Goal: Task Accomplishment & Management: Complete application form

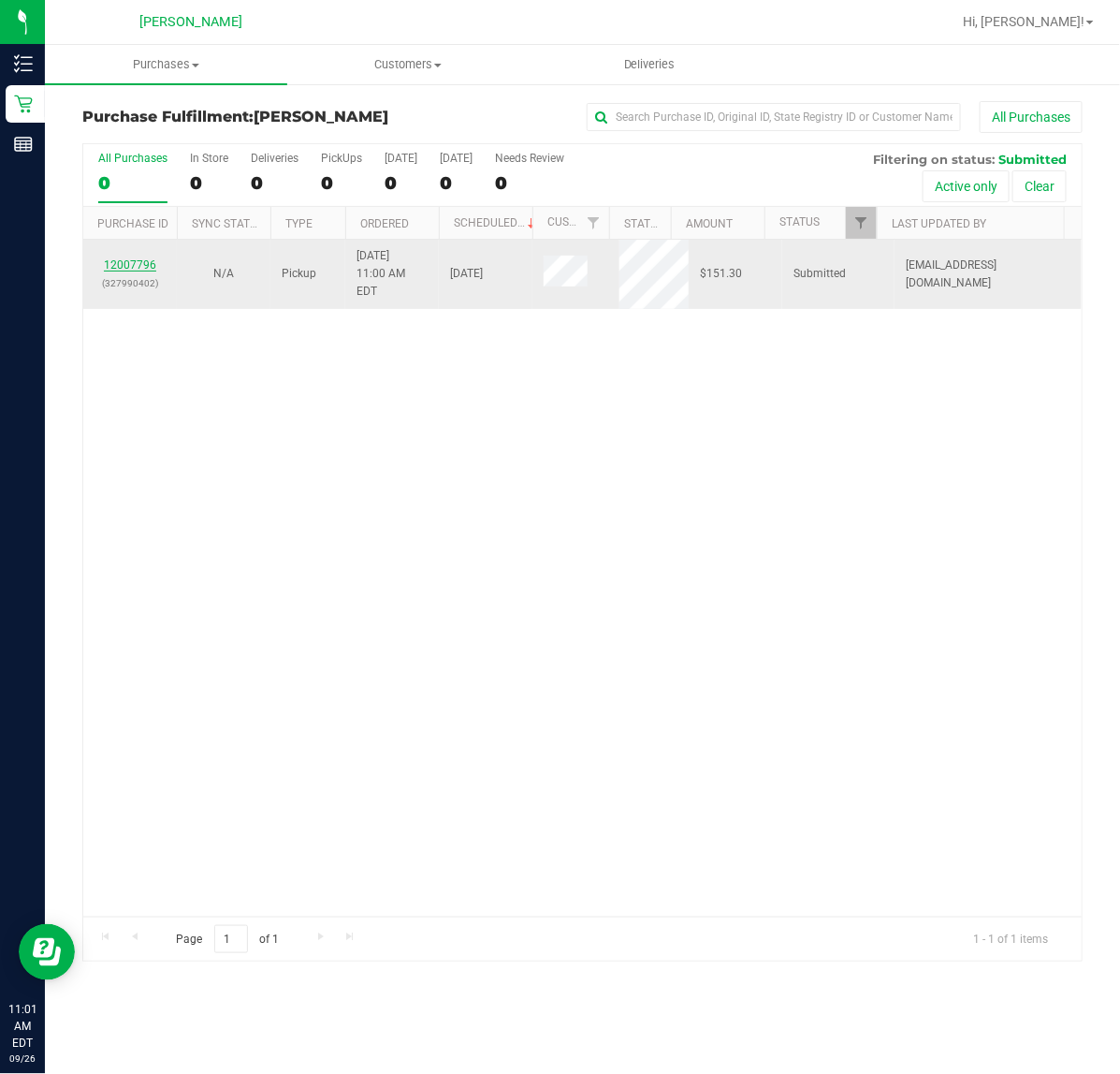
click at [119, 259] on link "12007796" at bounding box center [130, 265] width 53 height 13
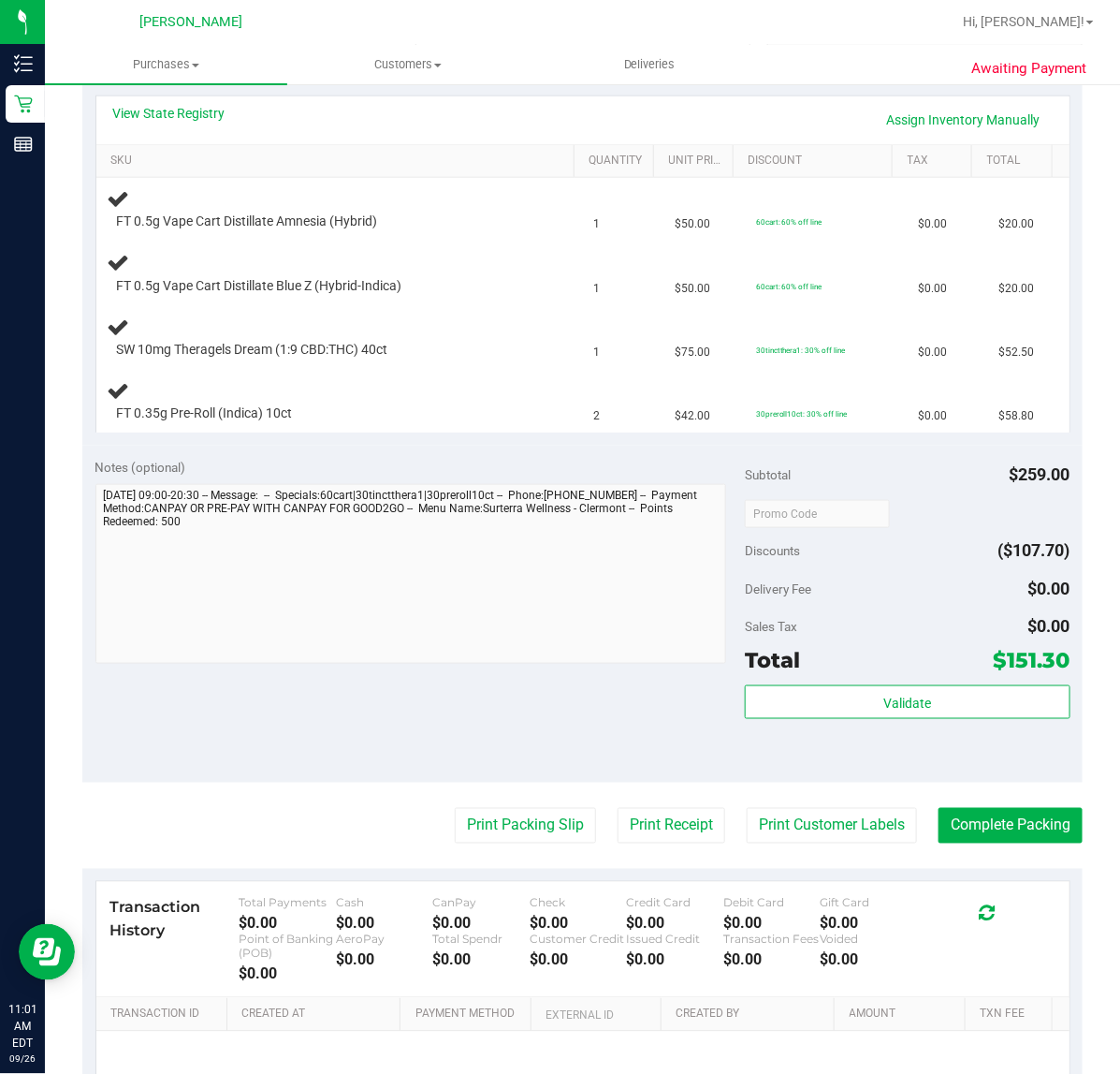
scroll to position [468, 0]
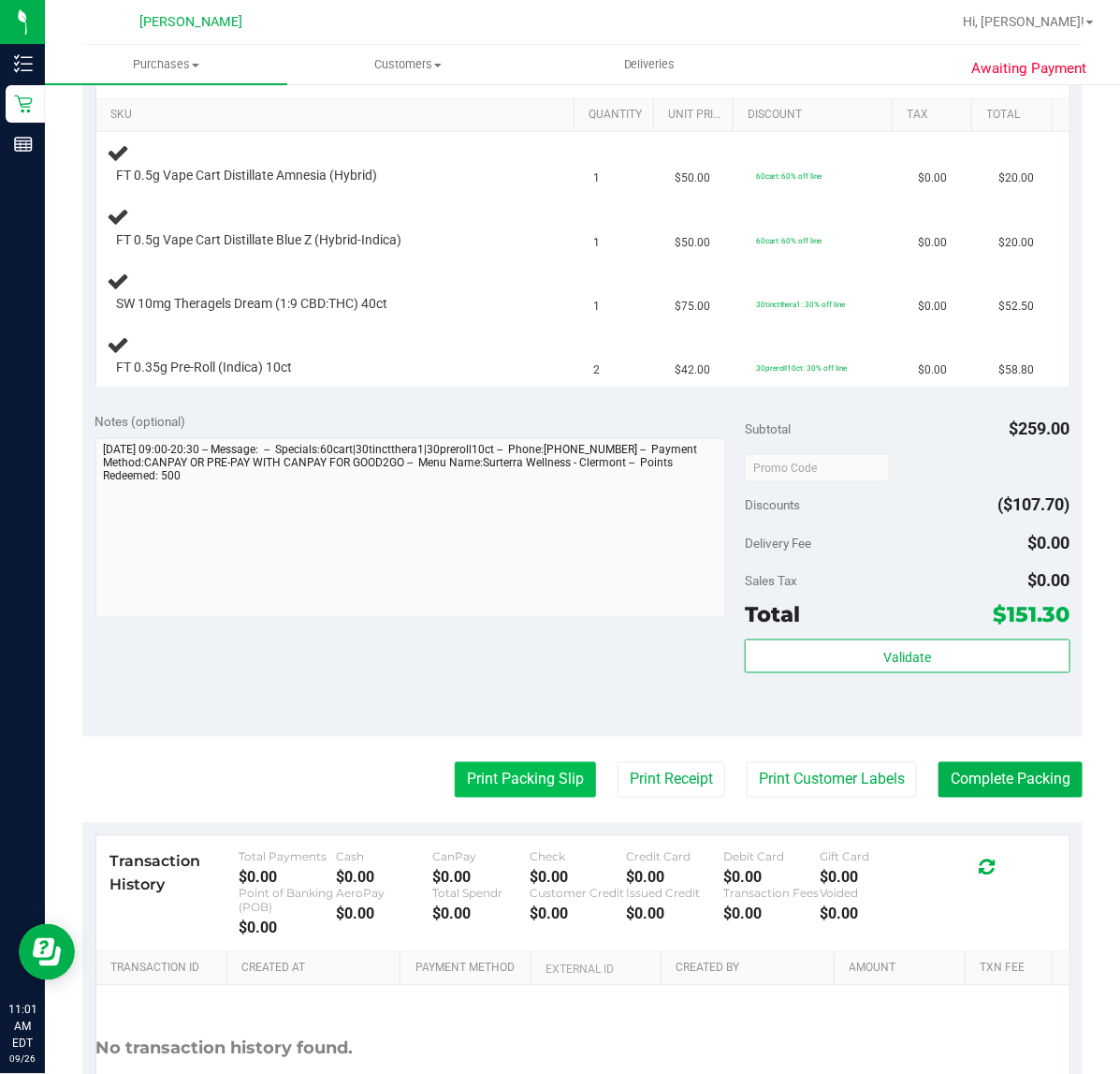
click at [510, 782] on button "Print Packing Slip" at bounding box center [526, 780] width 141 height 36
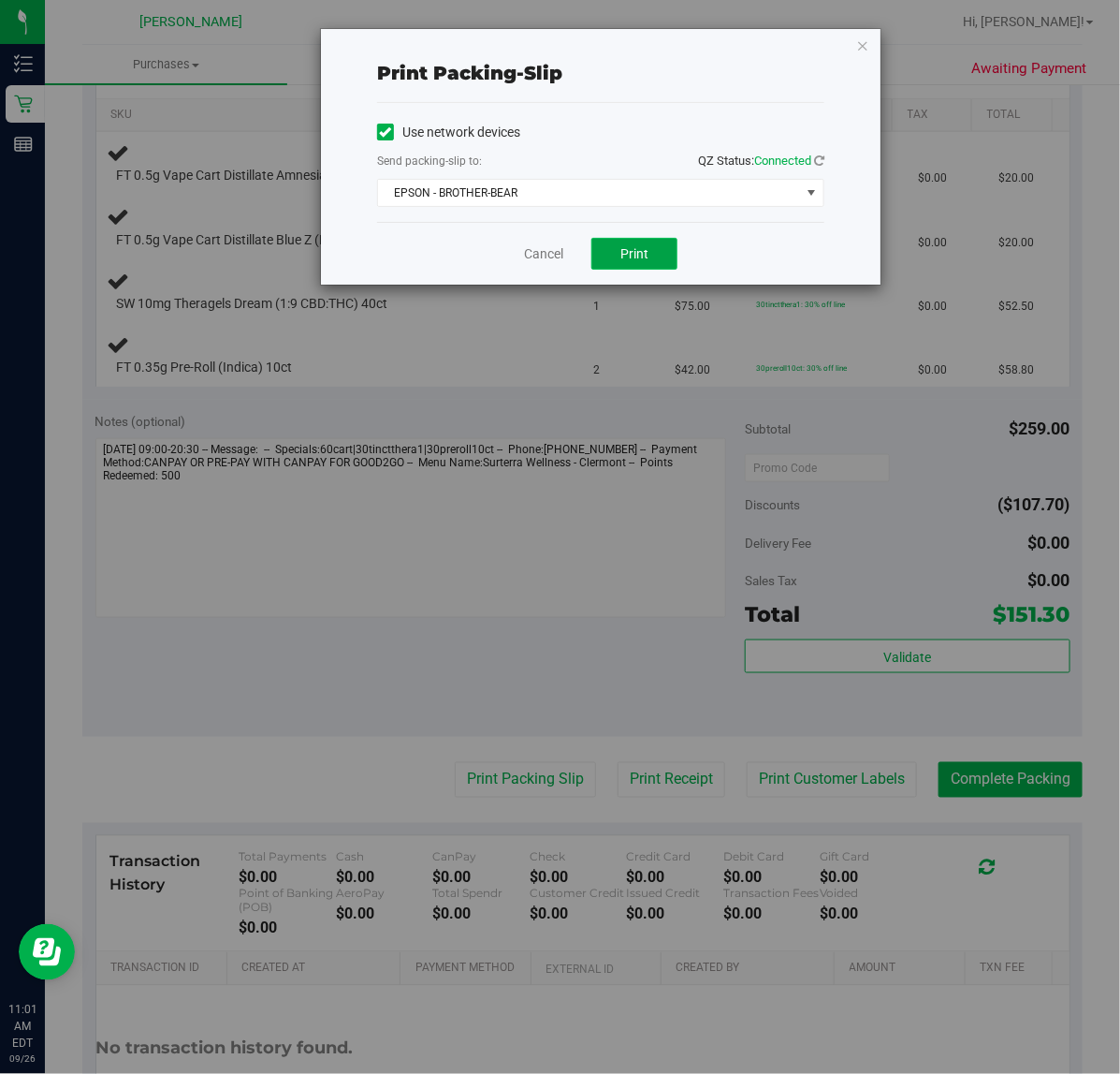
click at [633, 251] on span "Print" at bounding box center [635, 254] width 28 height 15
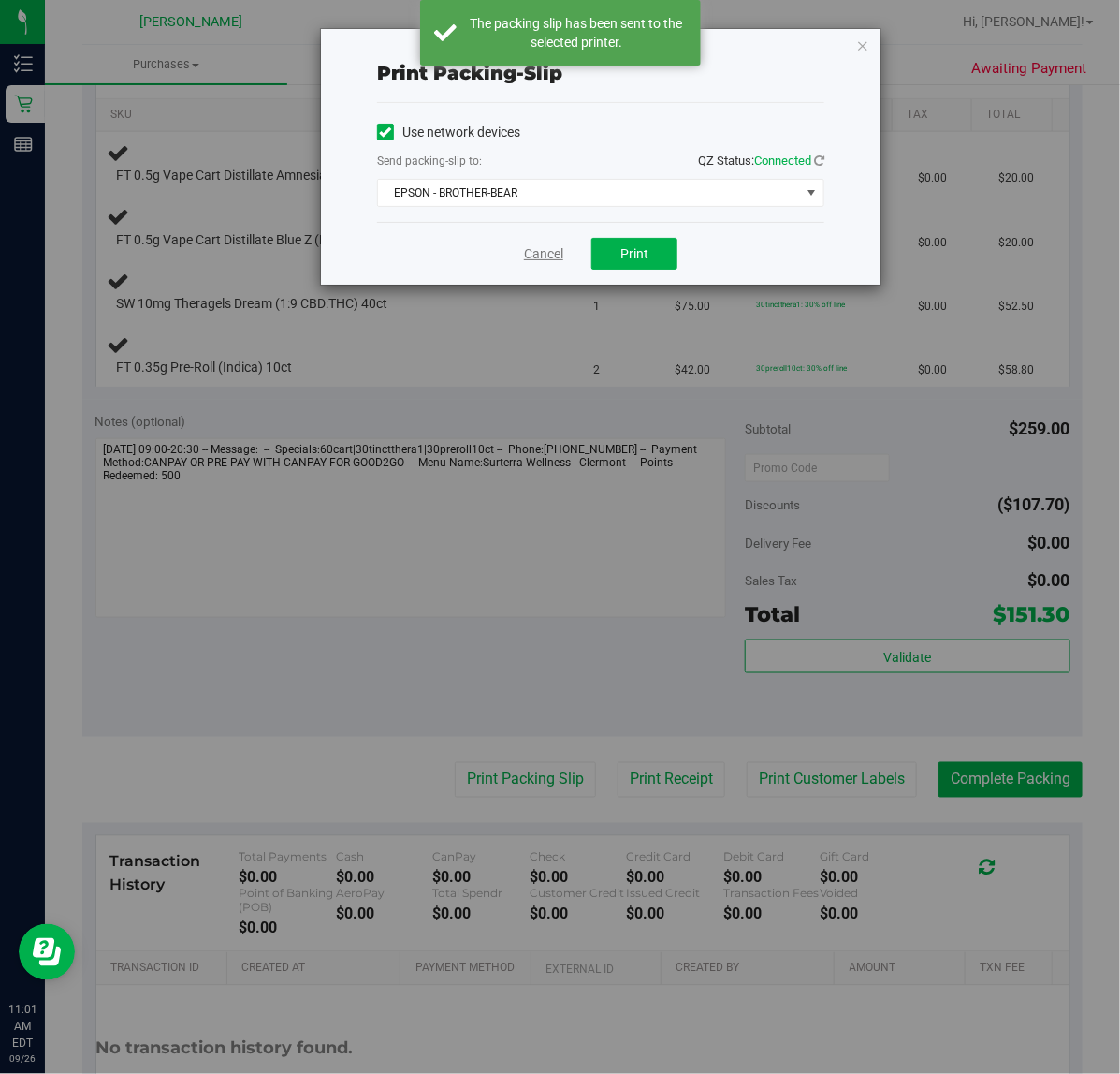
click at [536, 253] on link "Cancel" at bounding box center [544, 254] width 39 height 20
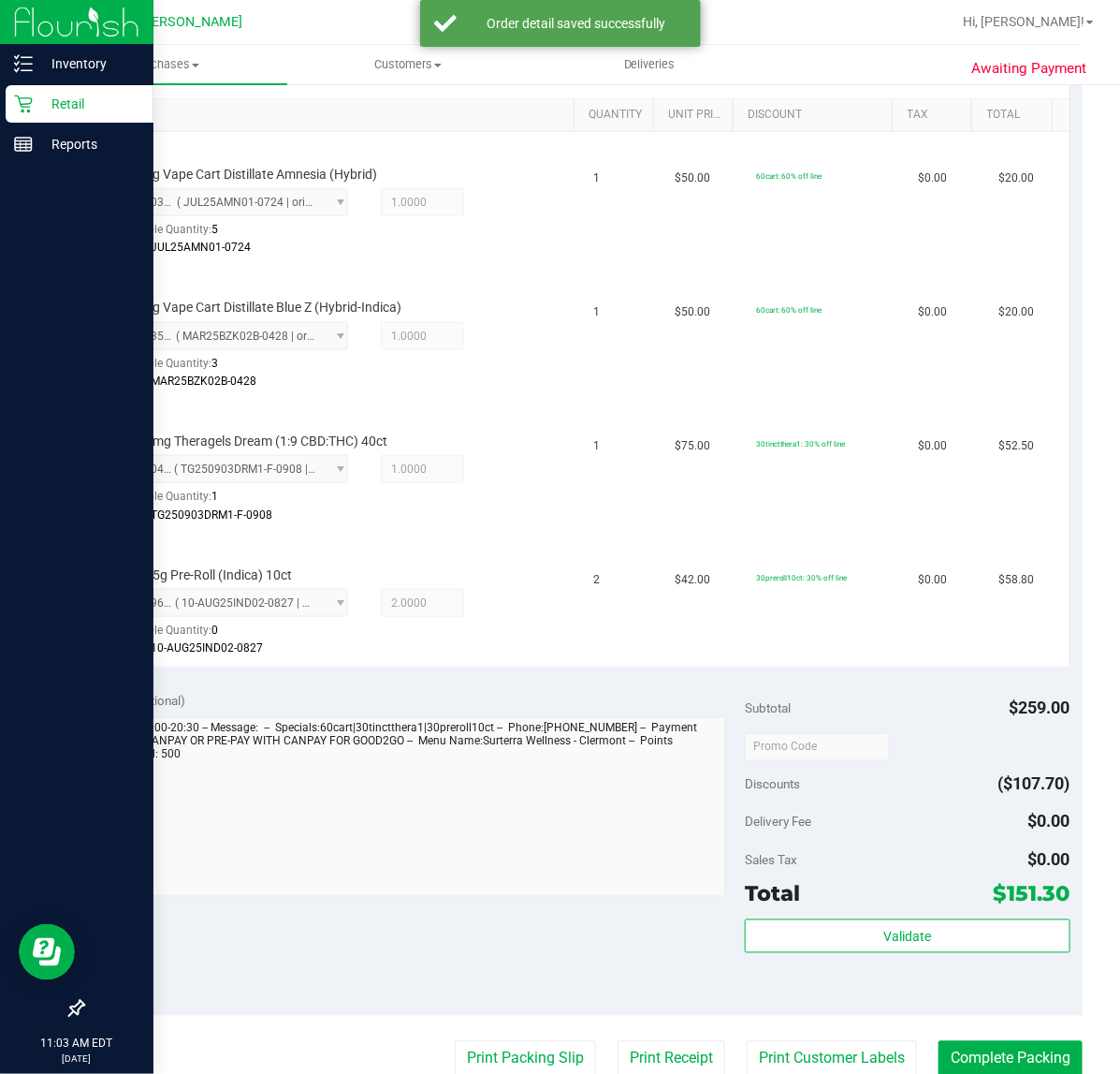
click at [0, 199] on div at bounding box center [76, 577] width 153 height 825
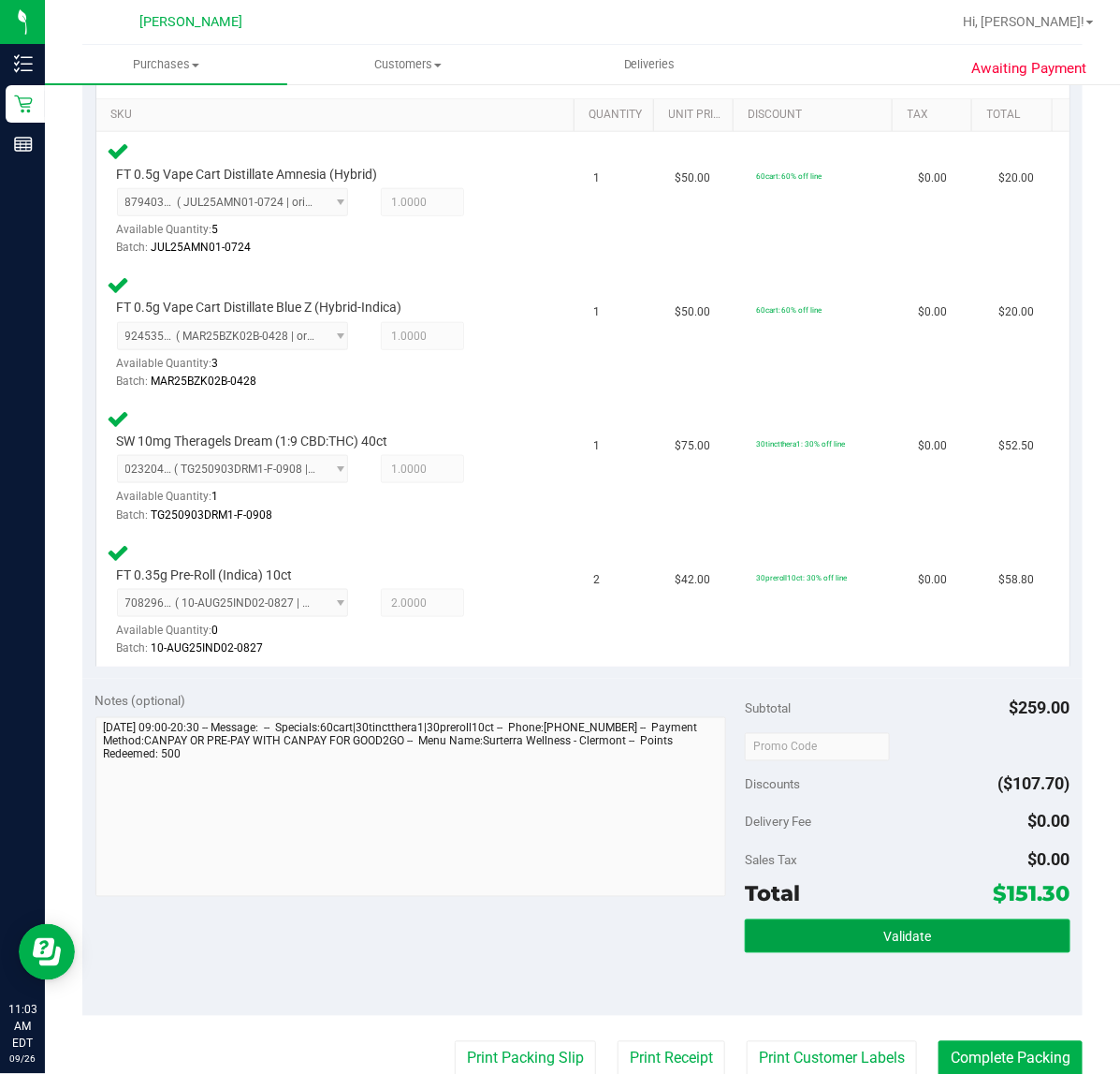
click at [857, 936] on button "Validate" at bounding box center [907, 936] width 324 height 34
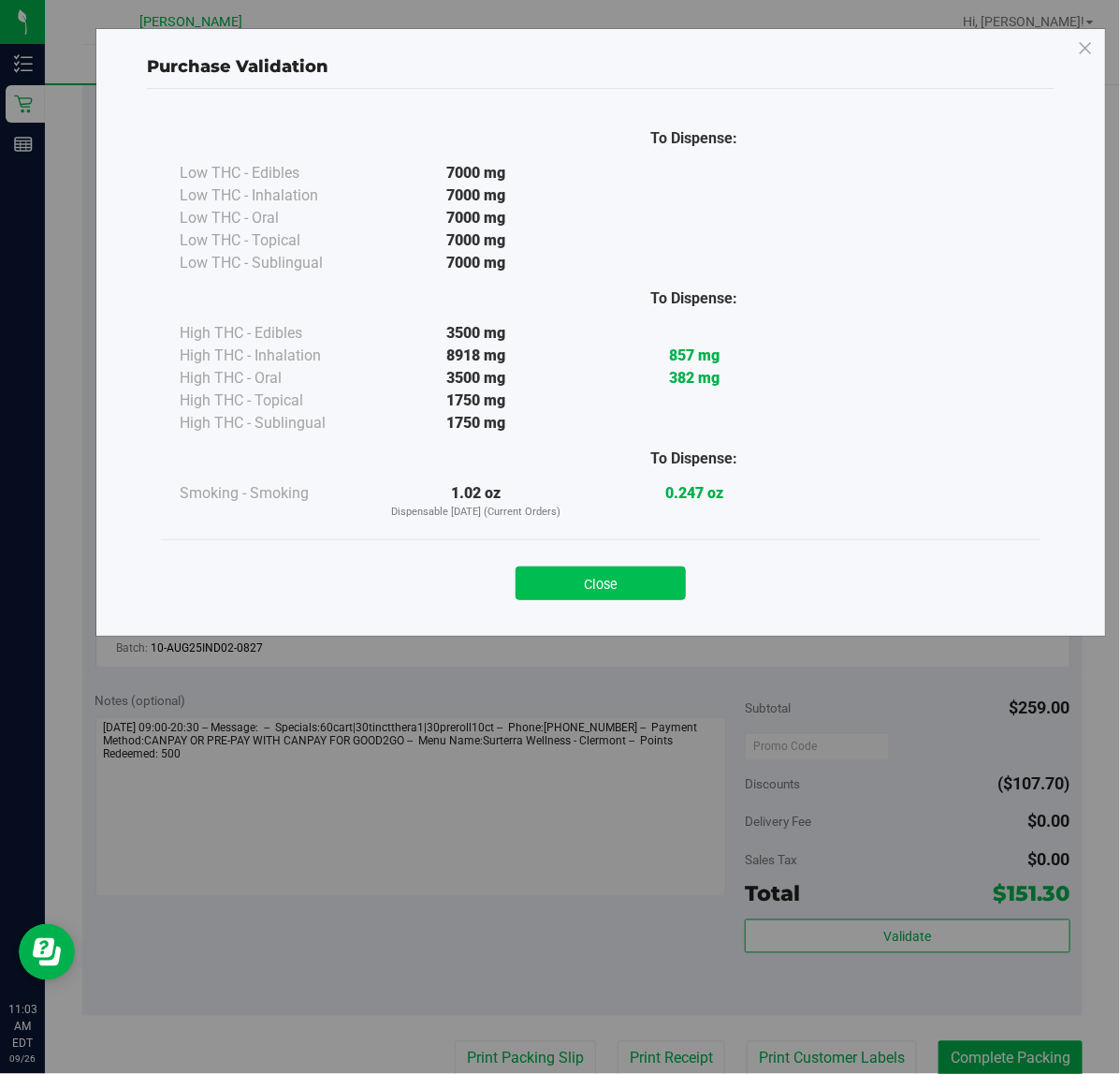
click at [602, 585] on button "Close" at bounding box center [600, 583] width 170 height 34
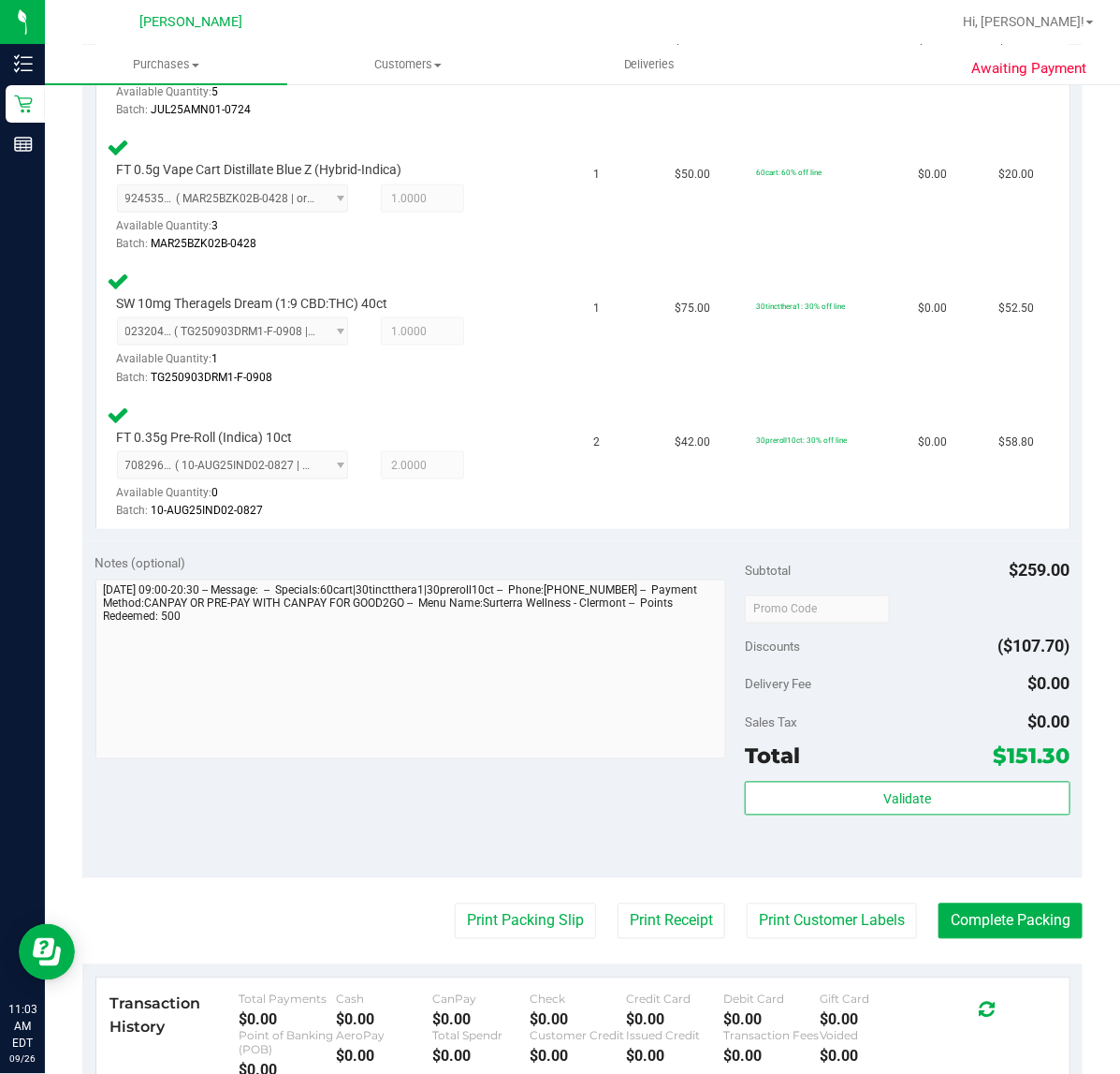
scroll to position [891, 0]
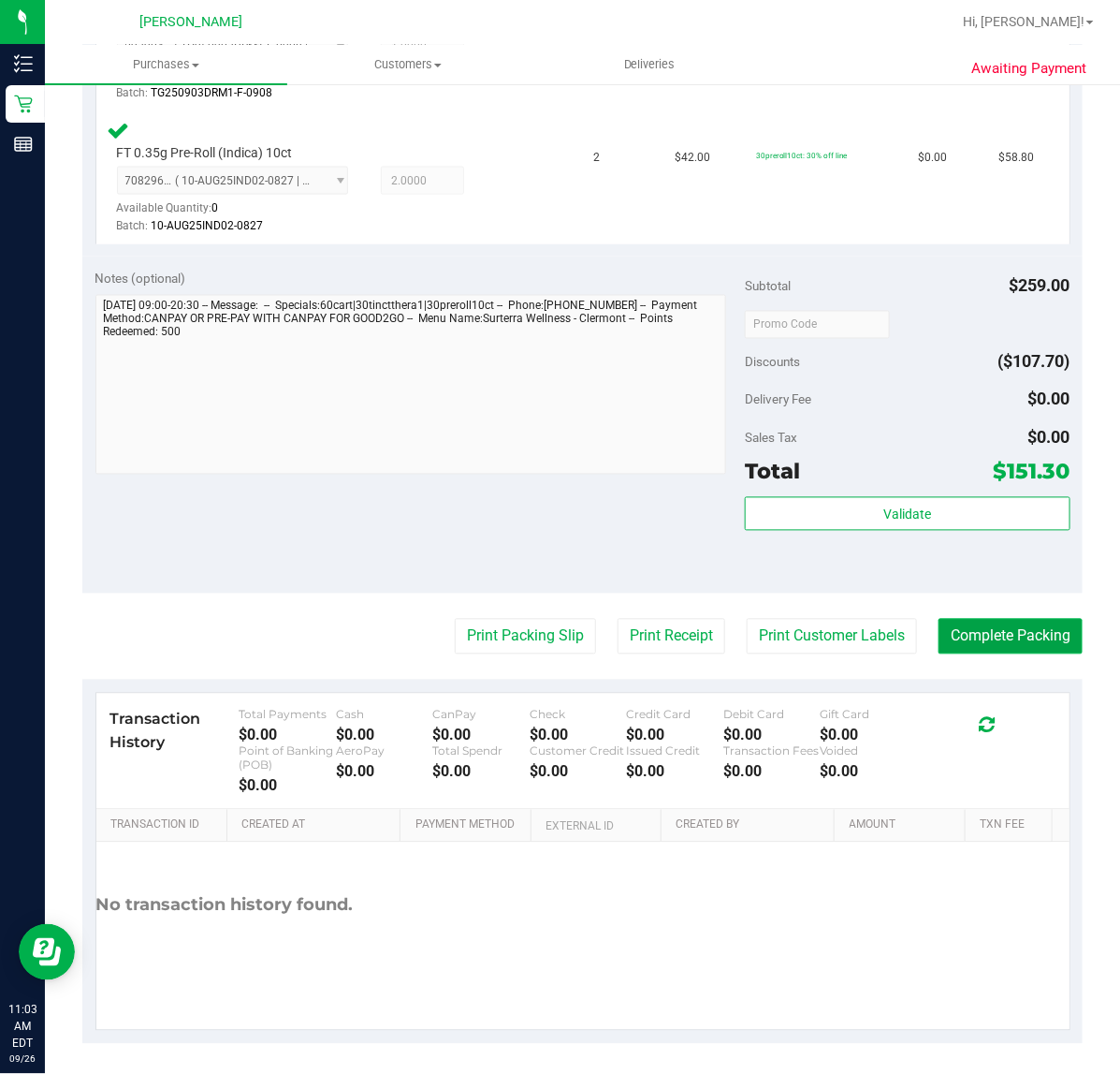
click at [975, 632] on button "Complete Packing" at bounding box center [1010, 637] width 144 height 36
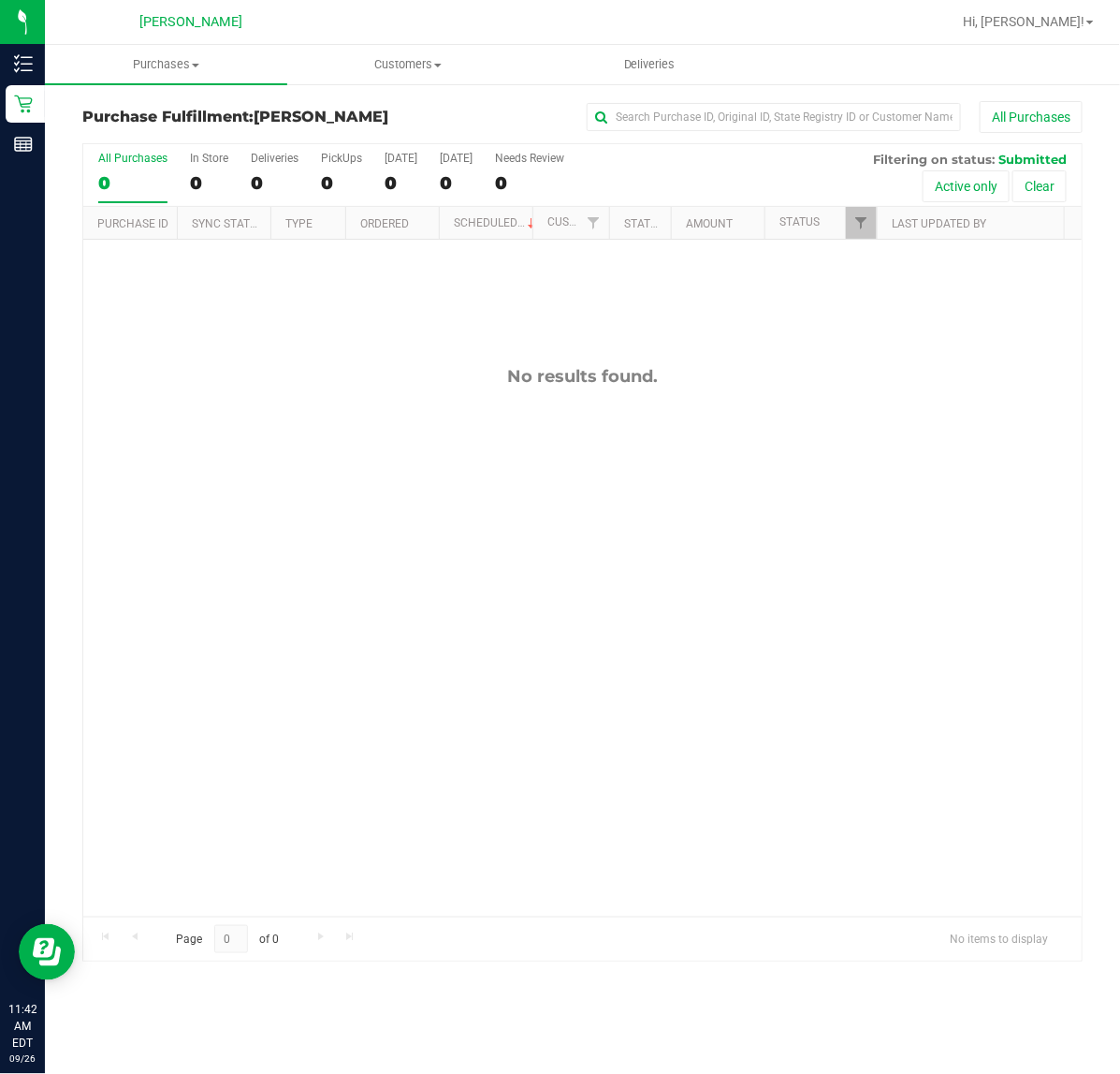
click at [431, 399] on div "No results found." at bounding box center [583, 641] width 999 height 803
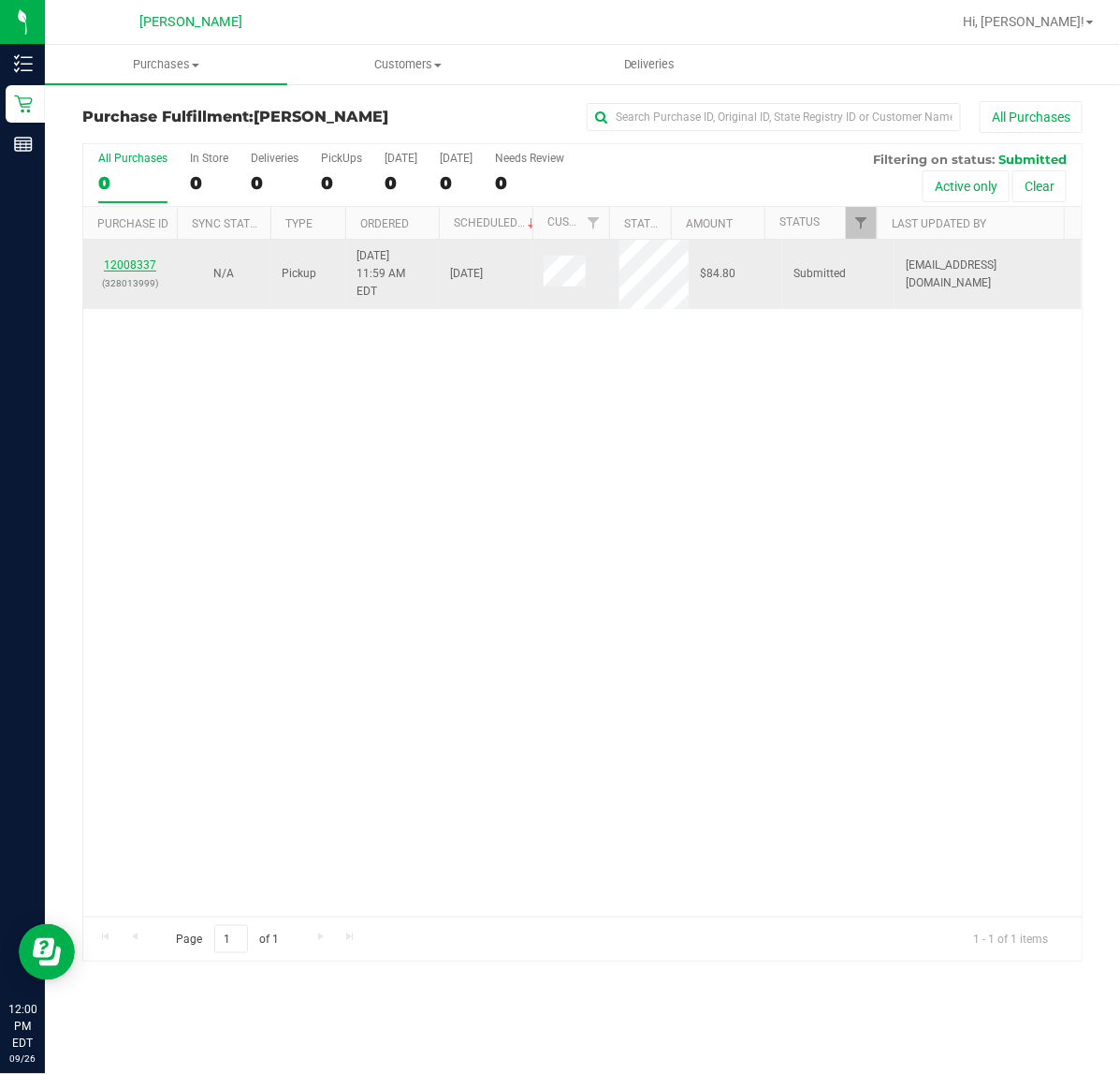
click at [128, 259] on link "12008337" at bounding box center [130, 265] width 53 height 13
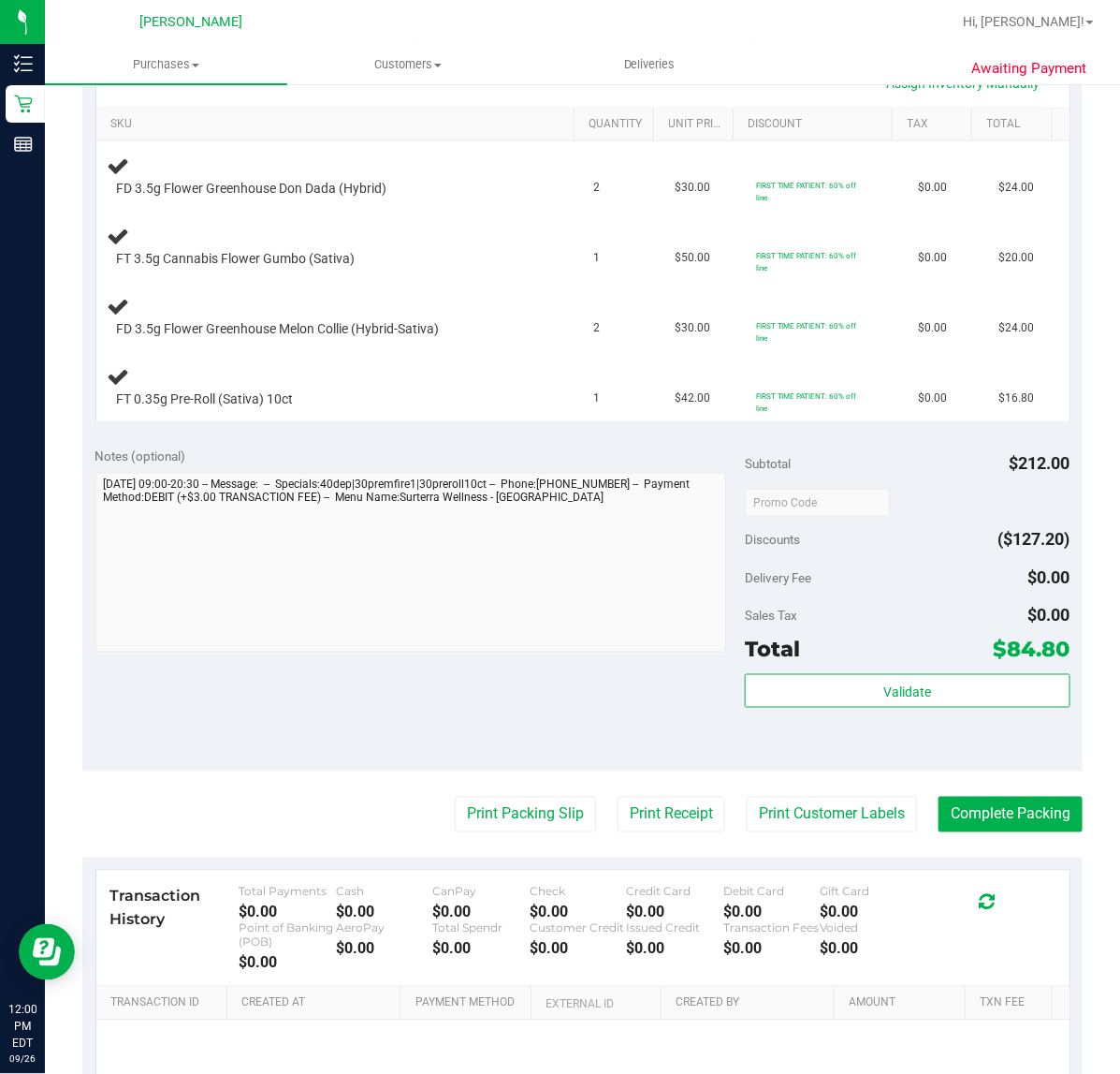
scroll to position [468, 0]
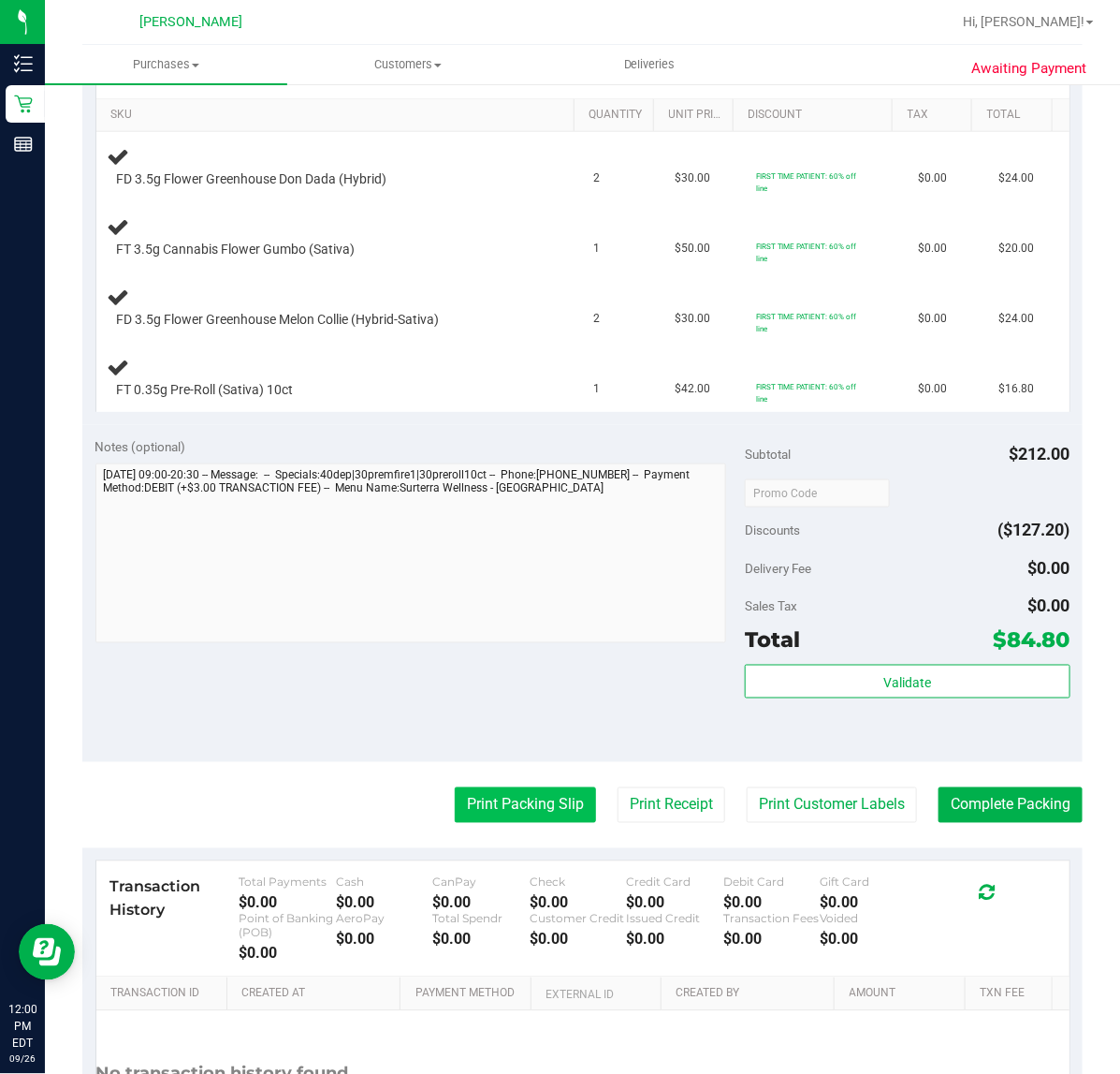
click at [505, 823] on button "Print Packing Slip" at bounding box center [526, 805] width 141 height 36
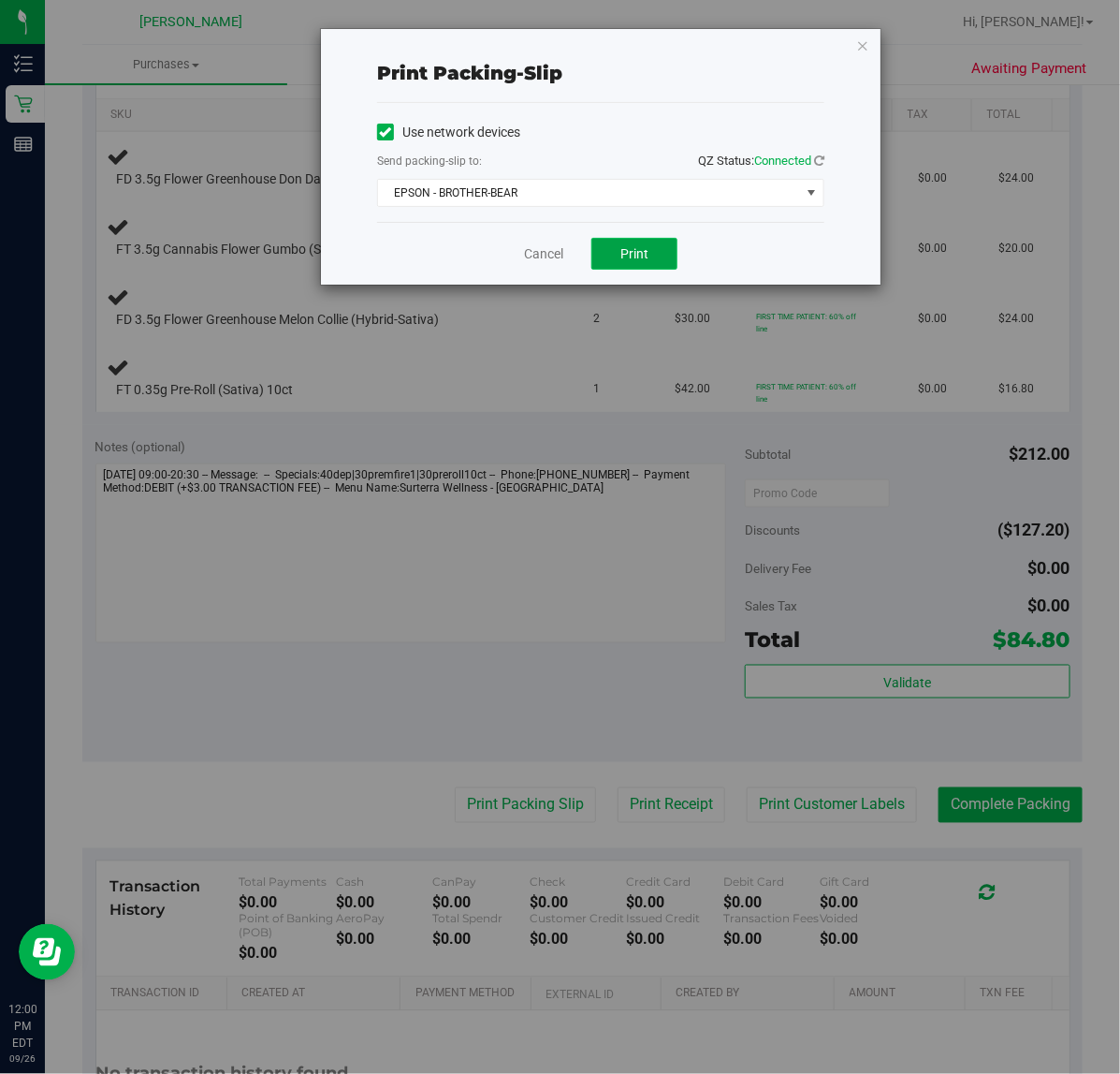
click at [629, 255] on span "Print" at bounding box center [635, 254] width 28 height 15
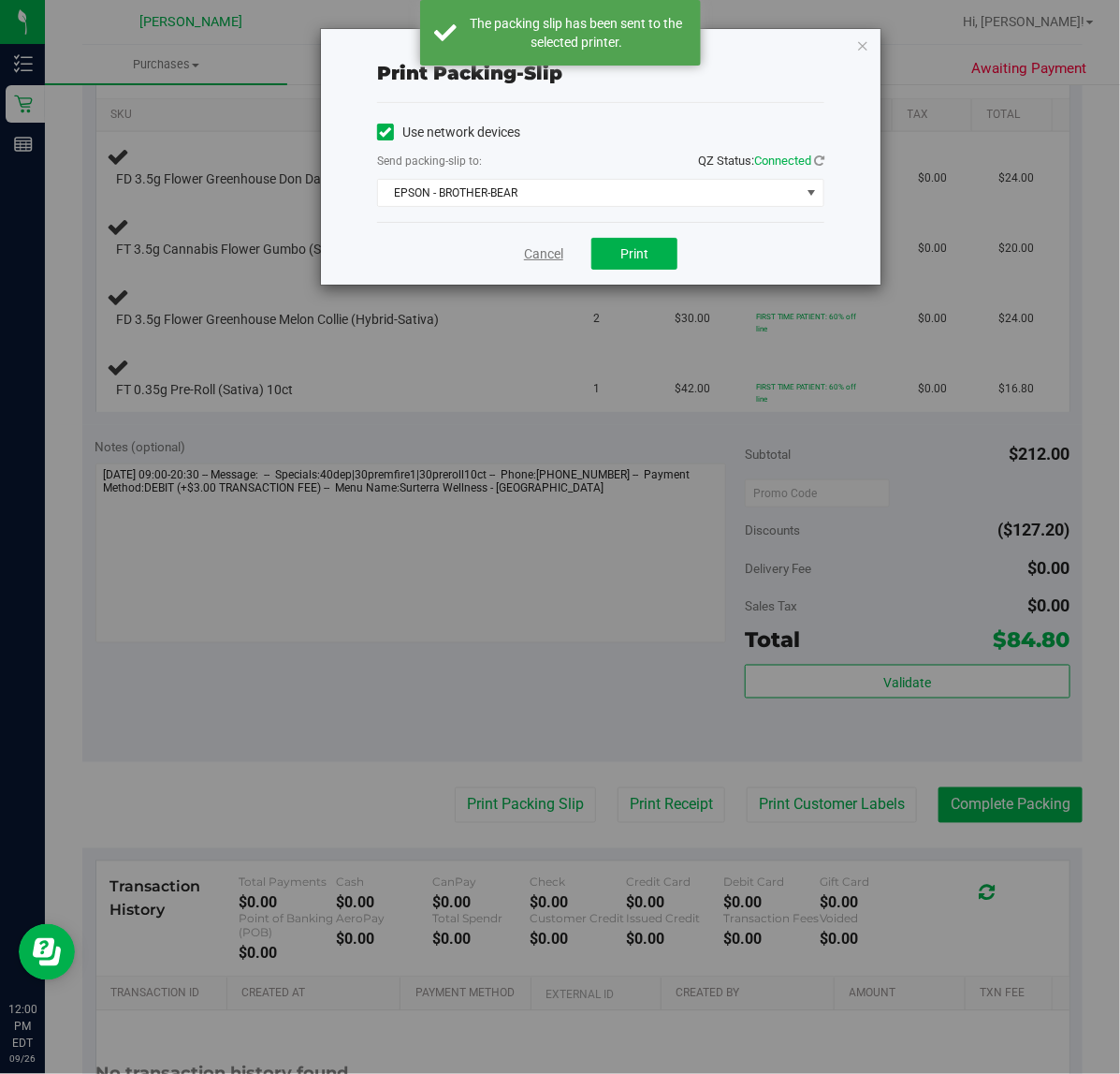
click at [531, 250] on link "Cancel" at bounding box center [544, 254] width 39 height 20
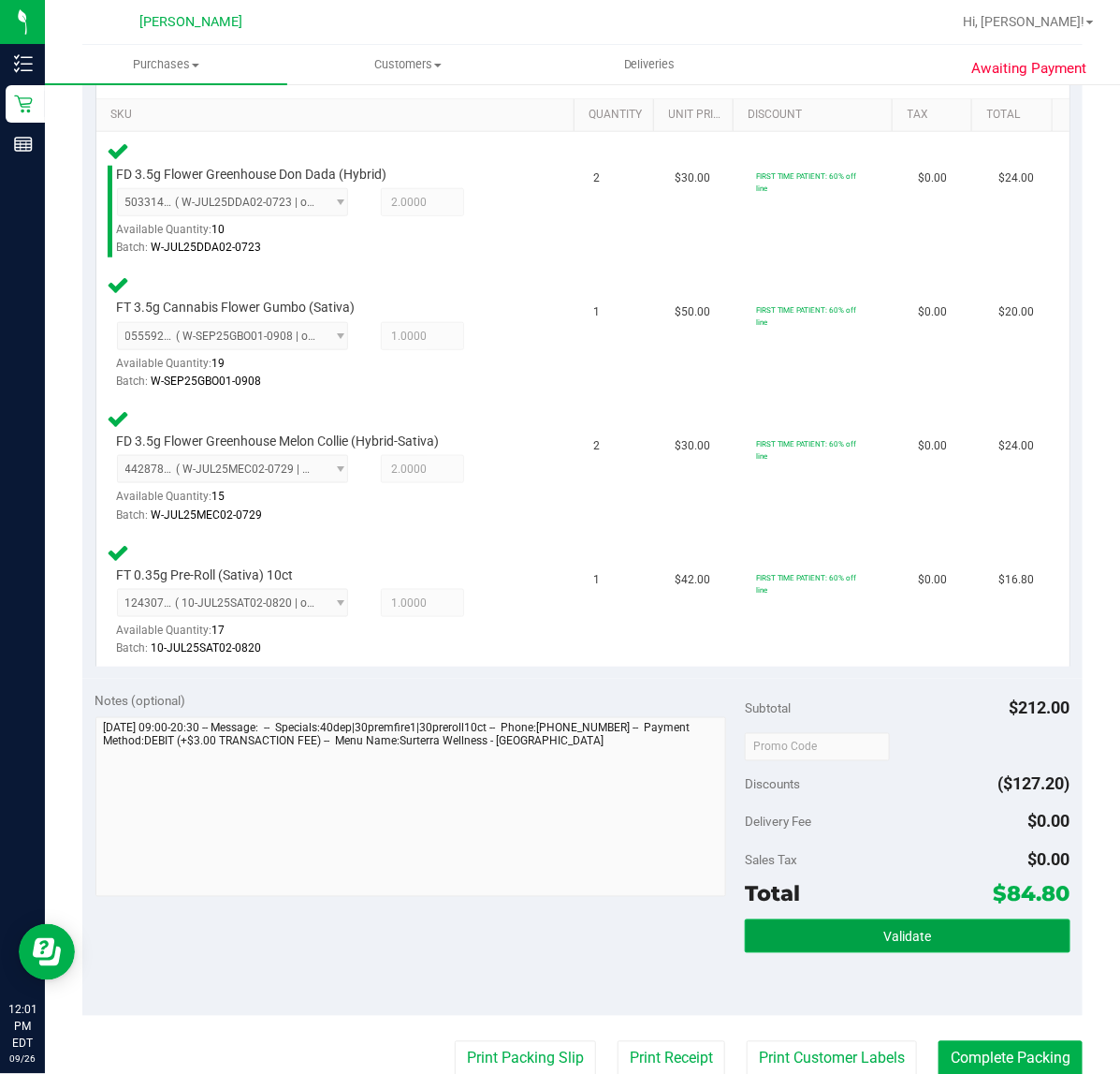
click at [887, 932] on span "Validate" at bounding box center [907, 937] width 48 height 15
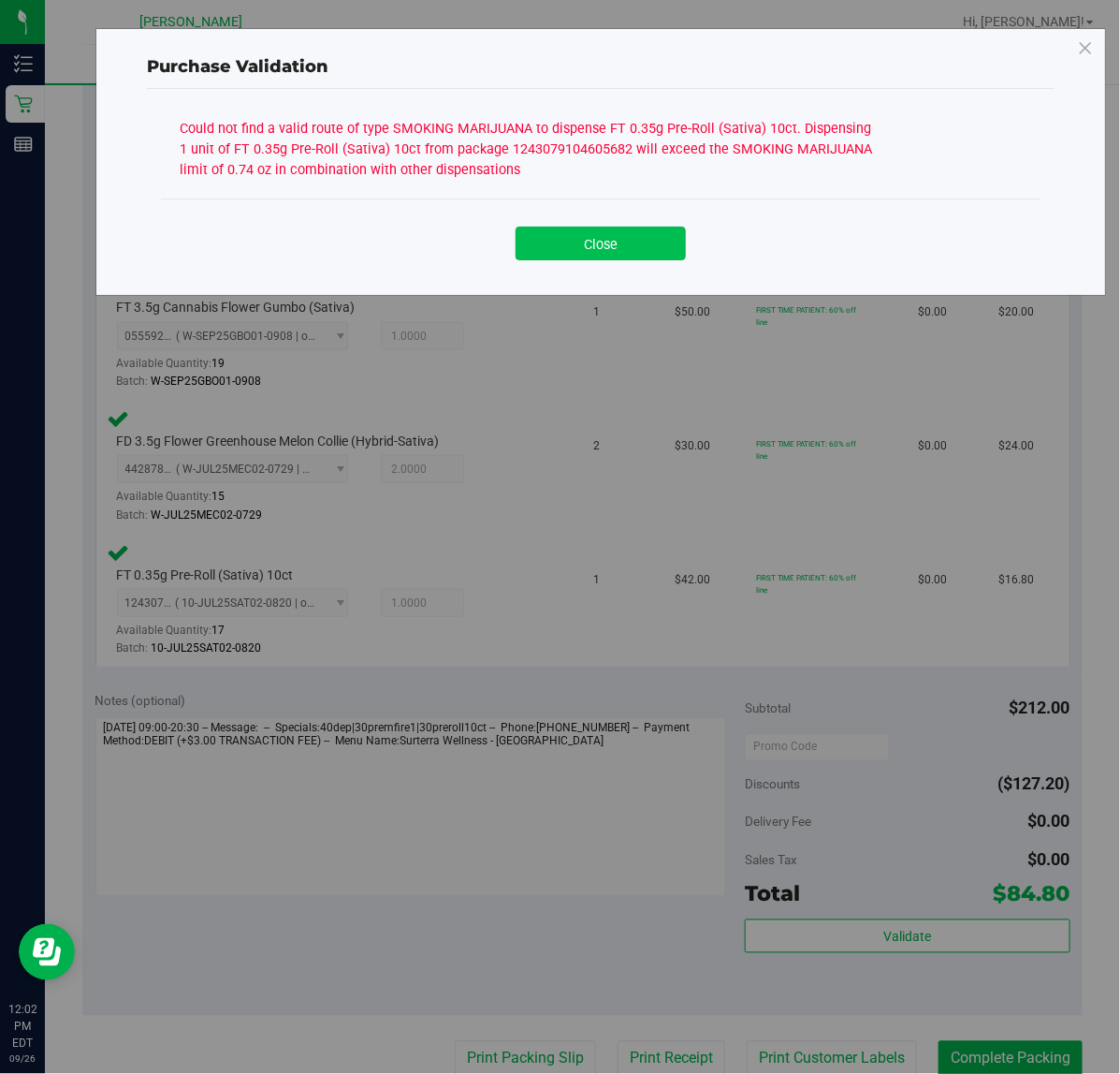
click at [583, 249] on button "Close" at bounding box center [600, 244] width 170 height 34
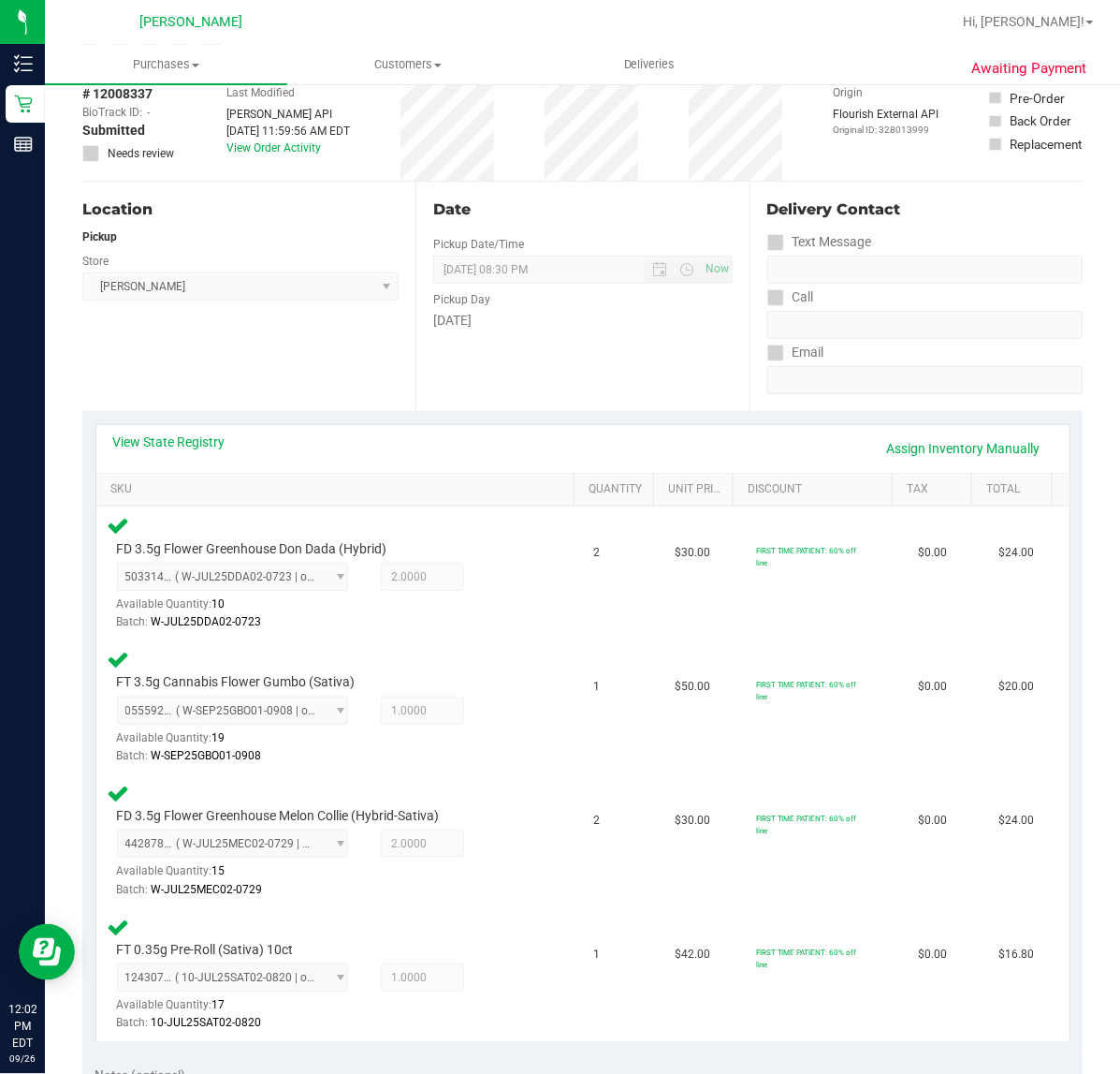
scroll to position [0, 0]
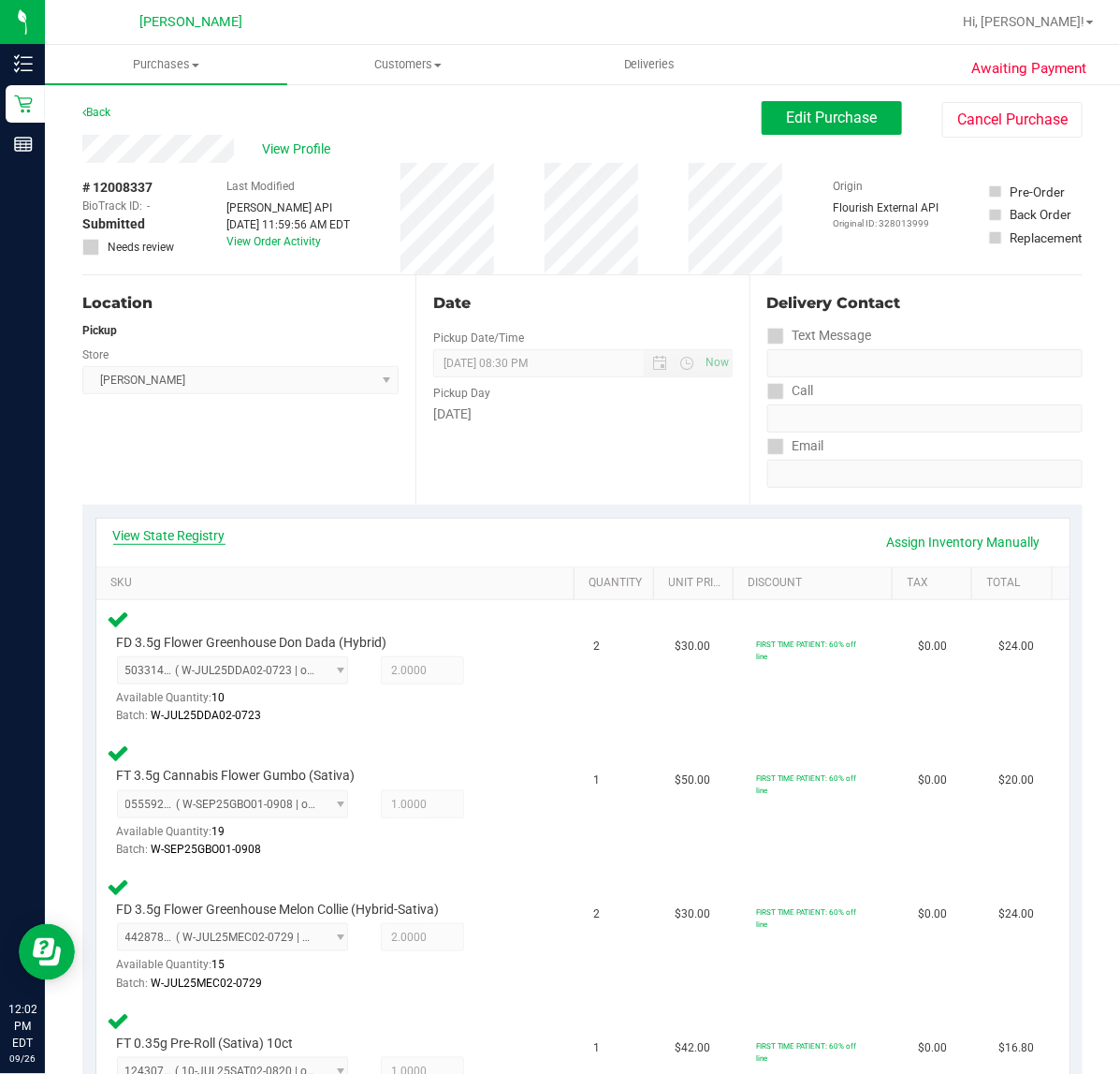
click at [193, 534] on link "View State Registry" at bounding box center [168, 535] width 112 height 19
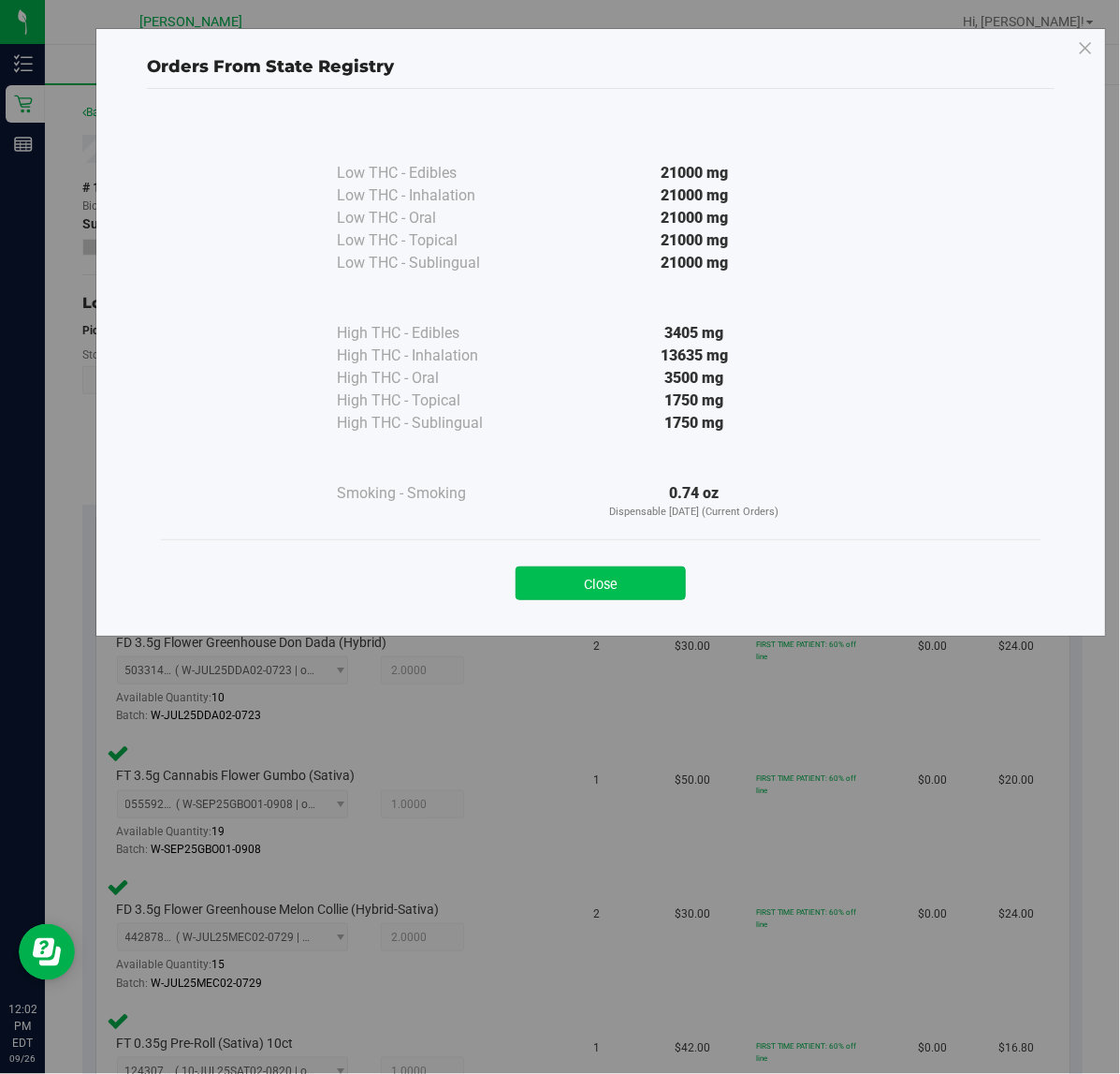
click at [590, 591] on button "Close" at bounding box center [600, 583] width 170 height 34
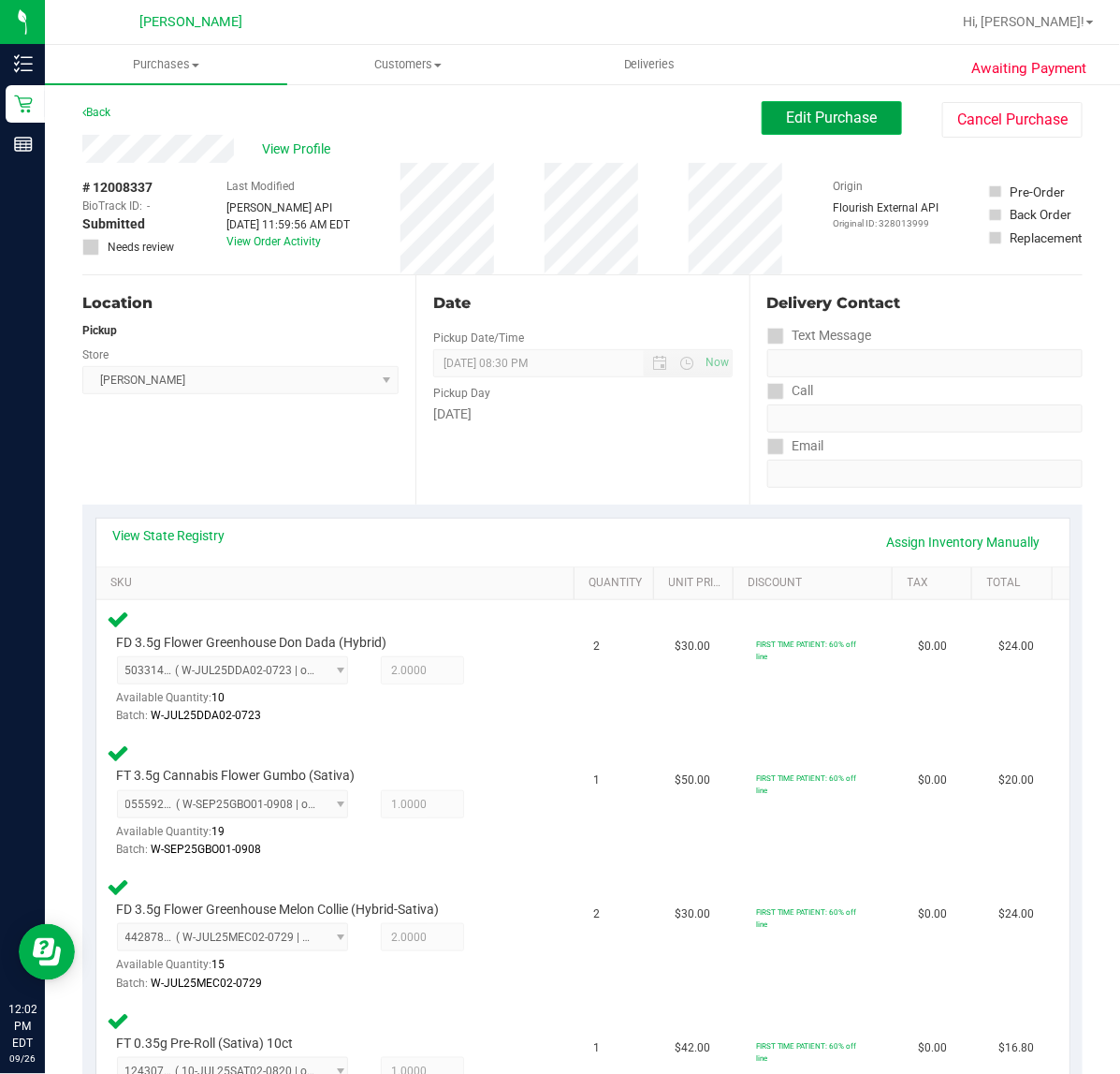
click at [805, 118] on span "Edit Purchase" at bounding box center [832, 117] width 91 height 18
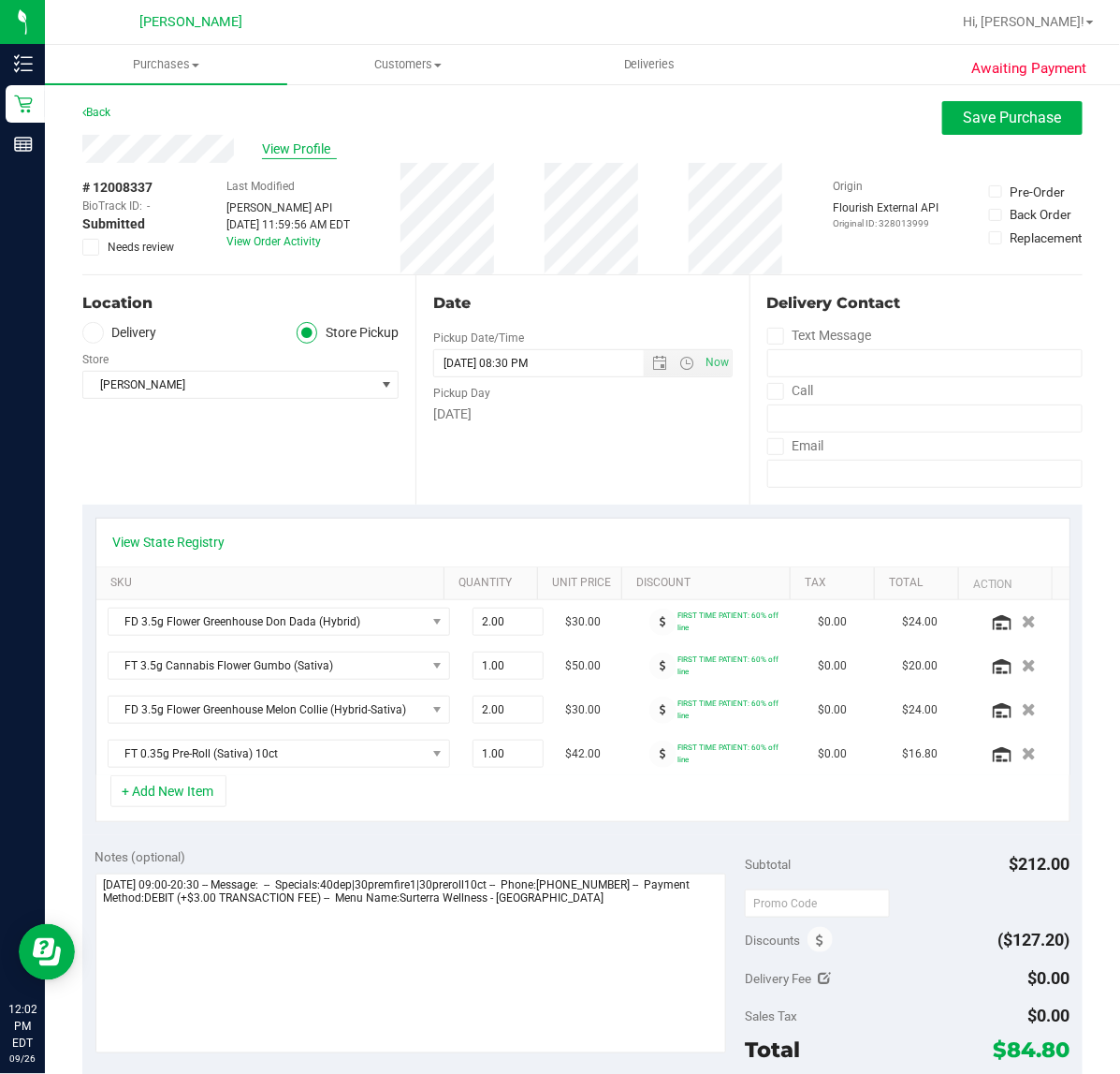
click at [293, 147] on span "View Profile" at bounding box center [300, 149] width 75 height 20
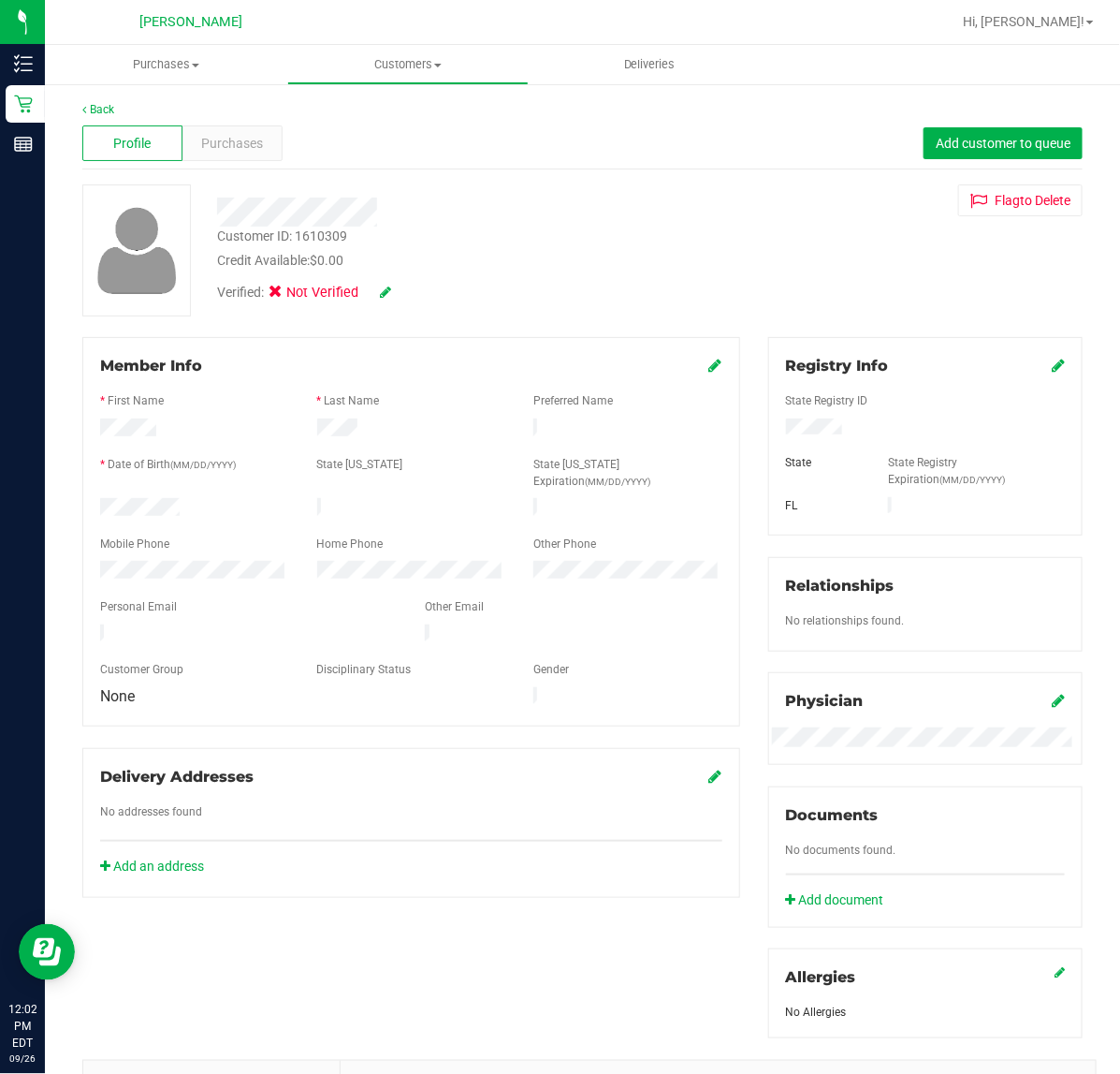
click at [230, 236] on div "Customer ID: 1610309" at bounding box center [282, 236] width 130 height 20
drag, startPoint x: 230, startPoint y: 236, endPoint x: 313, endPoint y: 229, distance: 83.3
click at [313, 229] on div "Customer ID: 1610309" at bounding box center [282, 236] width 130 height 20
copy div "Customer ID: 1610309"
click at [101, 110] on link "Back" at bounding box center [99, 109] width 32 height 13
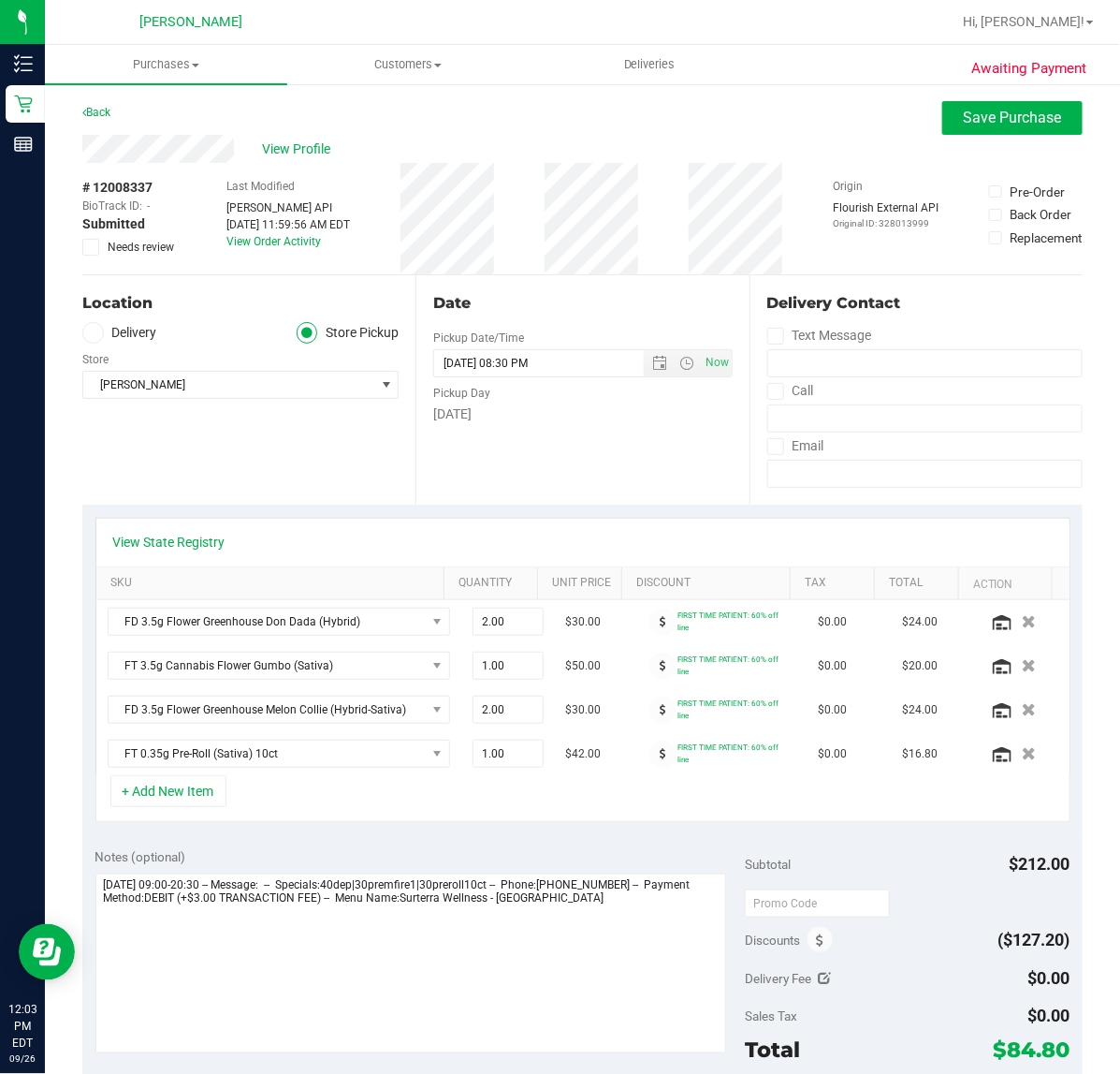
click at [118, 184] on span "# 12008337" at bounding box center [118, 187] width 71 height 20
drag, startPoint x: 118, startPoint y: 184, endPoint x: 86, endPoint y: 189, distance: 32.4
click at [86, 189] on span "# 12008337" at bounding box center [118, 187] width 71 height 20
copy span "# 12008337"
click at [87, 247] on icon at bounding box center [91, 247] width 12 height 0
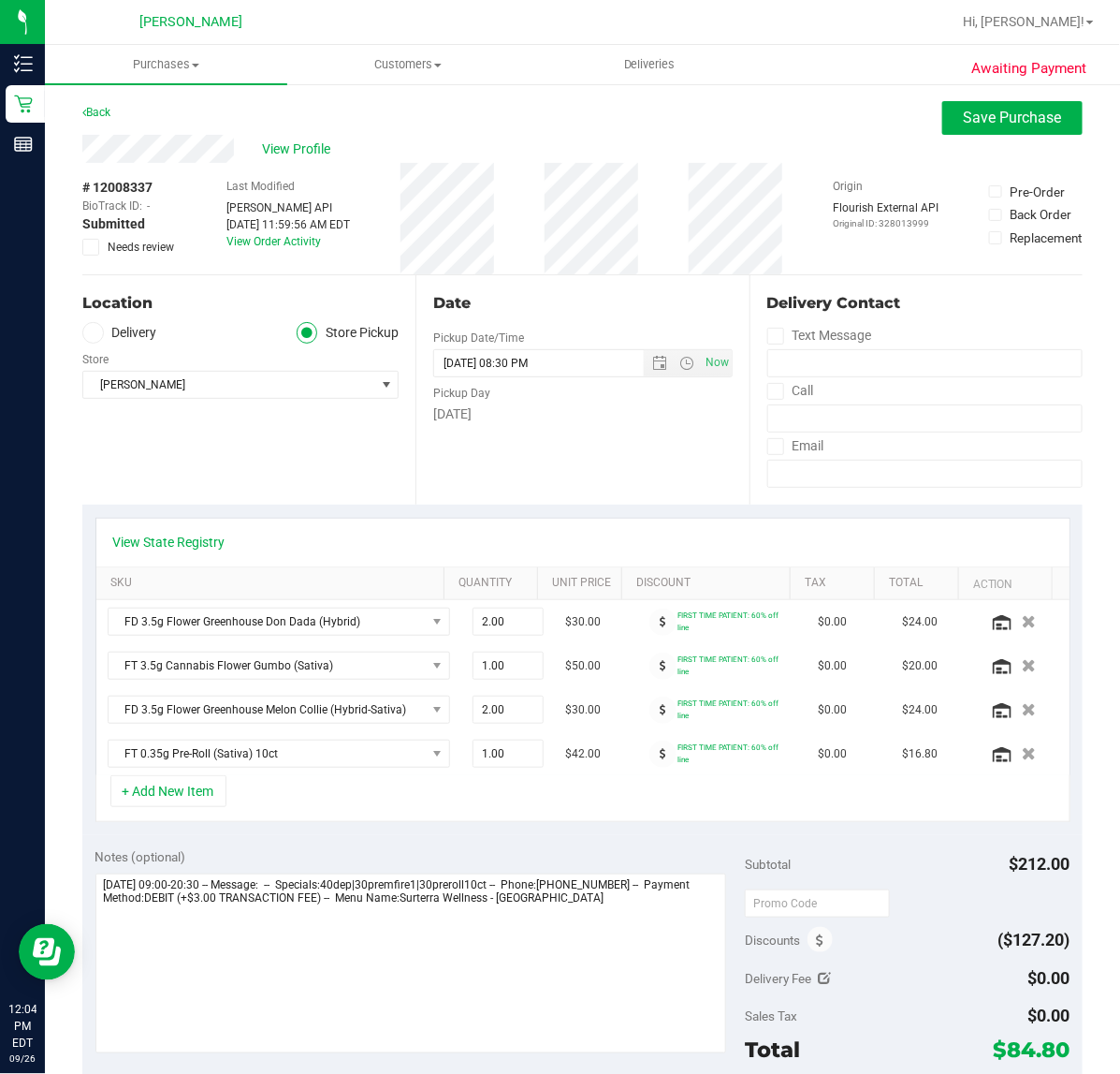
click at [0, 0] on input "Needs review" at bounding box center [0, 0] width 0 height 0
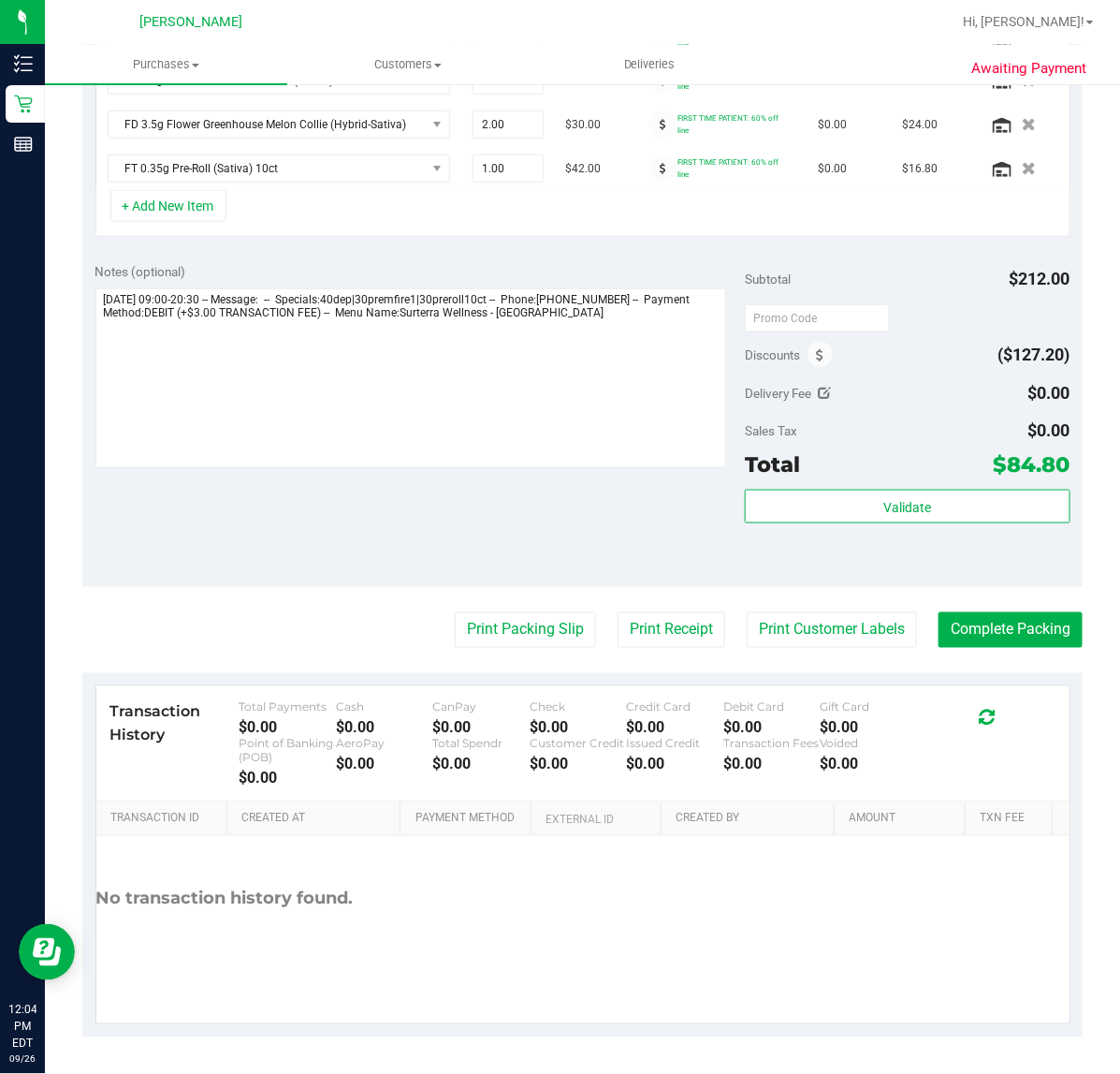
scroll to position [586, 0]
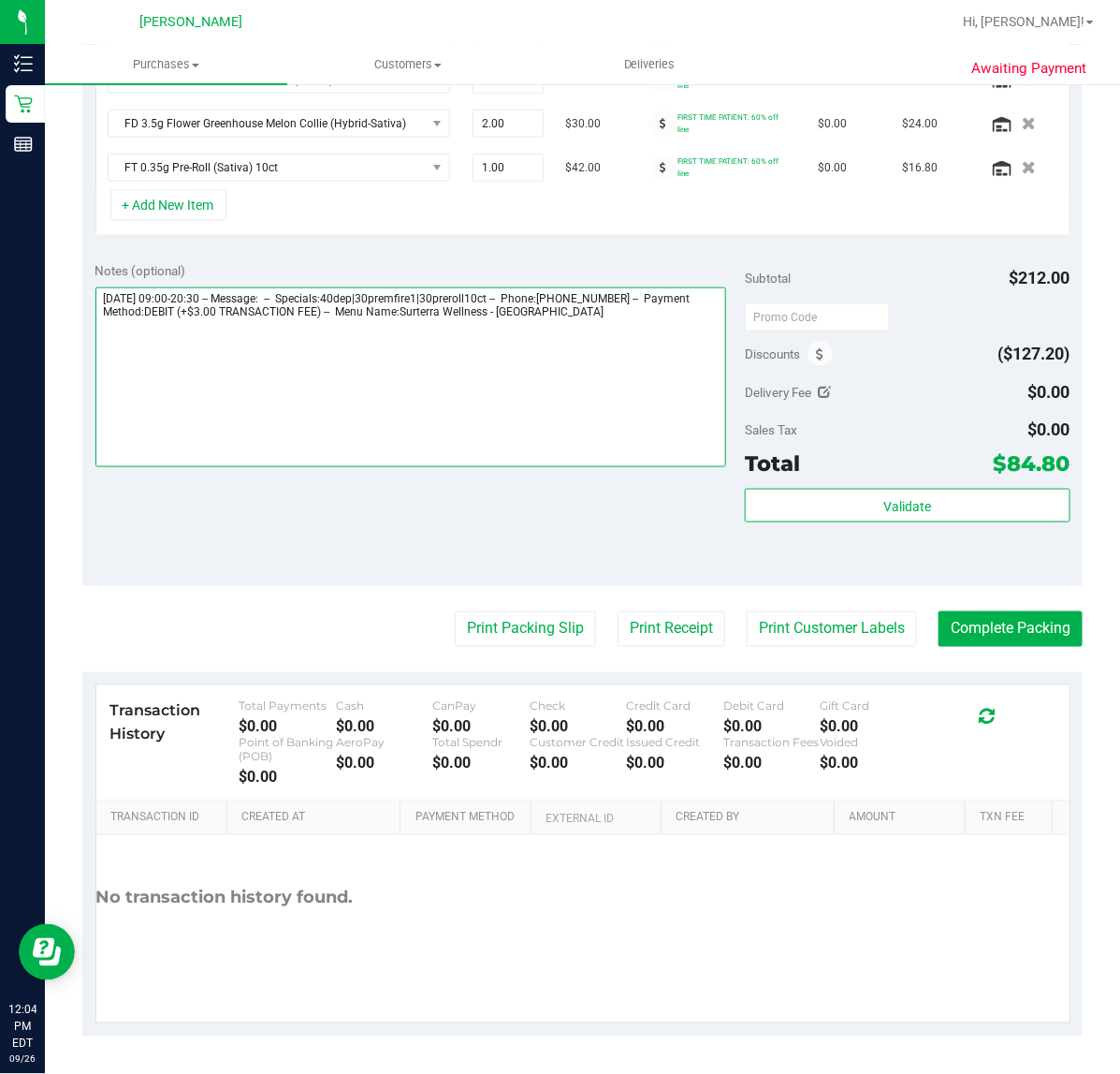
click at [649, 342] on textarea at bounding box center [412, 377] width 632 height 180
paste textarea "Patient does not have enough RX flower to purchase the whole Order"
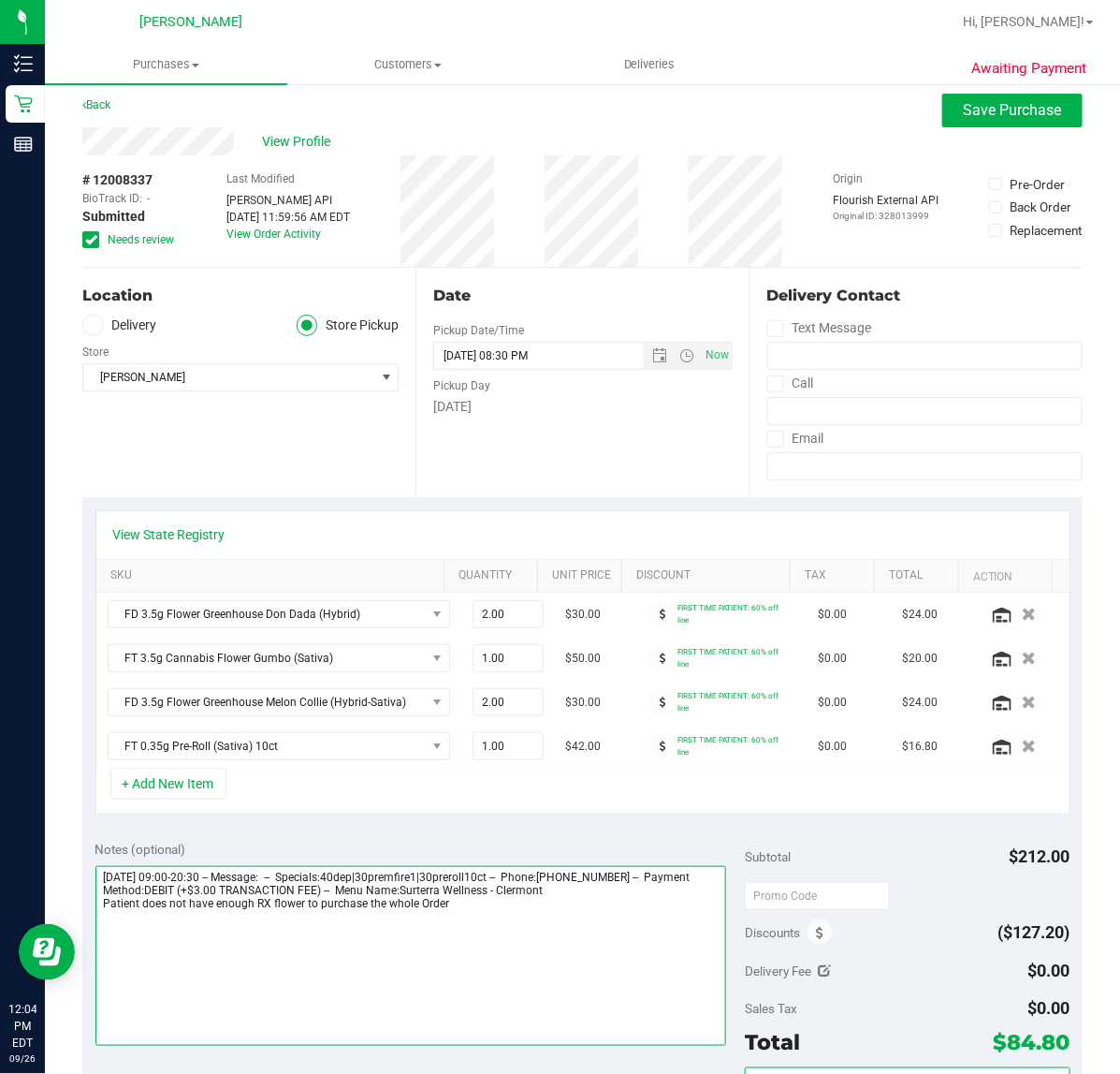
scroll to position [0, 0]
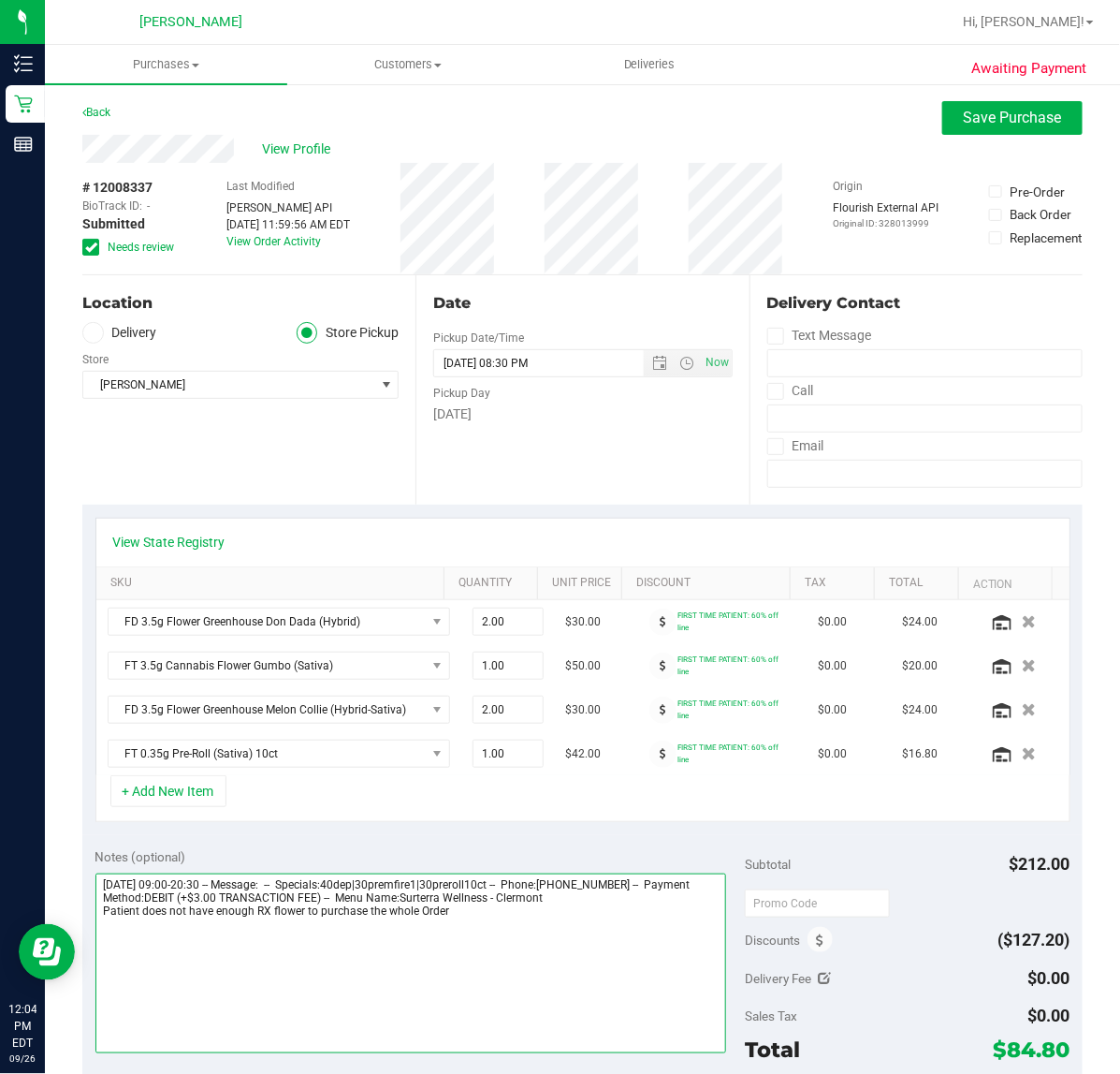
type textarea "Friday 09/26/2025 09:00-20:30 -- Message: -- Specials:40dep|30premfire1|30prero…"
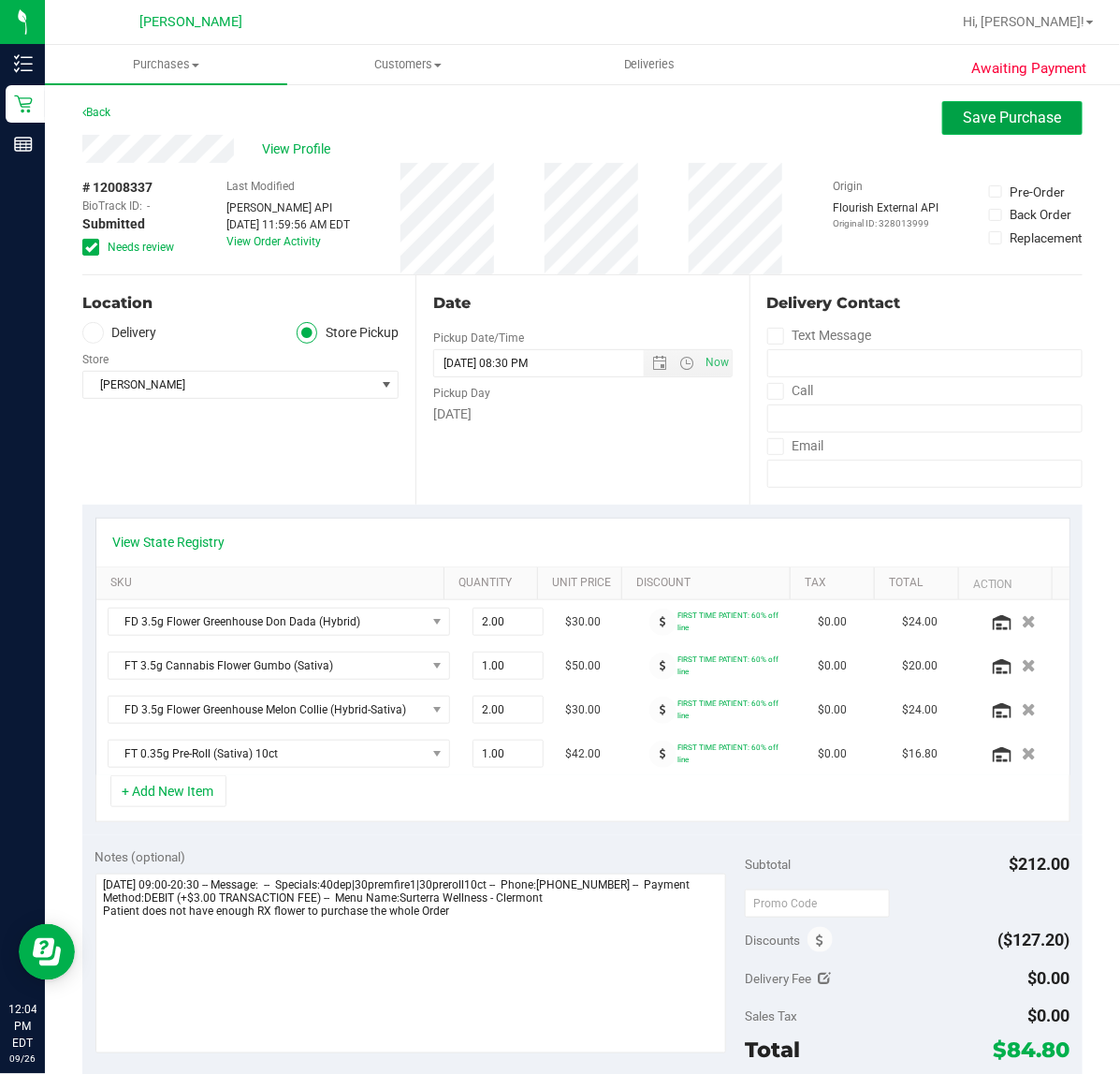
click at [988, 115] on span "Save Purchase" at bounding box center [1013, 117] width 99 height 18
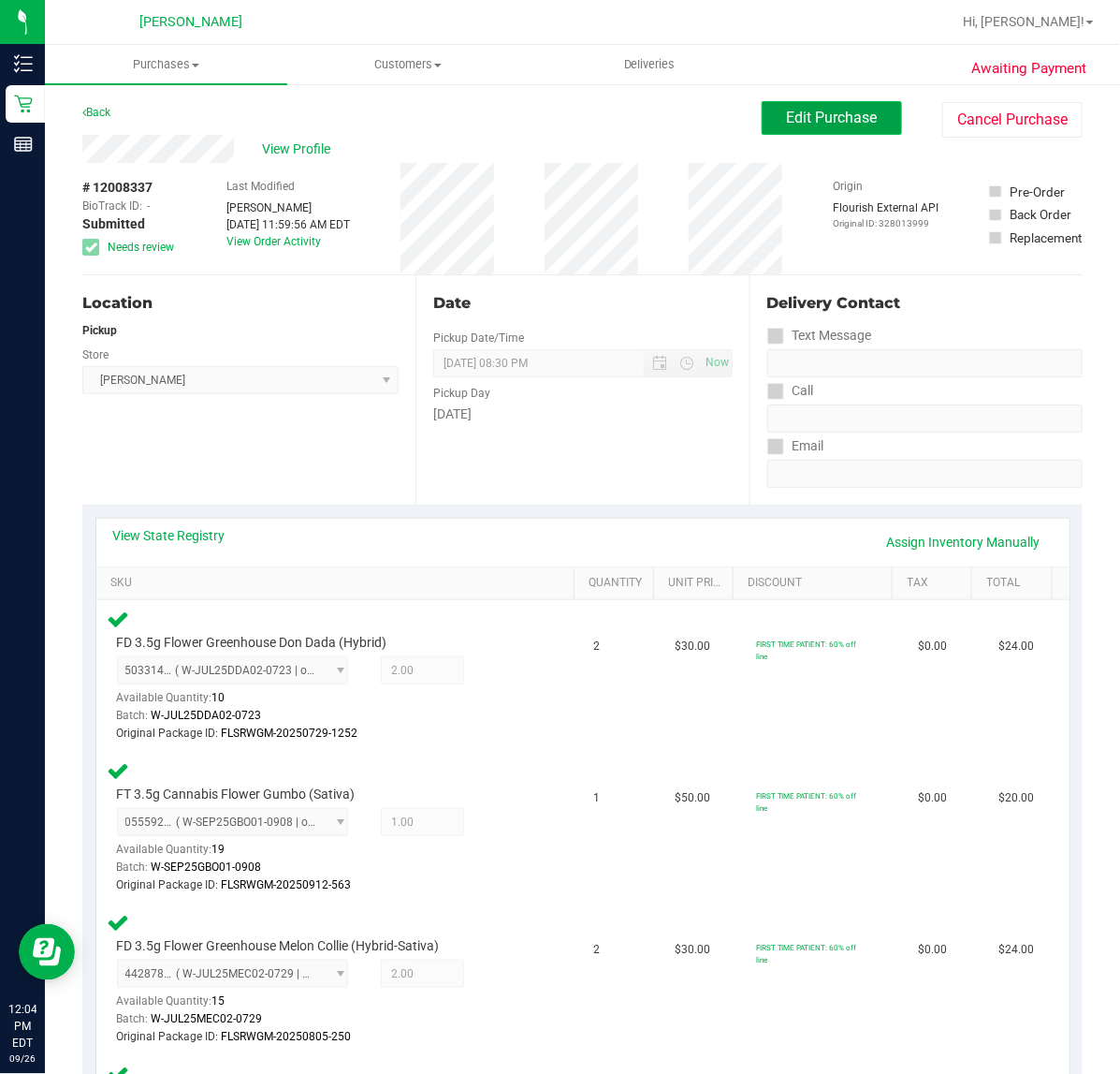
click at [789, 117] on span "Edit Purchase" at bounding box center [832, 117] width 91 height 18
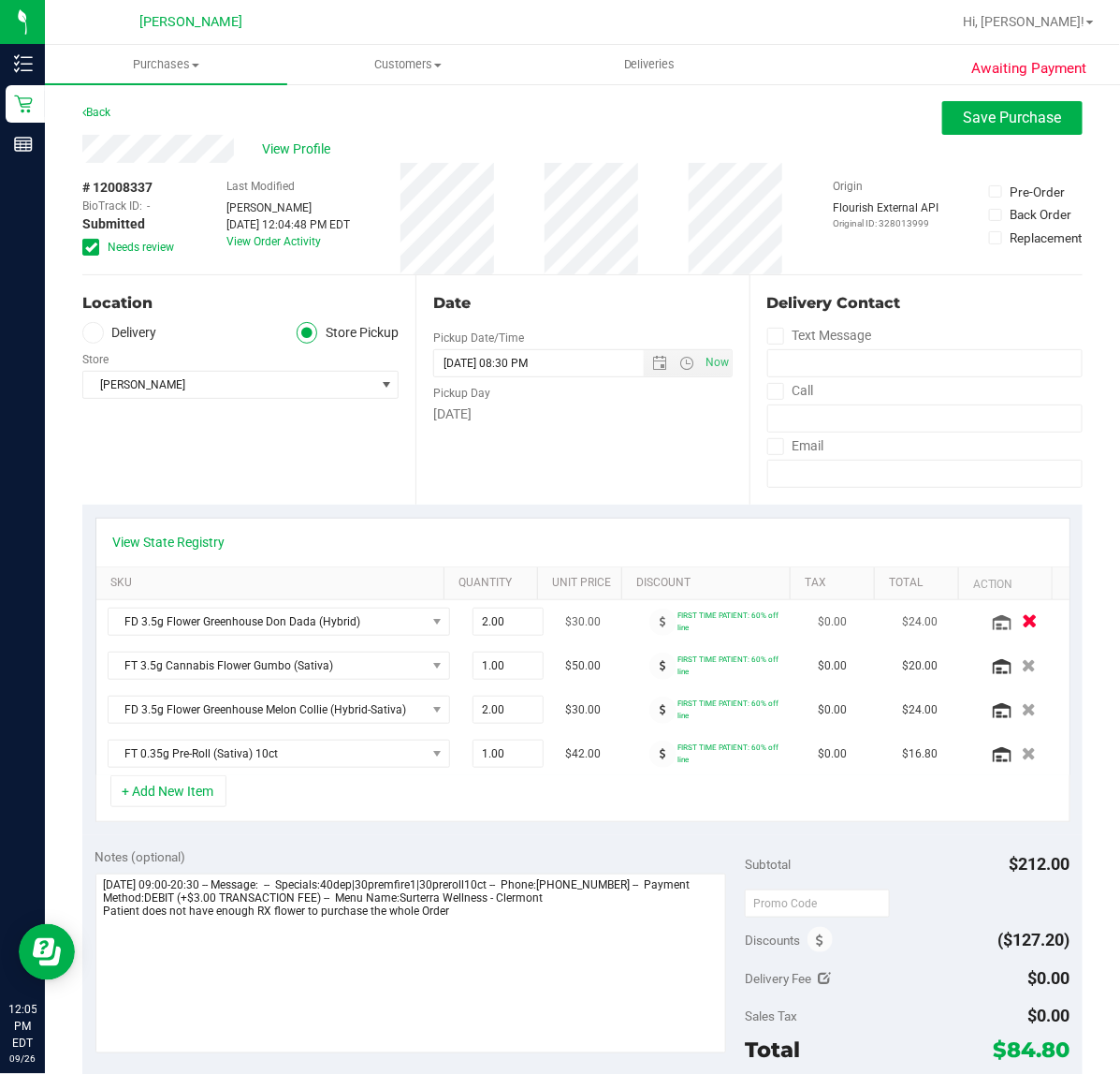
click at [1022, 624] on icon "button" at bounding box center [1030, 622] width 16 height 14
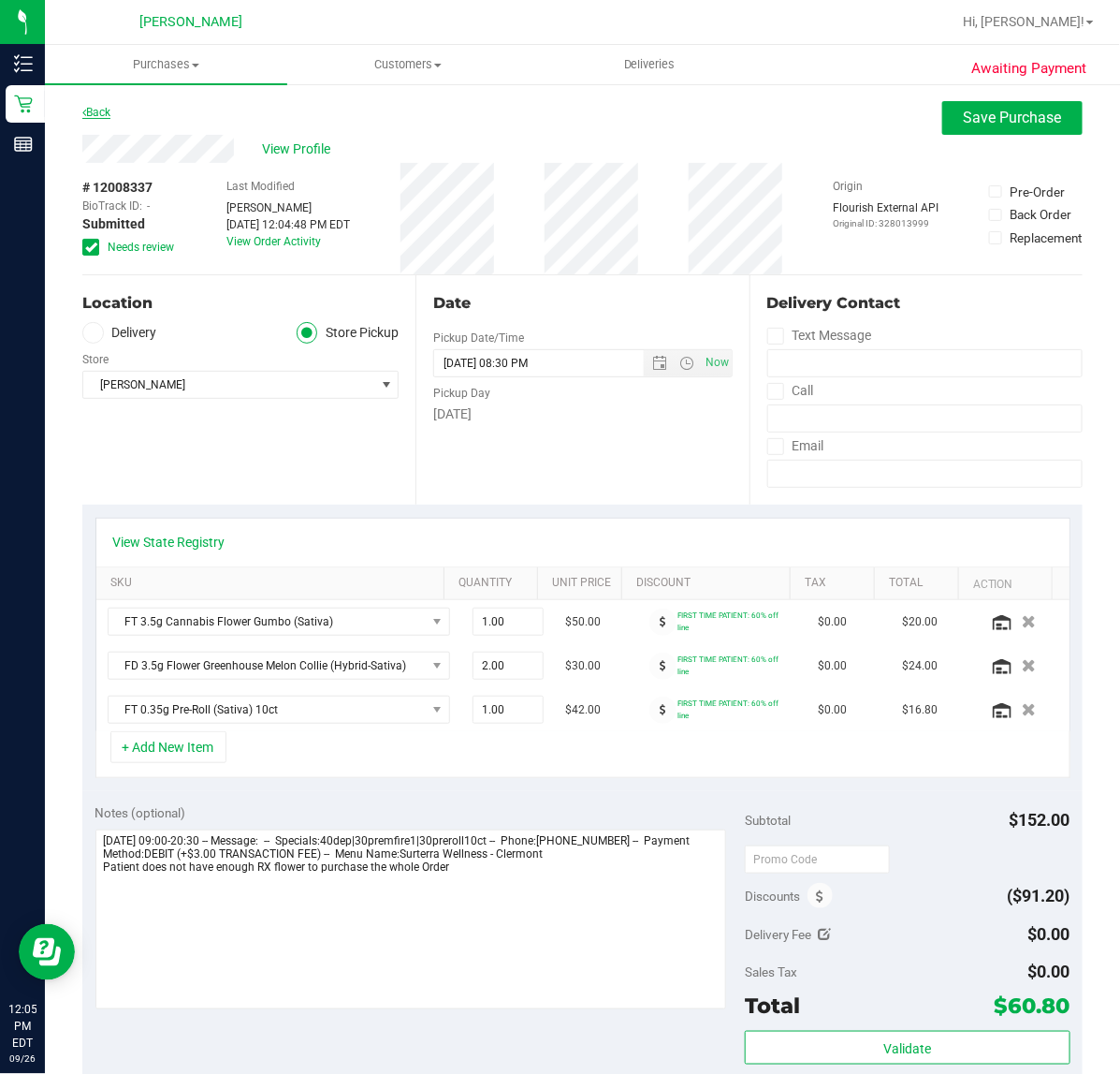
click at [92, 110] on link "Back" at bounding box center [97, 112] width 28 height 13
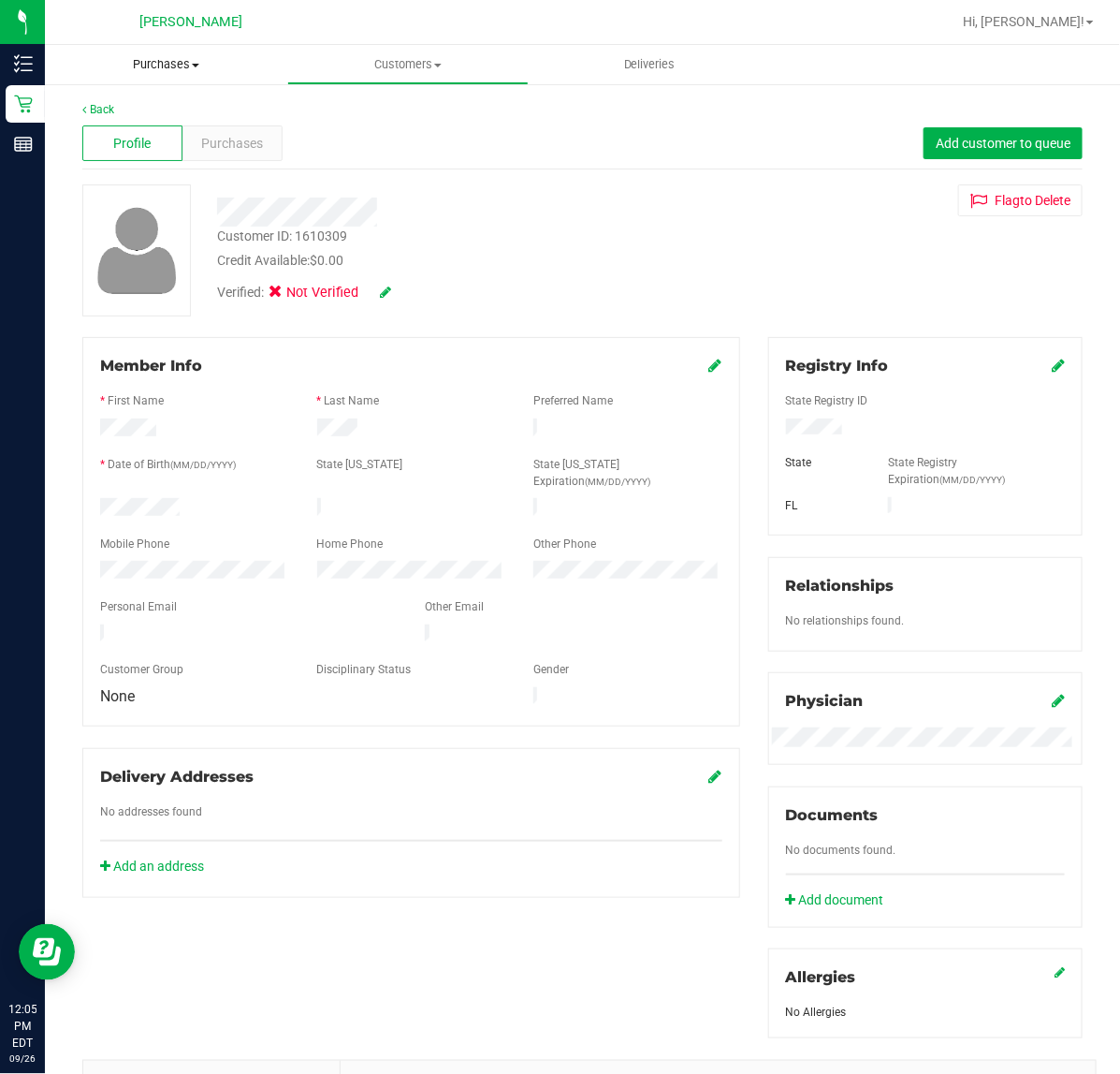
click at [175, 63] on span "Purchases" at bounding box center [166, 65] width 243 height 17
click at [644, 279] on div "Verified: Not Verified" at bounding box center [460, 292] width 514 height 41
click at [103, 109] on link "Back" at bounding box center [99, 109] width 32 height 13
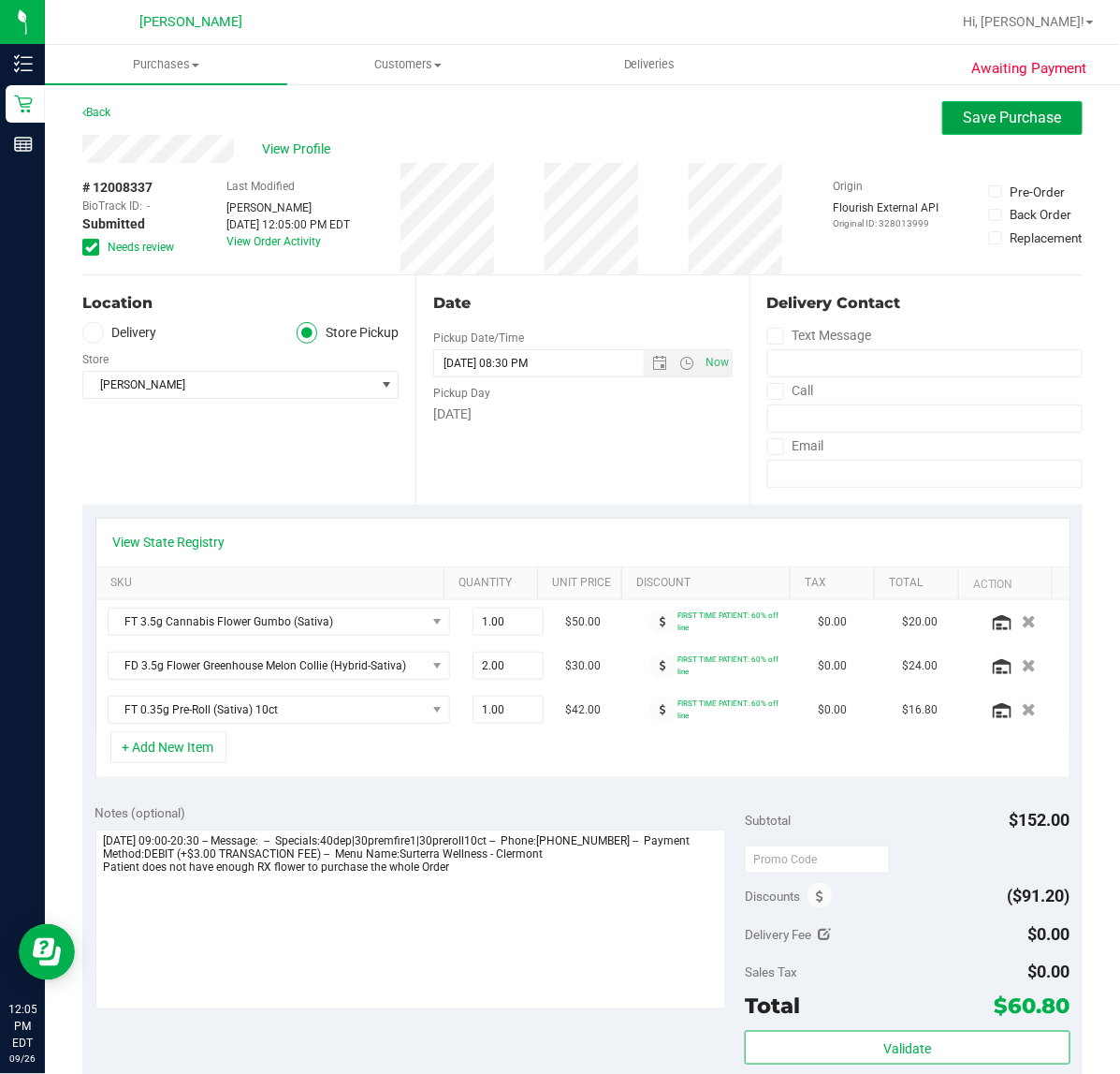
click at [964, 115] on span "Save Purchase" at bounding box center [1013, 117] width 99 height 18
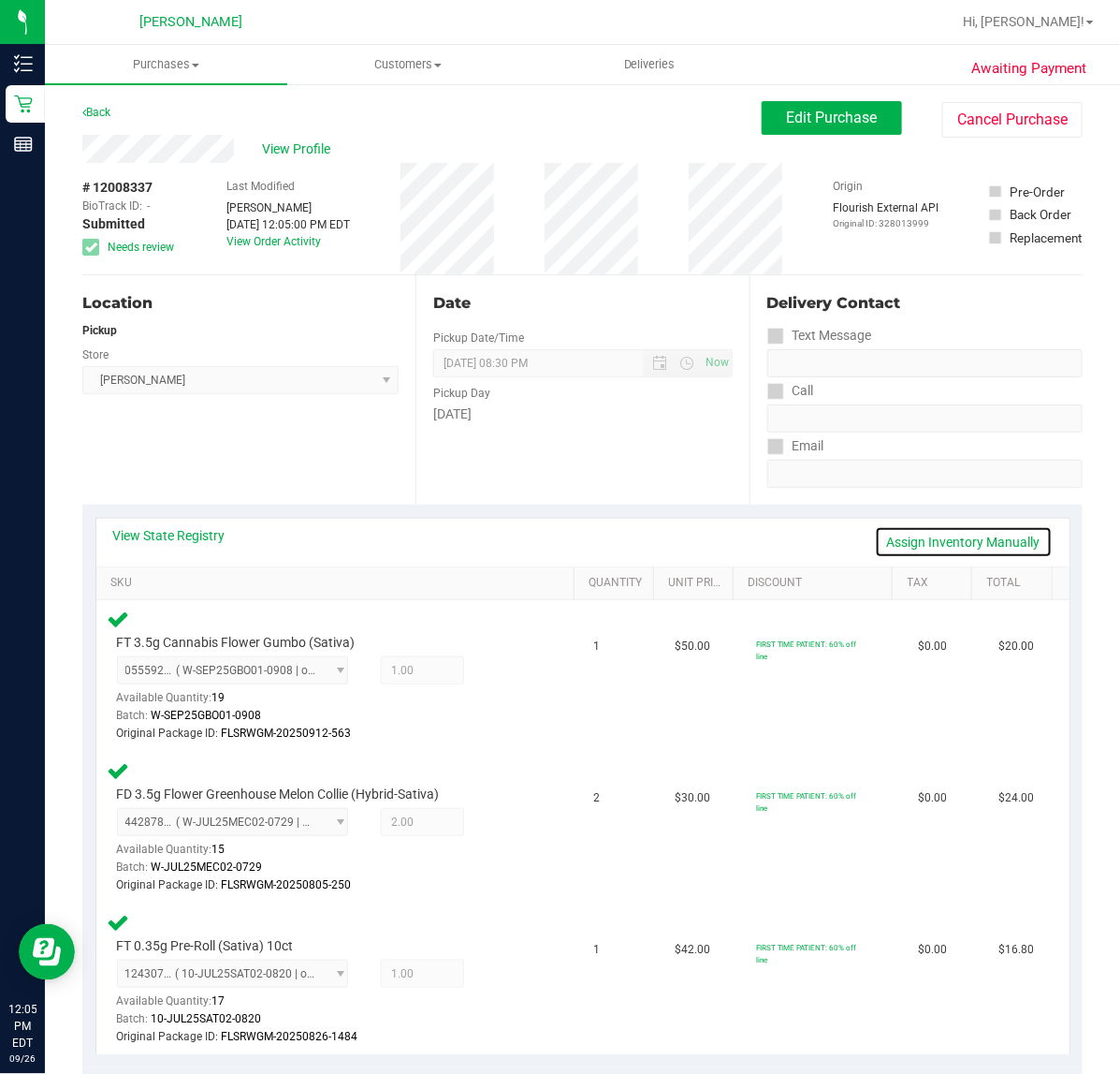
click at [919, 540] on link "Assign Inventory Manually" at bounding box center [964, 542] width 178 height 32
click at [495, 670] on icon at bounding box center [502, 672] width 20 height 22
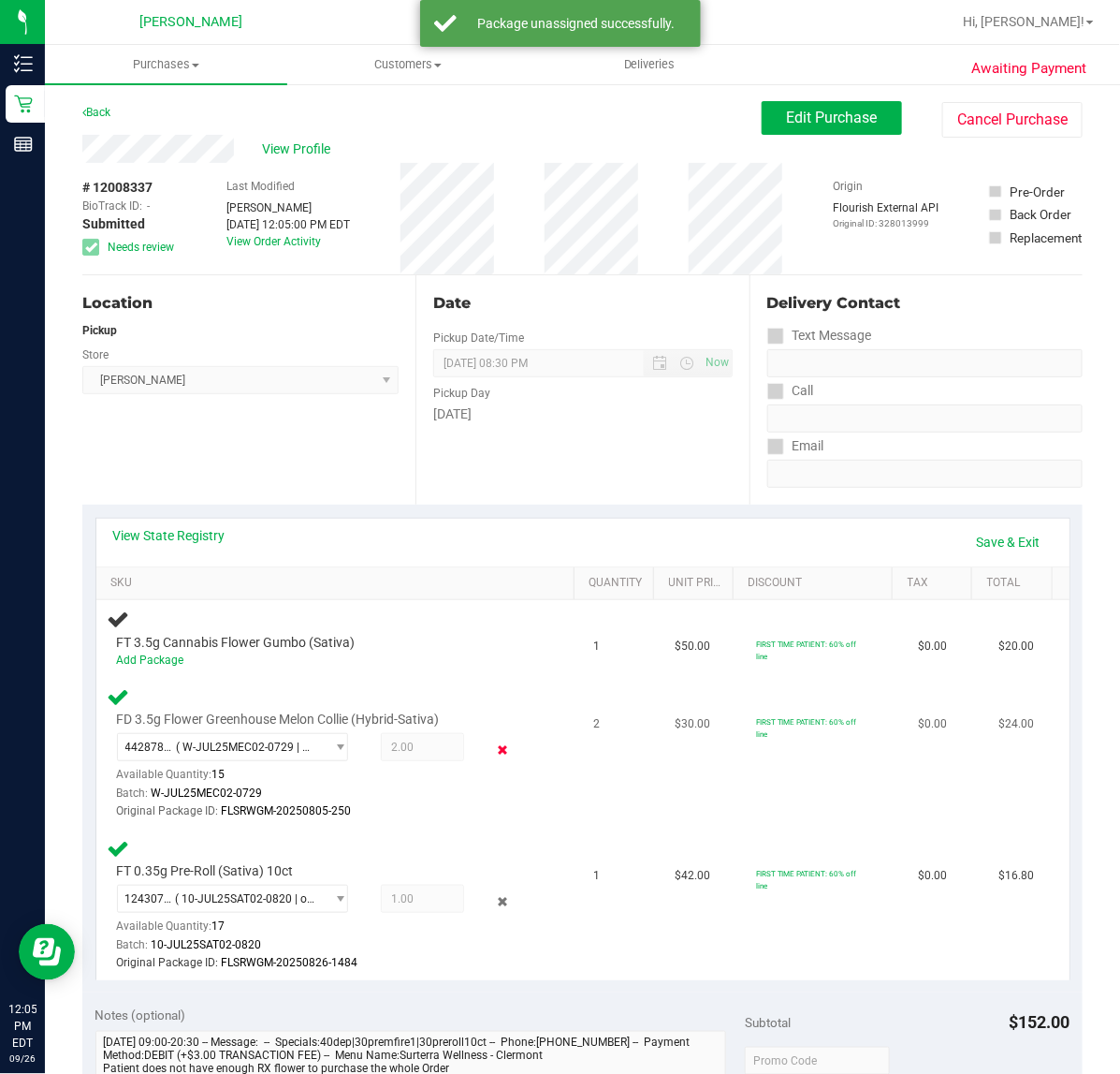
click at [493, 745] on icon at bounding box center [502, 749] width 20 height 22
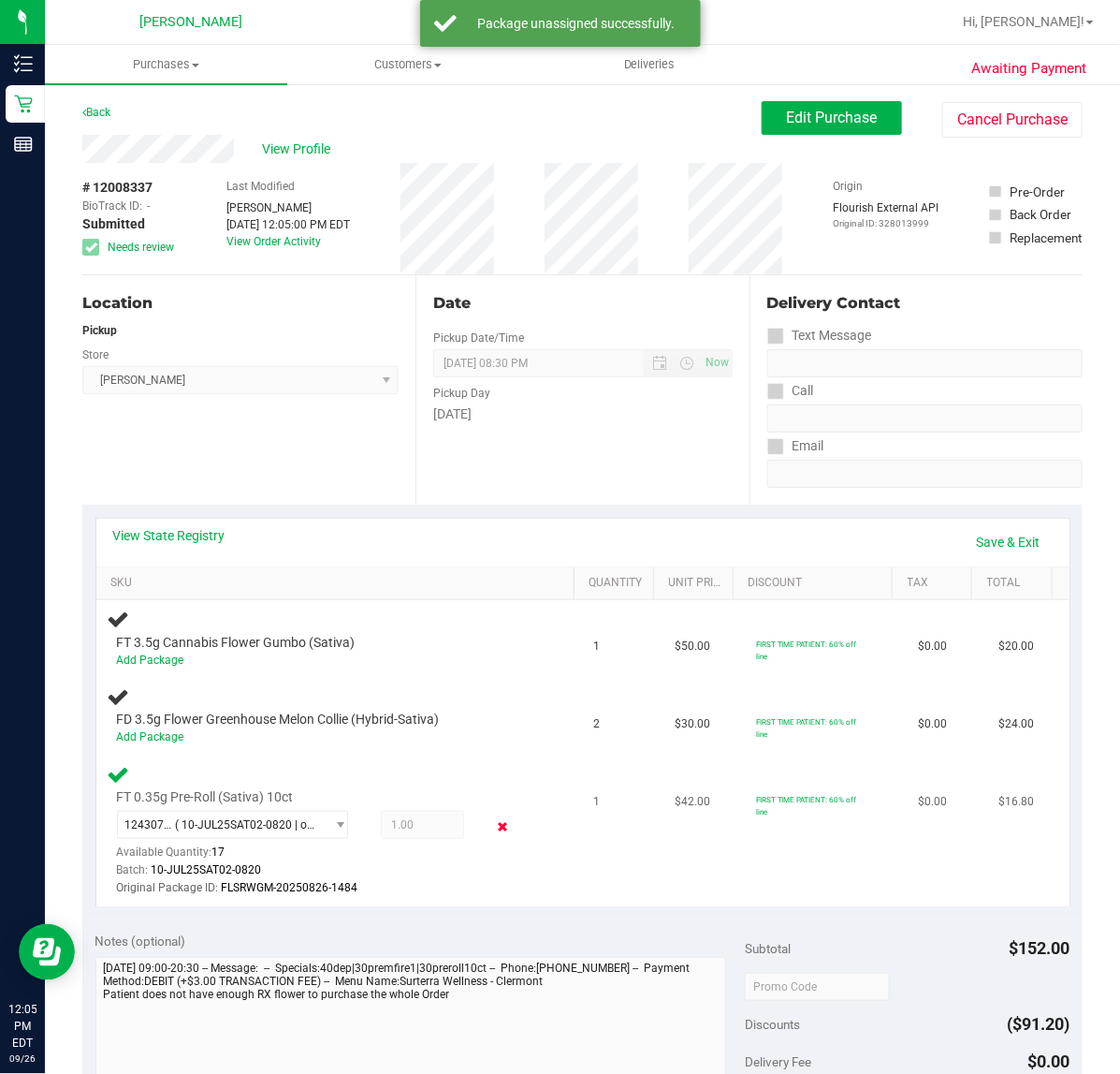
click at [493, 825] on icon at bounding box center [502, 827] width 20 height 22
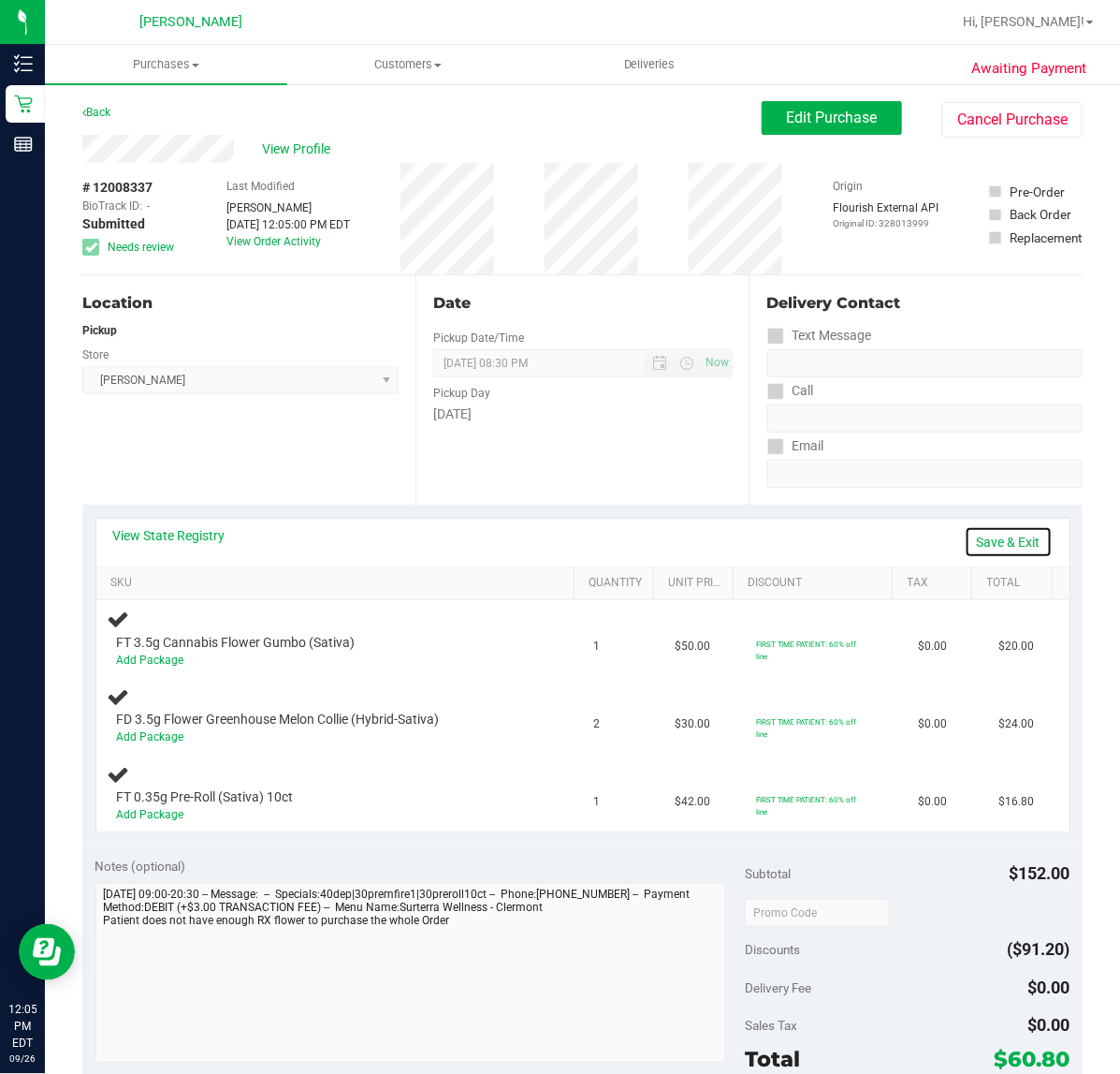
click at [965, 539] on link "Save & Exit" at bounding box center [1009, 542] width 88 height 32
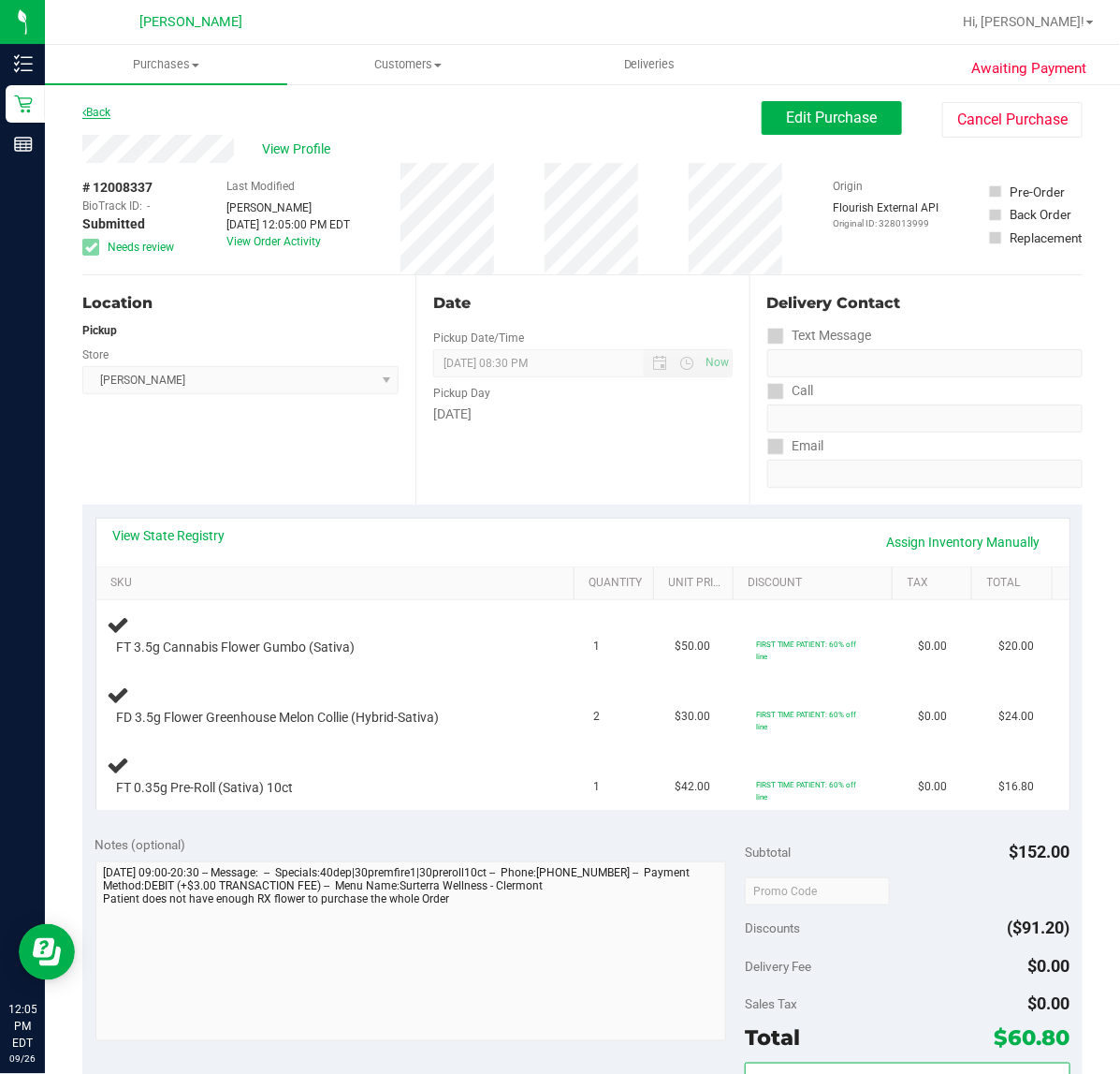
click at [96, 109] on link "Back" at bounding box center [97, 112] width 28 height 13
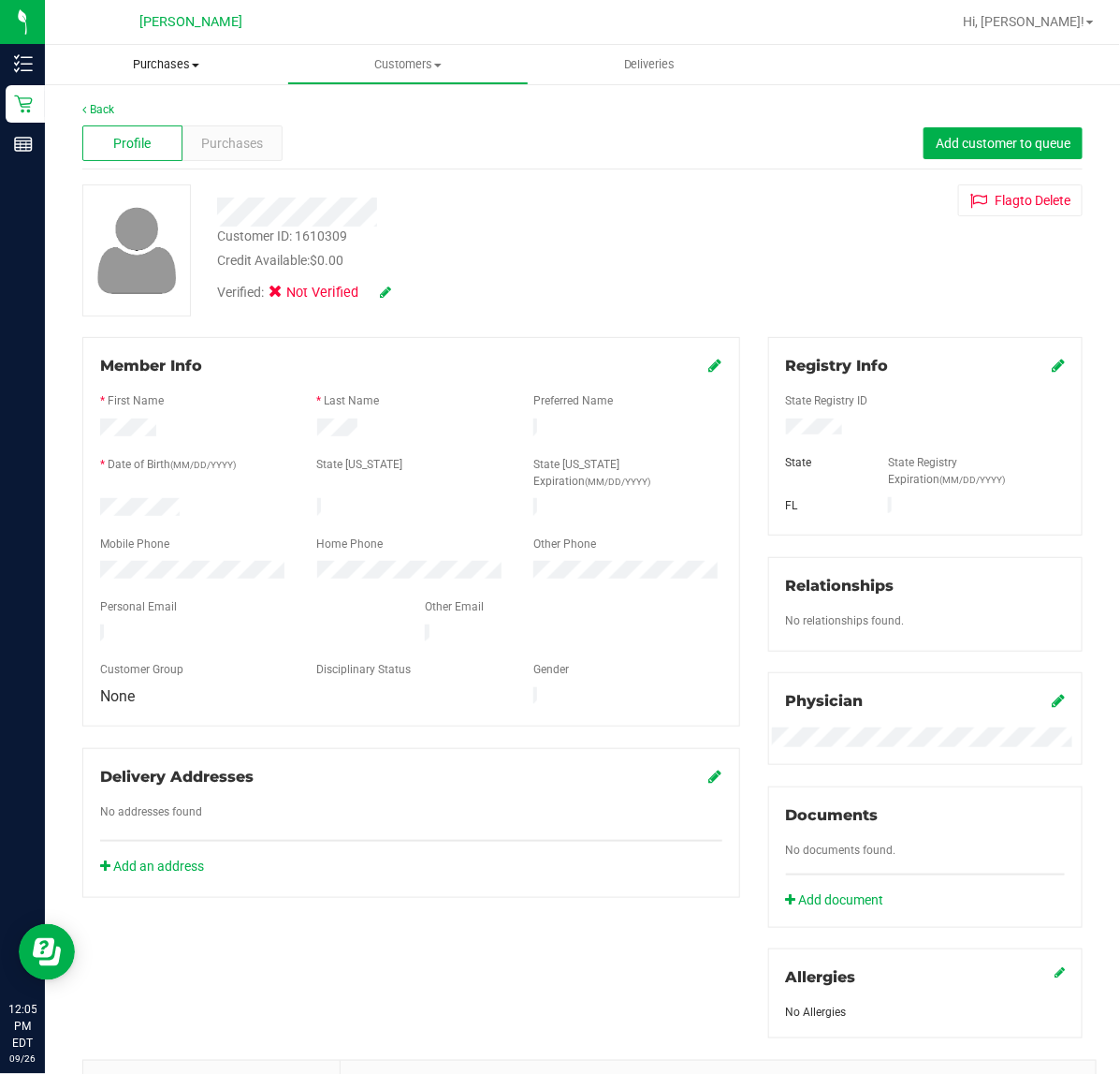
click at [168, 67] on span "Purchases" at bounding box center [166, 65] width 243 height 17
click at [135, 136] on span "Fulfillment" at bounding box center [103, 134] width 116 height 16
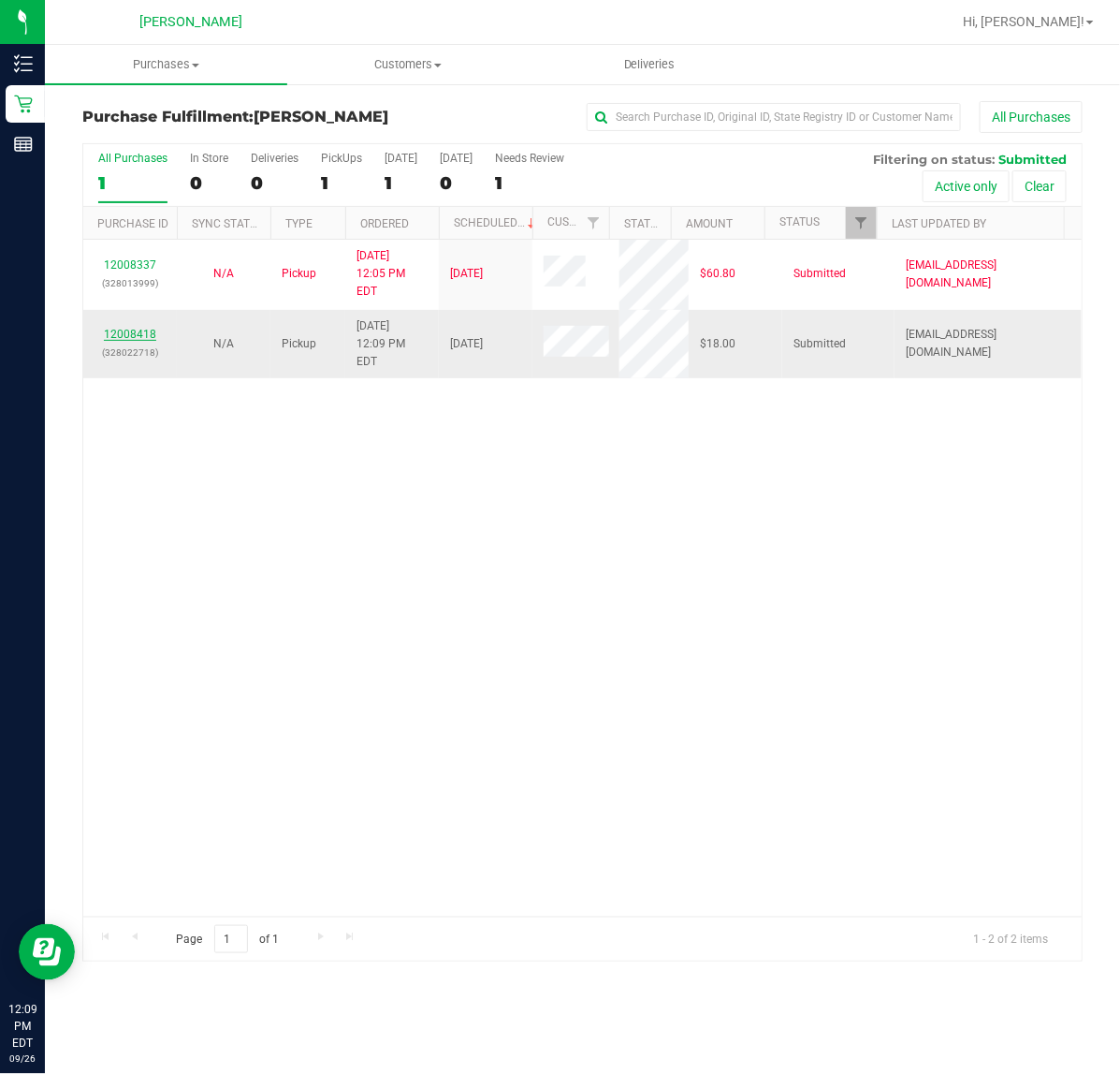
click at [133, 327] on link "12008418" at bounding box center [130, 334] width 53 height 13
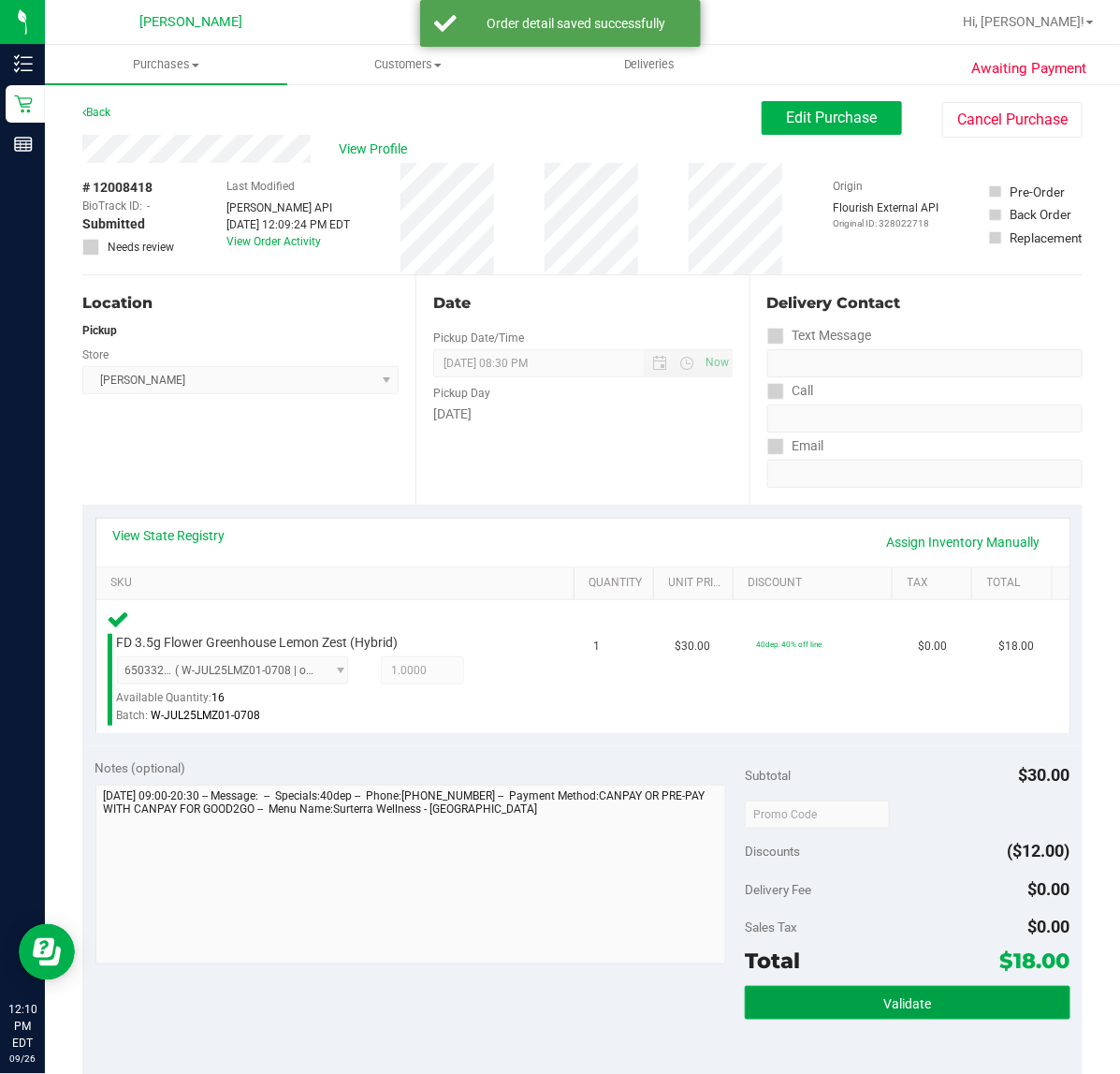
click at [858, 1002] on button "Validate" at bounding box center [907, 1003] width 324 height 34
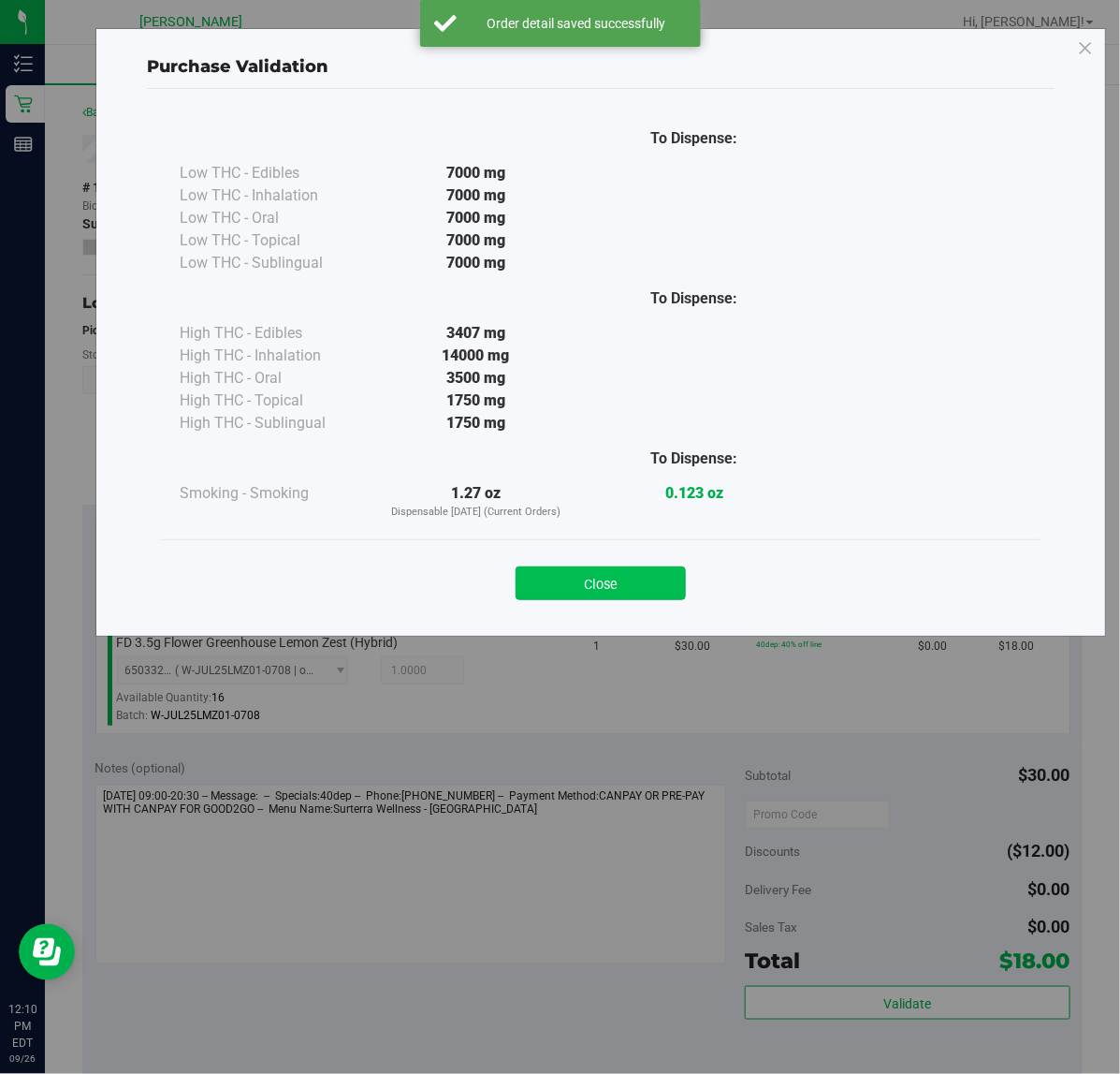
click at [635, 574] on button "Close" at bounding box center [600, 583] width 170 height 34
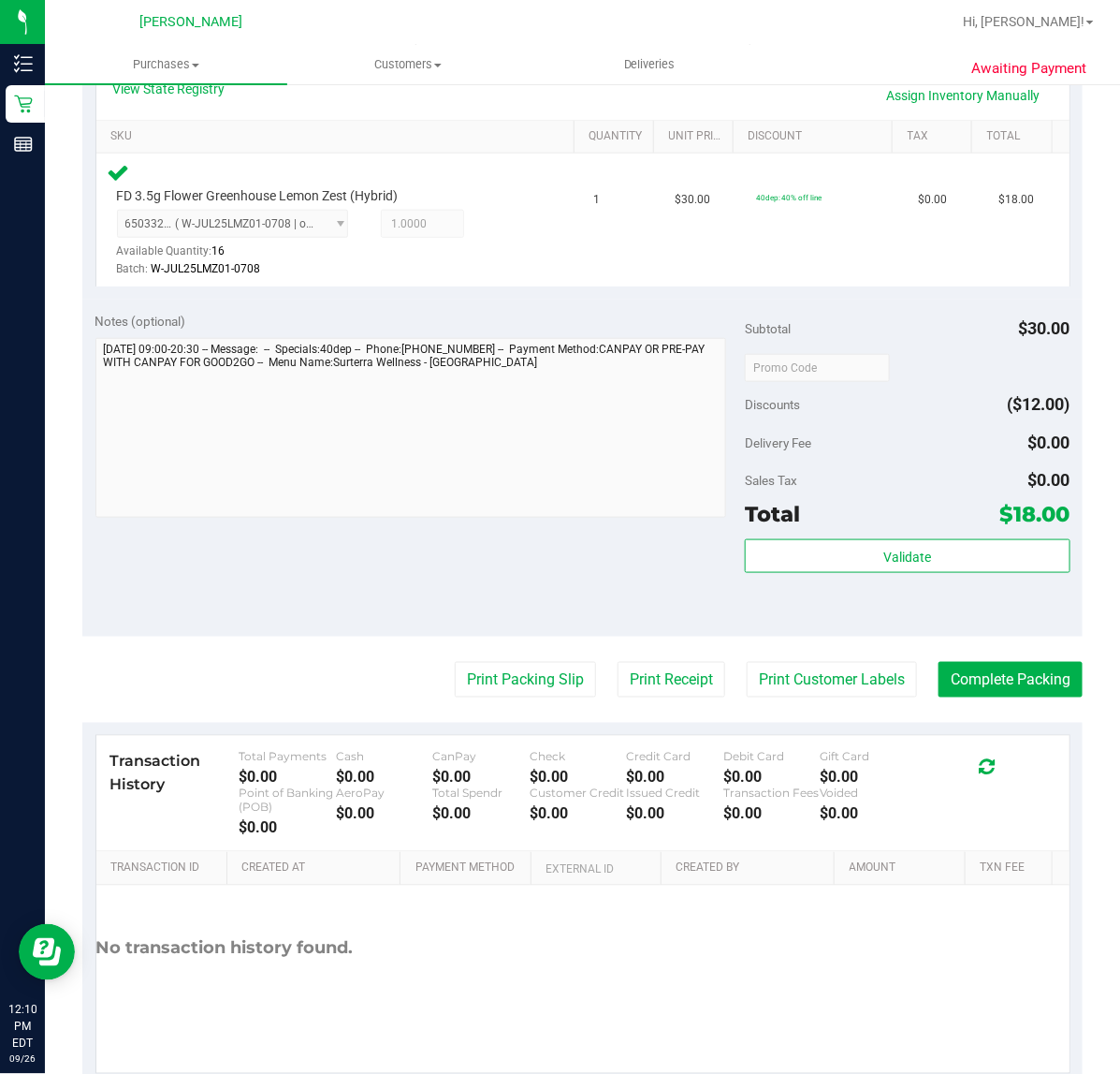
scroll to position [493, 0]
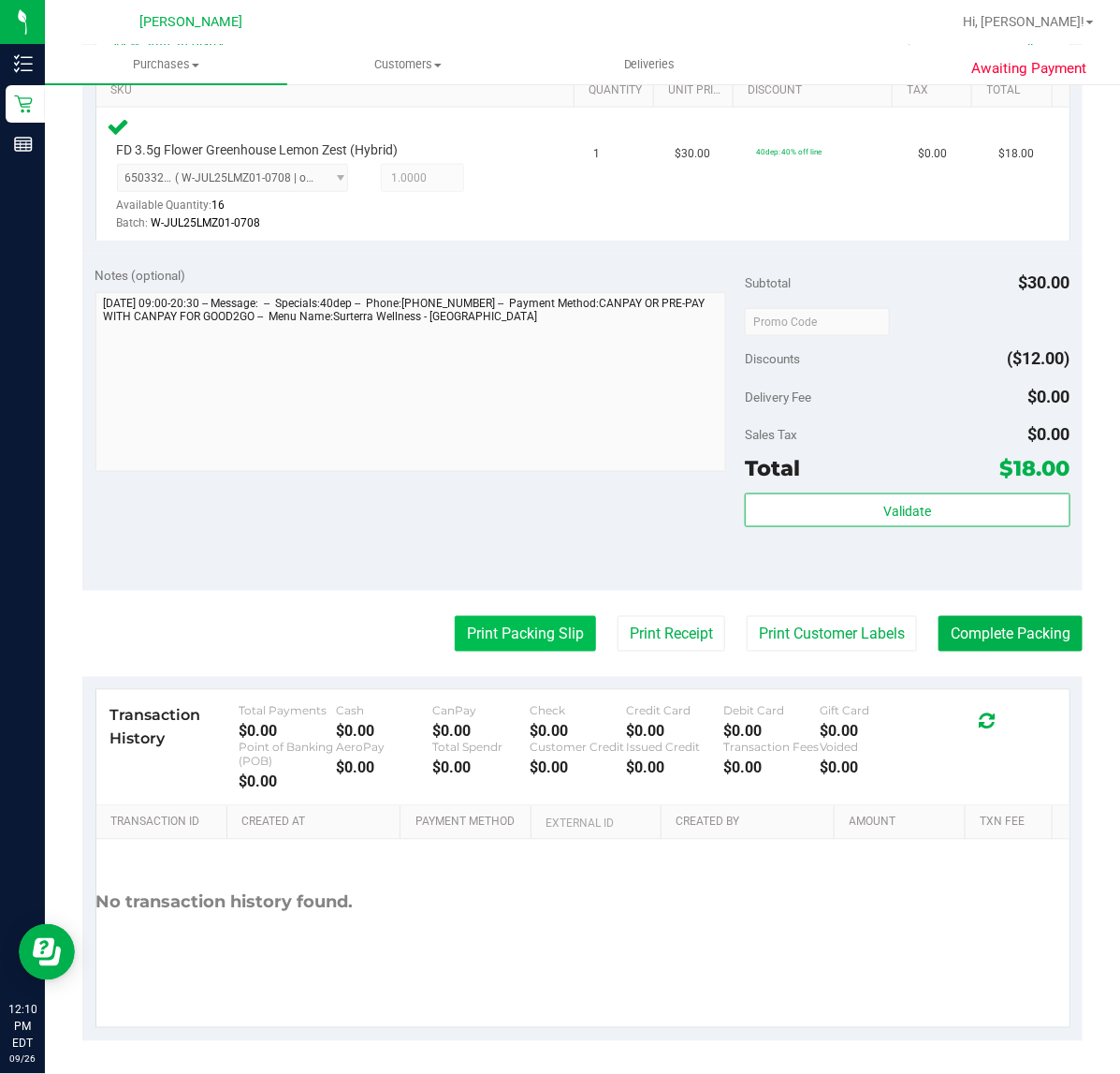
click at [520, 635] on button "Print Packing Slip" at bounding box center [526, 634] width 141 height 36
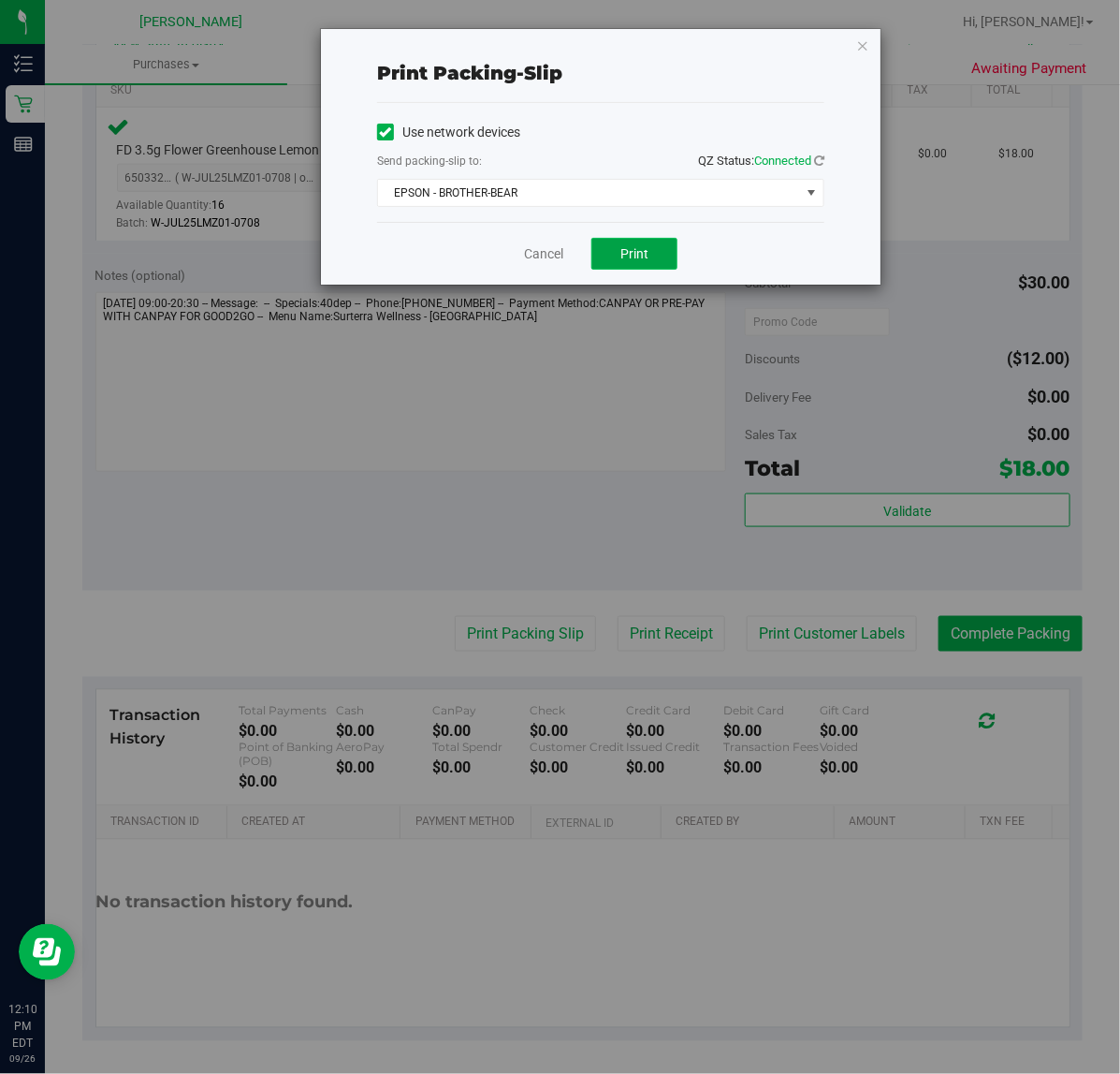
click at [632, 246] on span "Print" at bounding box center [635, 254] width 28 height 15
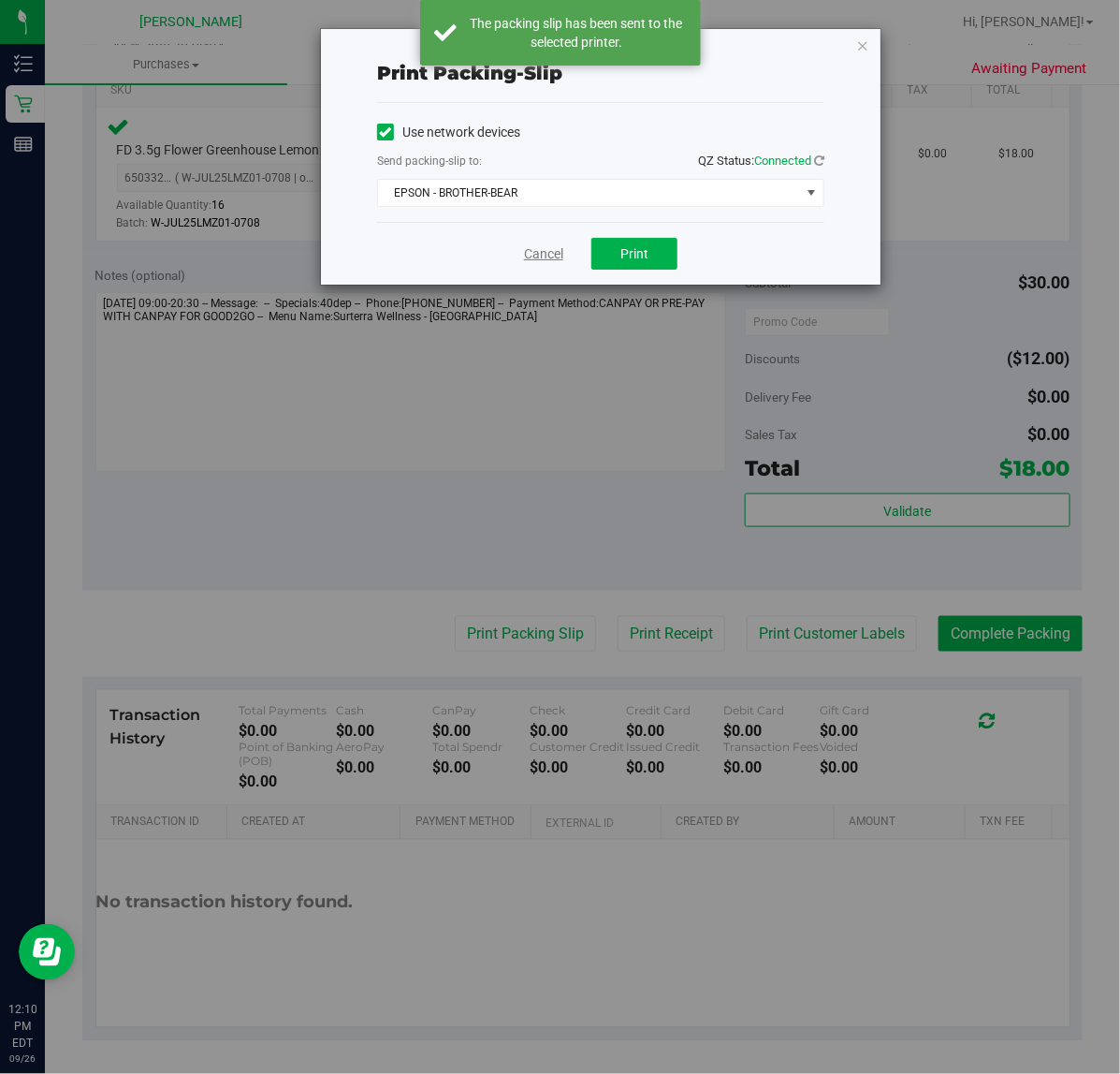
click at [526, 248] on link "Cancel" at bounding box center [544, 254] width 39 height 20
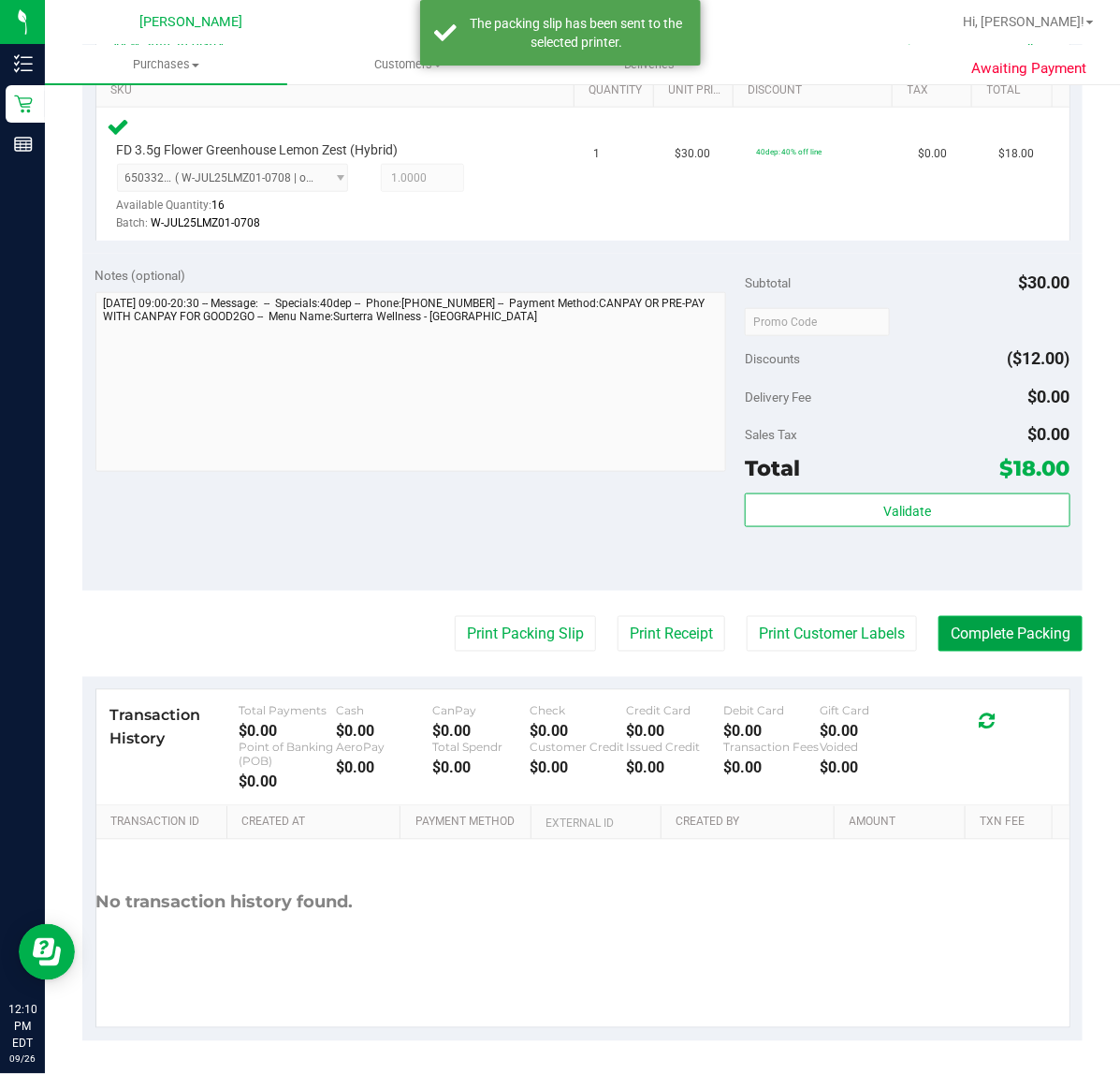
click at [973, 629] on button "Complete Packing" at bounding box center [1010, 634] width 144 height 36
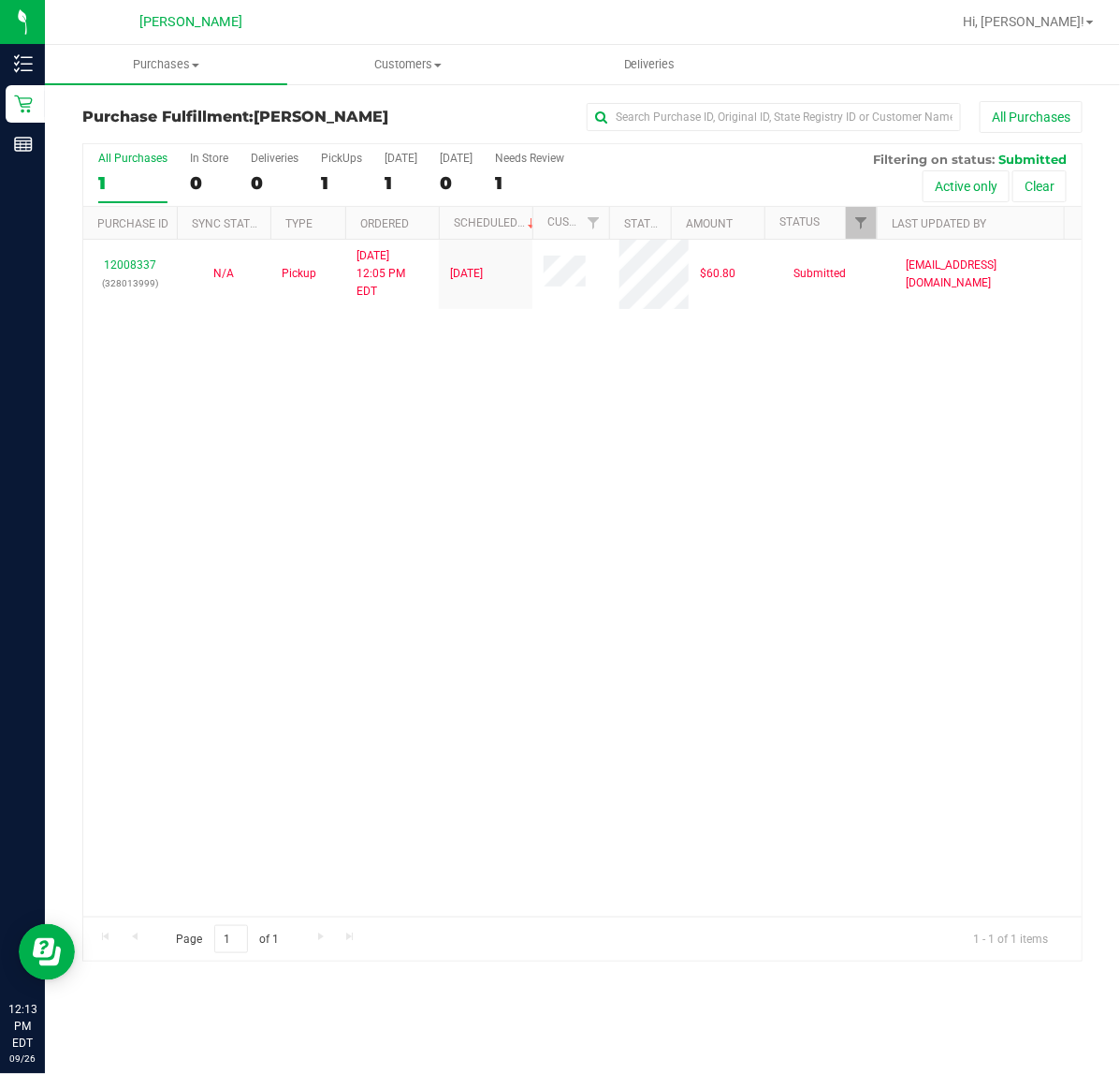
click at [471, 591] on div "12008337 (328013999) N/A Pickup 9/26/2025 12:05 PM EDT 9/26/2025 $60.80 Submitt…" at bounding box center [583, 578] width 999 height 677
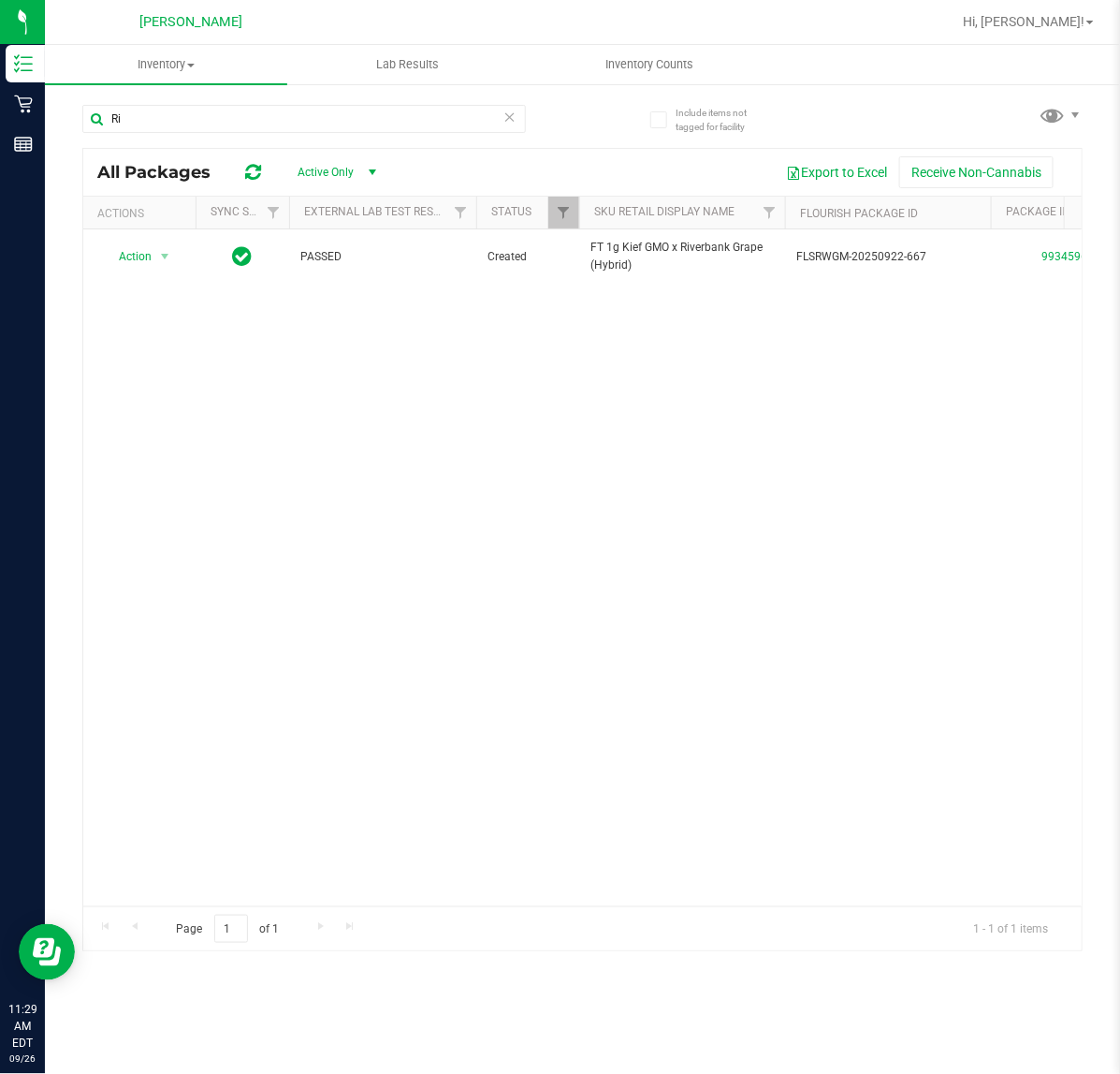
type input "R"
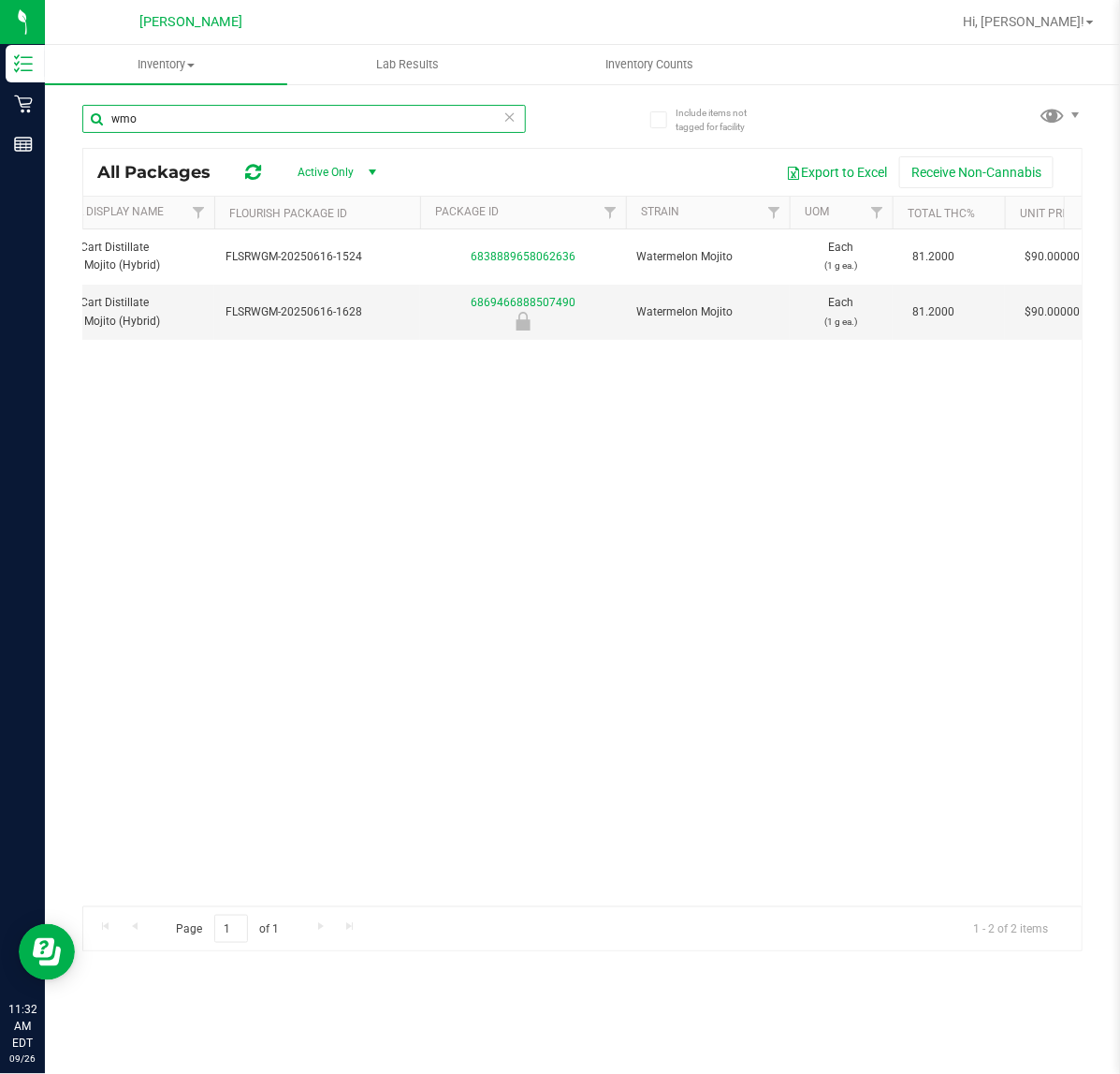
scroll to position [0, 554]
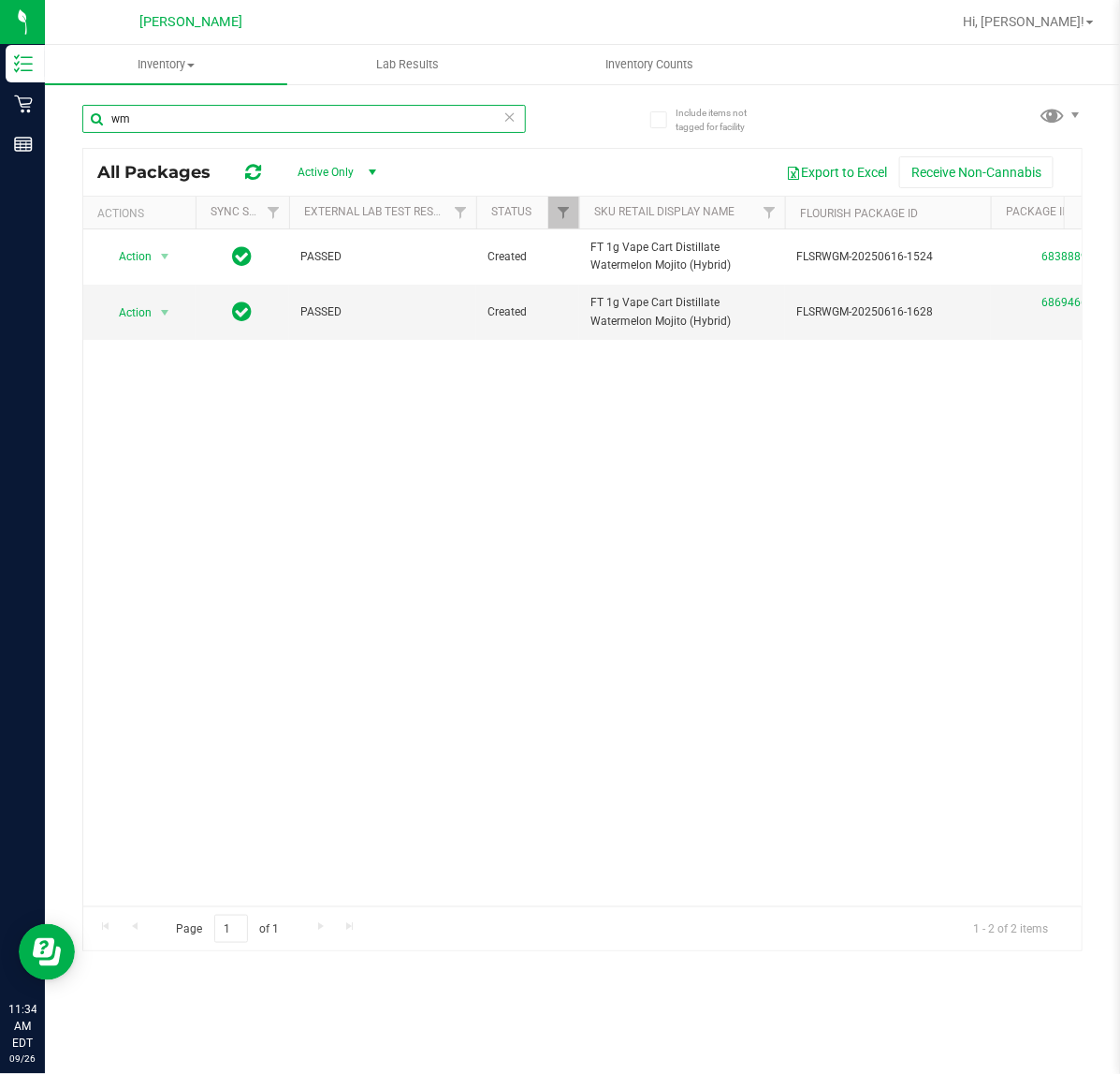
type input "w"
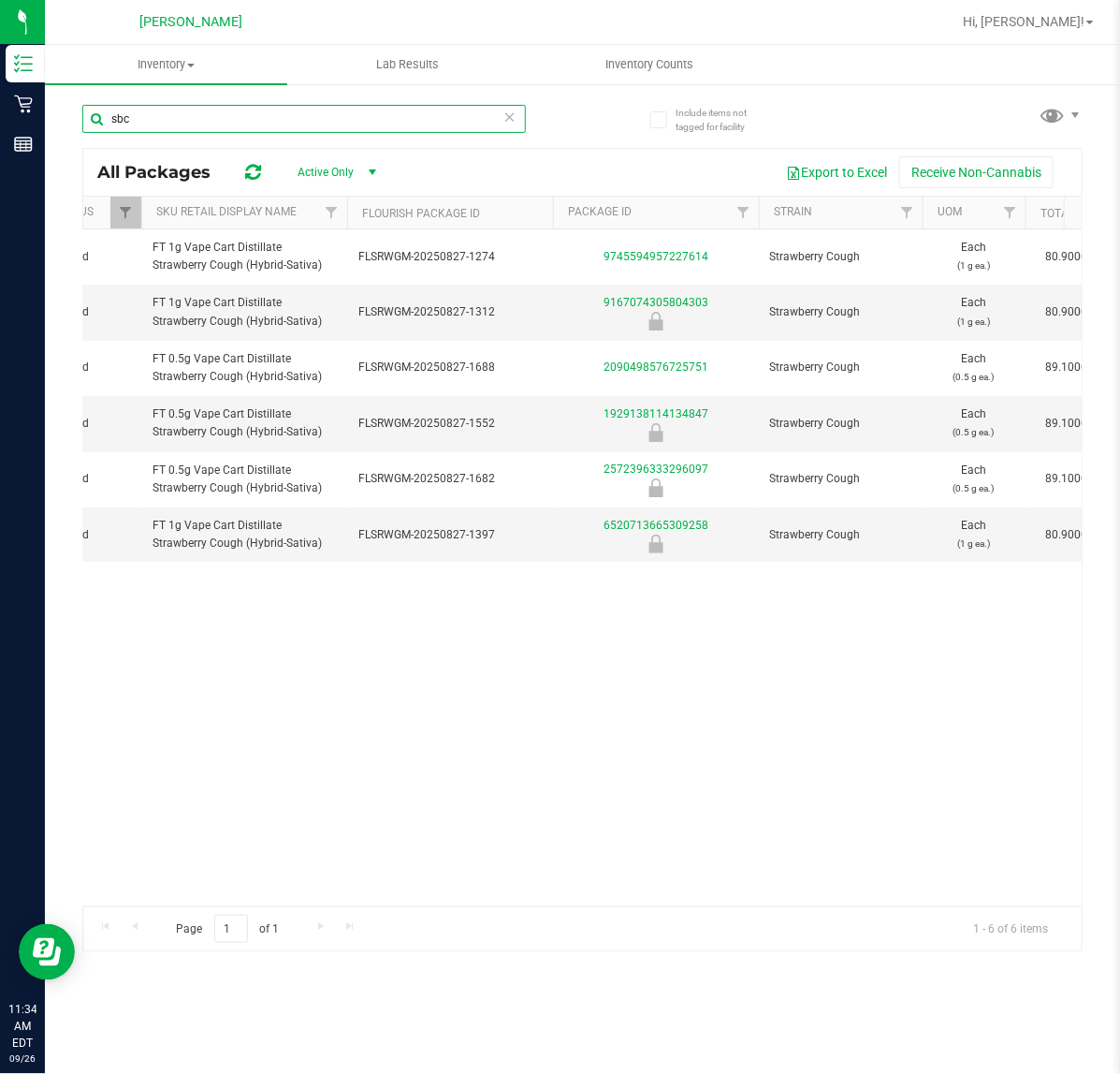
scroll to position [0, 136]
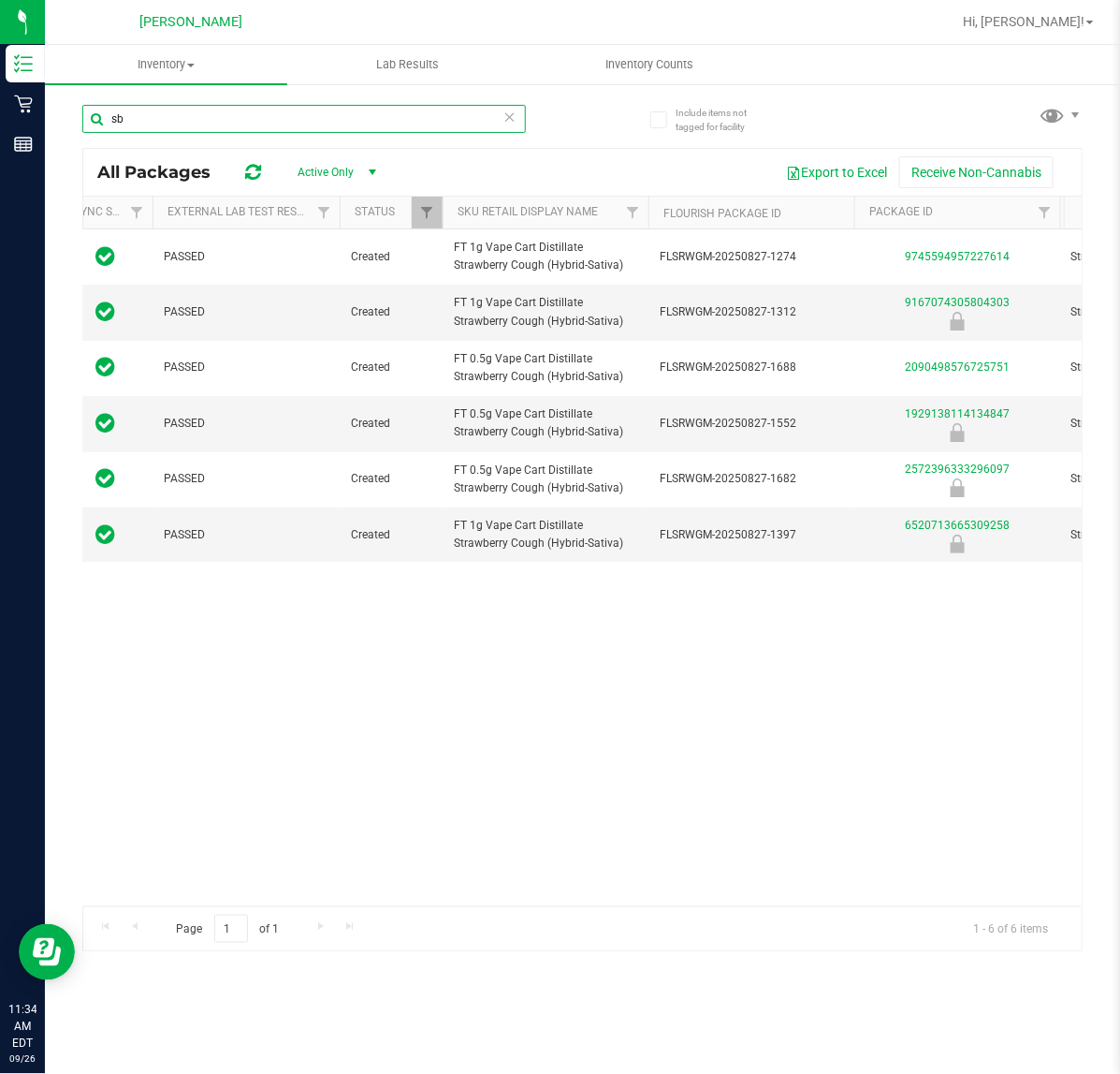
type input "s"
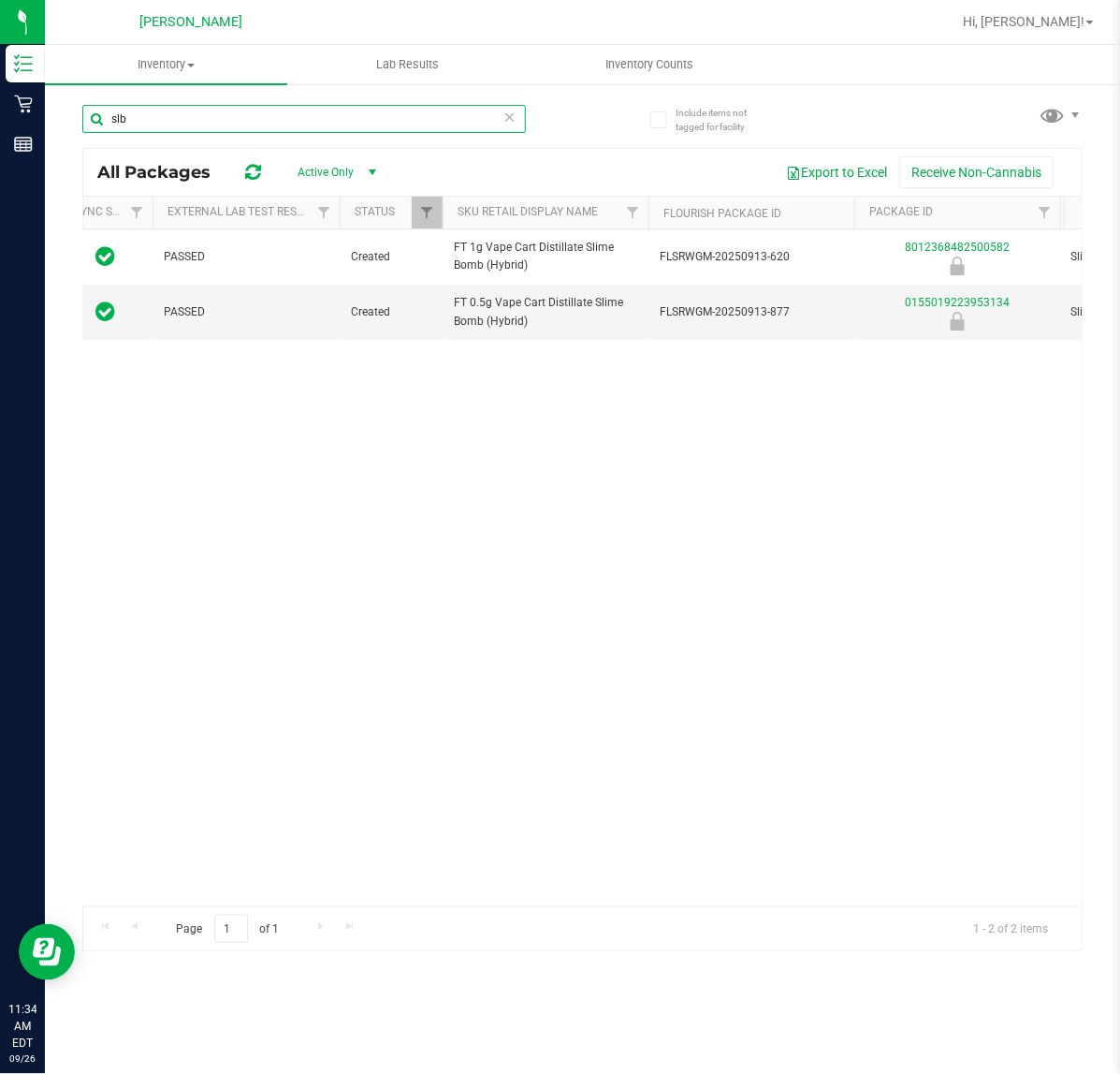
type input "slb"
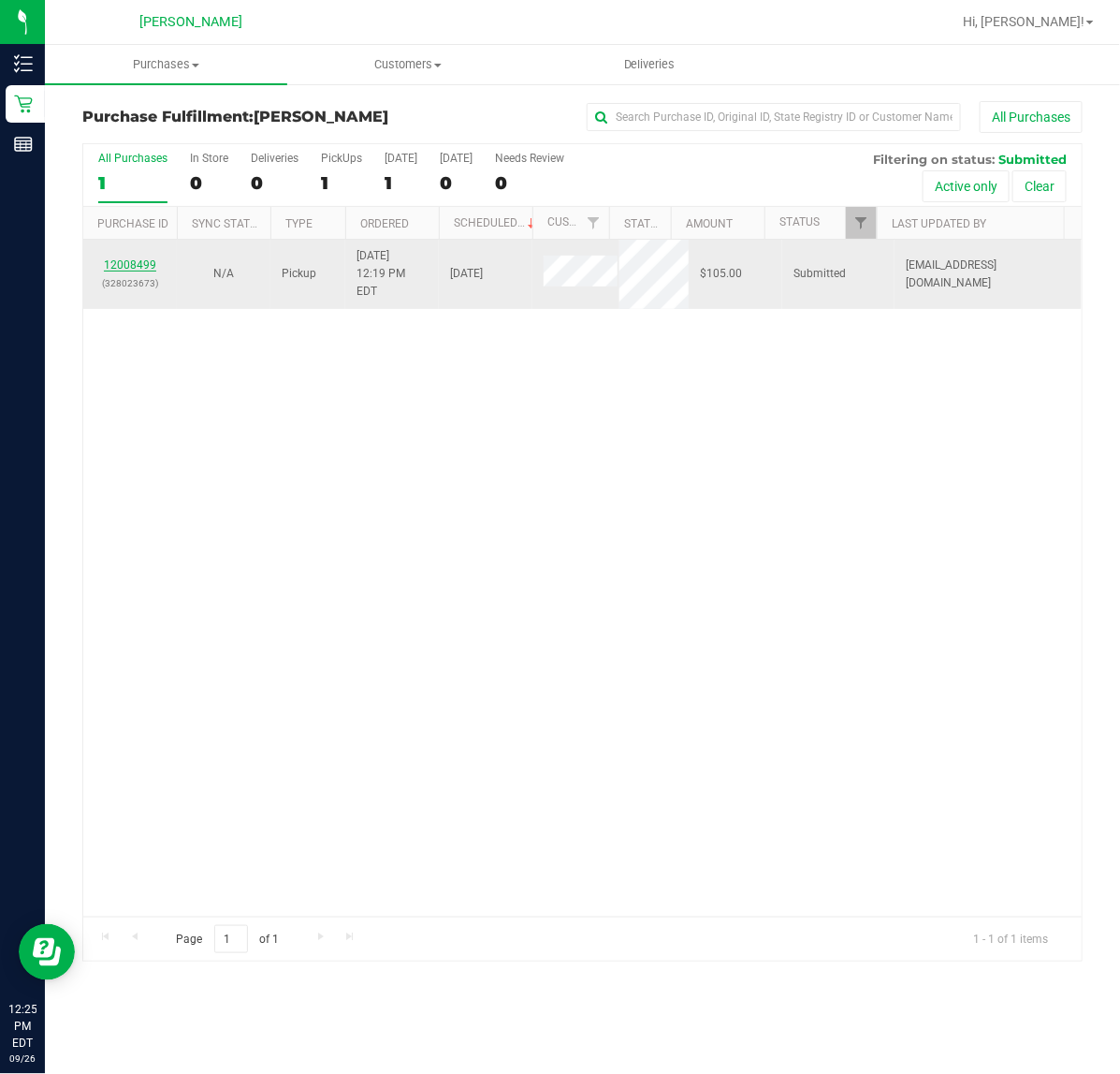
click at [129, 262] on link "12008499" at bounding box center [130, 265] width 53 height 13
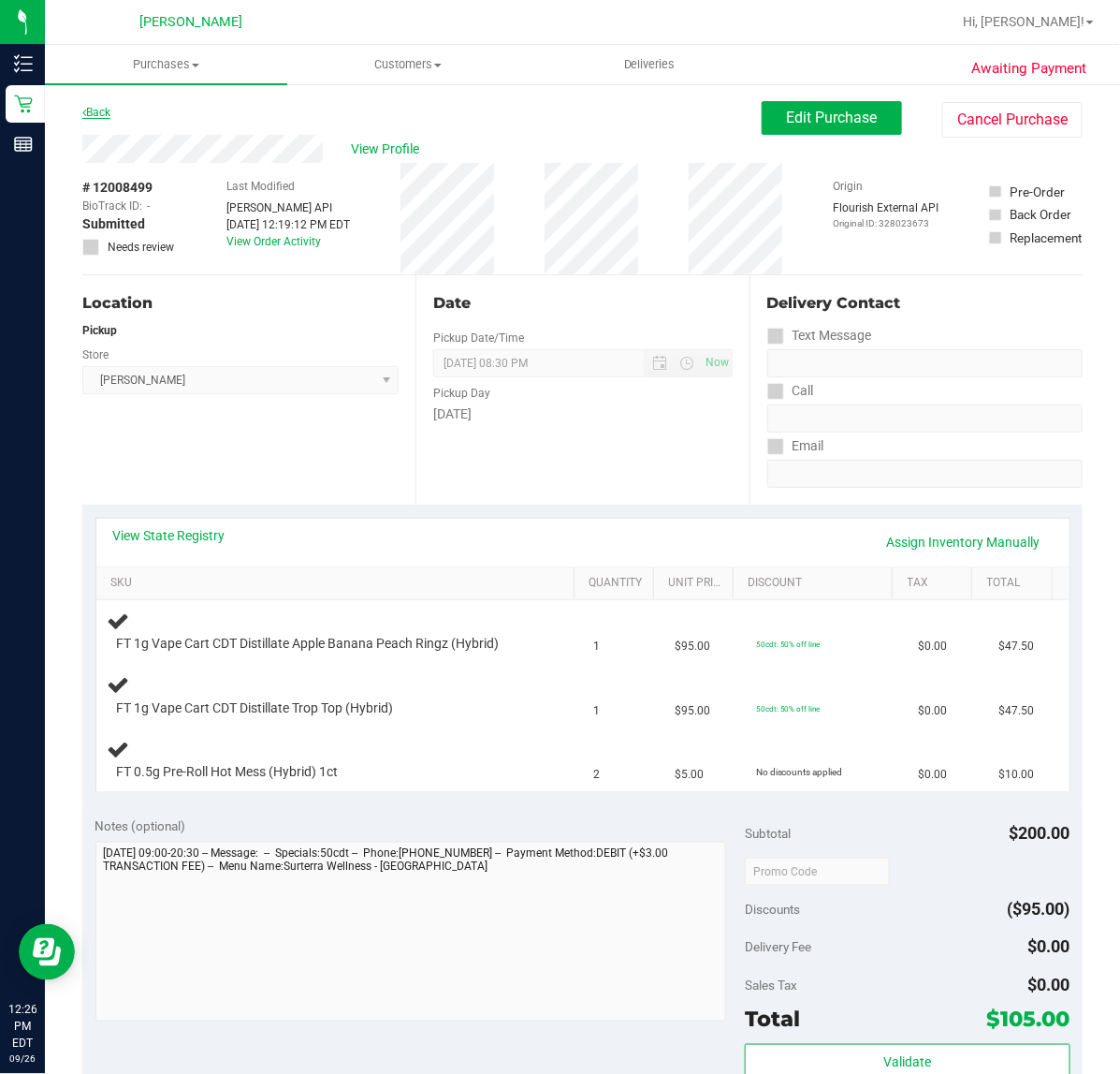
click at [103, 107] on link "Back" at bounding box center [97, 112] width 28 height 13
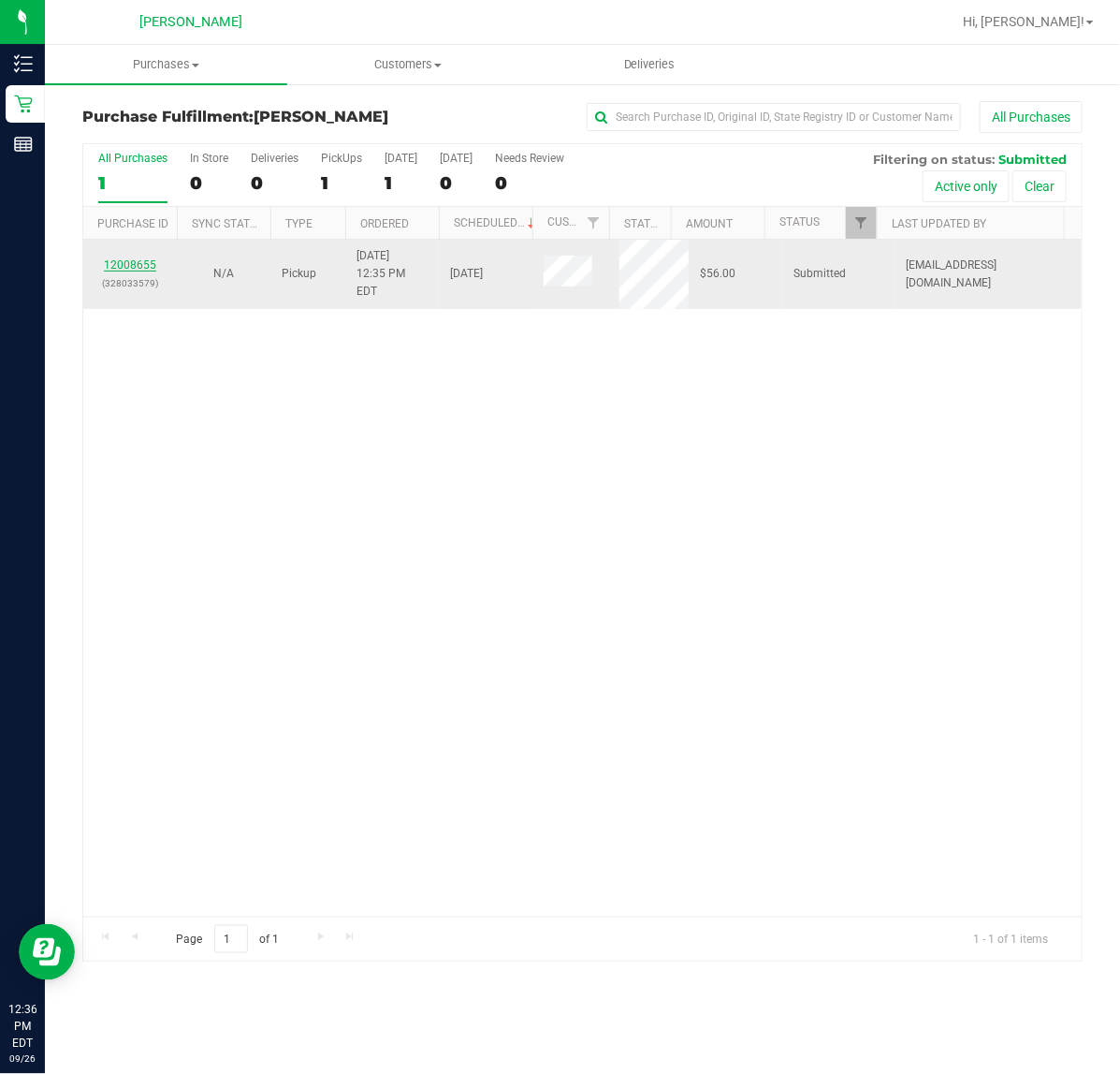
click at [123, 259] on link "12008655" at bounding box center [130, 265] width 53 height 13
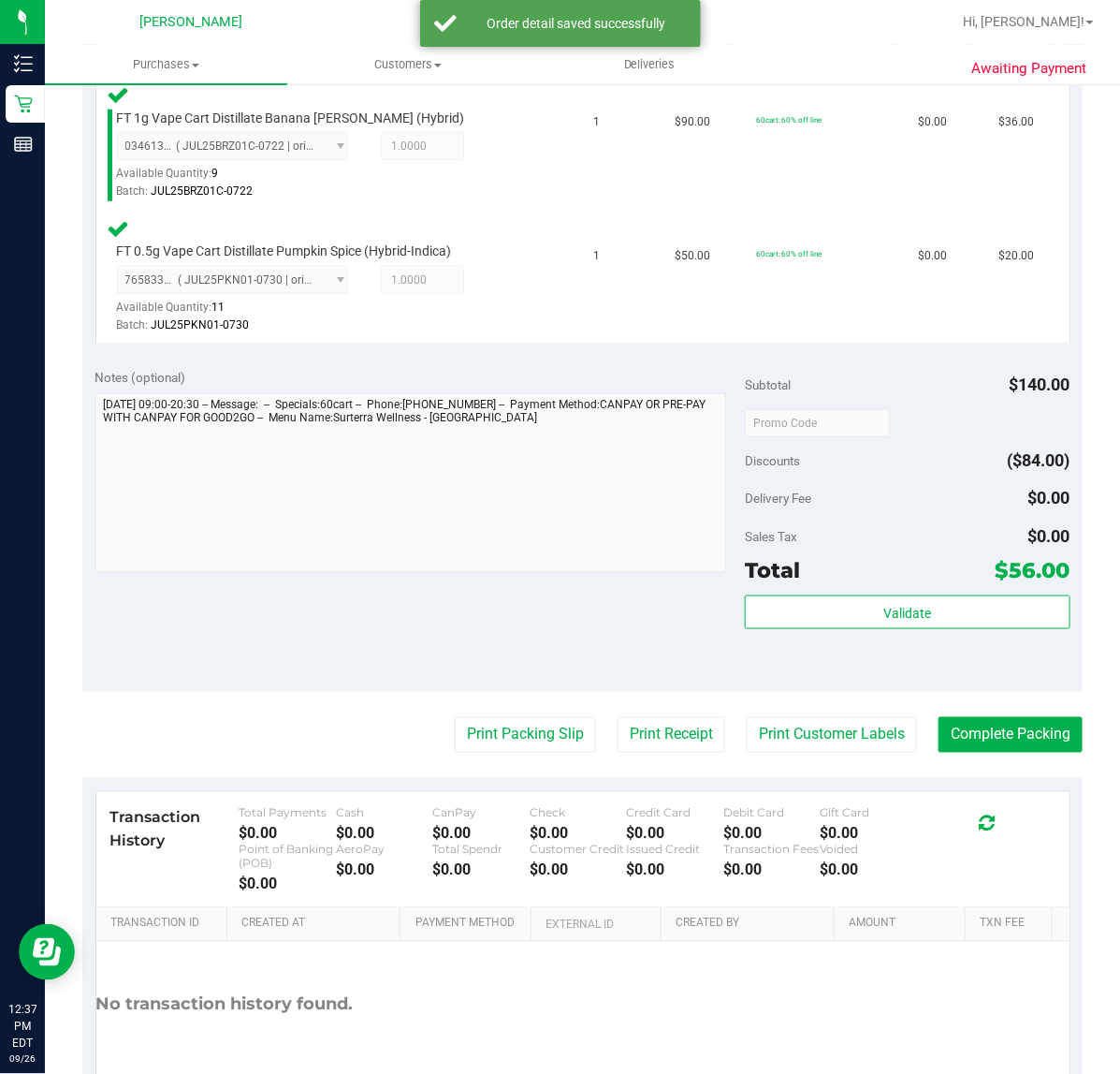
scroll to position [577, 0]
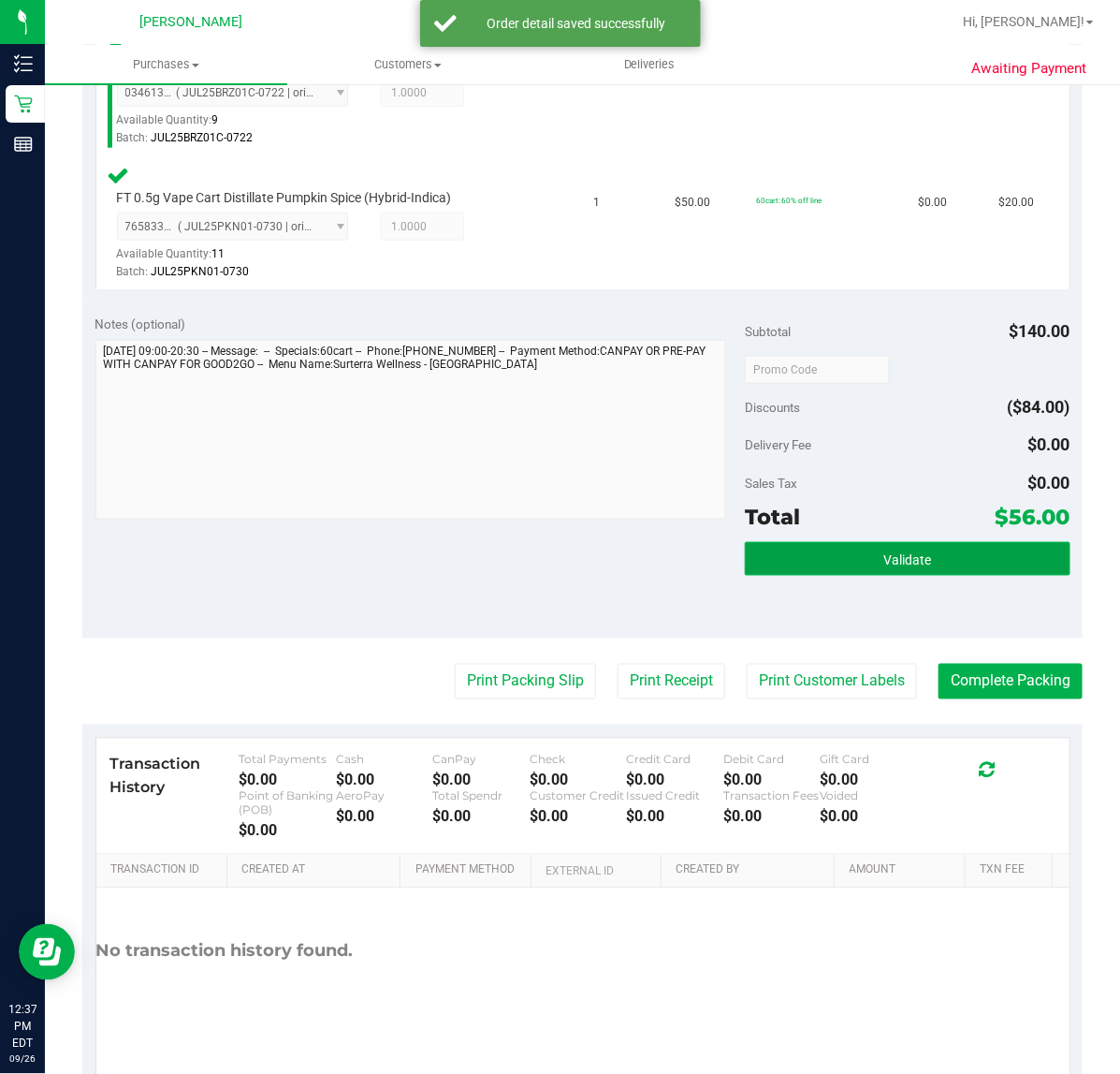
click at [847, 557] on button "Validate" at bounding box center [907, 559] width 324 height 34
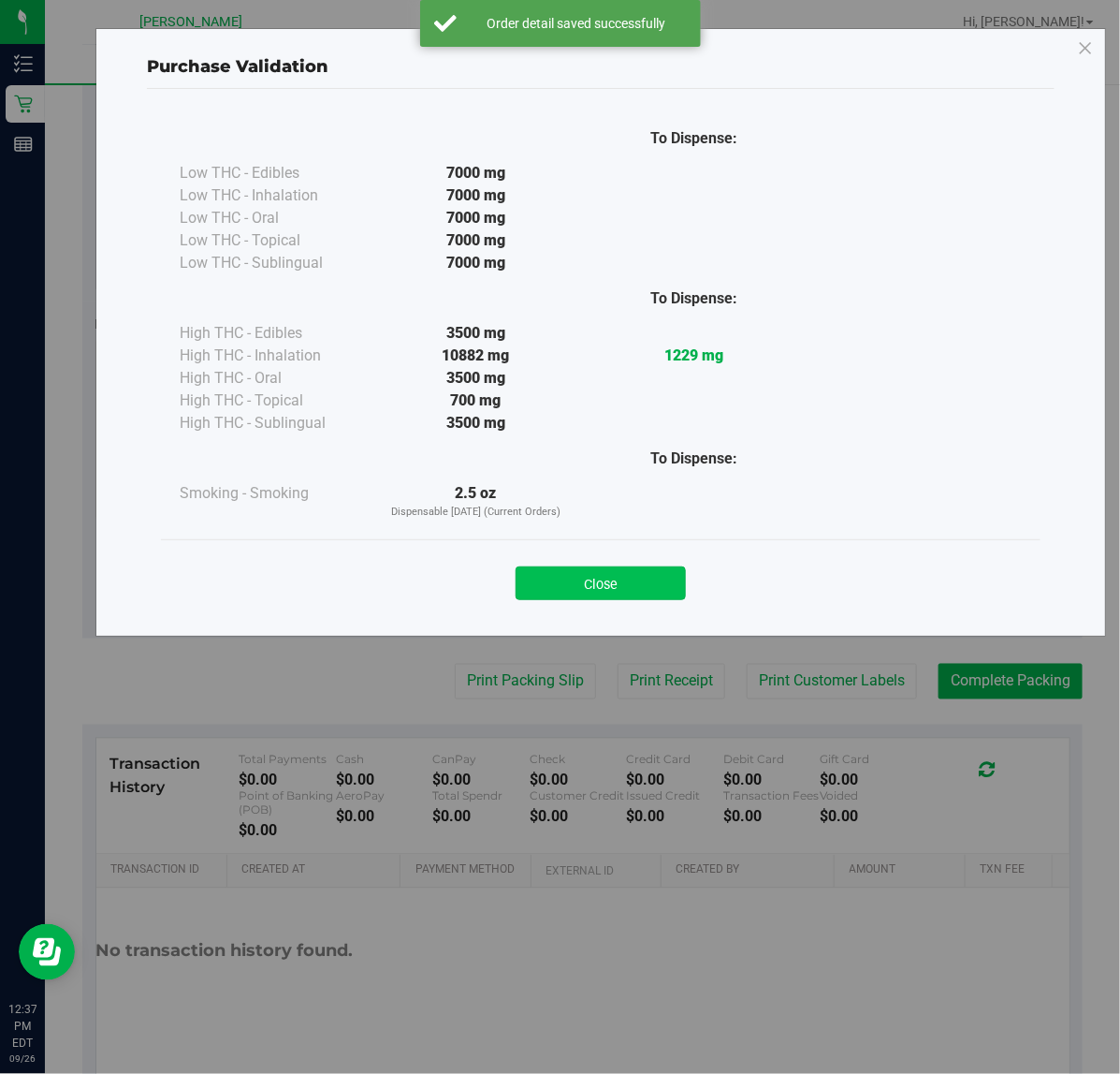
click at [576, 574] on button "Close" at bounding box center [600, 583] width 170 height 34
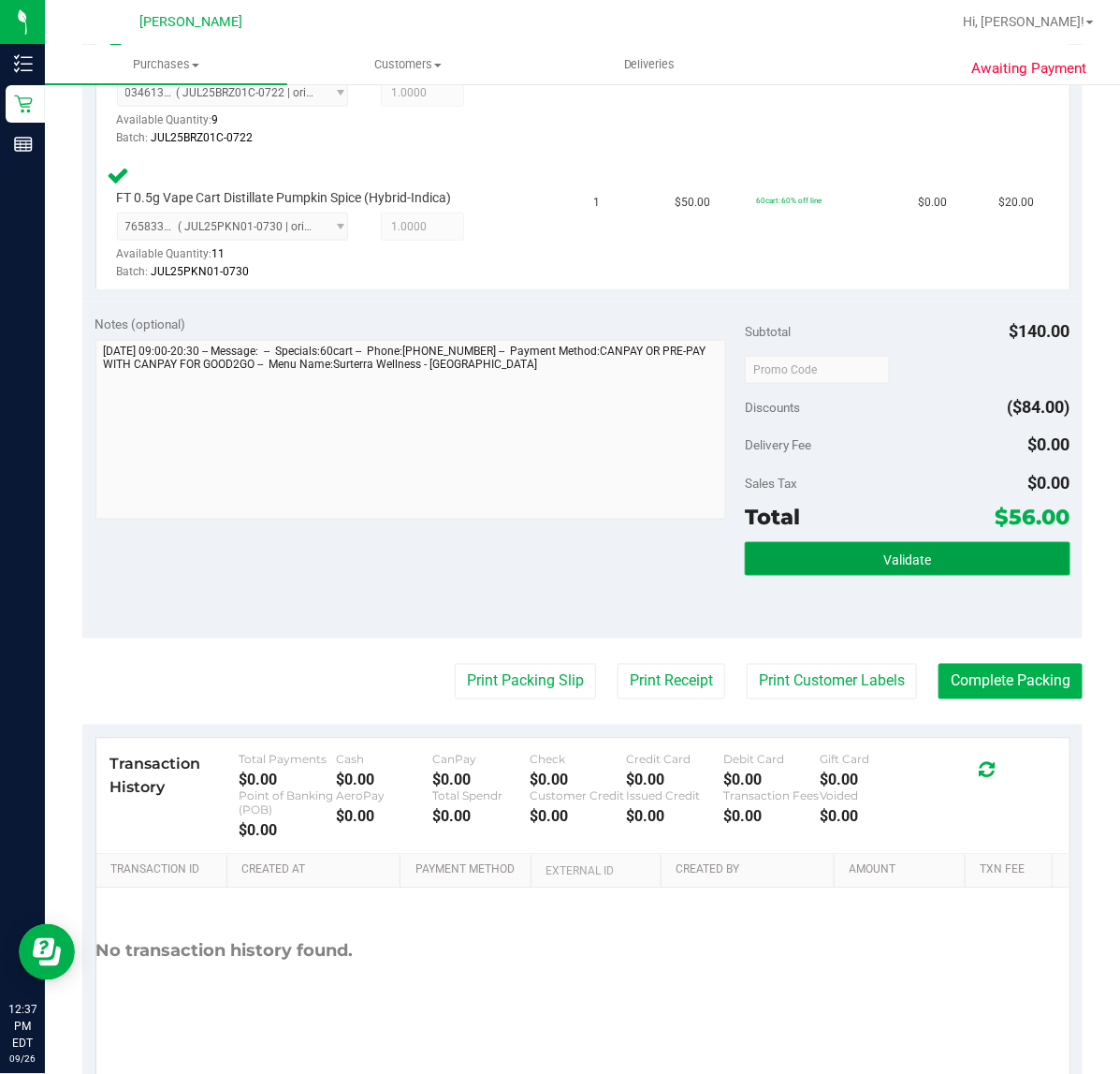
click at [845, 569] on button "Validate" at bounding box center [907, 559] width 324 height 34
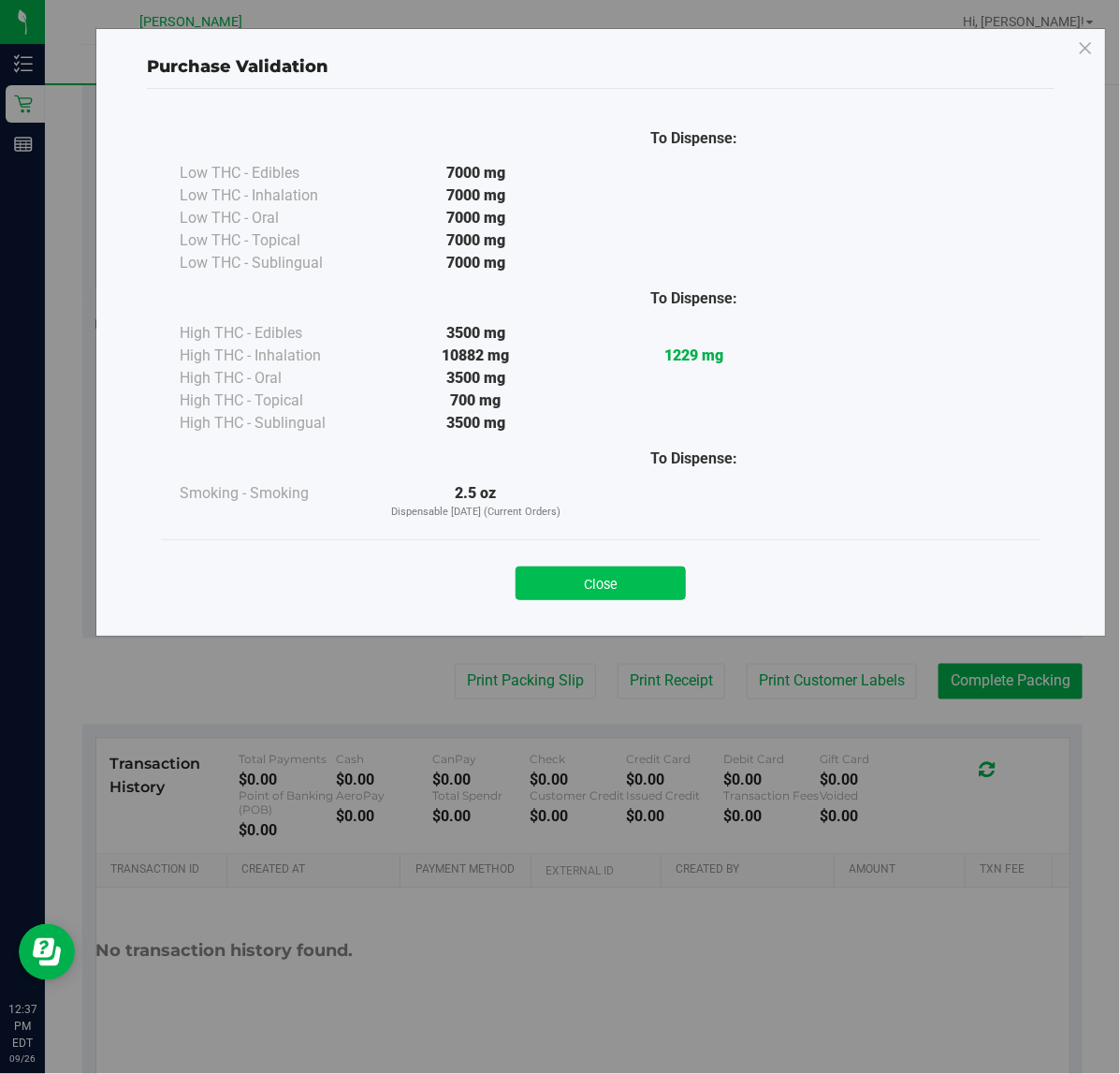
click at [601, 580] on button "Close" at bounding box center [600, 583] width 170 height 34
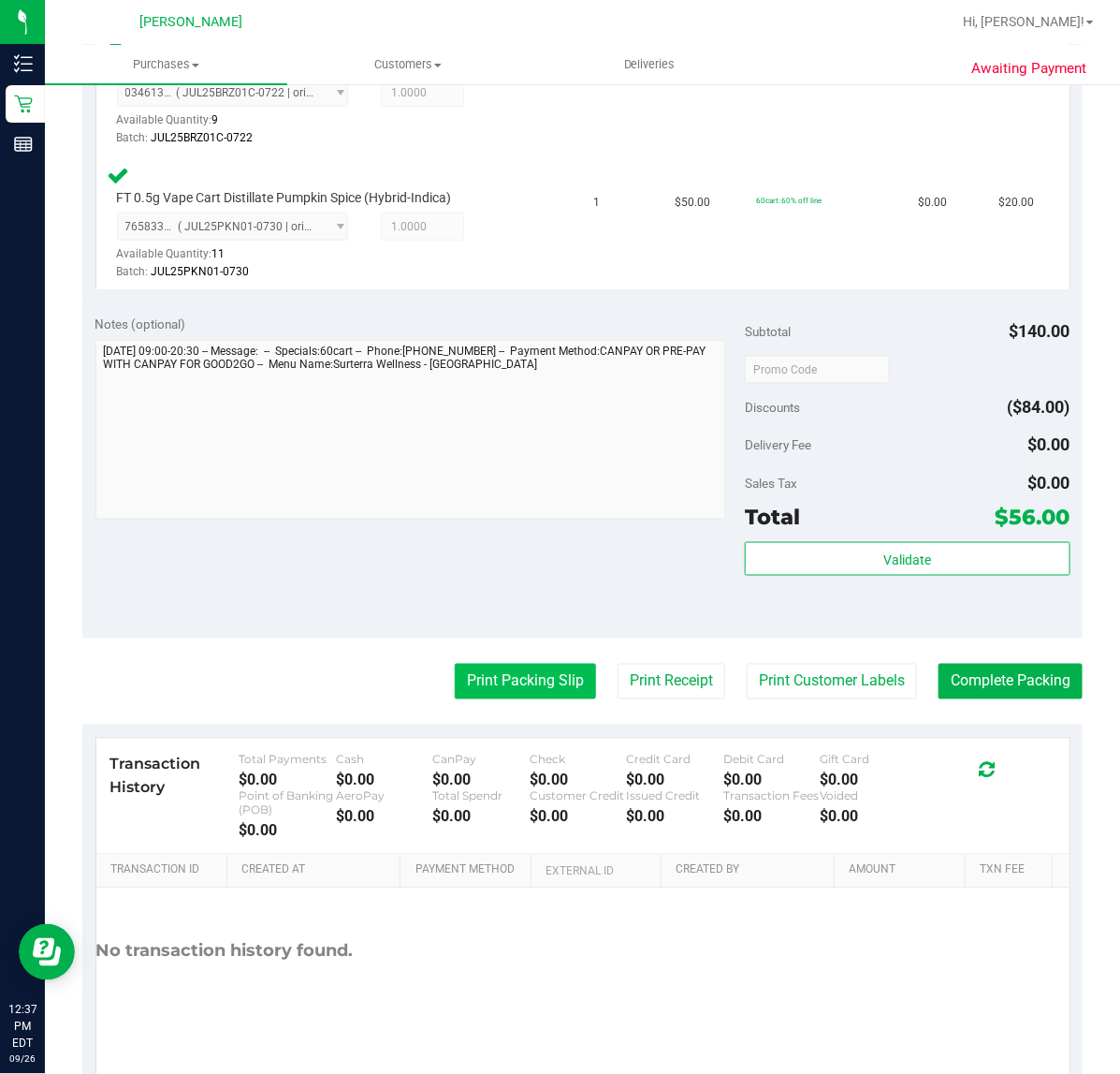
click at [495, 688] on button "Print Packing Slip" at bounding box center [526, 682] width 141 height 36
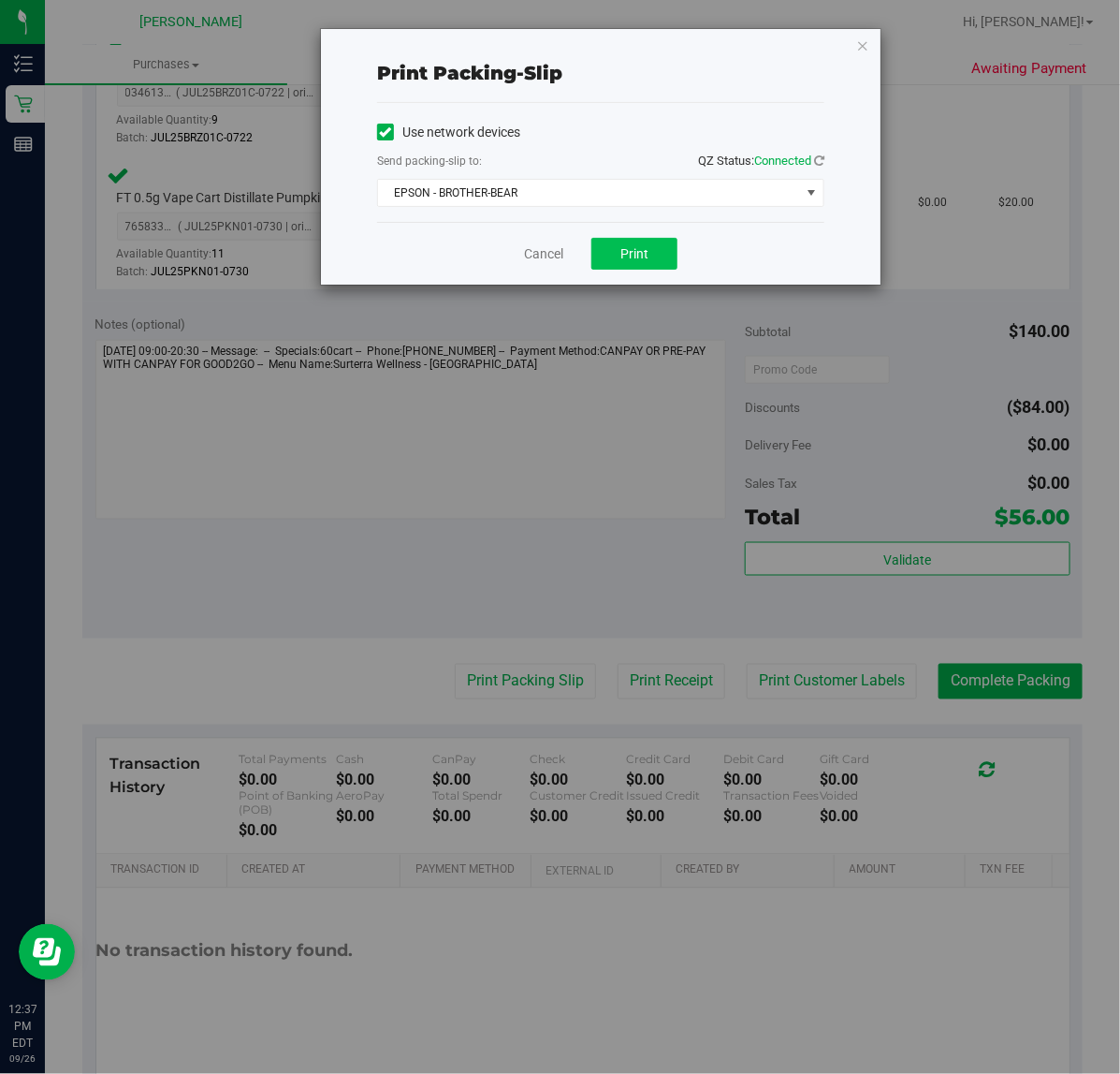
click at [644, 258] on span "Print" at bounding box center [635, 254] width 28 height 15
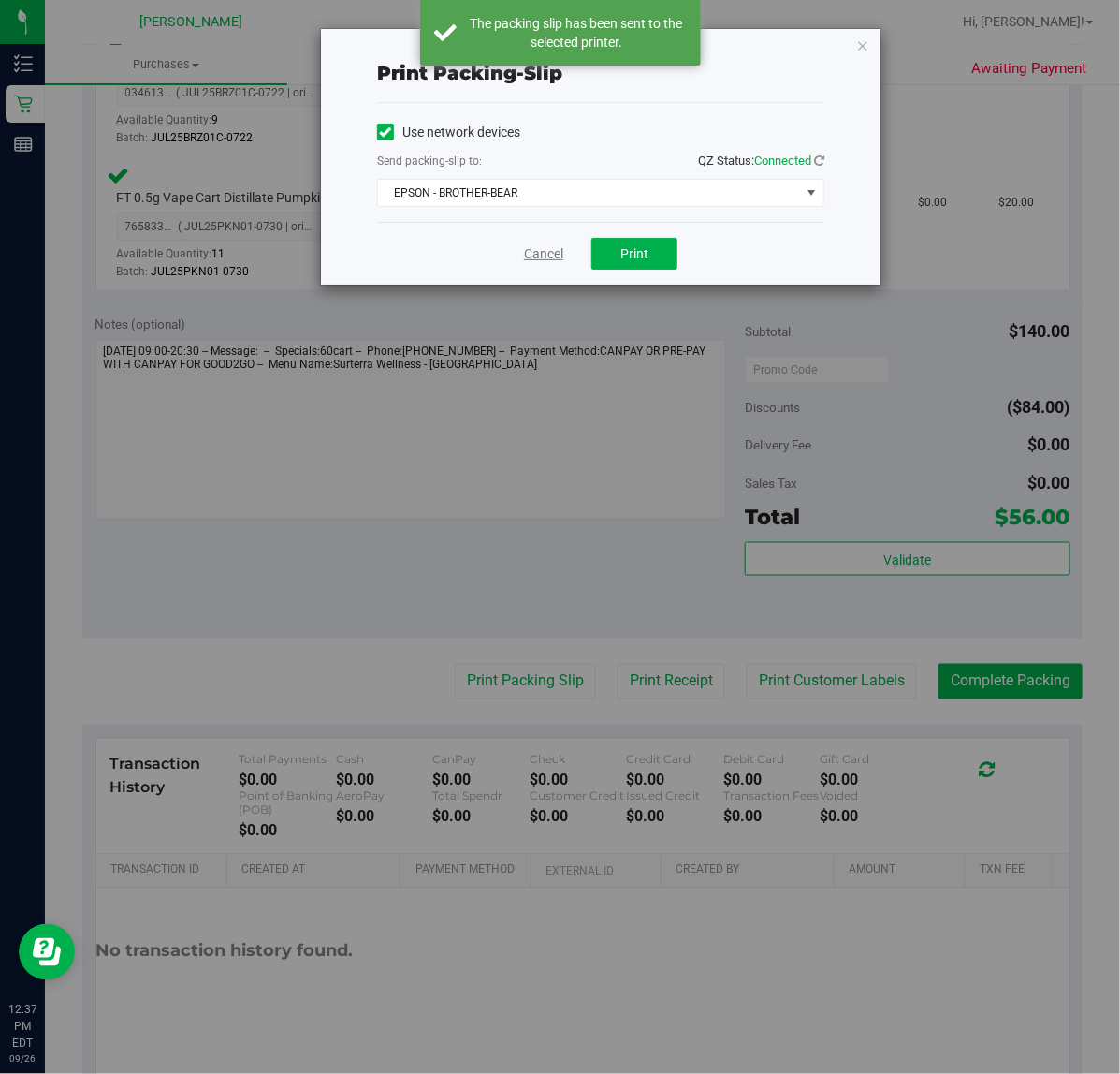
click at [536, 258] on link "Cancel" at bounding box center [544, 254] width 39 height 20
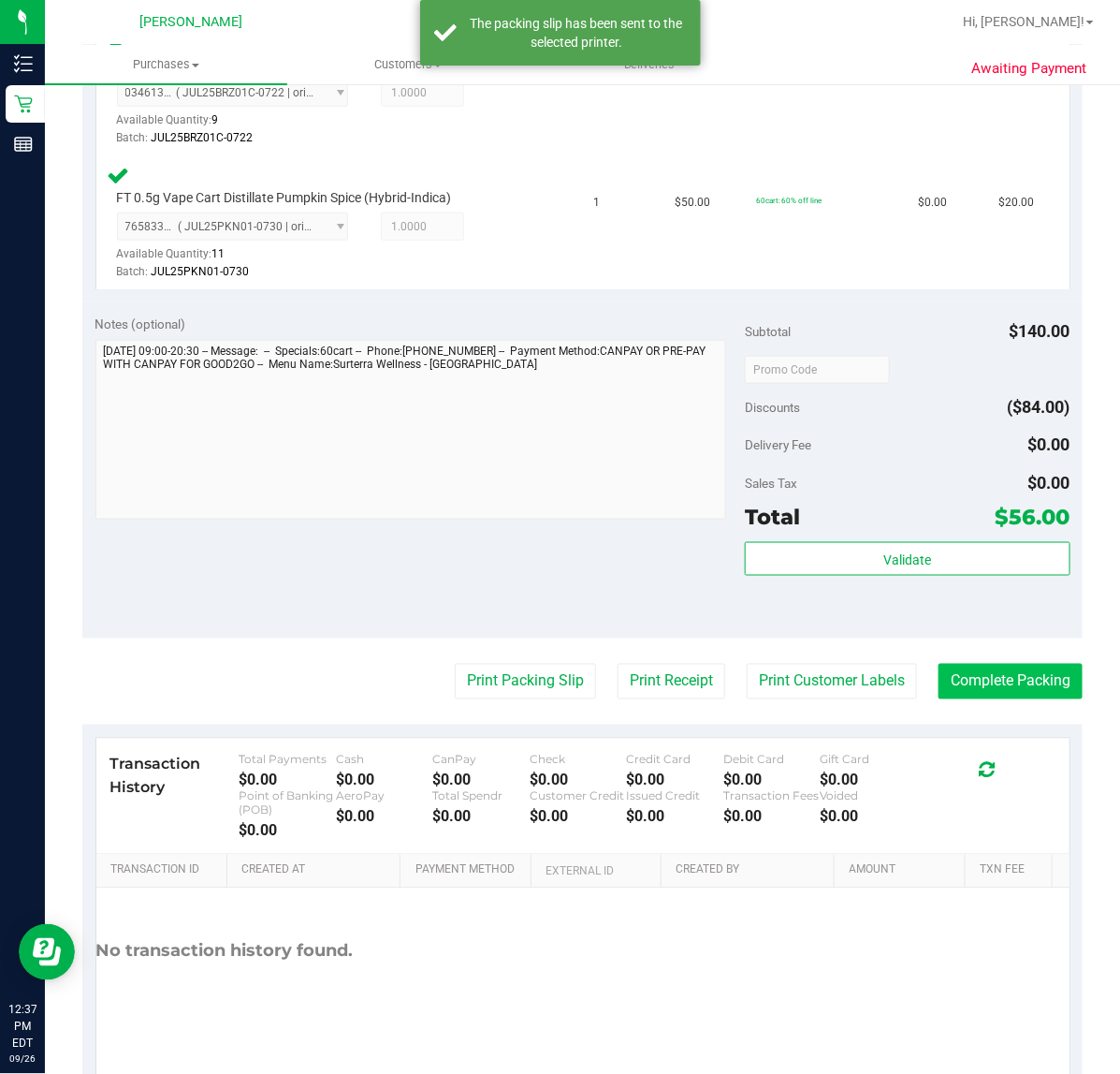
click at [973, 681] on button "Complete Packing" at bounding box center [1010, 682] width 144 height 36
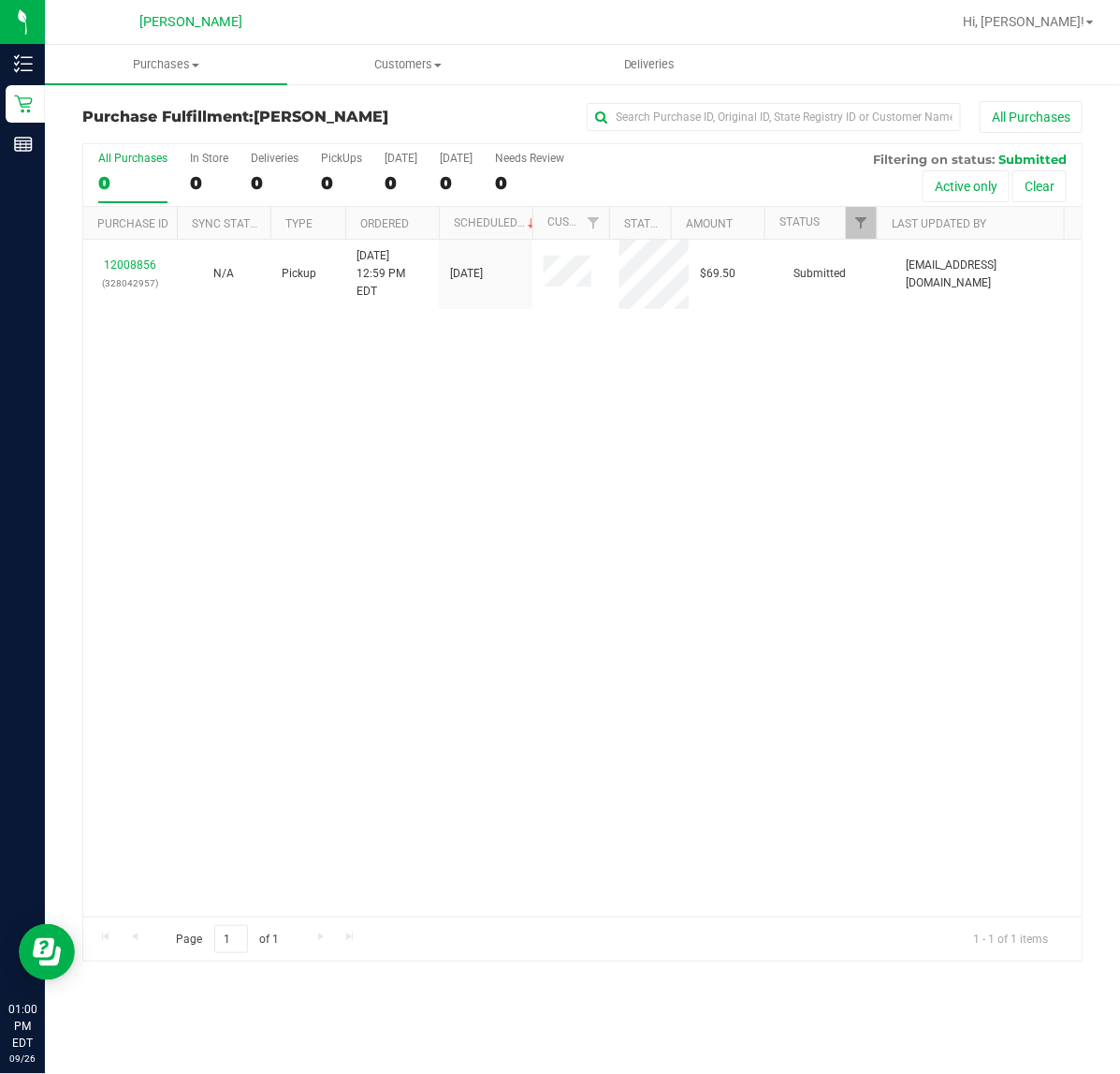
click at [849, 535] on div "12008856 (328042957) N/A Pickup 9/26/2025 12:59 PM EDT 9/26/2025 $69.50 Submitt…" at bounding box center [583, 578] width 999 height 677
click at [168, 66] on span "Purchases" at bounding box center [166, 65] width 243 height 17
click at [160, 110] on span "Summary of purchases" at bounding box center [141, 112] width 192 height 16
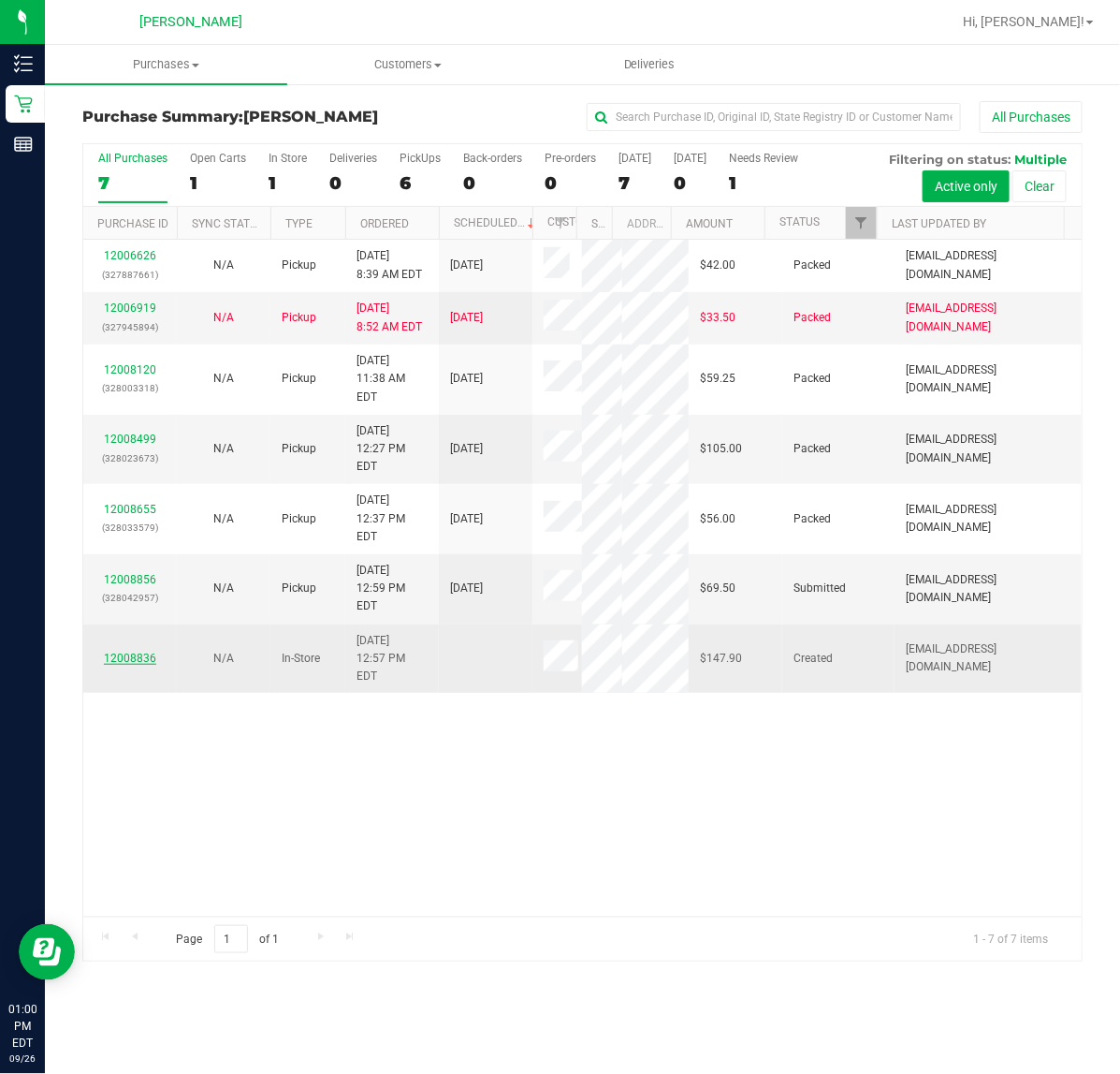
click at [148, 665] on link "12008836" at bounding box center [130, 658] width 53 height 13
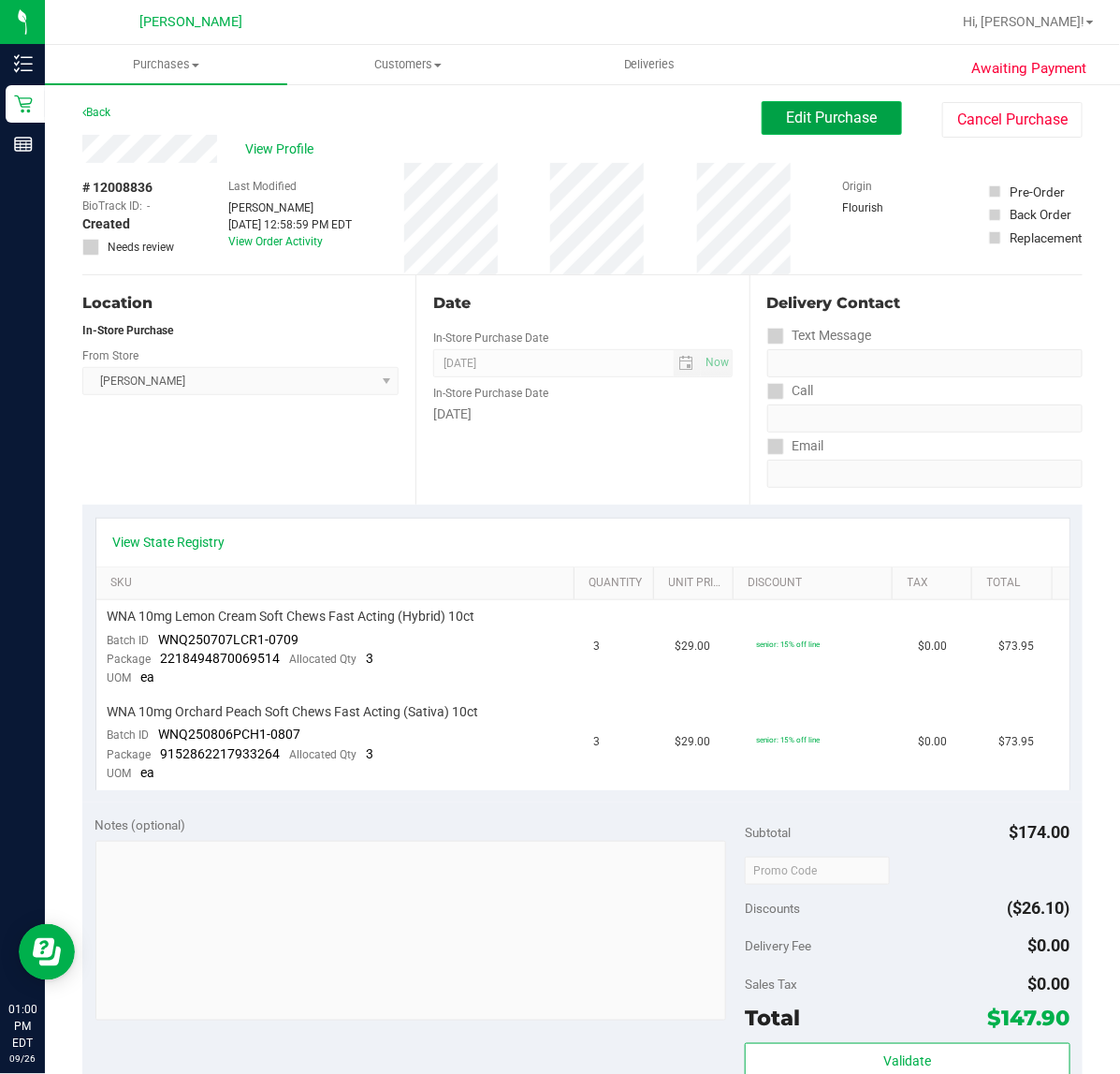
click at [787, 112] on span "Edit Purchase" at bounding box center [832, 117] width 91 height 18
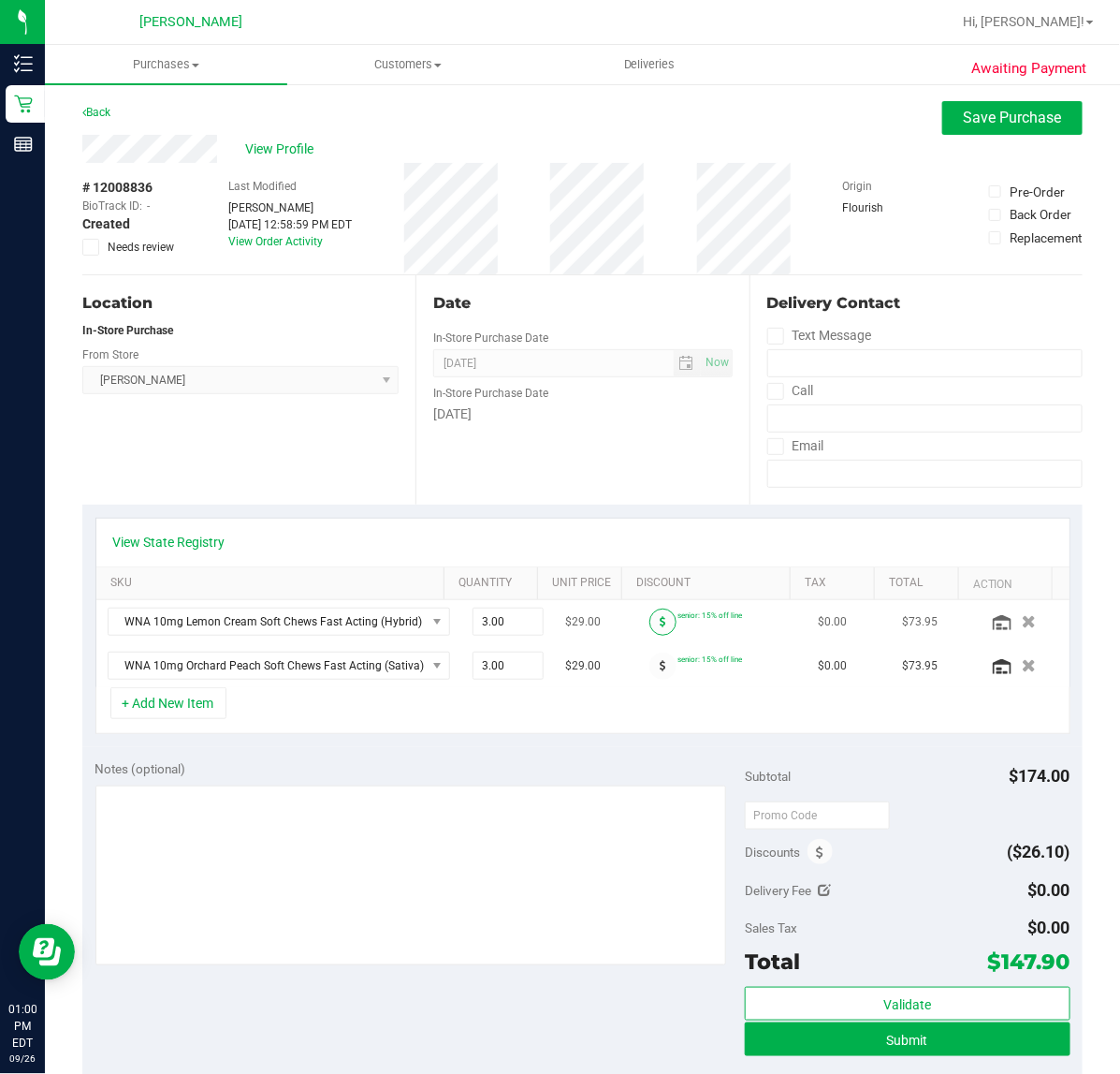
click at [650, 623] on span at bounding box center [663, 622] width 27 height 27
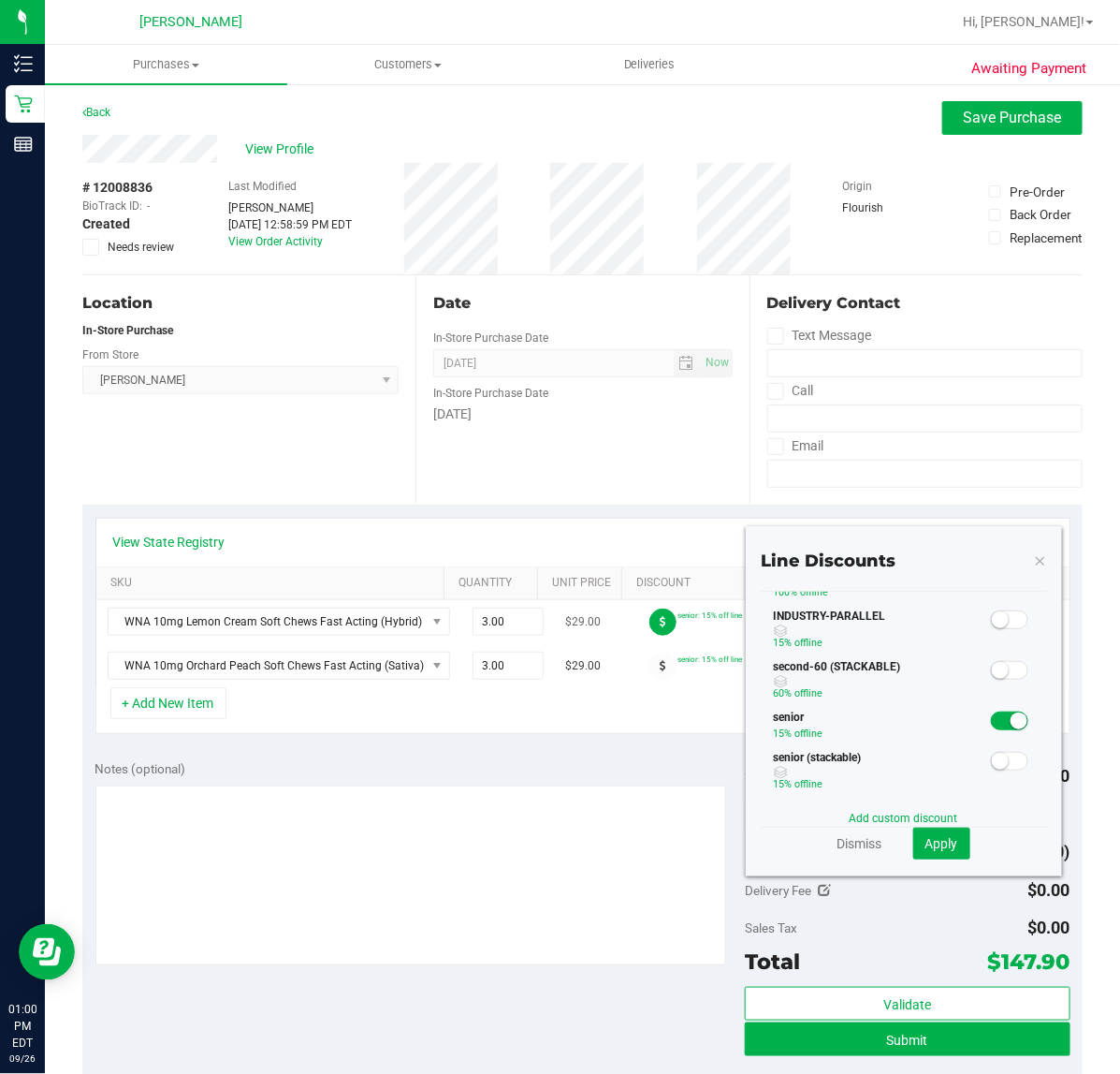
scroll to position [239, 0]
click at [999, 764] on span at bounding box center [1010, 759] width 38 height 19
click at [938, 839] on span "Apply" at bounding box center [941, 844] width 33 height 15
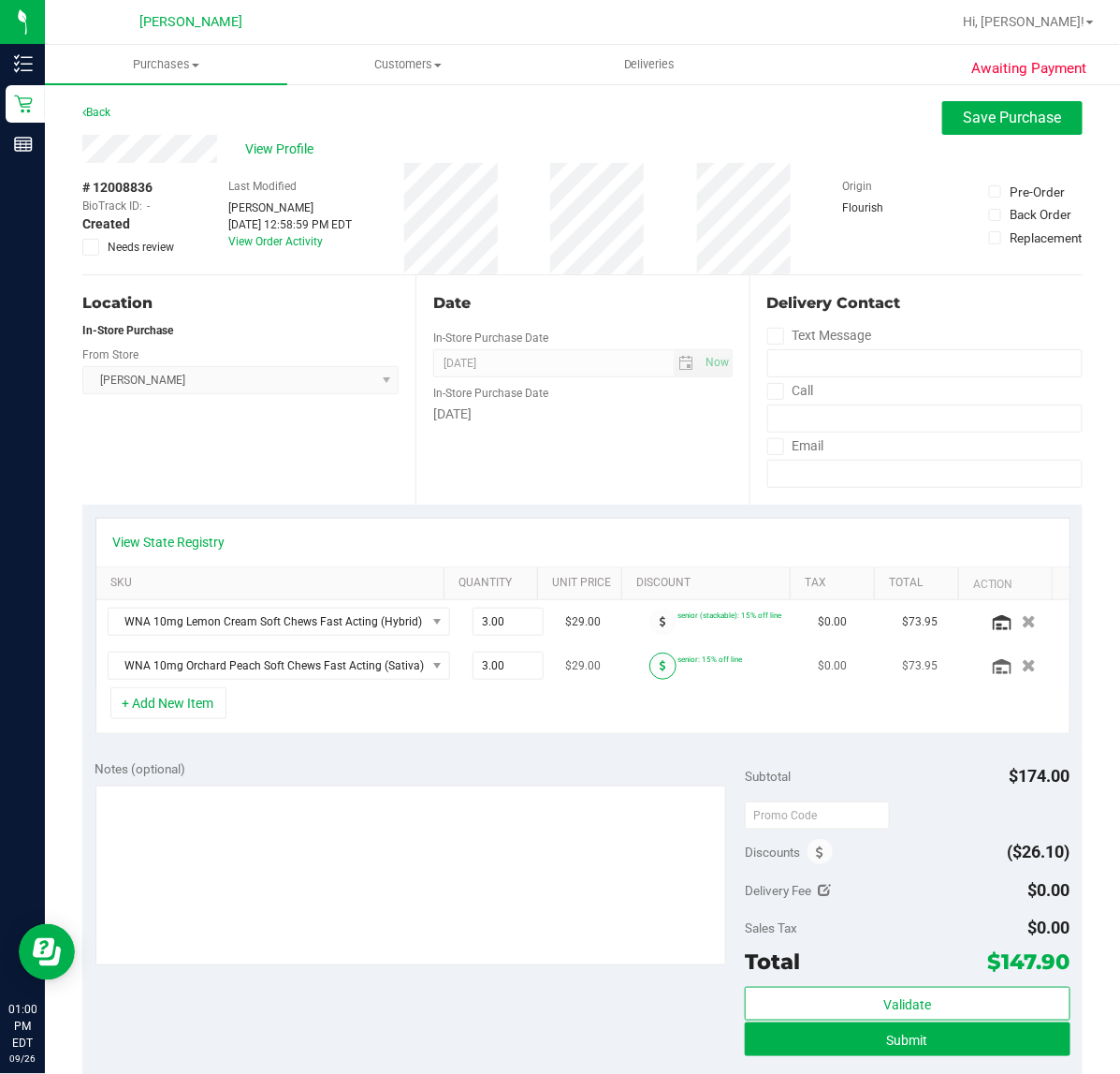
click at [660, 667] on icon at bounding box center [663, 666] width 7 height 11
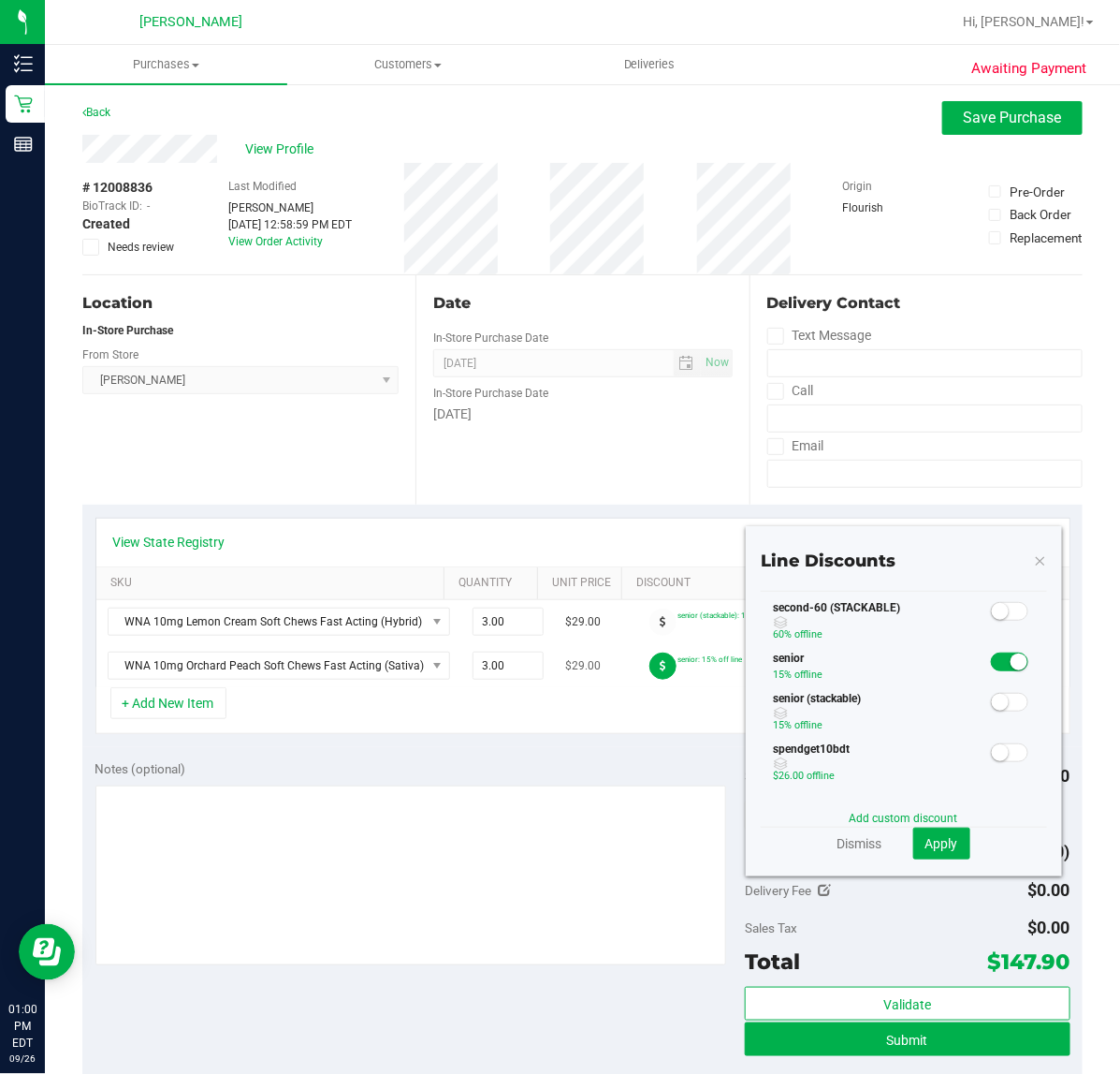
scroll to position [306, 0]
click at [992, 691] on small at bounding box center [1001, 692] width 17 height 17
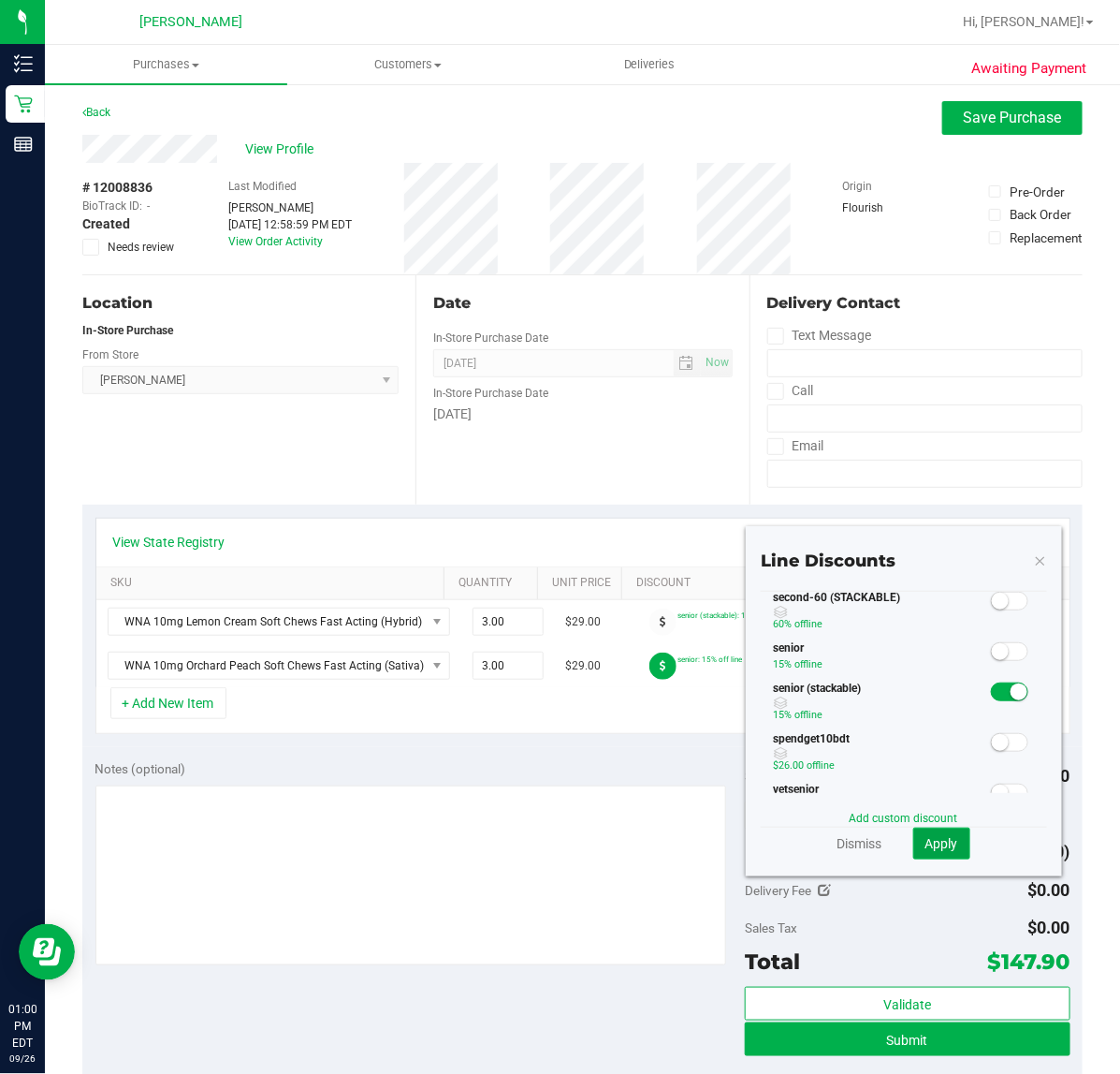
click at [929, 845] on span "Apply" at bounding box center [941, 844] width 33 height 15
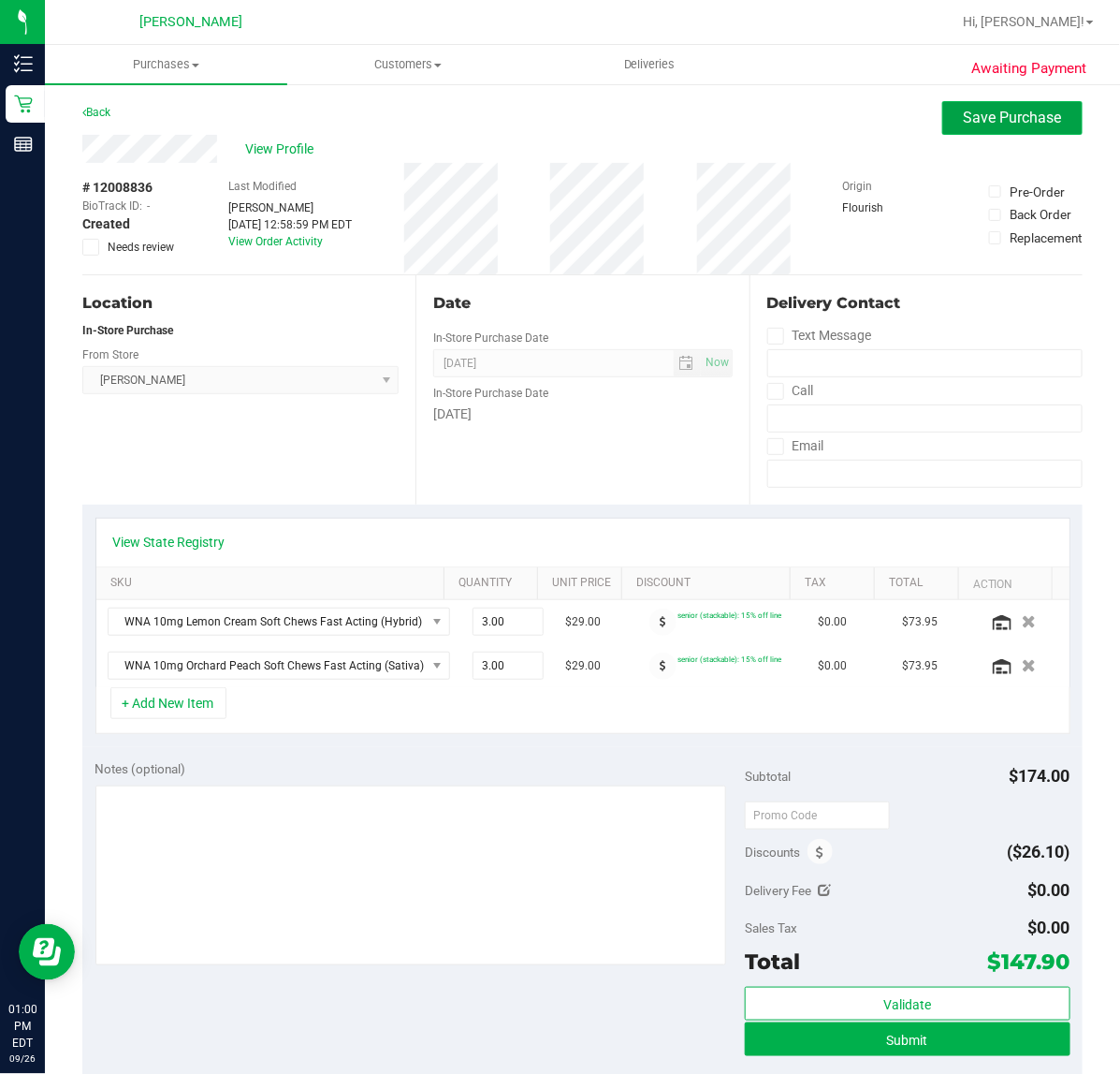
click at [969, 133] on button "Save Purchase" at bounding box center [1012, 118] width 140 height 34
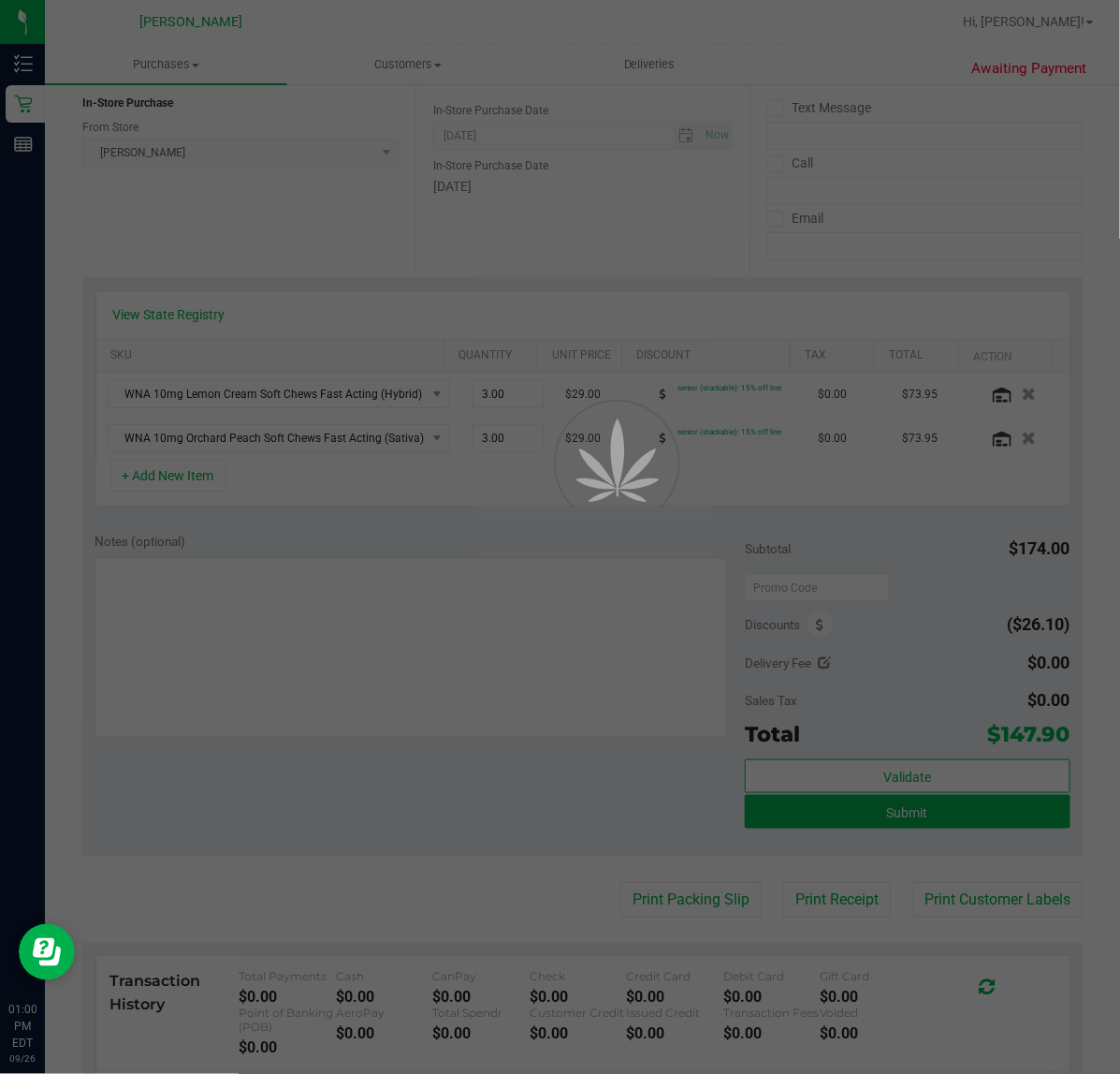
scroll to position [231, 0]
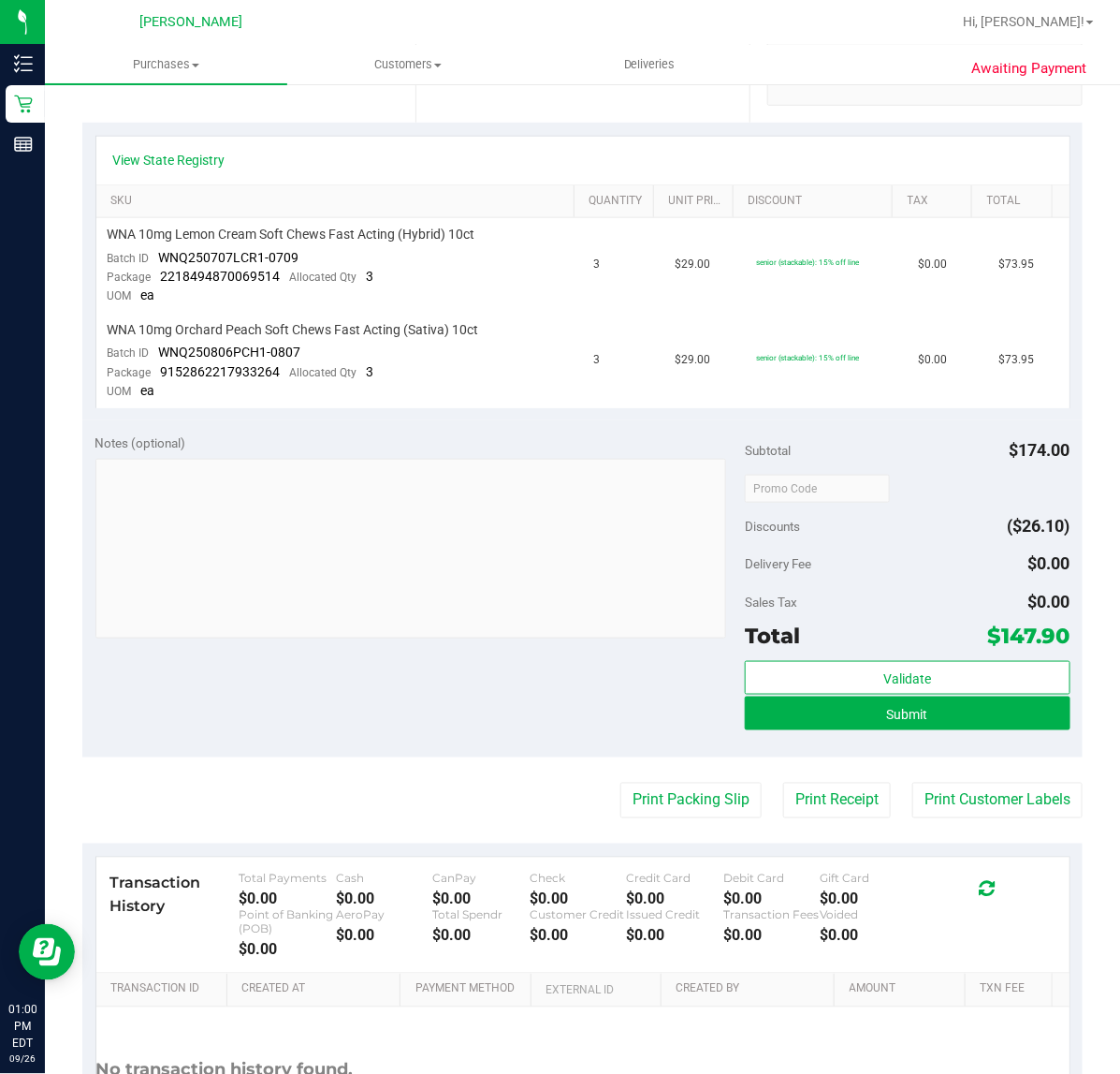
scroll to position [511, 0]
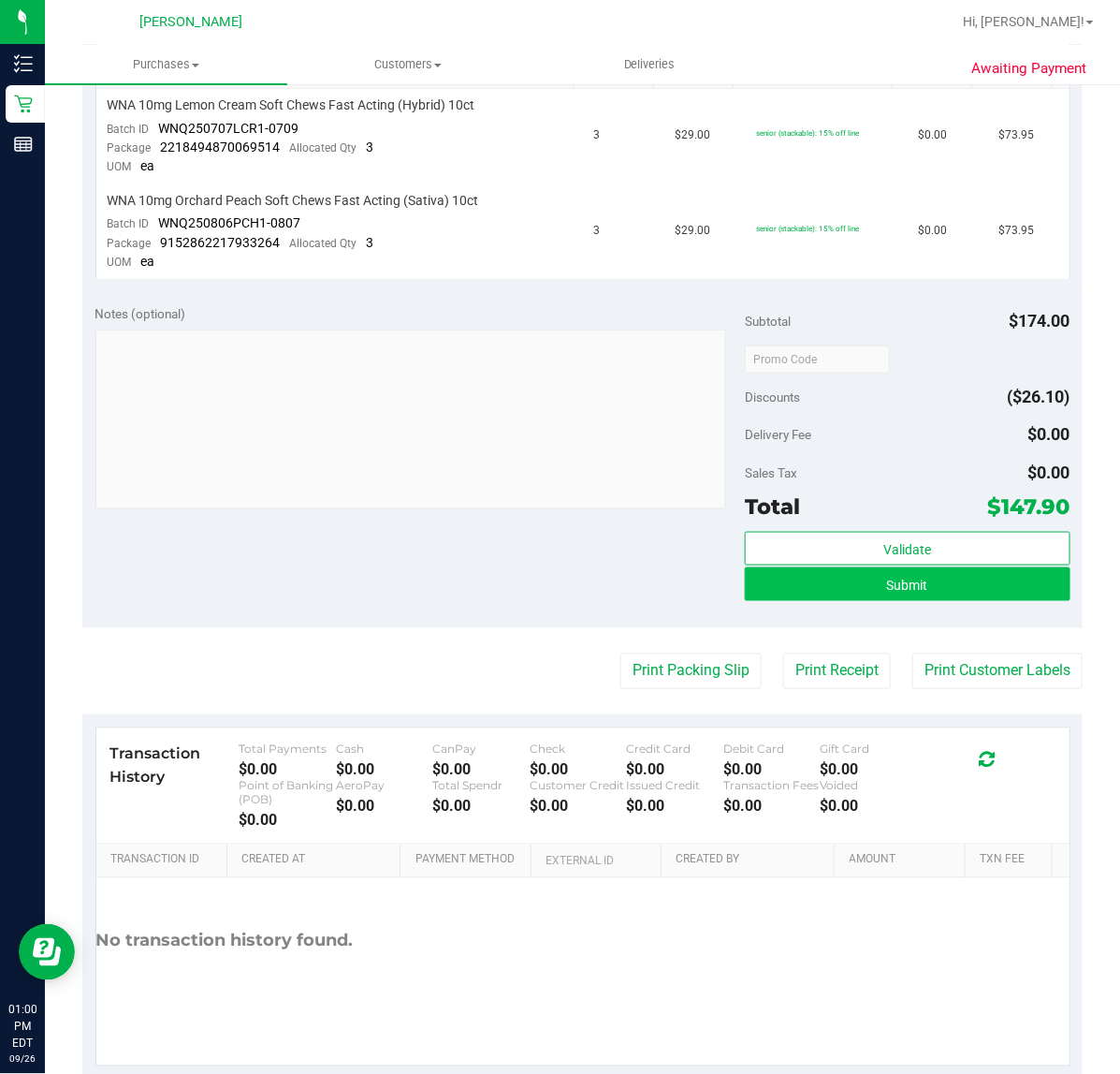
click at [970, 591] on button "Submit" at bounding box center [907, 584] width 324 height 34
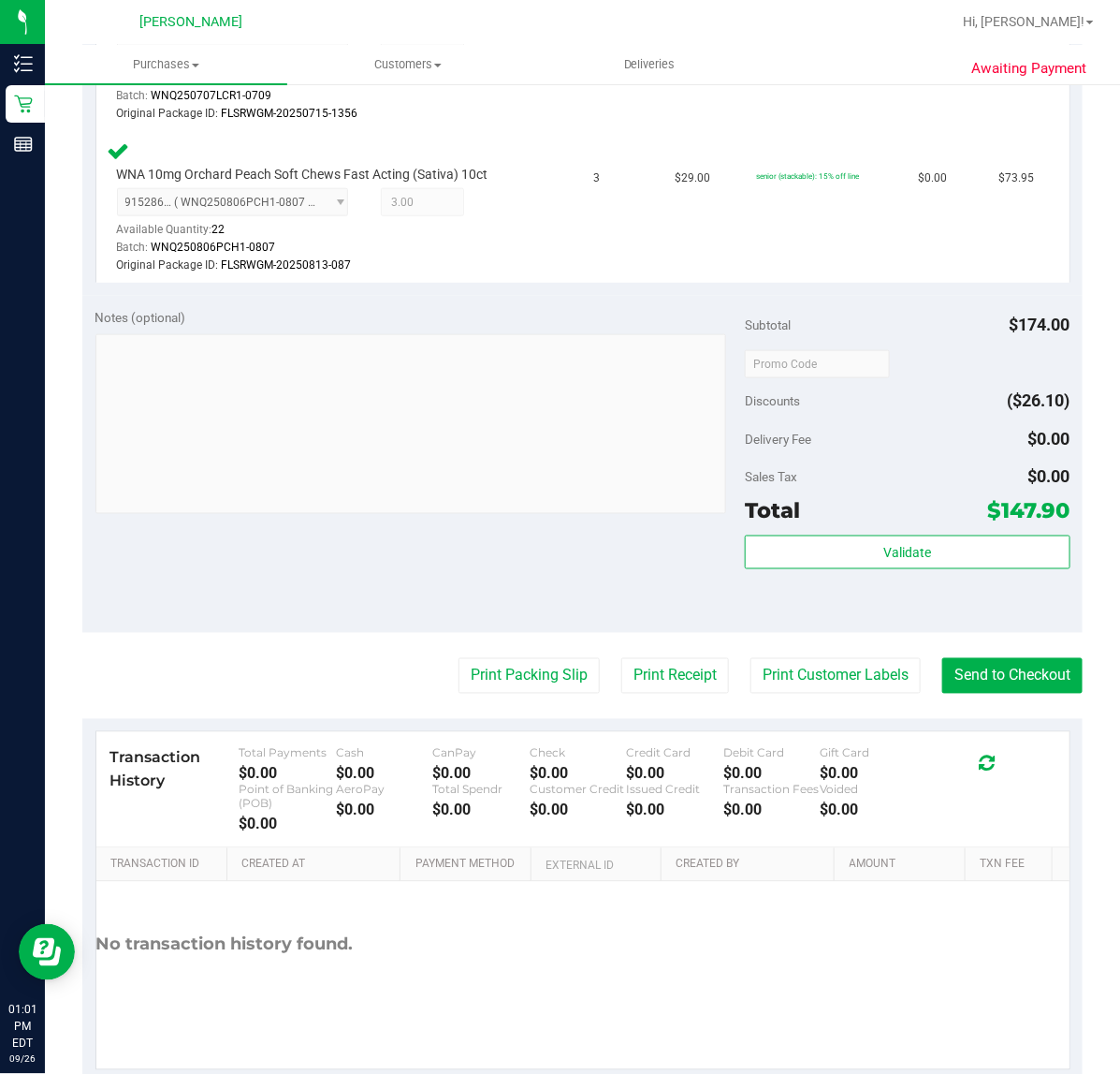
scroll to position [616, 0]
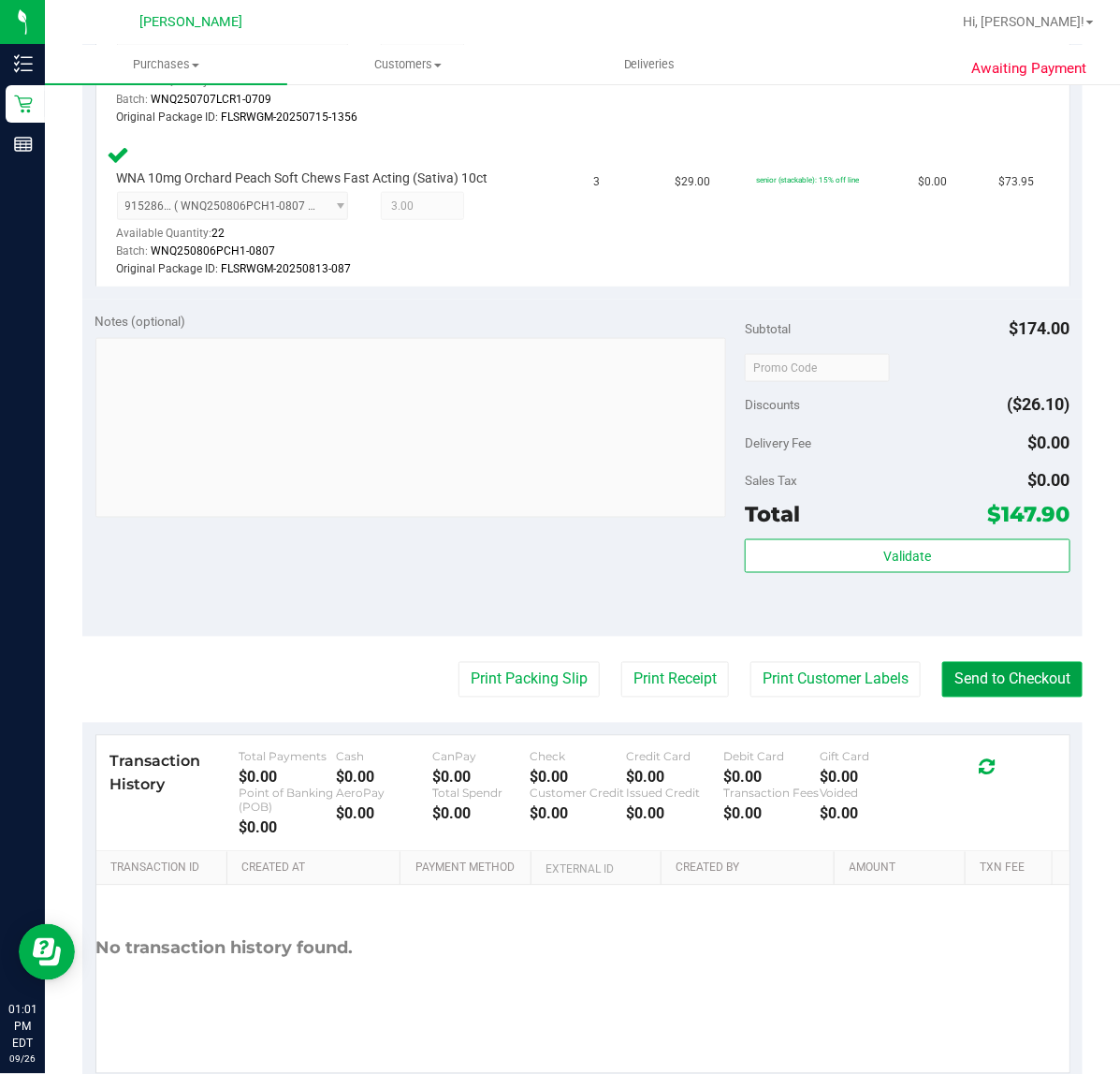
click at [1023, 681] on button "Send to Checkout" at bounding box center [1012, 680] width 140 height 36
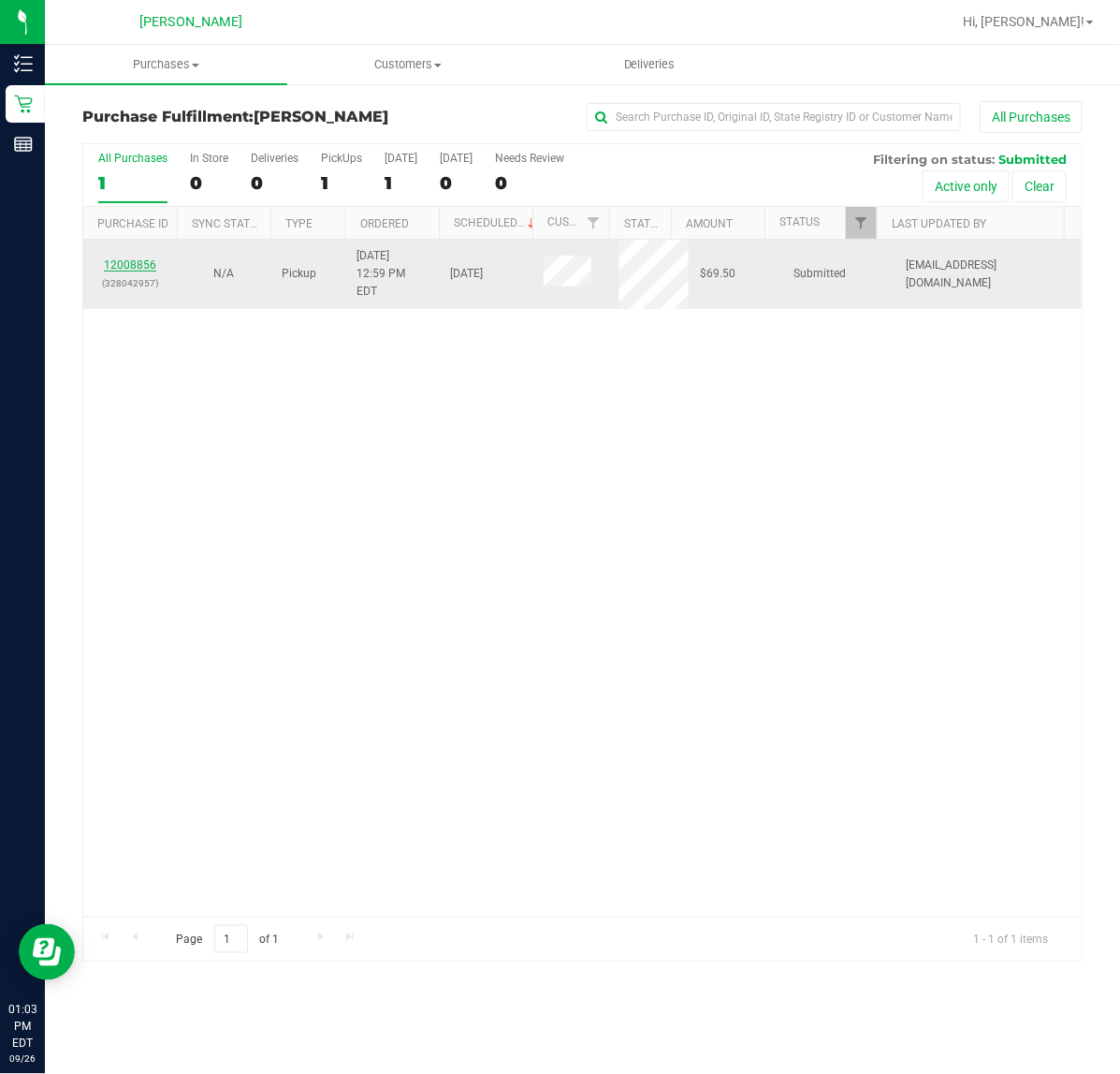
click at [132, 259] on link "12008856" at bounding box center [130, 265] width 53 height 13
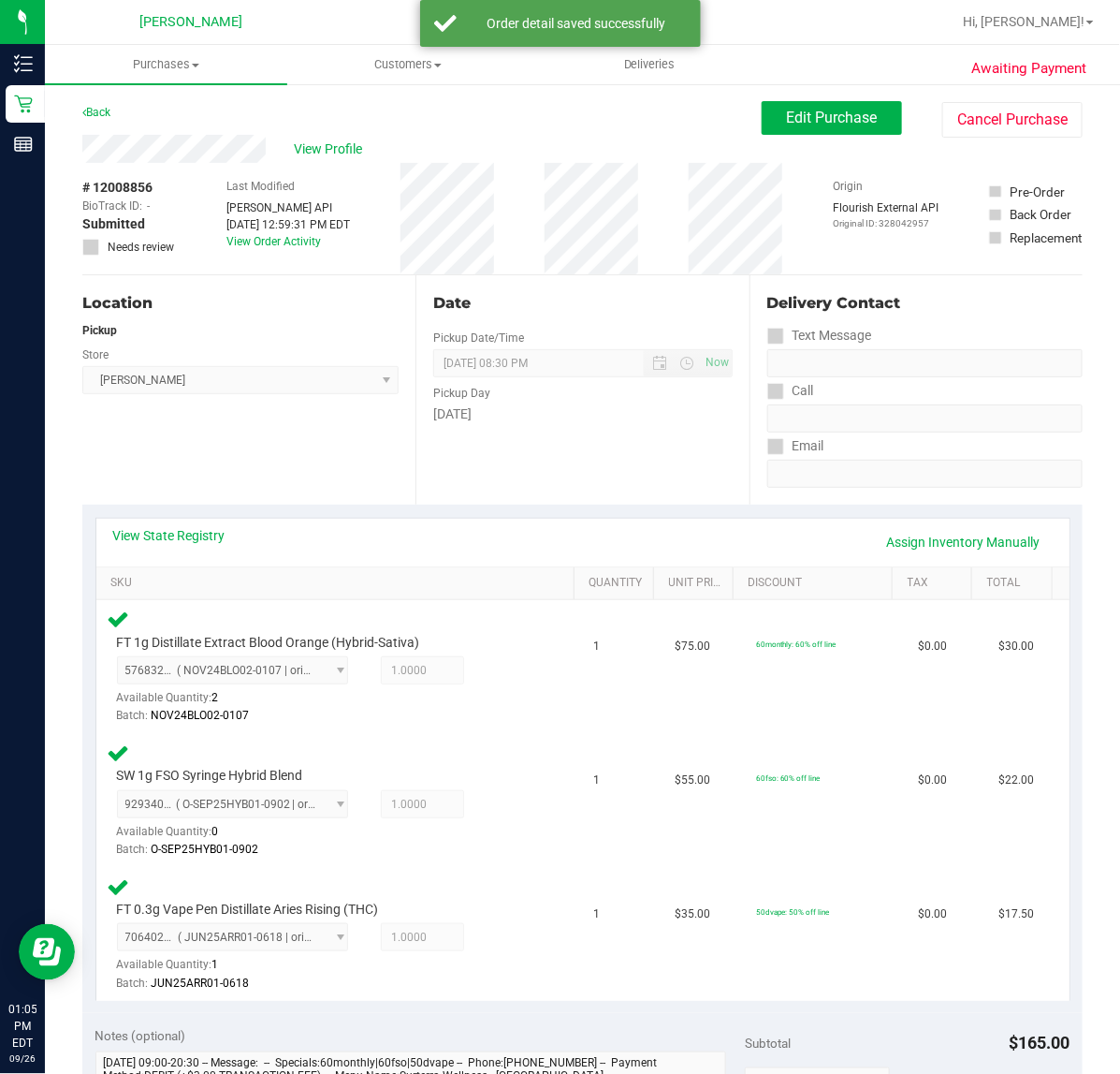
scroll to position [758, 0]
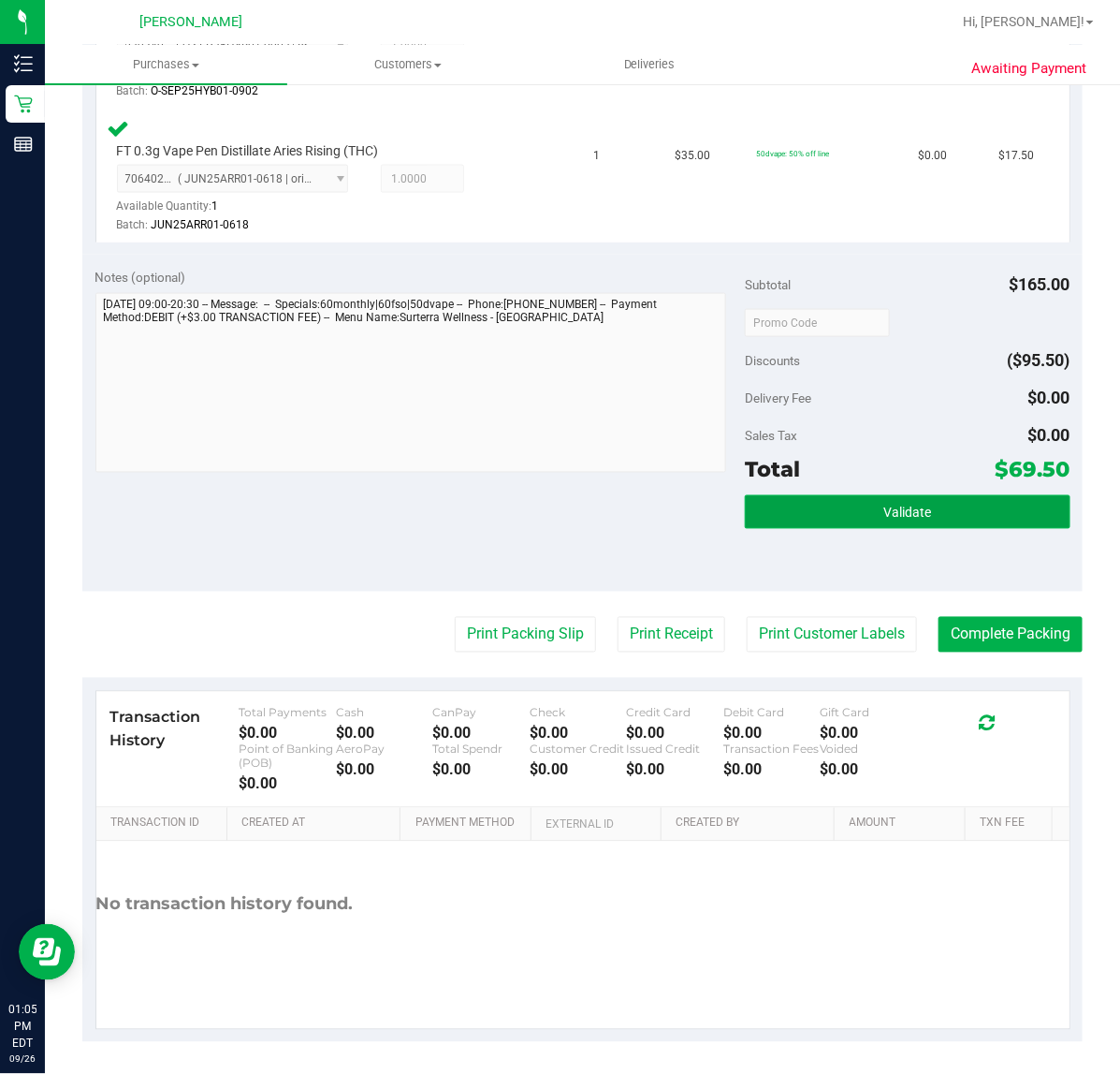
click at [821, 513] on button "Validate" at bounding box center [907, 513] width 324 height 34
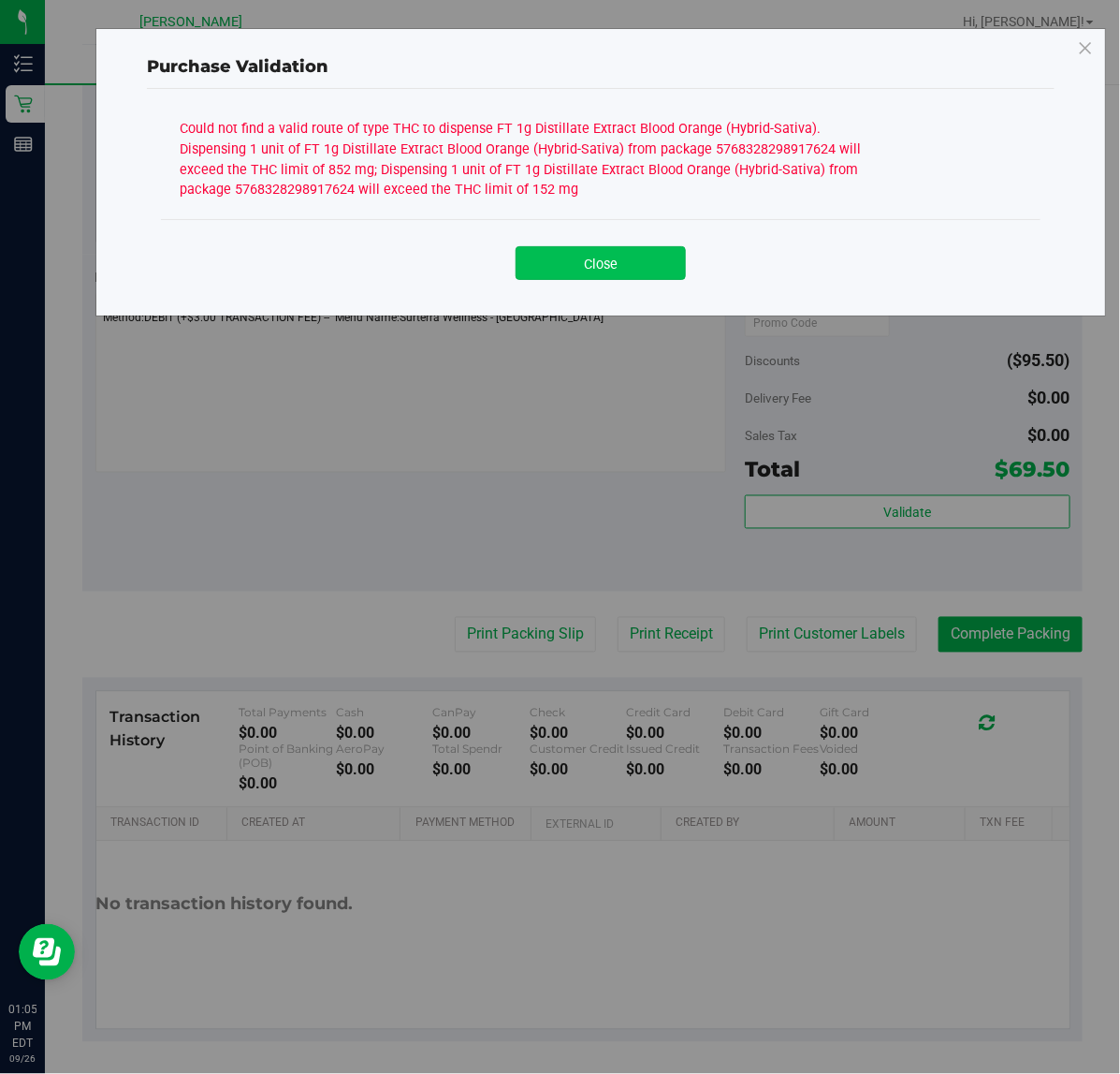
click at [610, 263] on button "Close" at bounding box center [600, 263] width 170 height 34
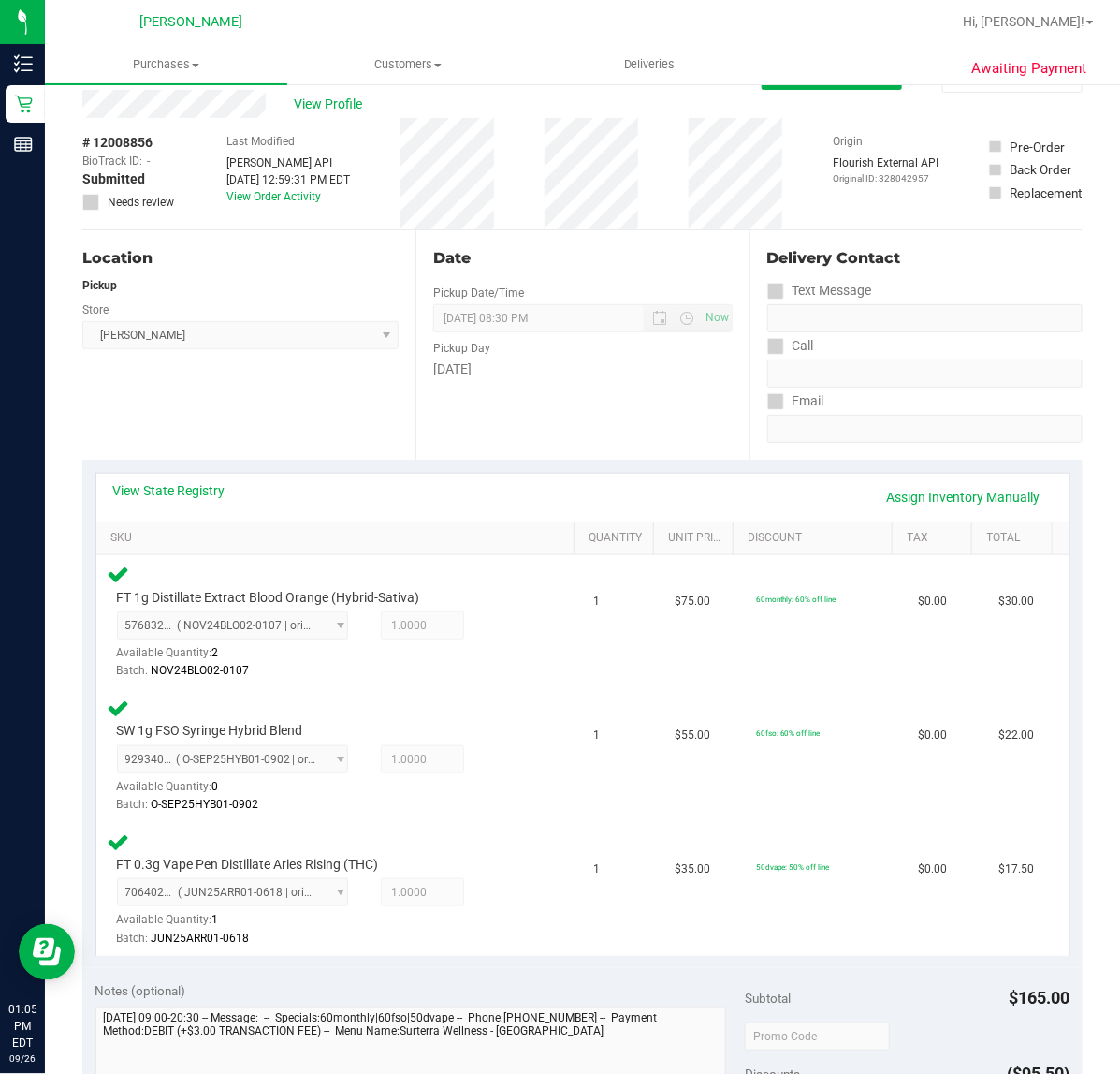
scroll to position [0, 0]
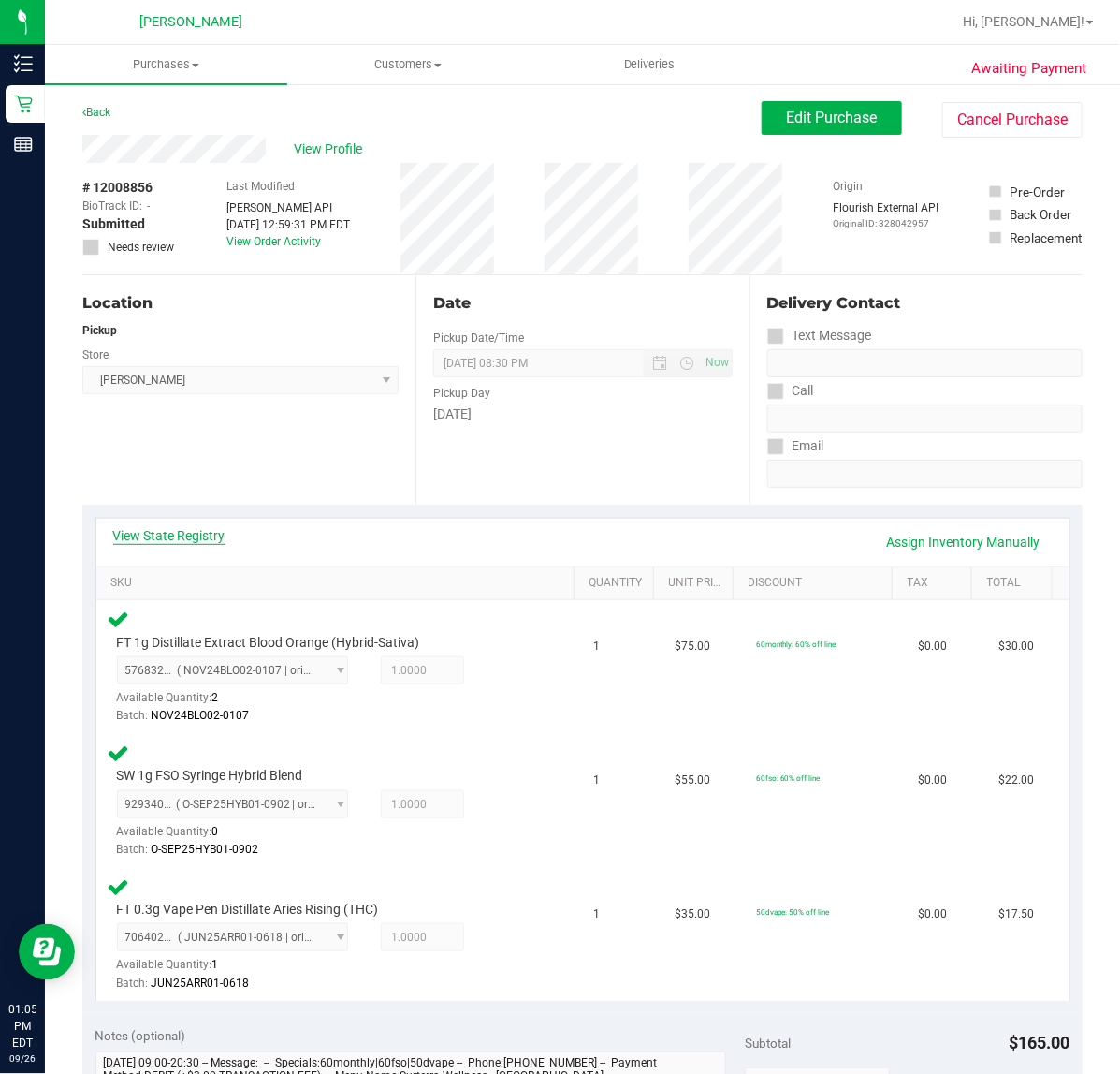
click at [197, 529] on link "View State Registry" at bounding box center [168, 535] width 112 height 19
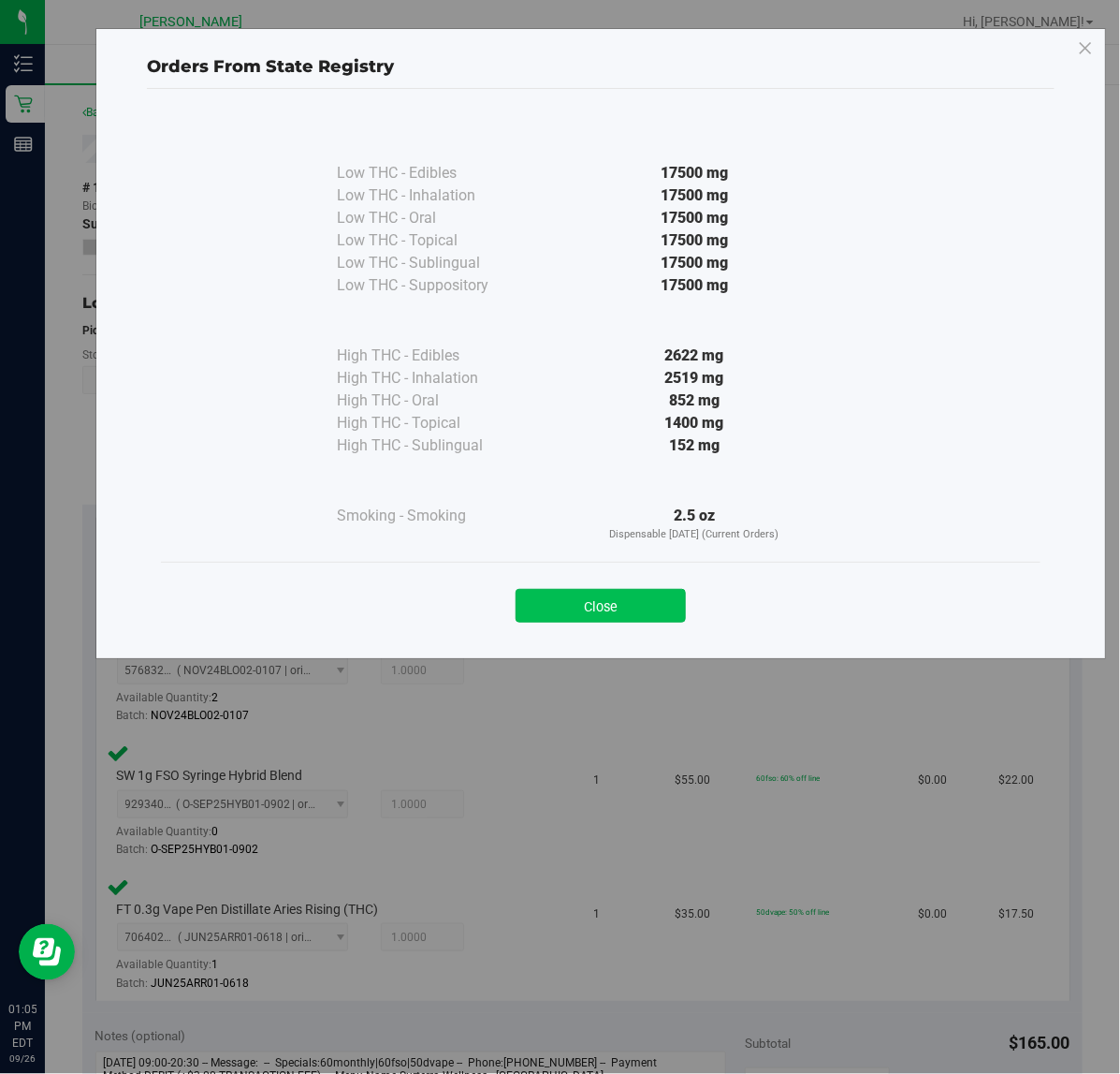
click at [594, 604] on button "Close" at bounding box center [600, 606] width 170 height 34
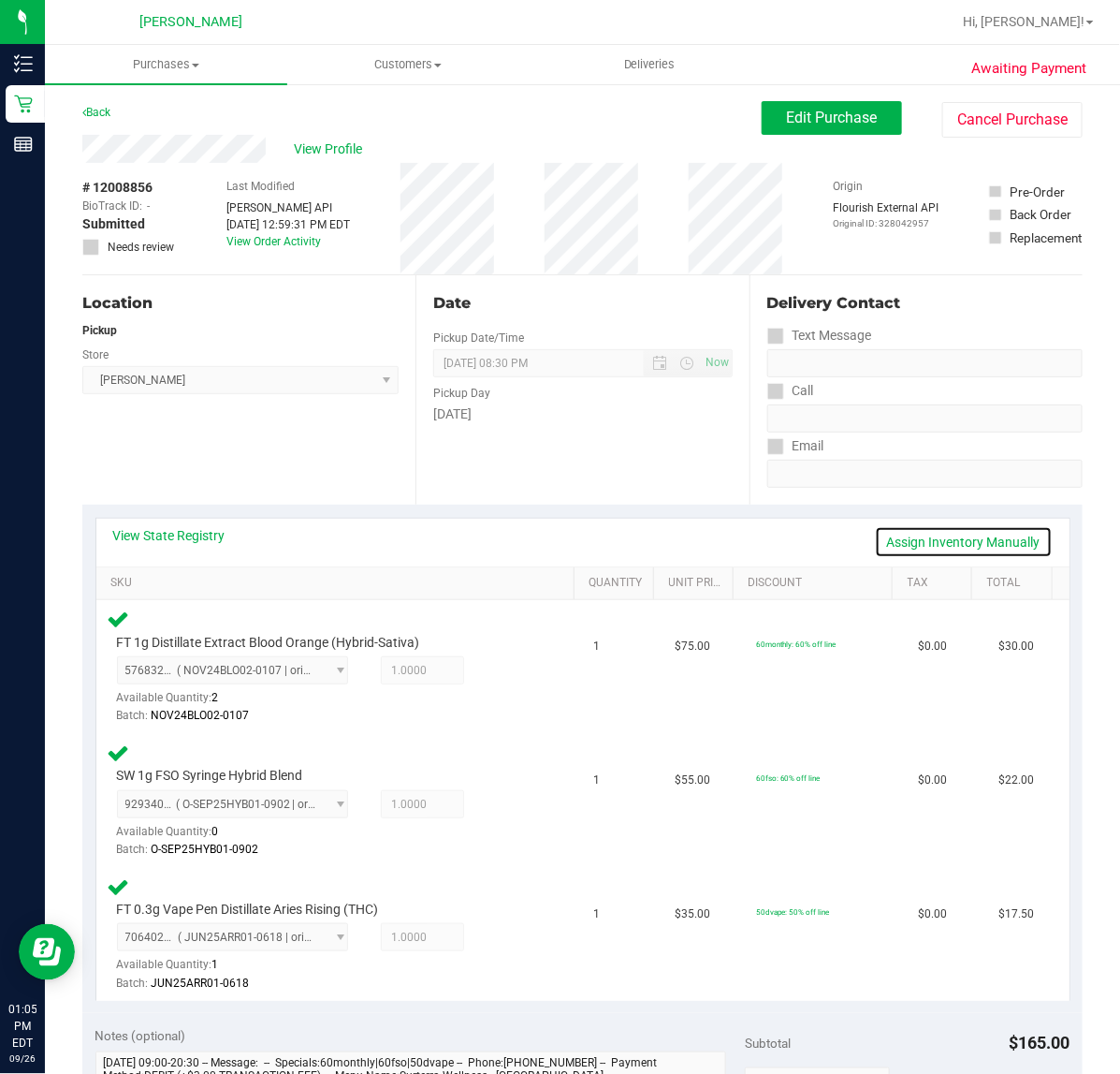
click at [904, 541] on link "Assign Inventory Manually" at bounding box center [964, 542] width 178 height 32
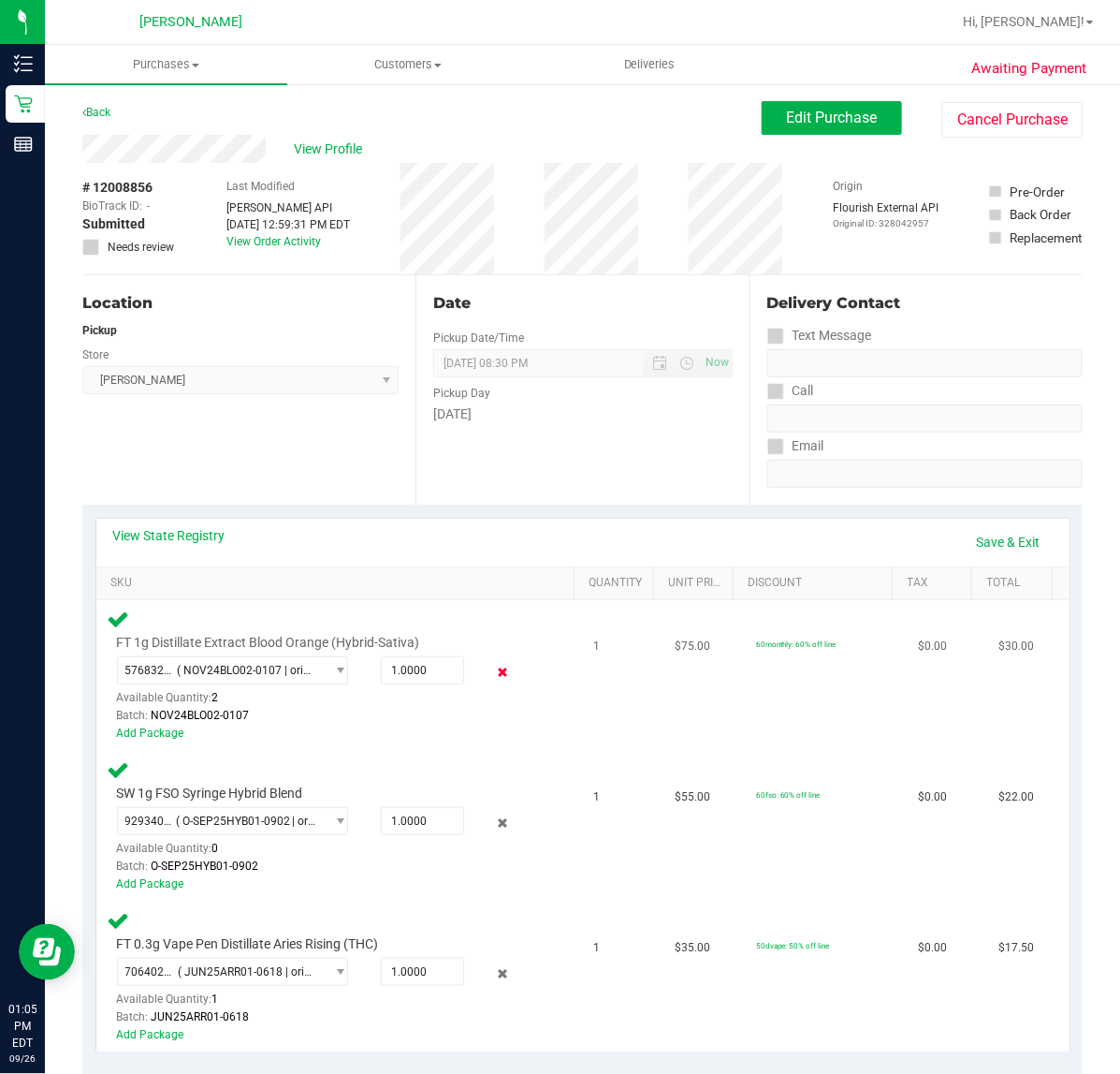
click at [493, 671] on icon at bounding box center [502, 672] width 20 height 22
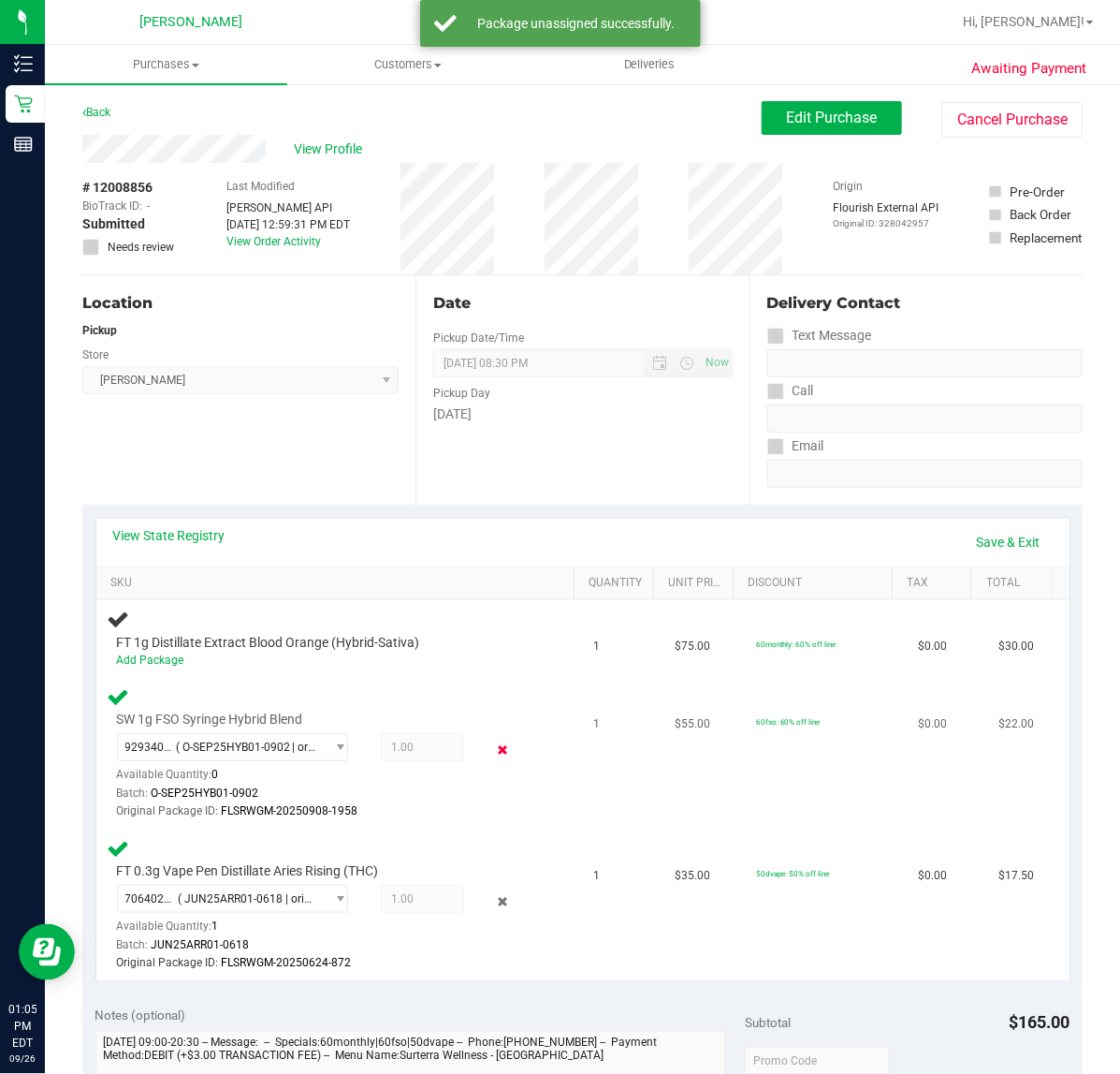
click at [493, 746] on icon at bounding box center [502, 749] width 20 height 22
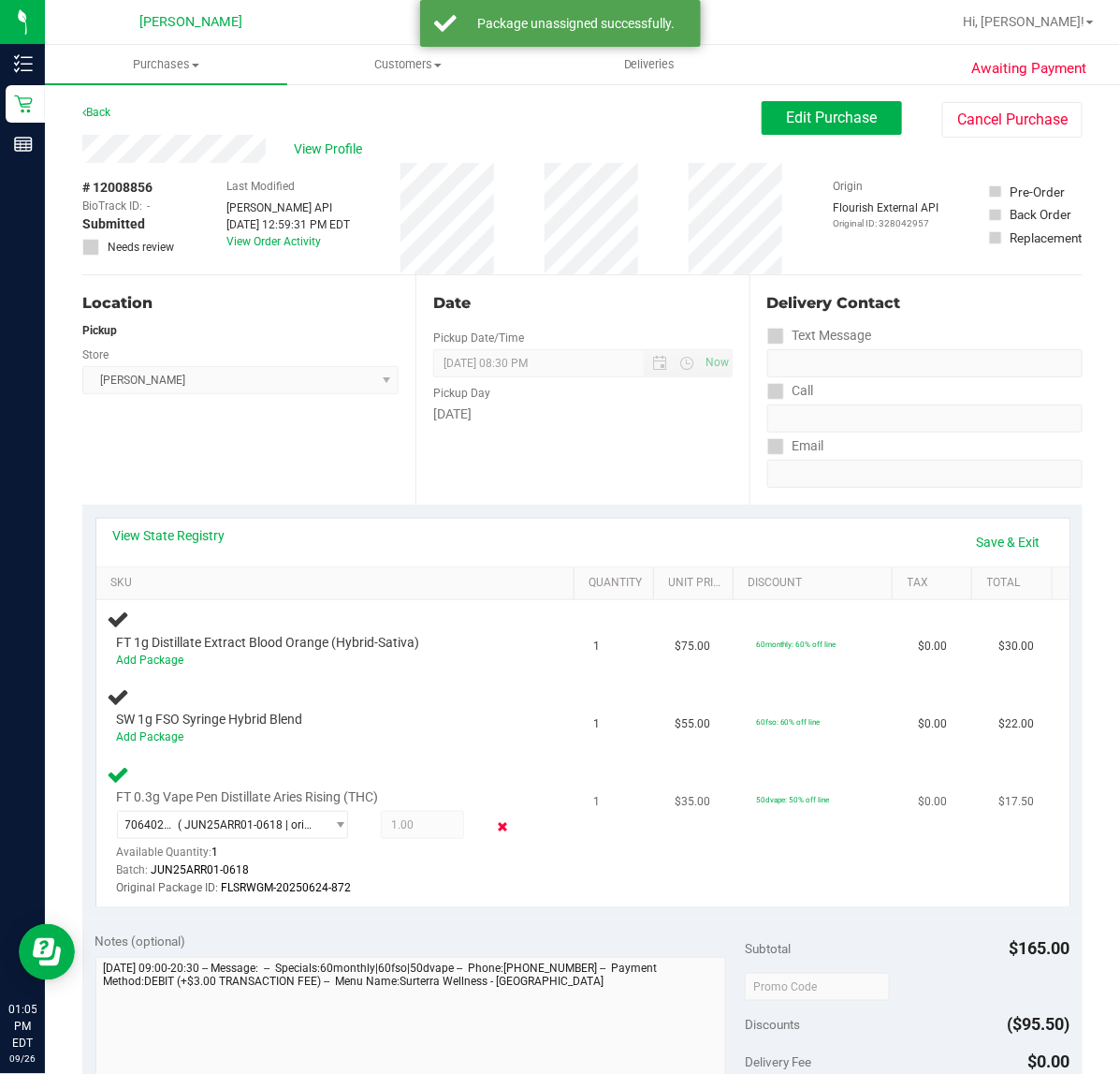
click at [493, 821] on icon at bounding box center [502, 827] width 20 height 22
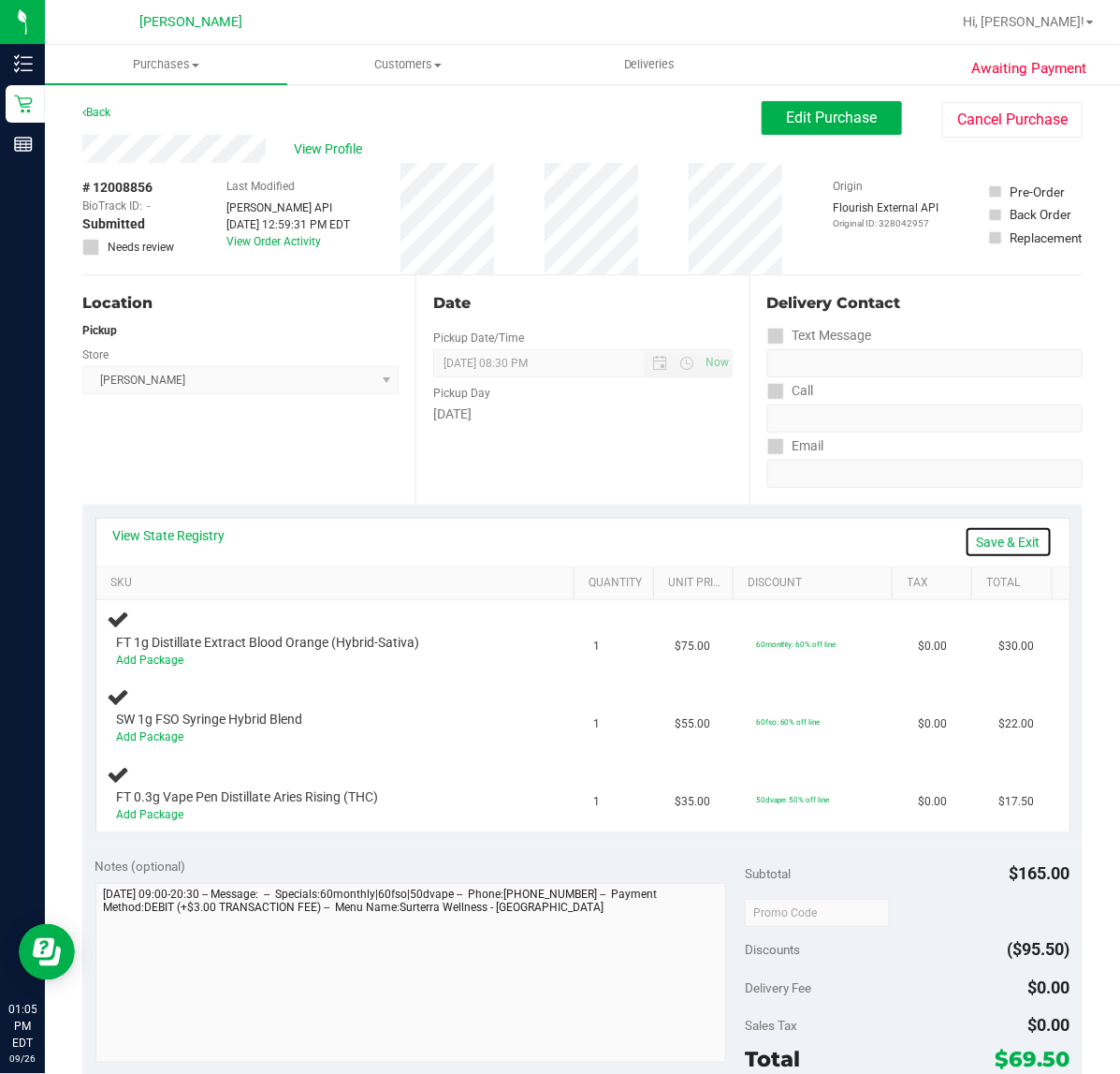
click at [976, 540] on link "Save & Exit" at bounding box center [1009, 542] width 88 height 32
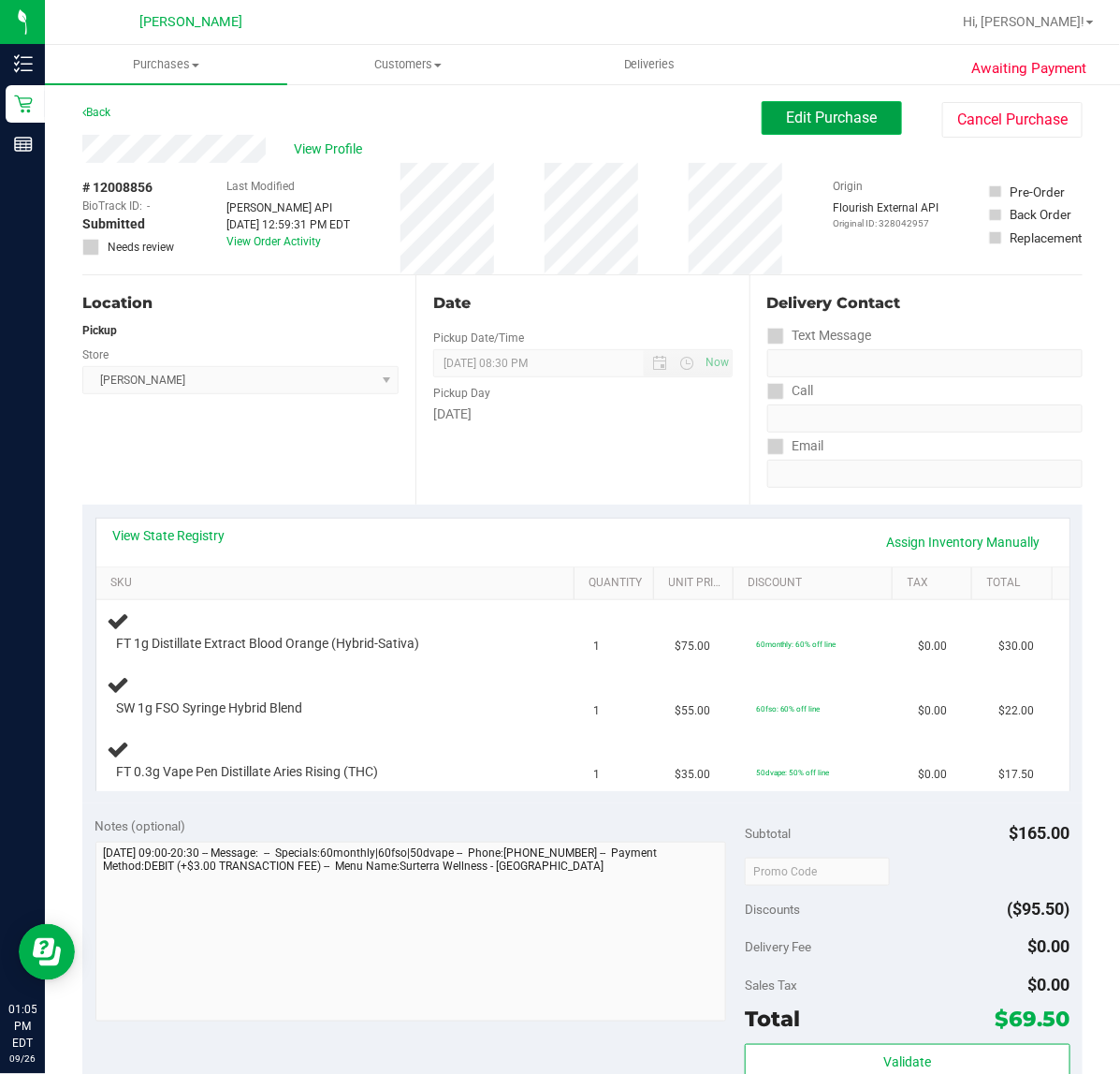
click at [803, 109] on span "Edit Purchase" at bounding box center [832, 117] width 91 height 18
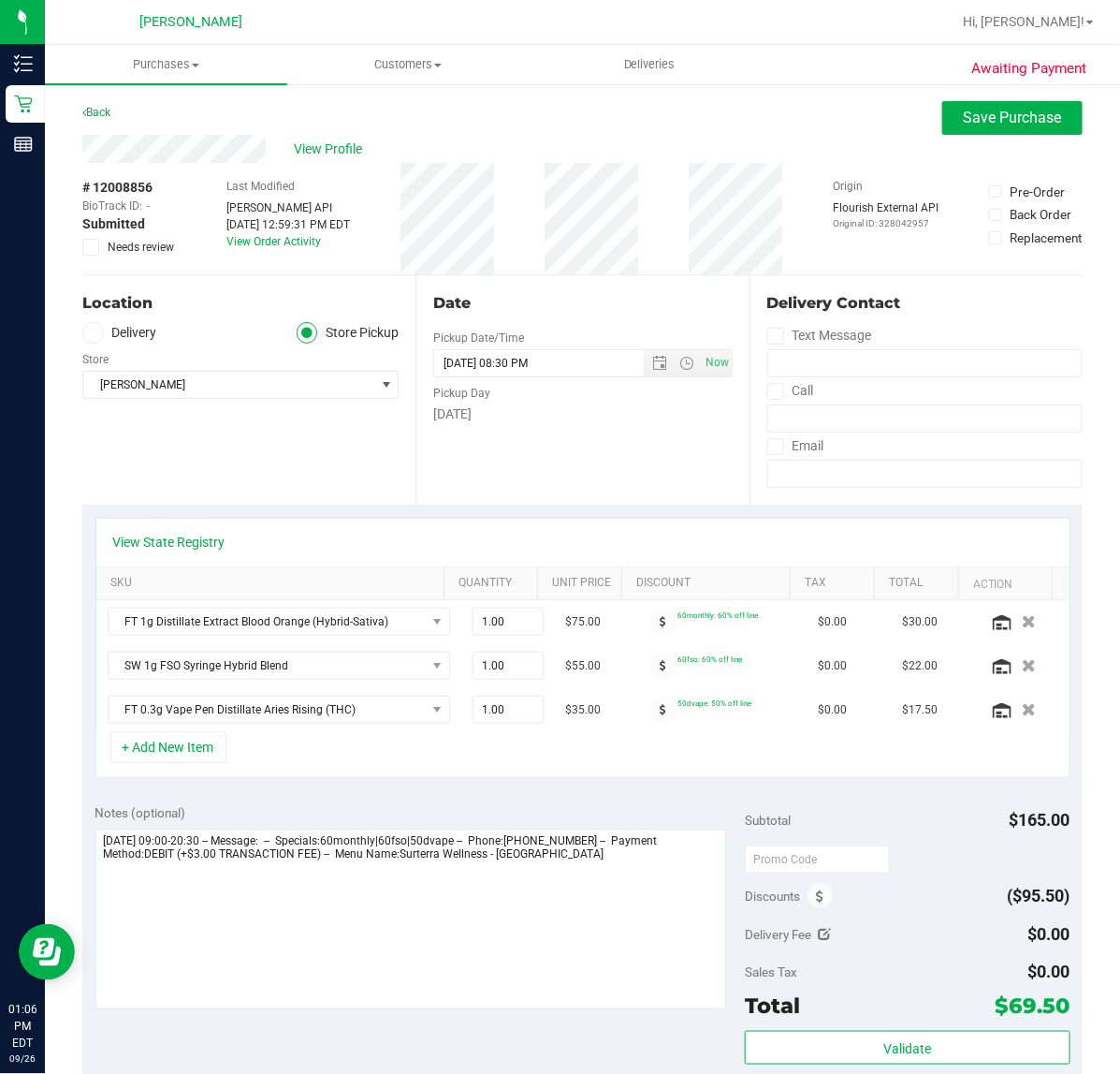
click at [91, 247] on icon at bounding box center [91, 247] width 12 height 0
click at [0, 0] on input "Needs review" at bounding box center [0, 0] width 0 height 0
click at [329, 142] on span "View Profile" at bounding box center [332, 149] width 75 height 20
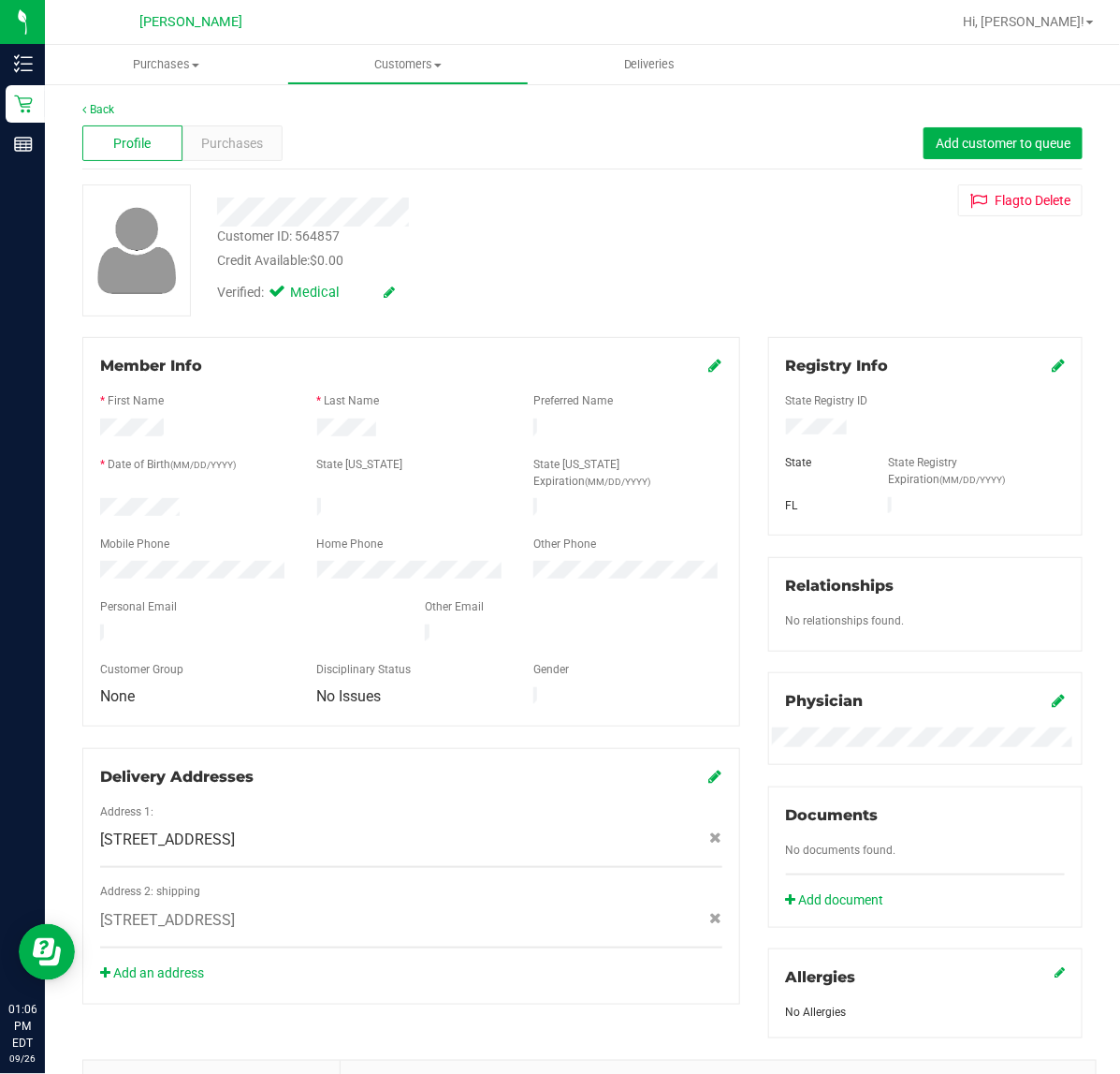
click at [248, 234] on div "Customer ID: 564857" at bounding box center [278, 236] width 122 height 20
drag, startPoint x: 248, startPoint y: 234, endPoint x: 310, endPoint y: 234, distance: 62.0
click at [310, 232] on div "Customer ID: 564857" at bounding box center [278, 236] width 122 height 20
copy div "Customer ID: 564857"
click at [107, 108] on link "Back" at bounding box center [99, 109] width 32 height 13
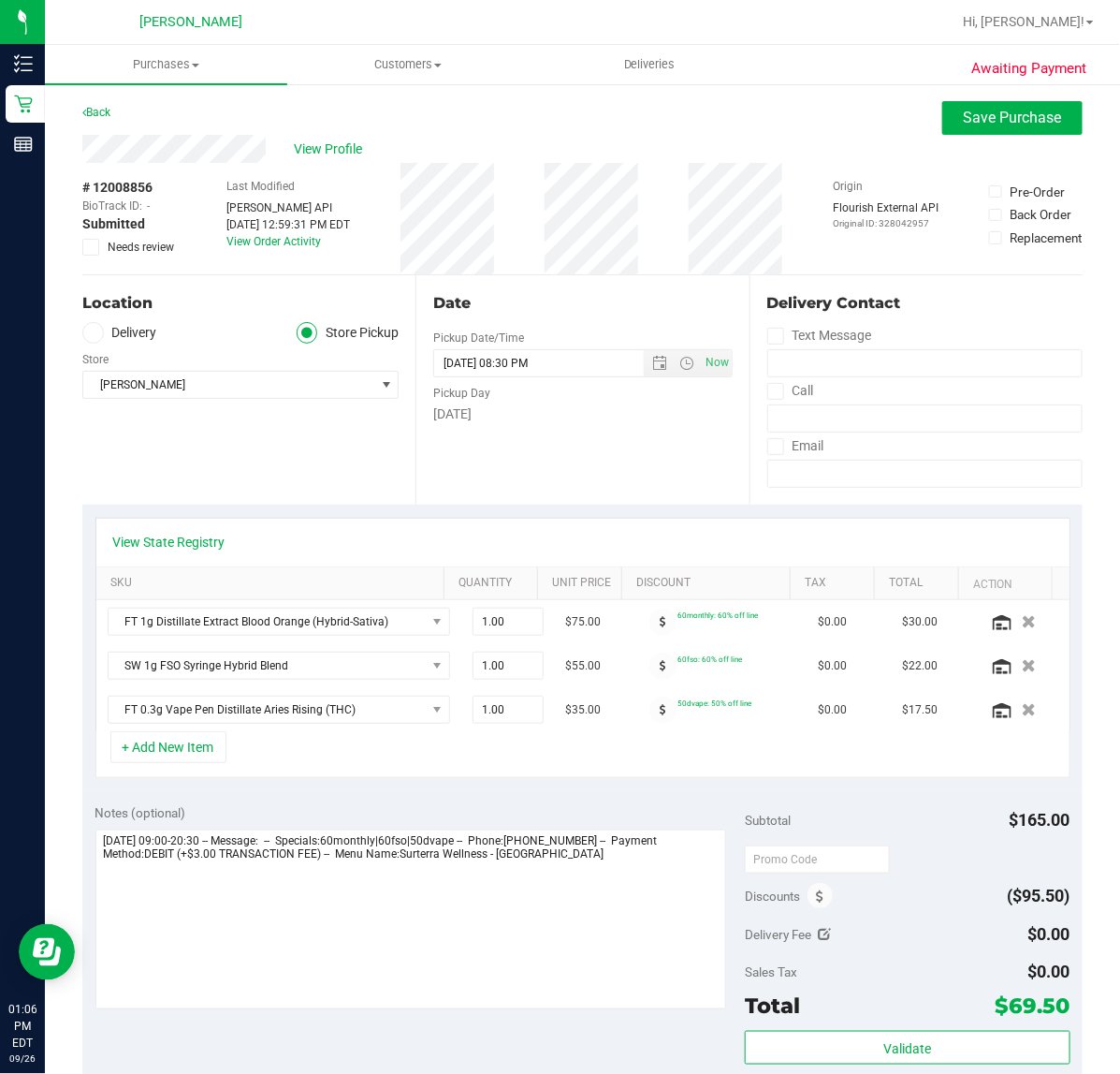
click at [126, 184] on span "# 12008856" at bounding box center [118, 187] width 71 height 20
drag, startPoint x: 126, startPoint y: 184, endPoint x: 73, endPoint y: 185, distance: 53.0
click at [73, 185] on div "Awaiting Payment Back Save Purchase View Profile # 12008856 BioTrack ID: - Subm…" at bounding box center [583, 849] width 1076 height 1533
copy span "# 12008856"
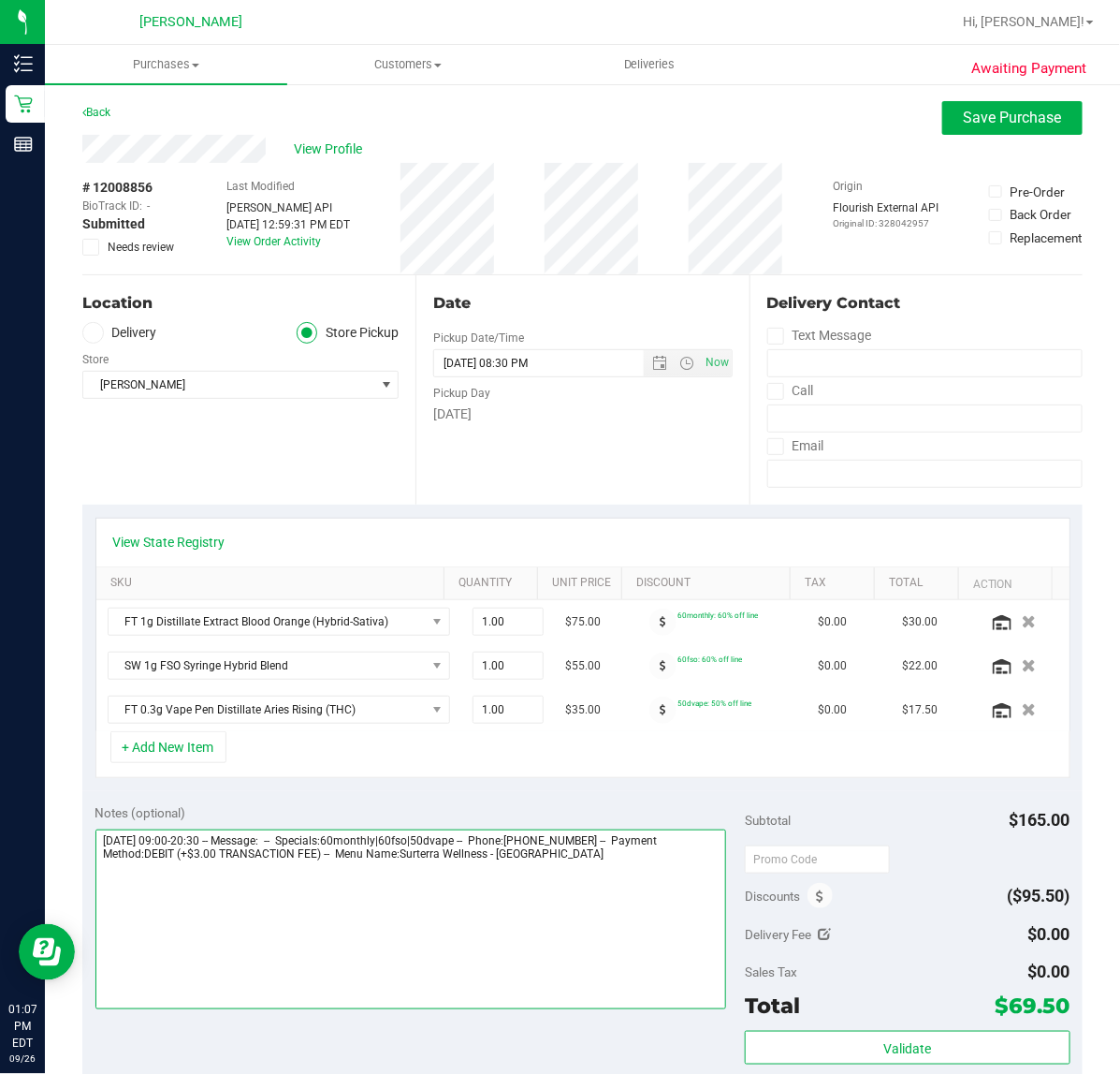
click at [560, 877] on textarea at bounding box center [412, 919] width 632 height 180
paste textarea "The patient must choose they do not have enough RX"
type textarea "Friday 09/26/2025 09:00-20:30 -- Message: -- Specials:60monthly|60fso|50dvape -…"
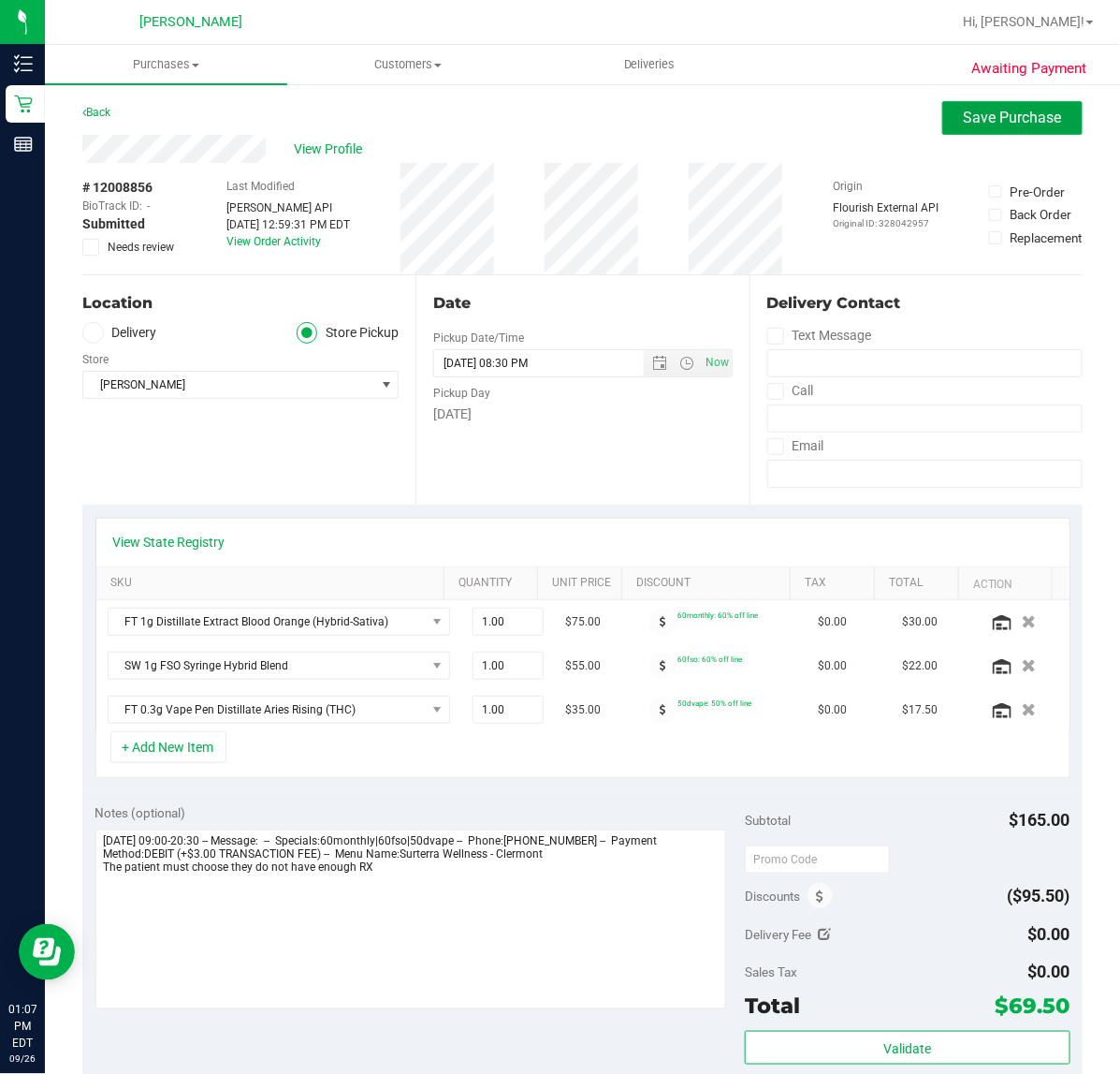
click at [988, 107] on button "Save Purchase" at bounding box center [1012, 118] width 140 height 34
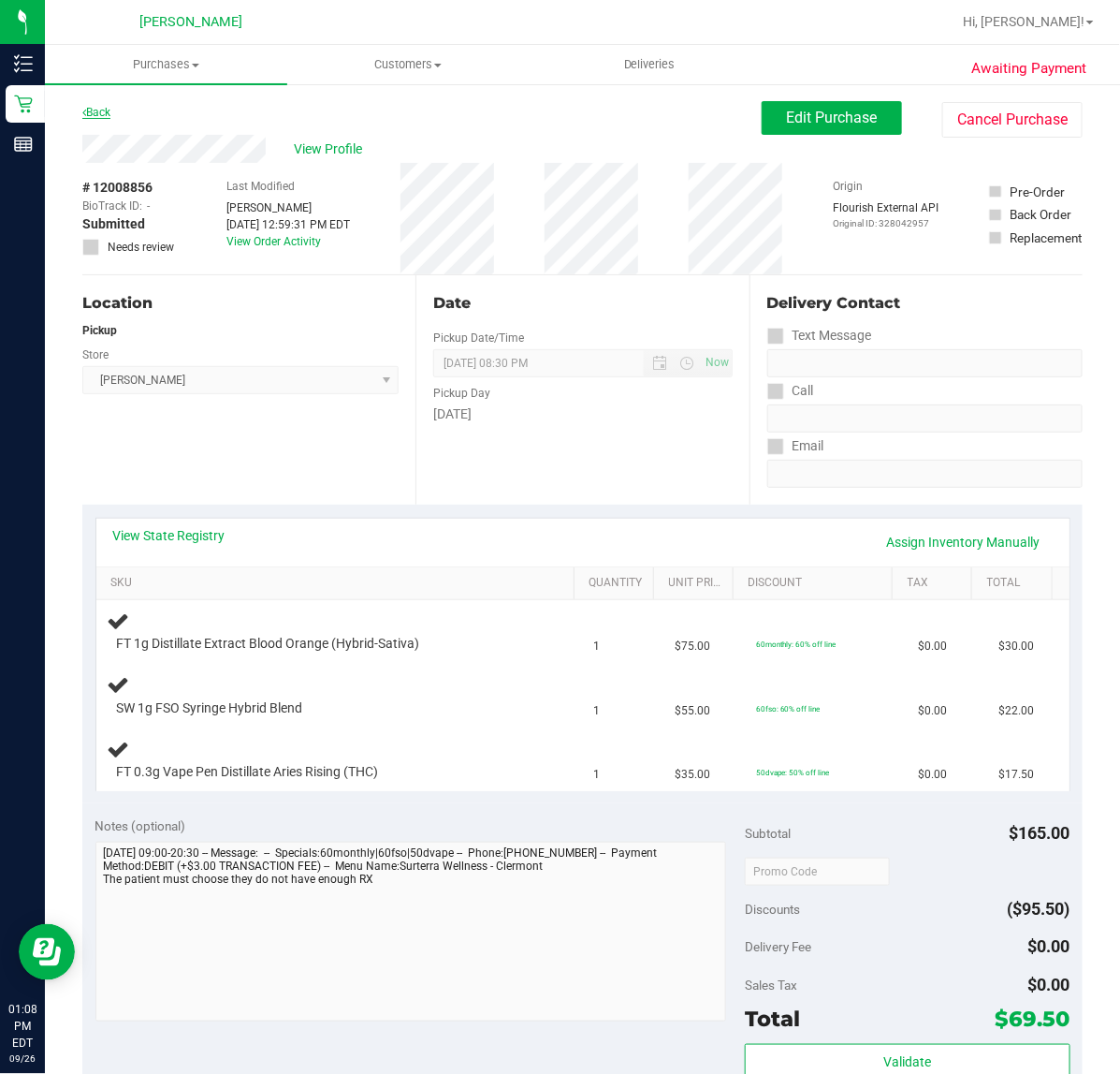
click at [97, 110] on link "Back" at bounding box center [97, 112] width 28 height 13
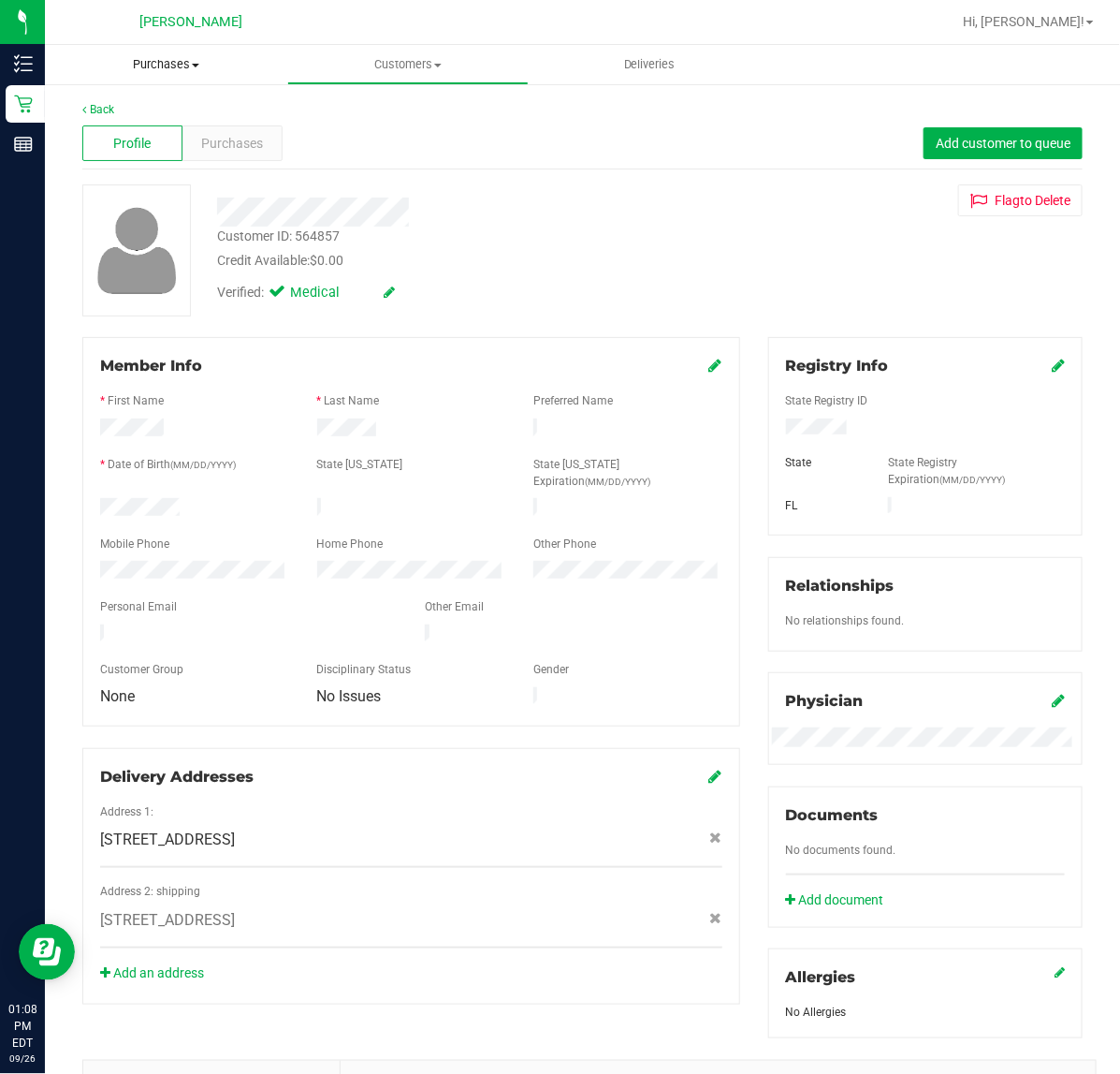
click at [189, 66] on span "Purchases" at bounding box center [166, 65] width 243 height 17
click at [122, 135] on span "Fulfillment" at bounding box center [103, 134] width 116 height 16
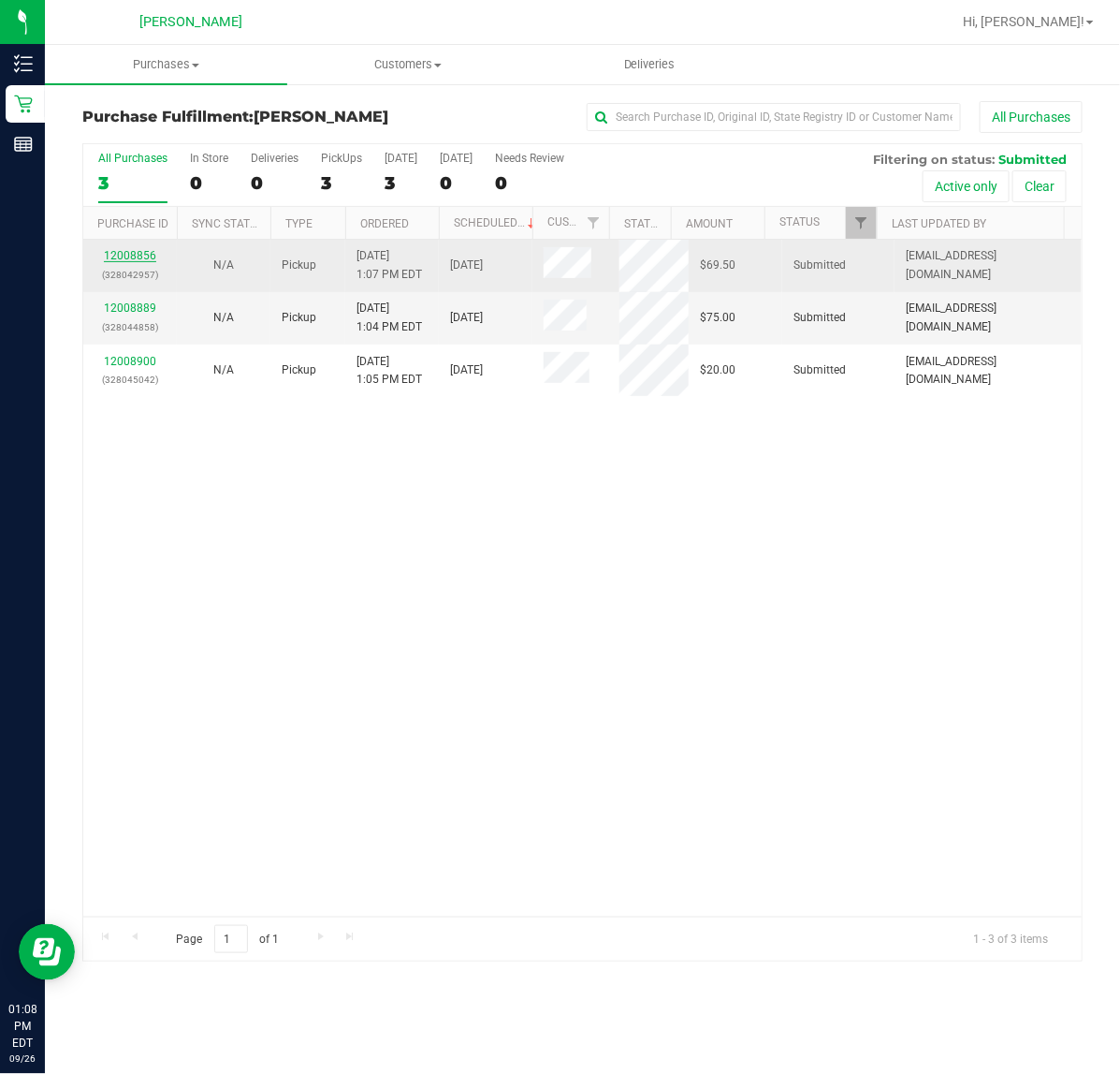
click at [131, 255] on link "12008856" at bounding box center [130, 256] width 53 height 13
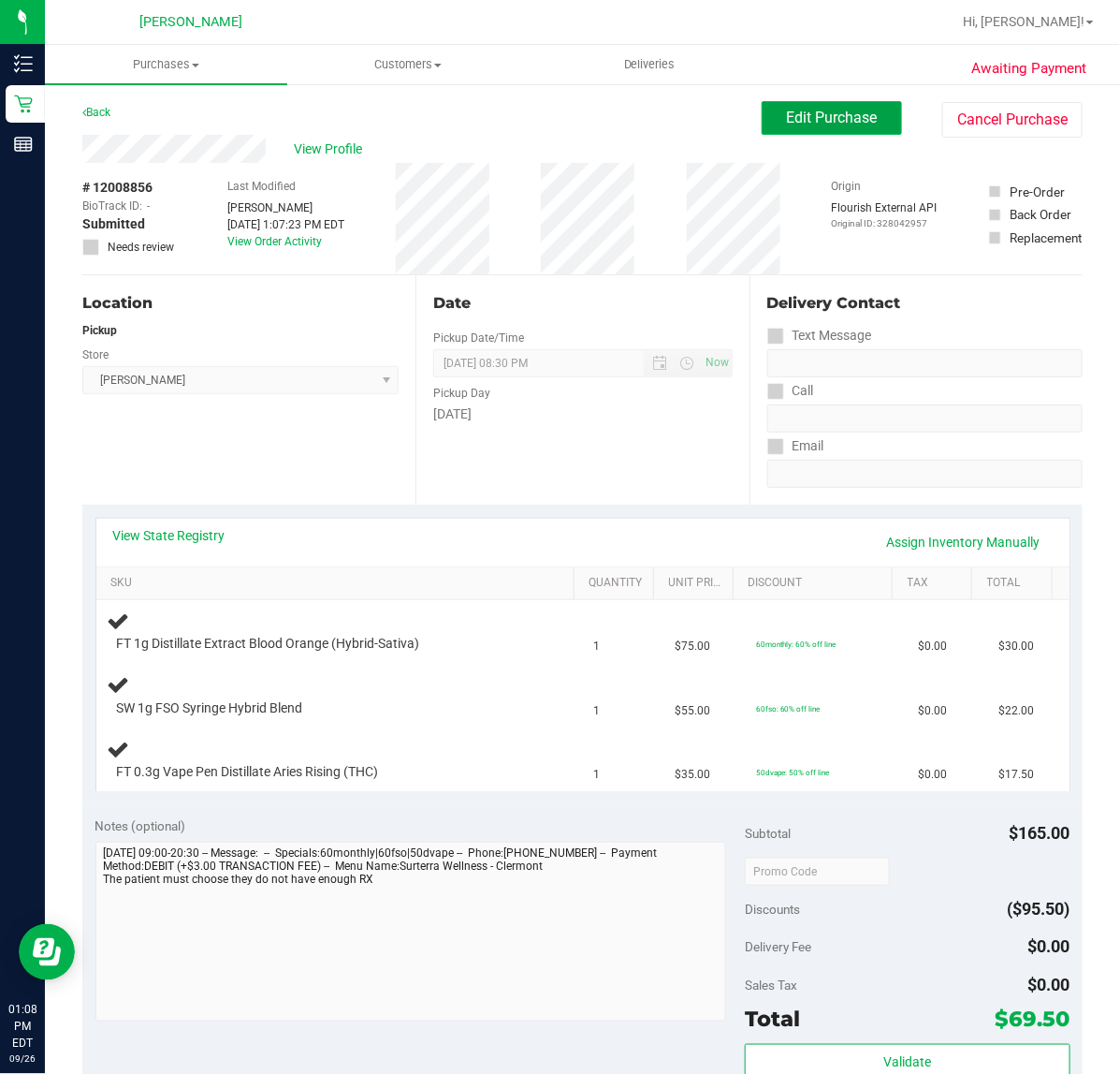
click at [796, 110] on span "Edit Purchase" at bounding box center [832, 117] width 91 height 18
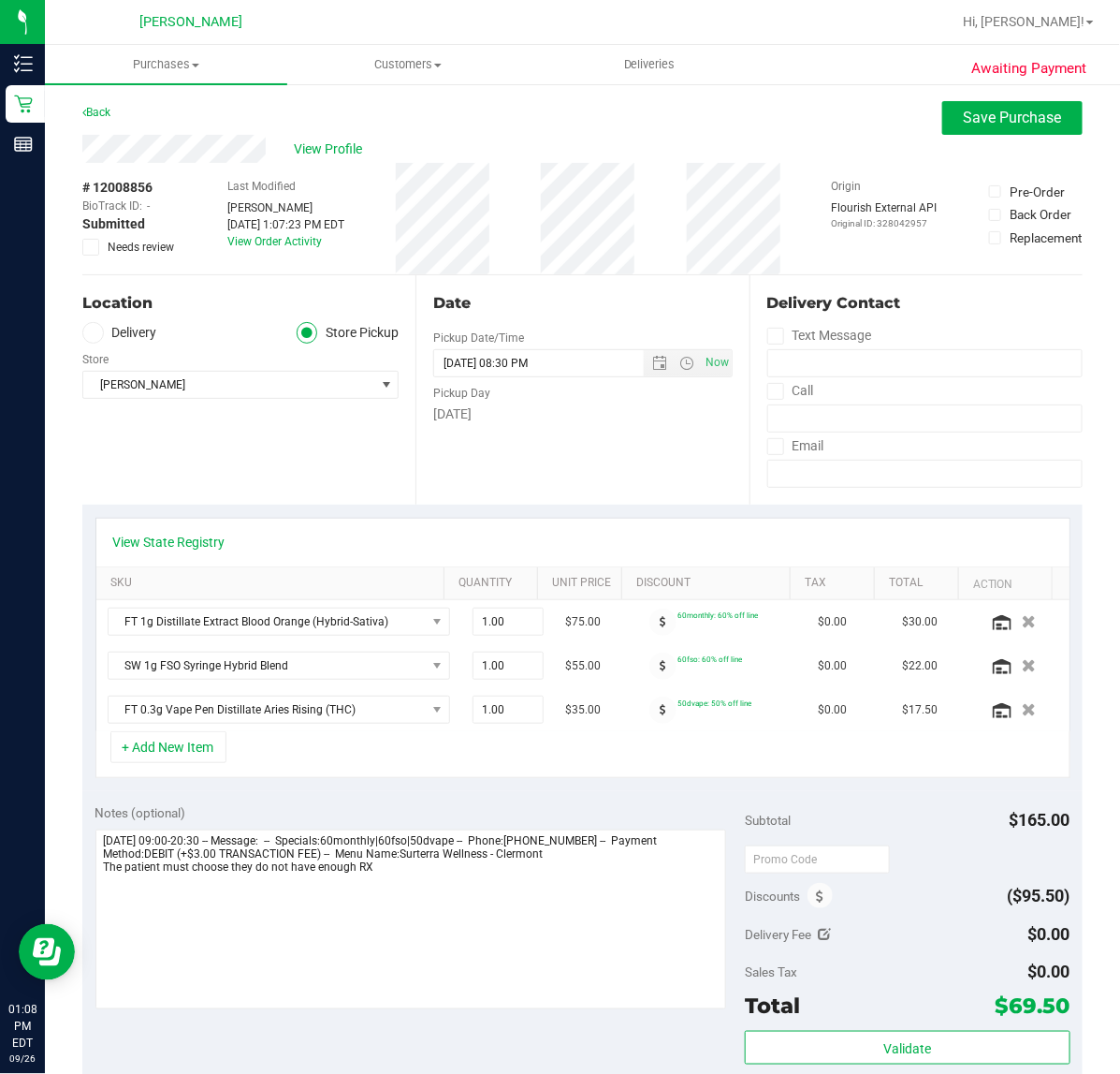
click at [89, 247] on icon at bounding box center [91, 247] width 12 height 0
click at [0, 0] on input "Needs review" at bounding box center [0, 0] width 0 height 0
click at [980, 114] on span "Save Purchase" at bounding box center [1013, 117] width 99 height 18
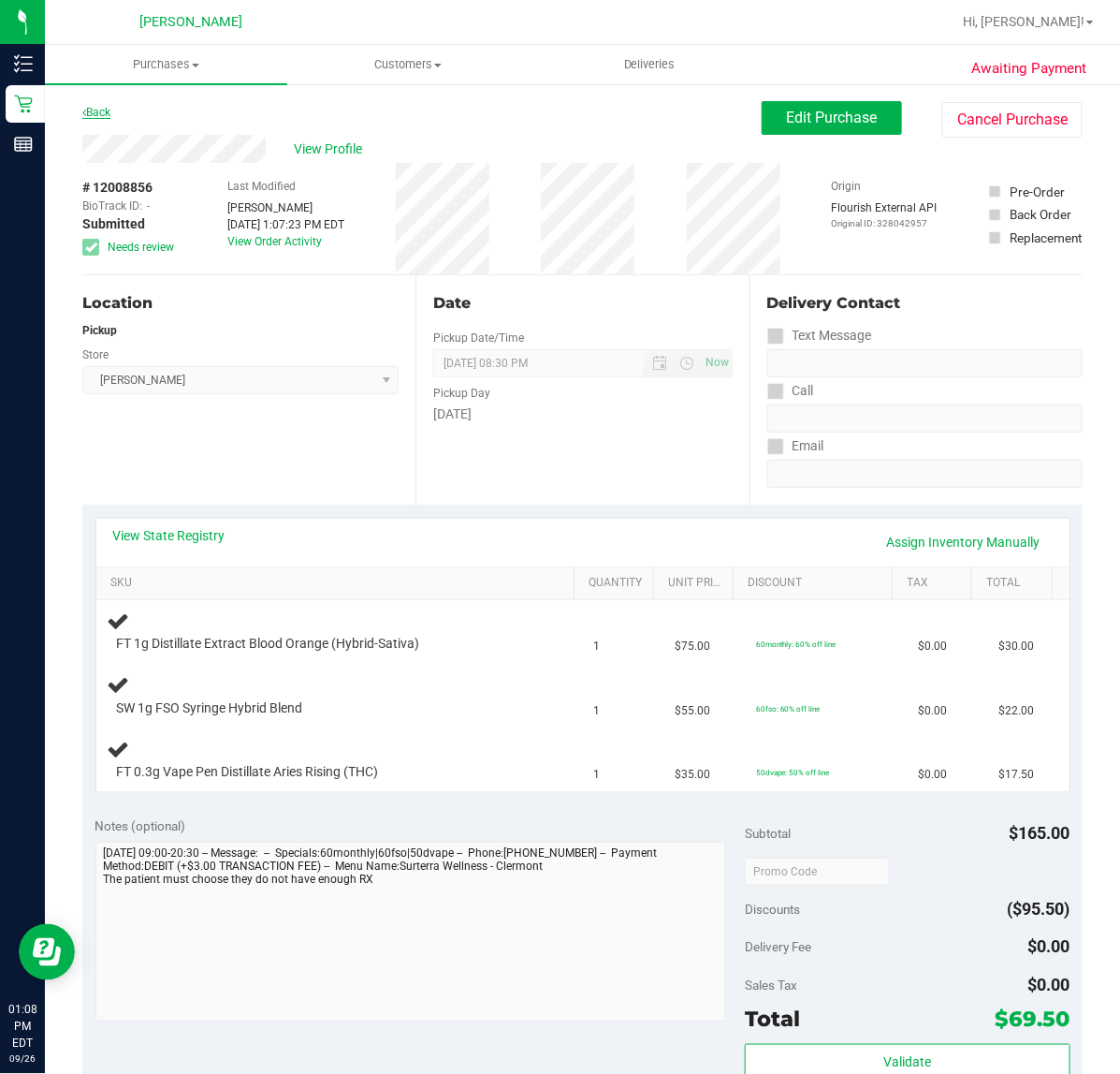
click at [110, 108] on link "Back" at bounding box center [97, 112] width 28 height 13
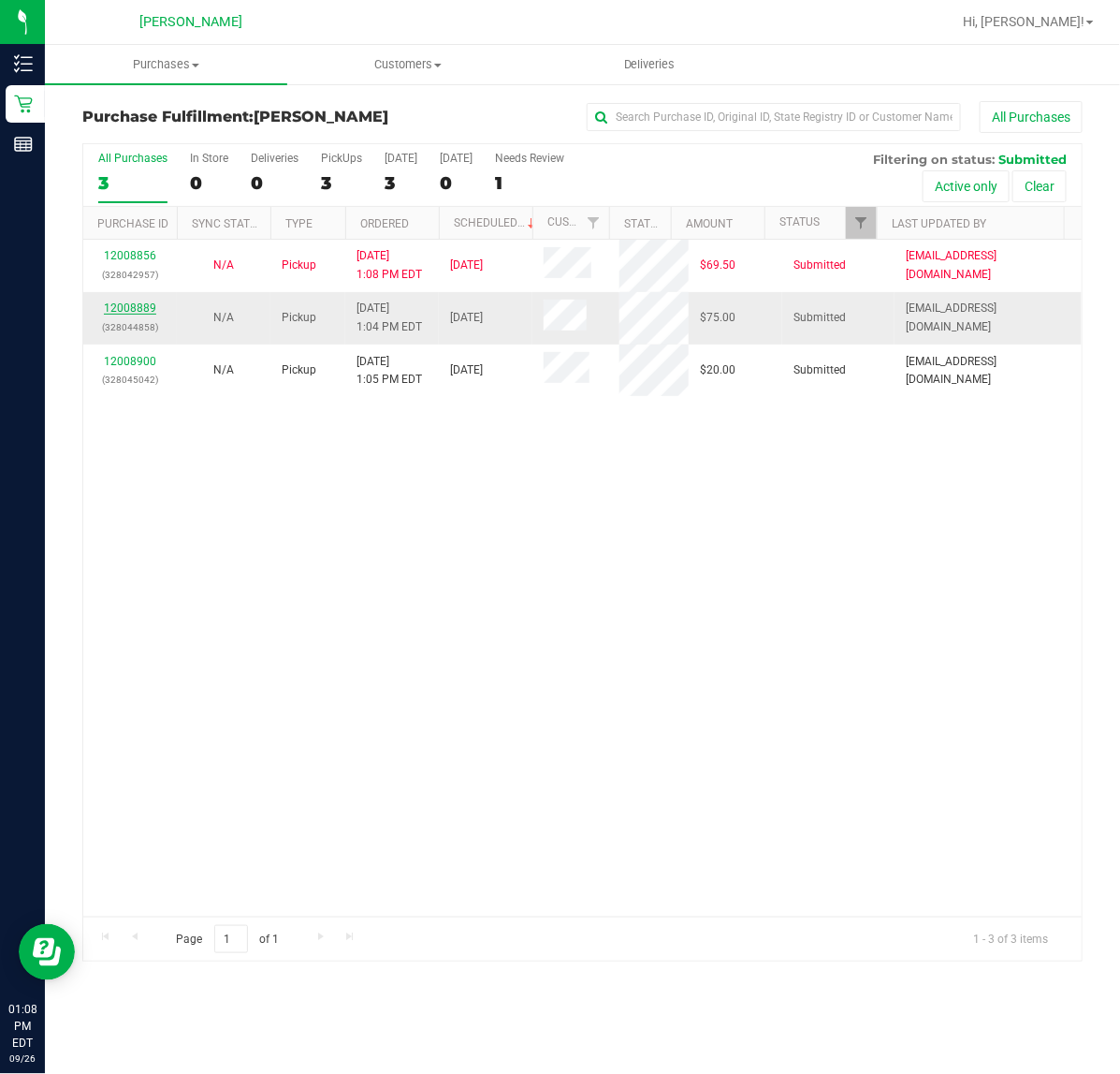
click at [131, 310] on link "12008889" at bounding box center [130, 308] width 53 height 13
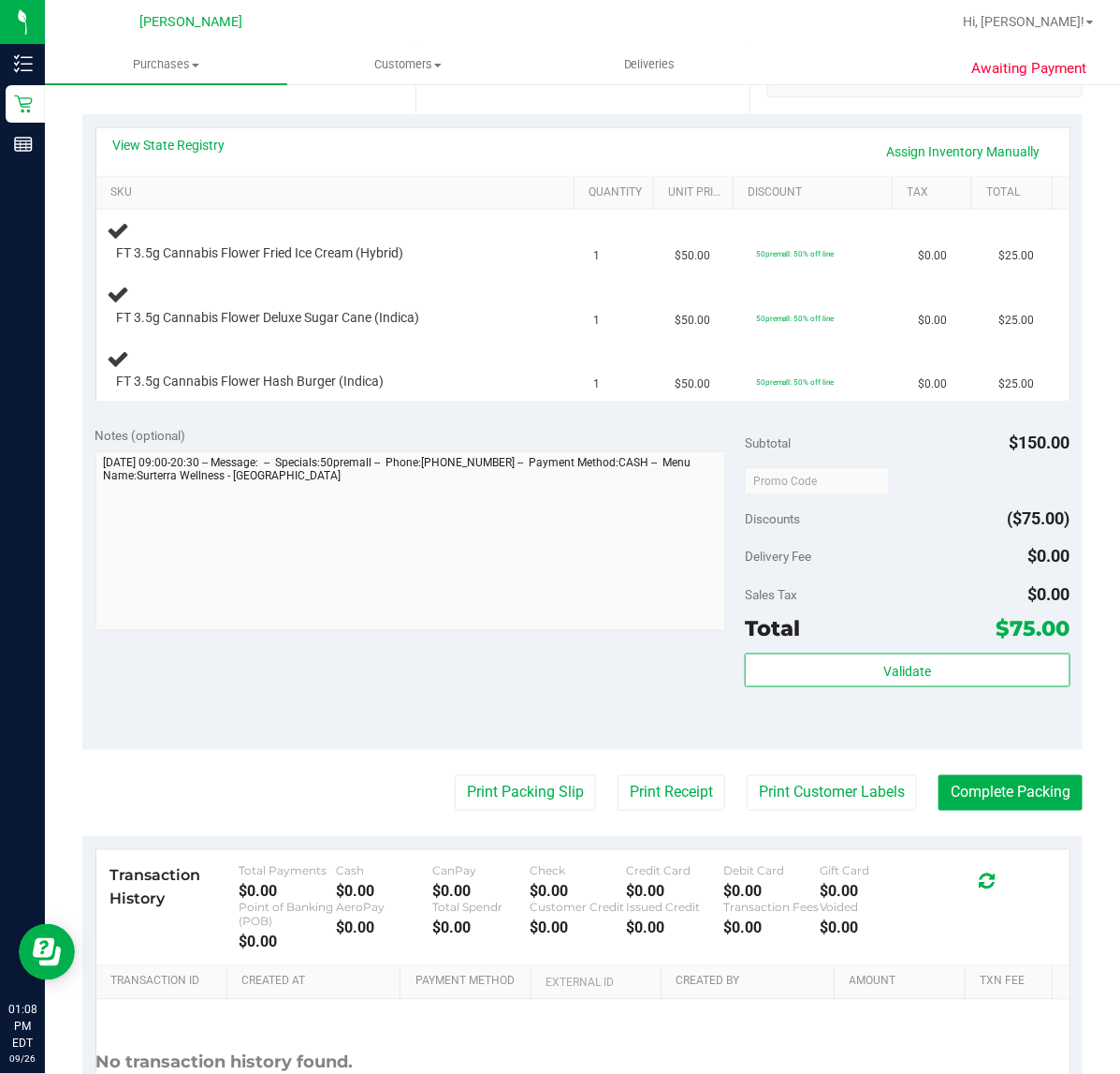
scroll to position [468, 0]
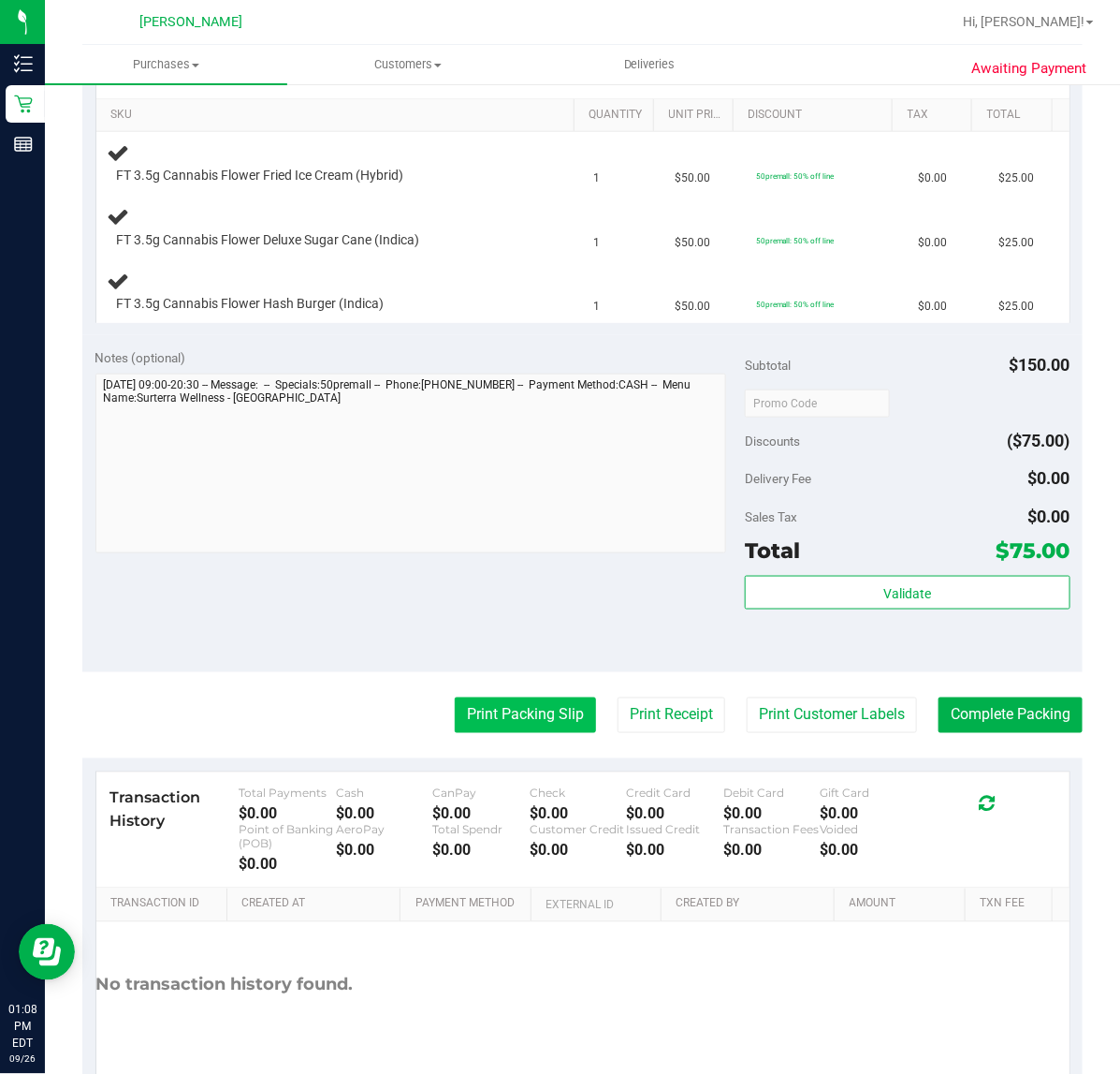
click at [521, 704] on button "Print Packing Slip" at bounding box center [526, 716] width 141 height 36
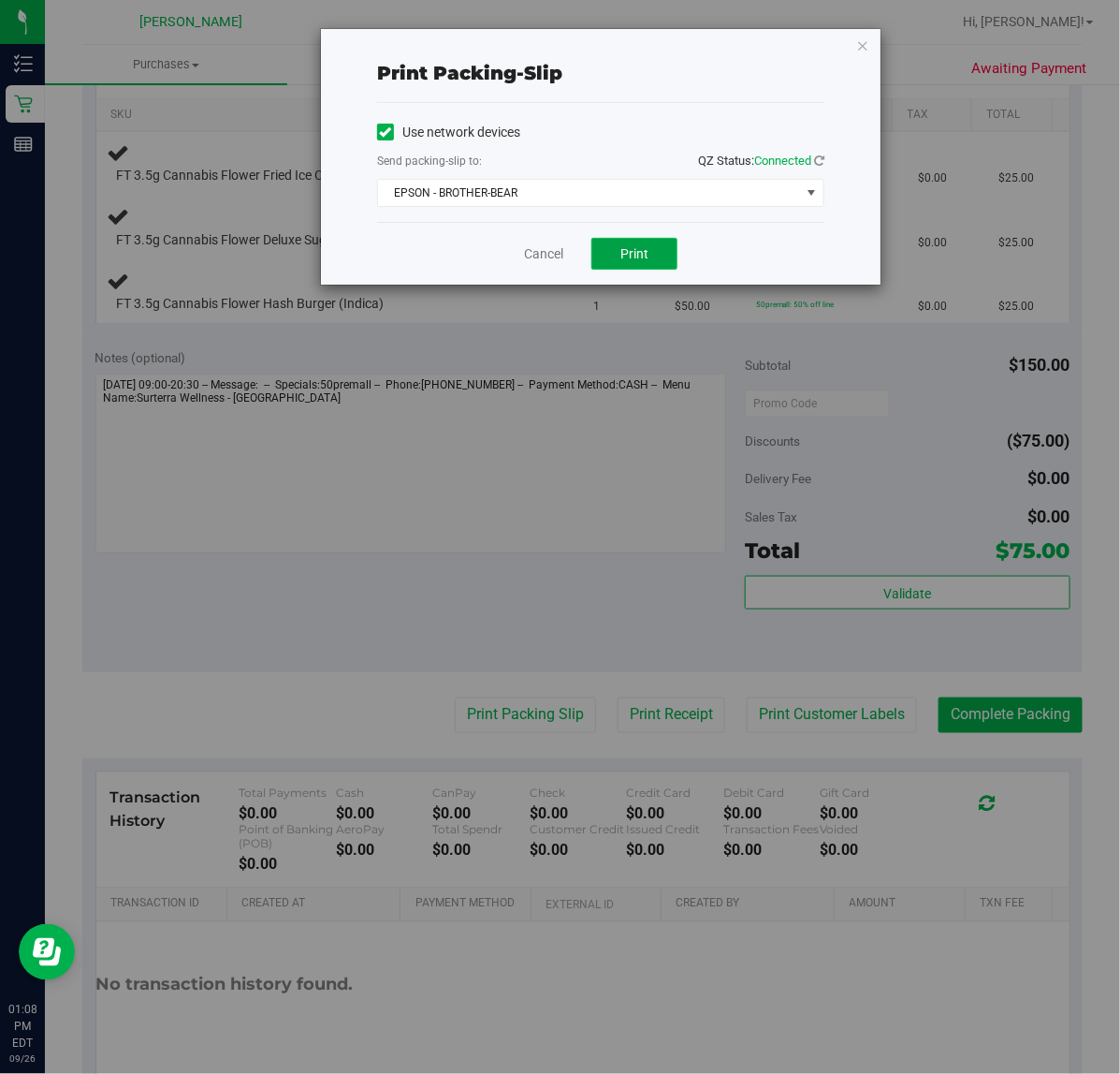
click at [643, 255] on span "Print" at bounding box center [635, 254] width 28 height 15
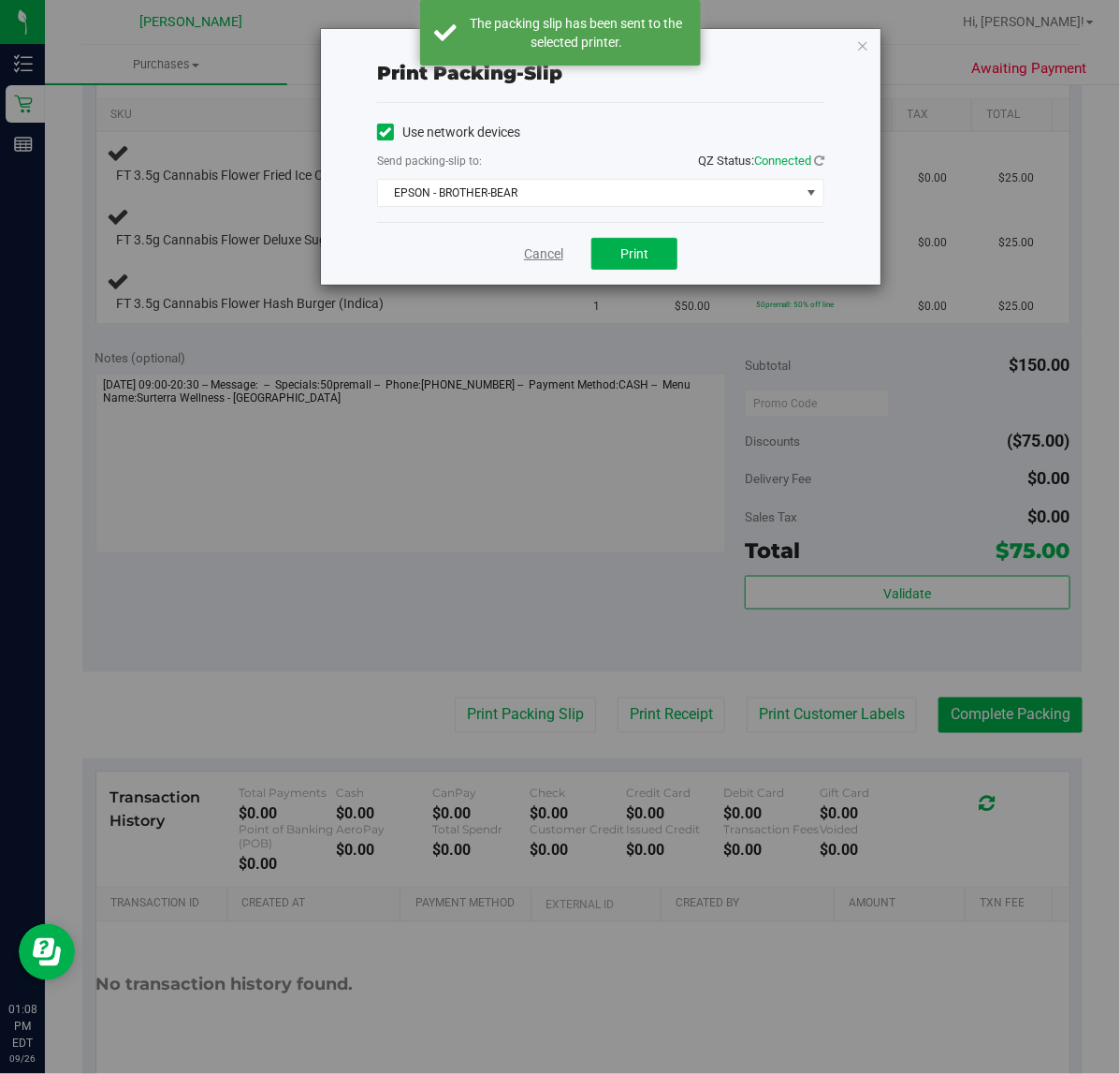
click at [543, 253] on link "Cancel" at bounding box center [544, 254] width 39 height 20
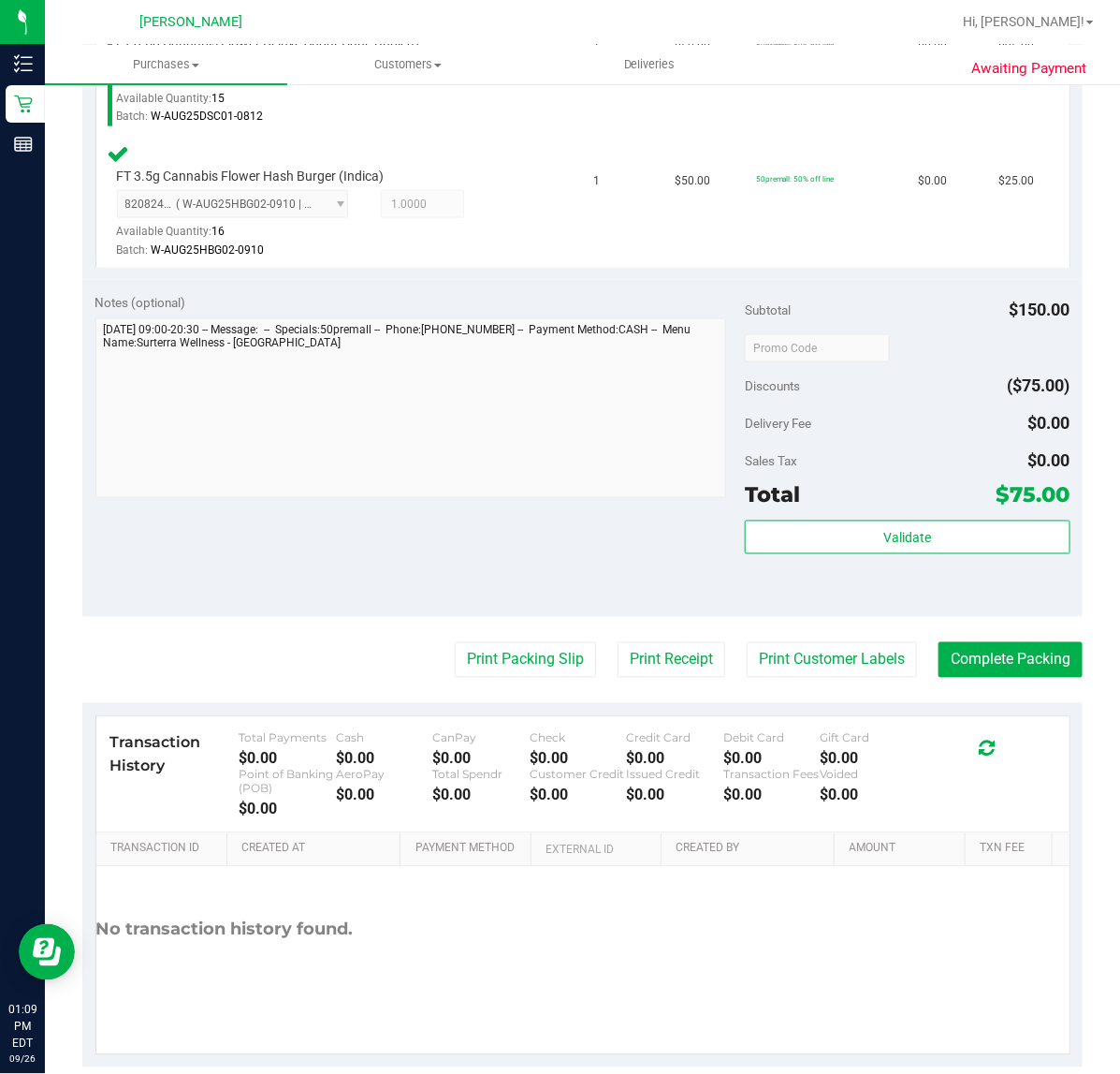
scroll to position [746, 0]
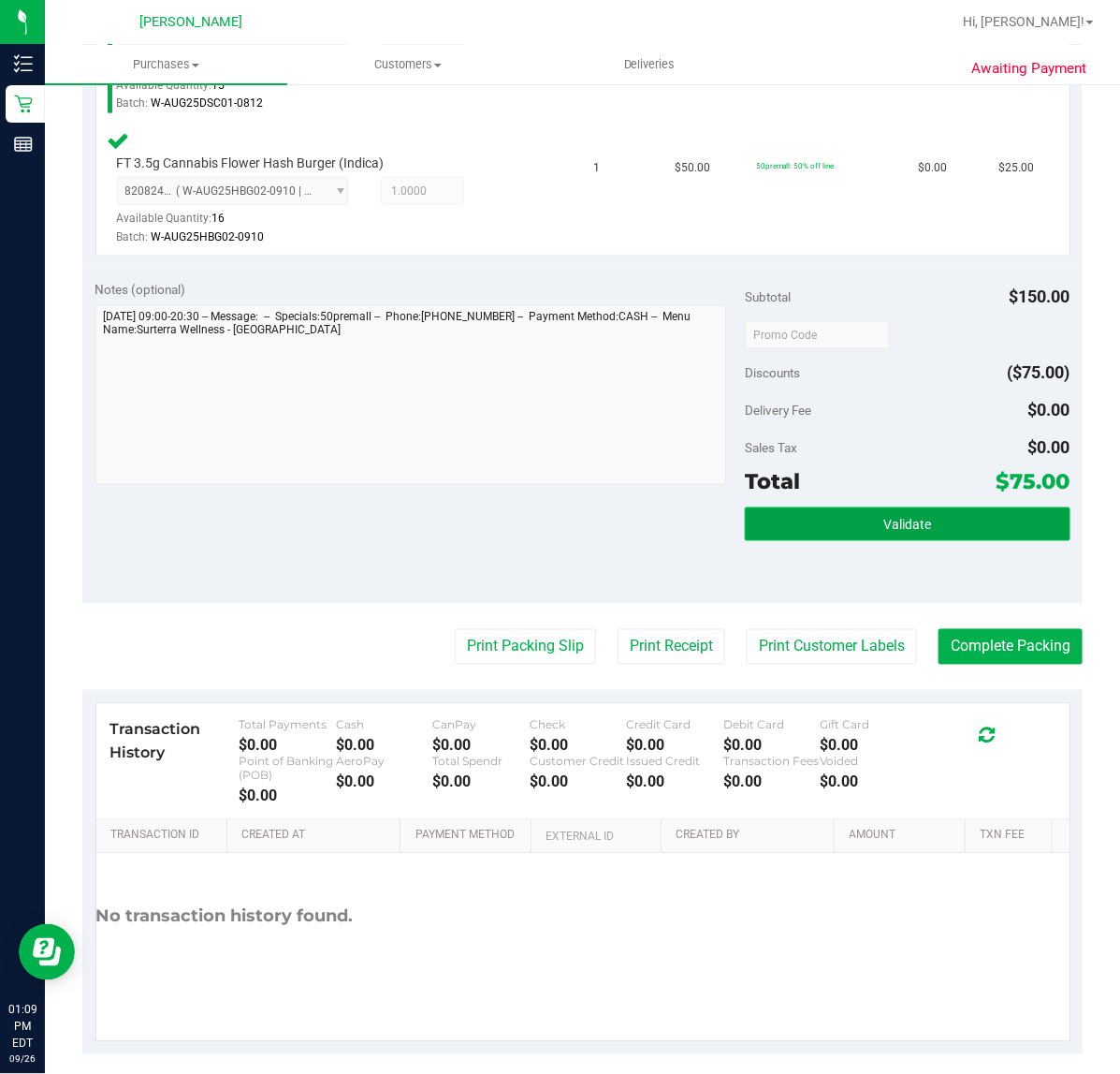
click at [884, 522] on span "Validate" at bounding box center [907, 525] width 48 height 15
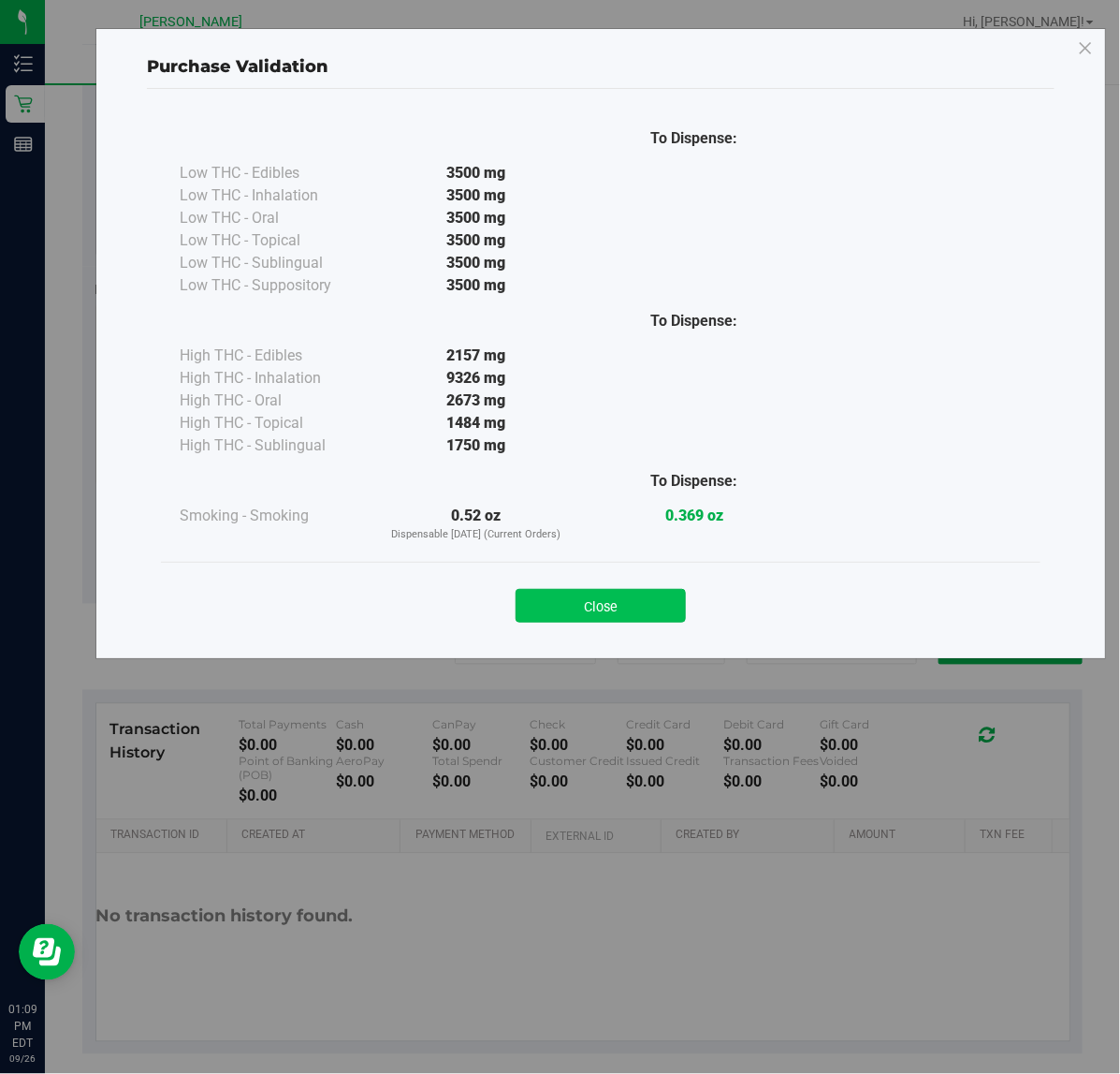
click at [601, 601] on button "Close" at bounding box center [600, 606] width 170 height 34
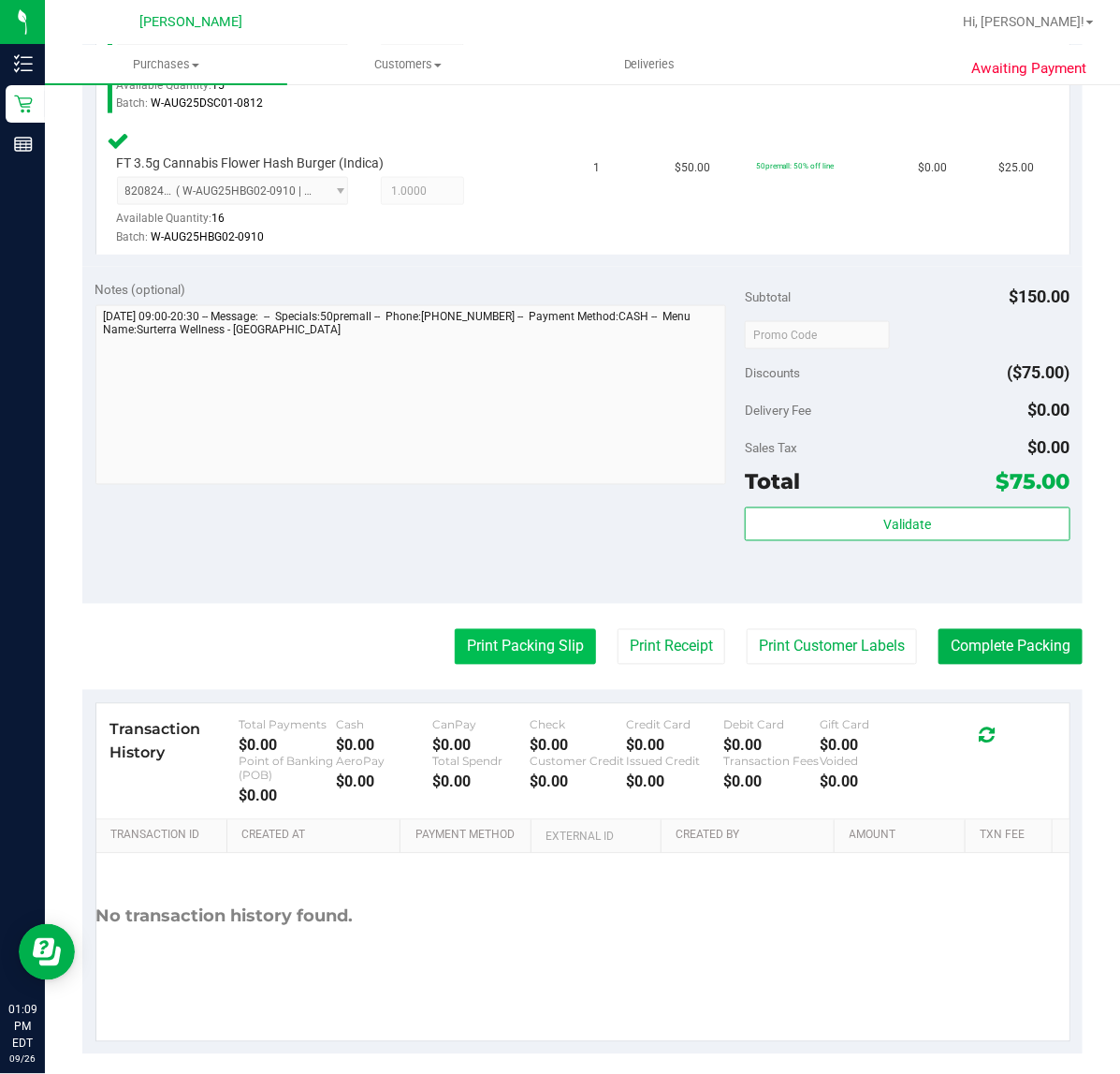
click at [497, 649] on button "Print Packing Slip" at bounding box center [526, 647] width 141 height 36
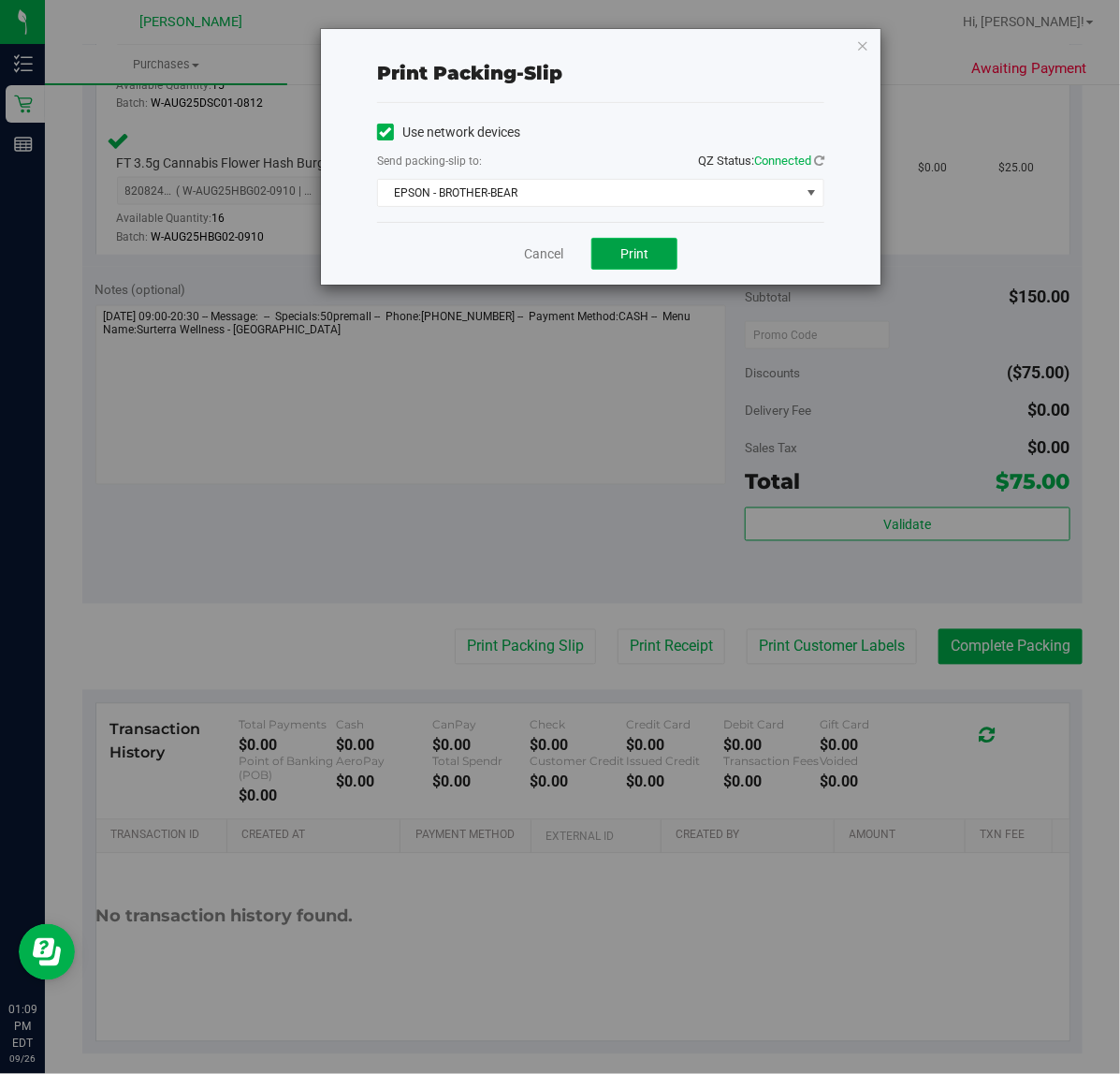
click at [635, 258] on span "Print" at bounding box center [635, 254] width 28 height 15
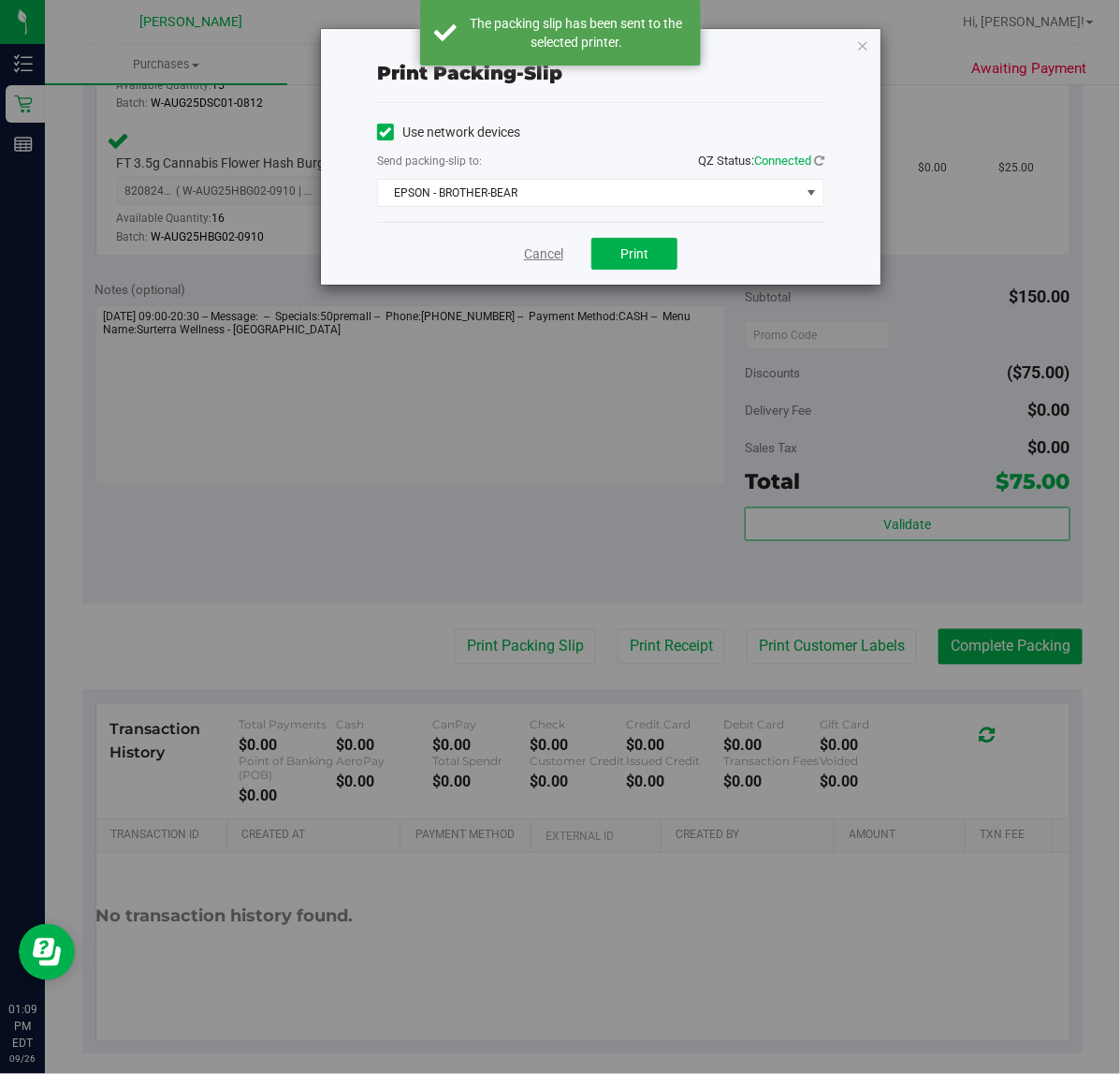
click at [530, 254] on link "Cancel" at bounding box center [544, 254] width 39 height 20
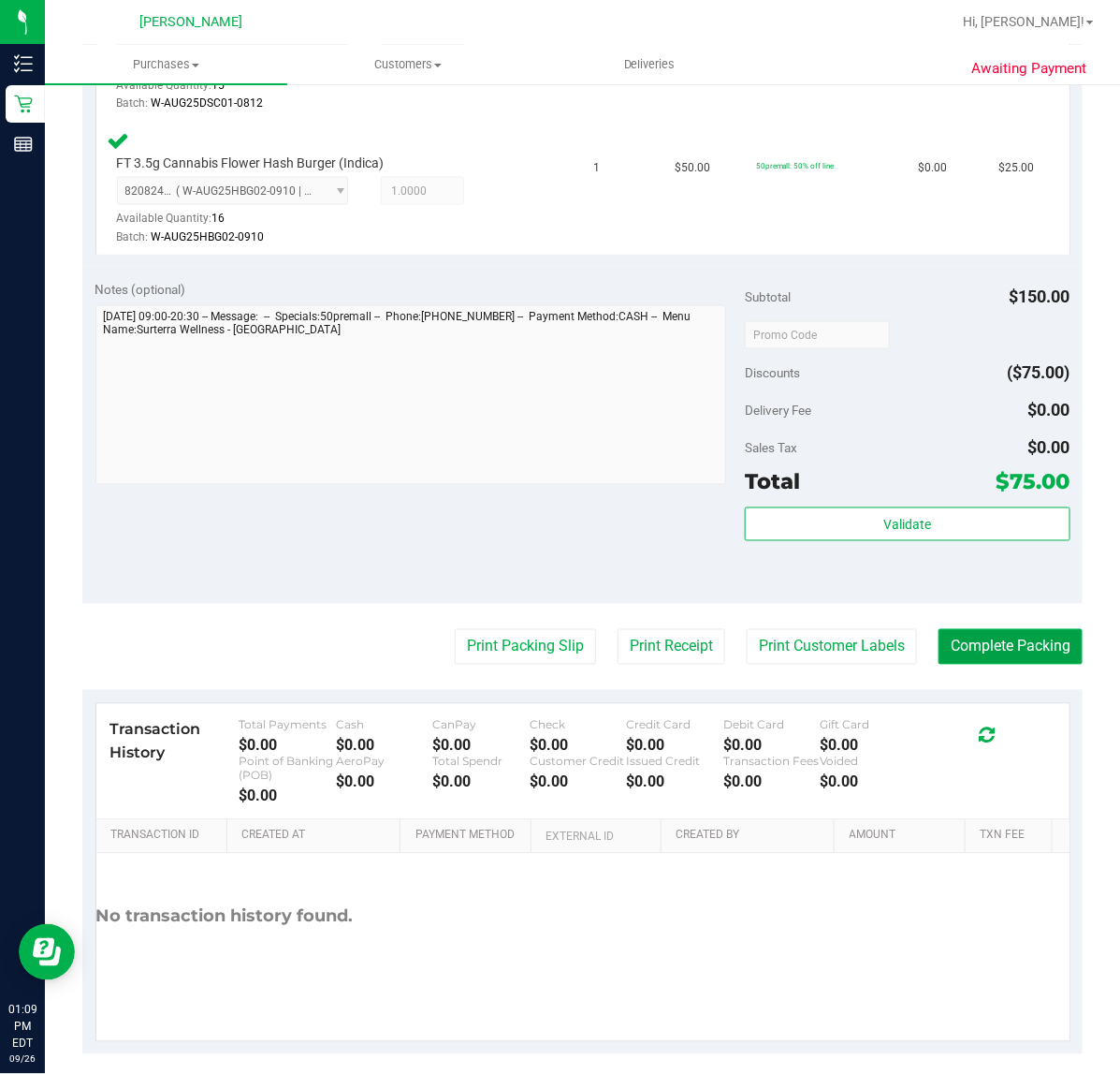
click at [967, 635] on button "Complete Packing" at bounding box center [1010, 647] width 144 height 36
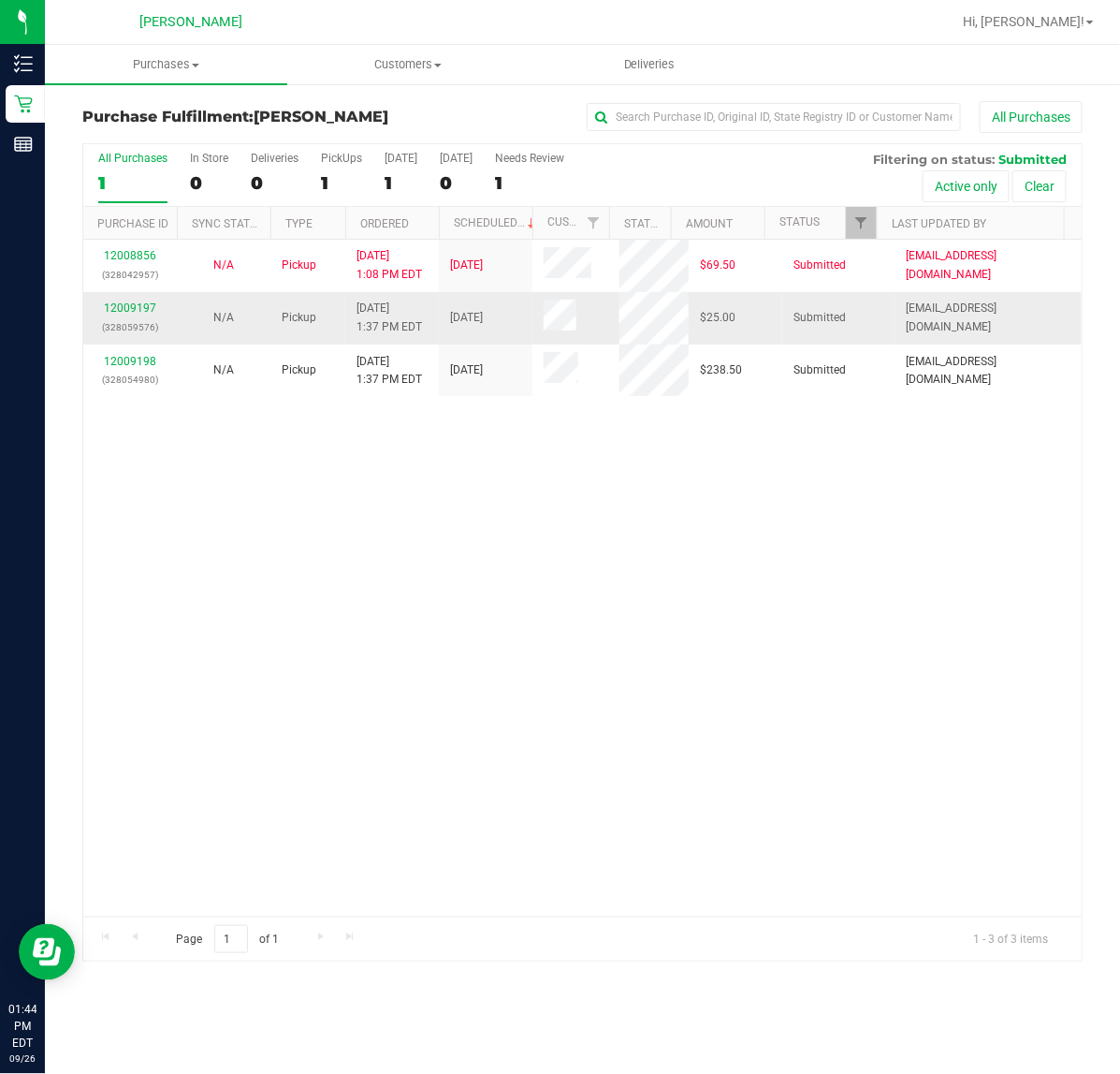
click at [123, 301] on div "12009197 (328059576)" at bounding box center [131, 318] width 71 height 36
click at [124, 308] on link "12009197" at bounding box center [130, 308] width 53 height 13
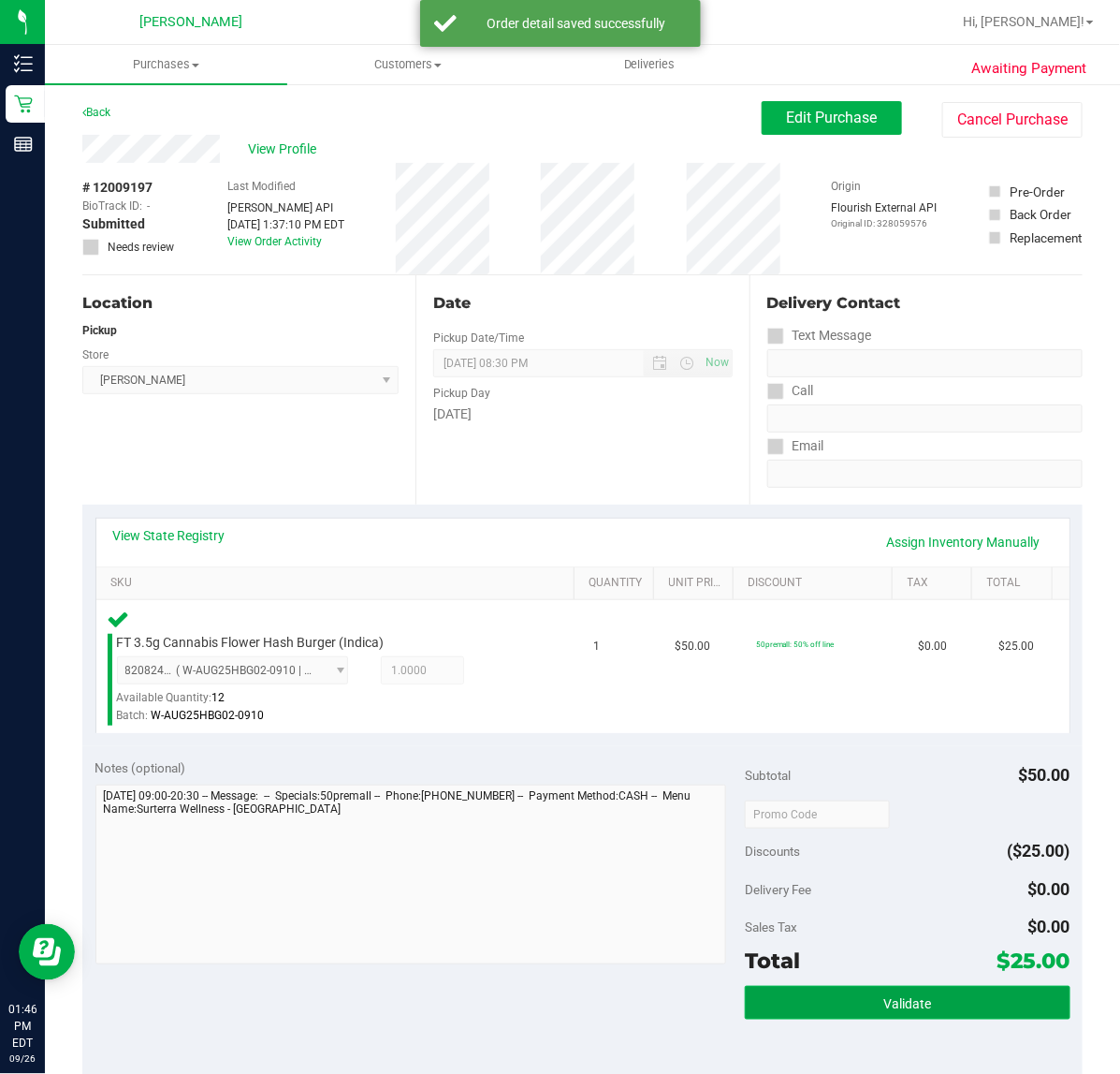
click at [883, 987] on button "Validate" at bounding box center [907, 1003] width 324 height 34
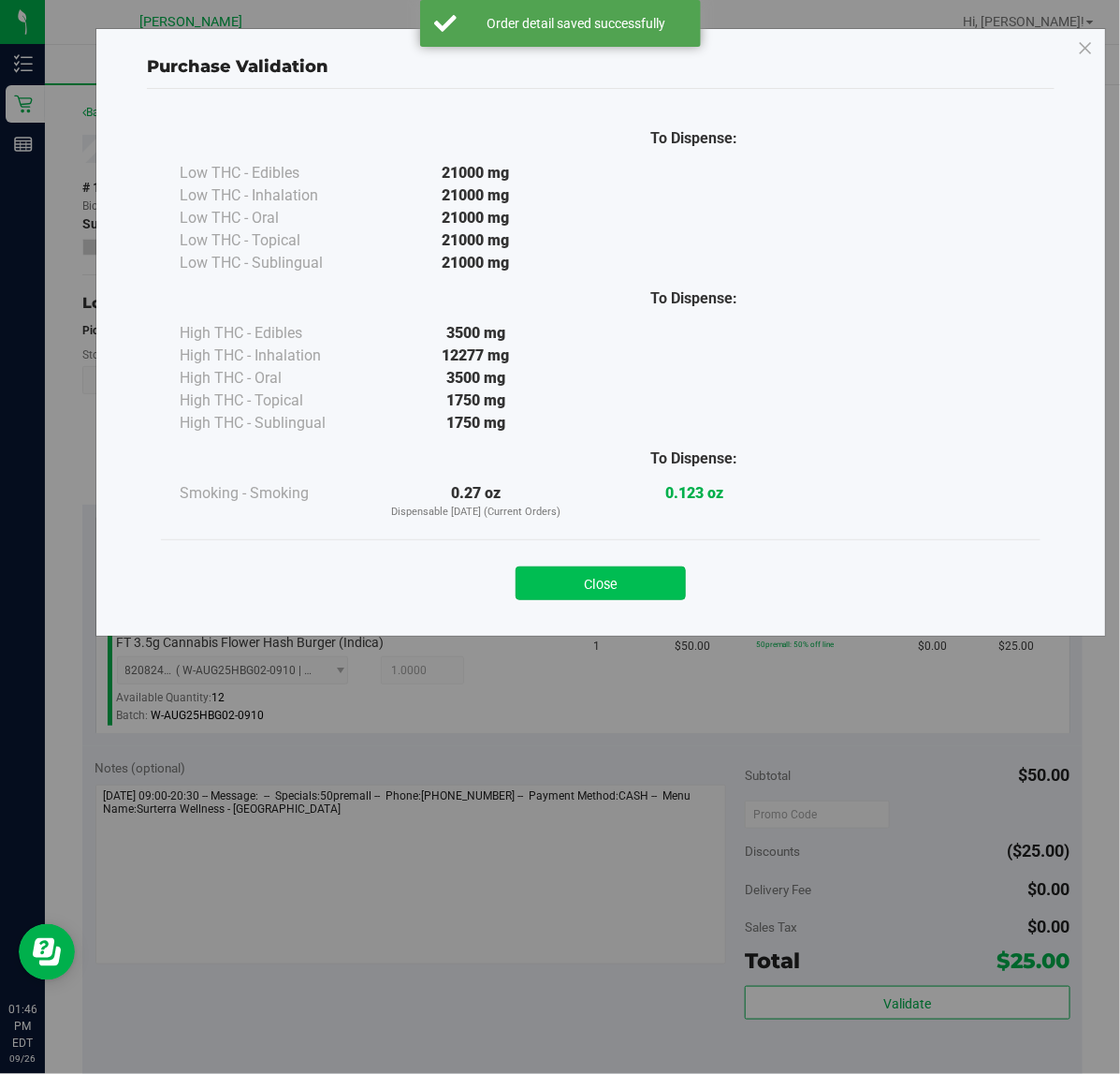
click at [621, 569] on button "Close" at bounding box center [600, 583] width 170 height 34
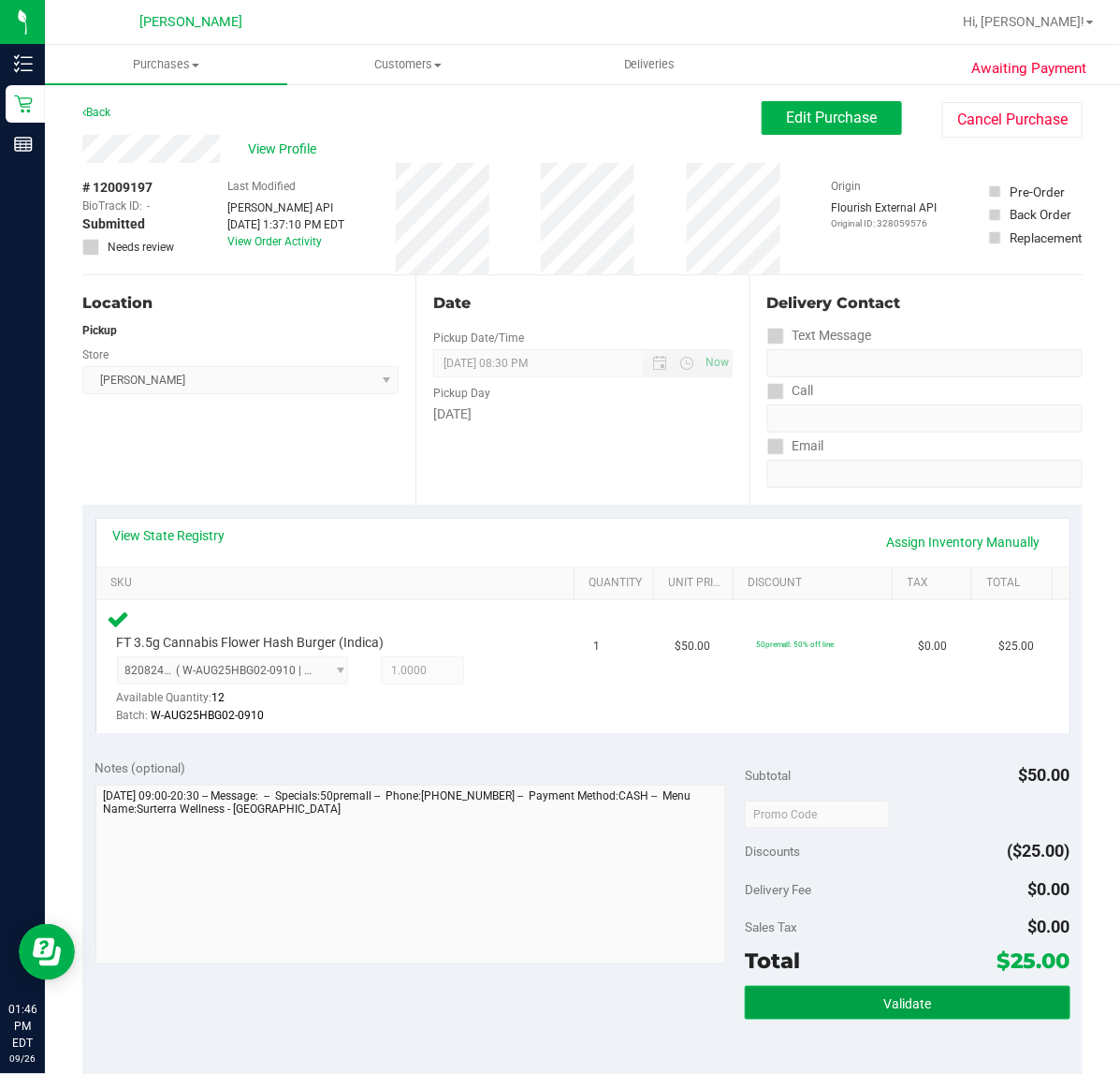
click at [789, 1004] on button "Validate" at bounding box center [907, 1003] width 324 height 34
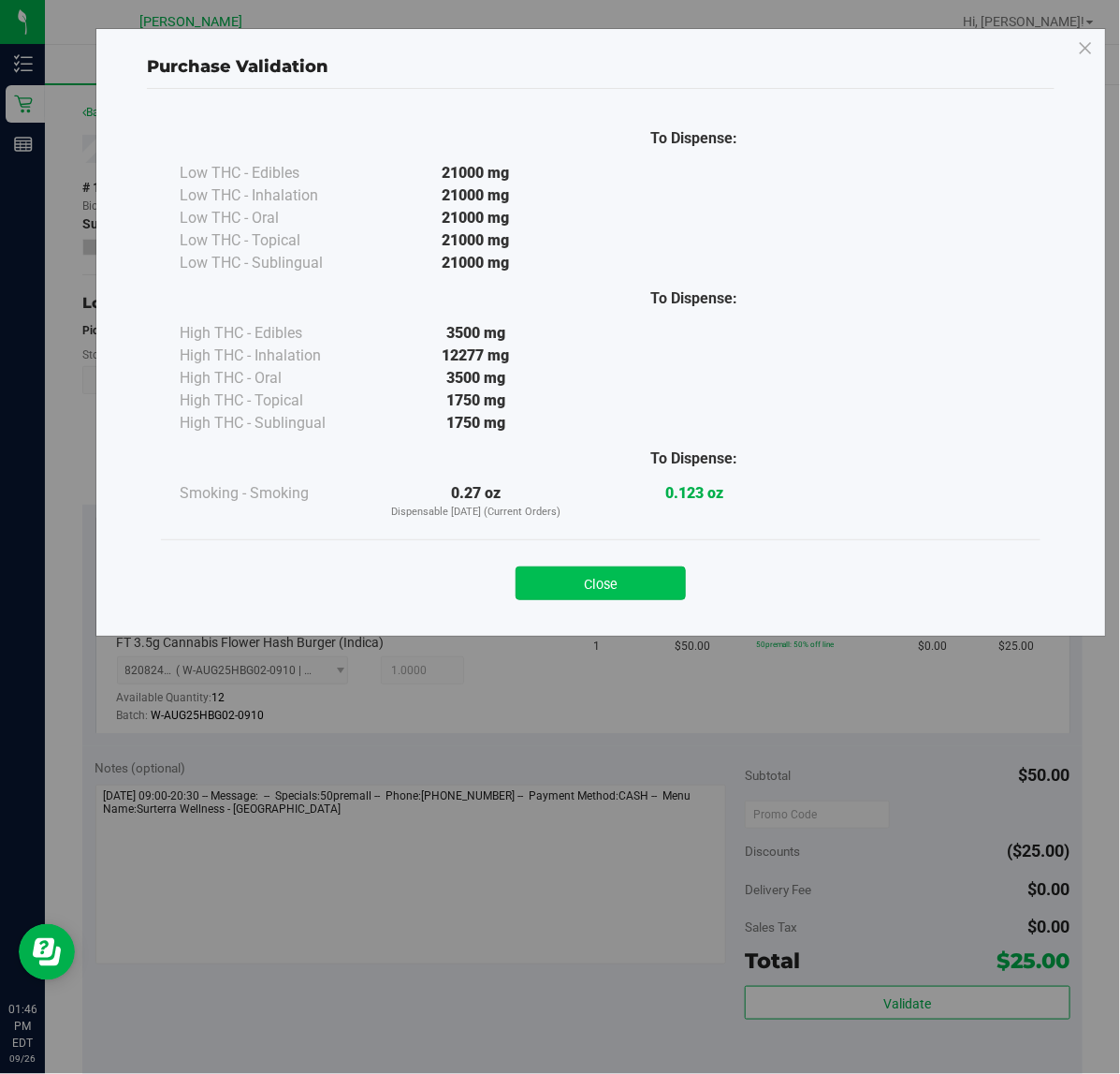
click at [623, 585] on button "Close" at bounding box center [600, 583] width 170 height 34
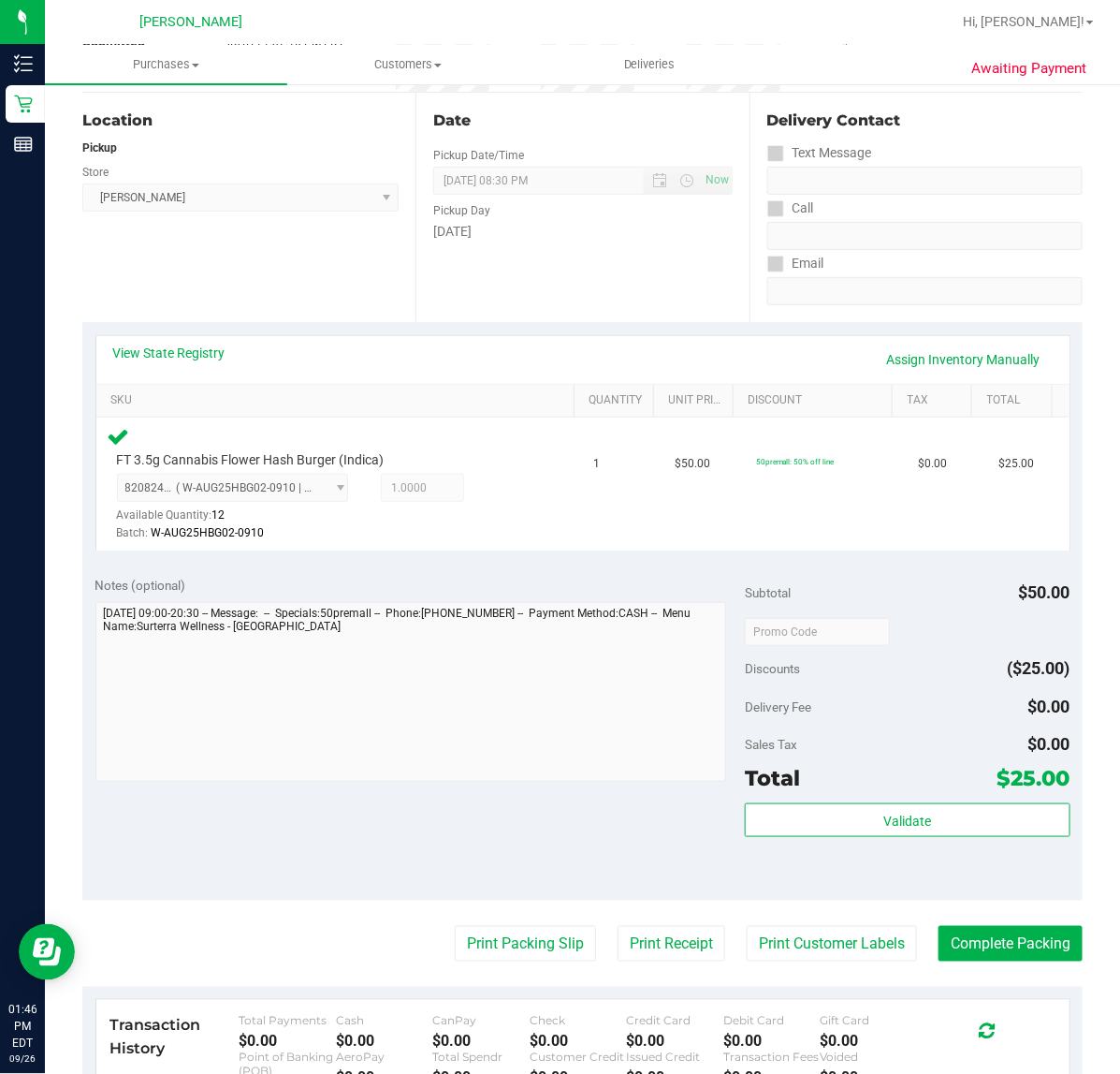
scroll to position [493, 0]
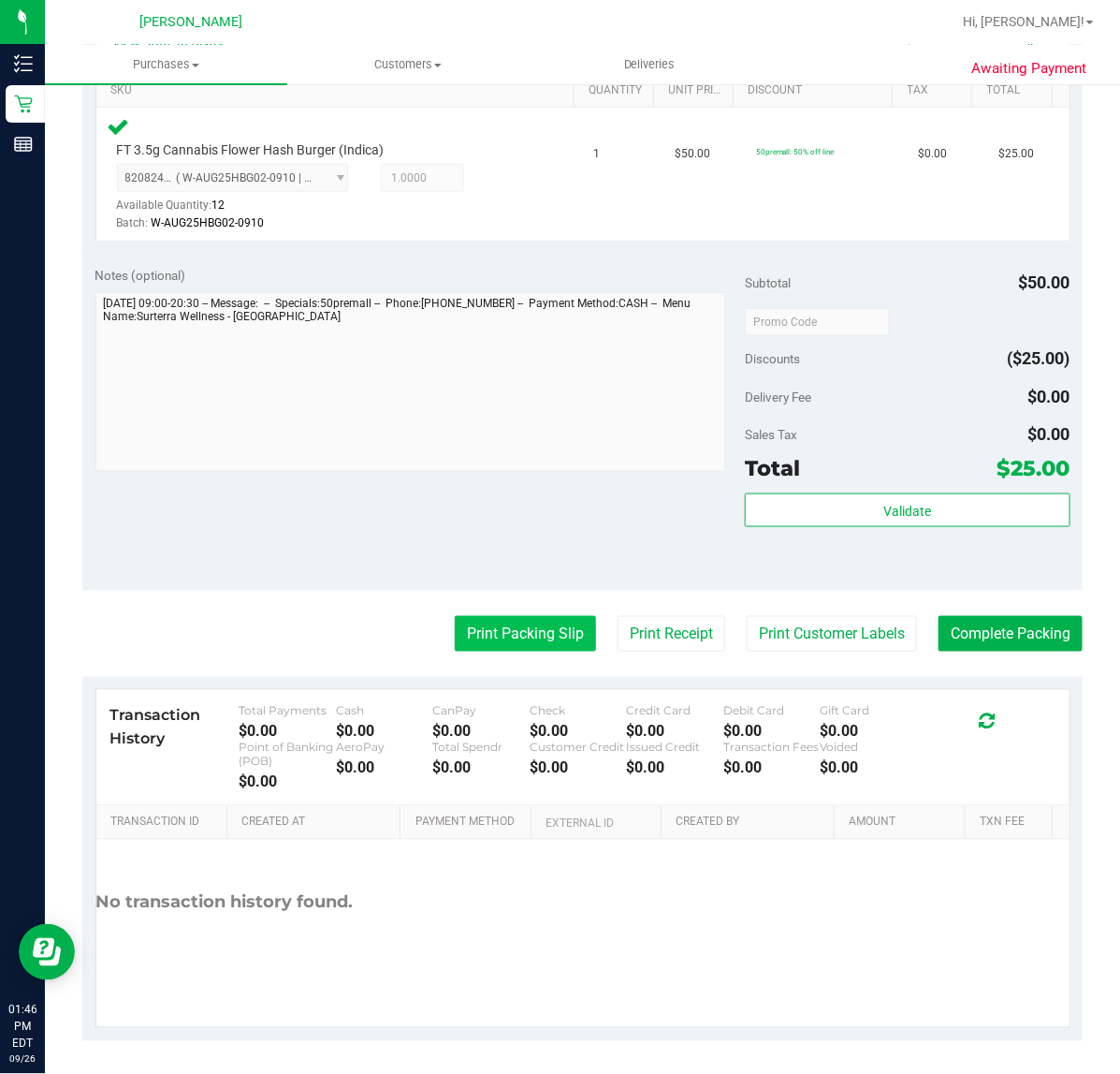
click at [488, 624] on button "Print Packing Slip" at bounding box center [526, 634] width 141 height 36
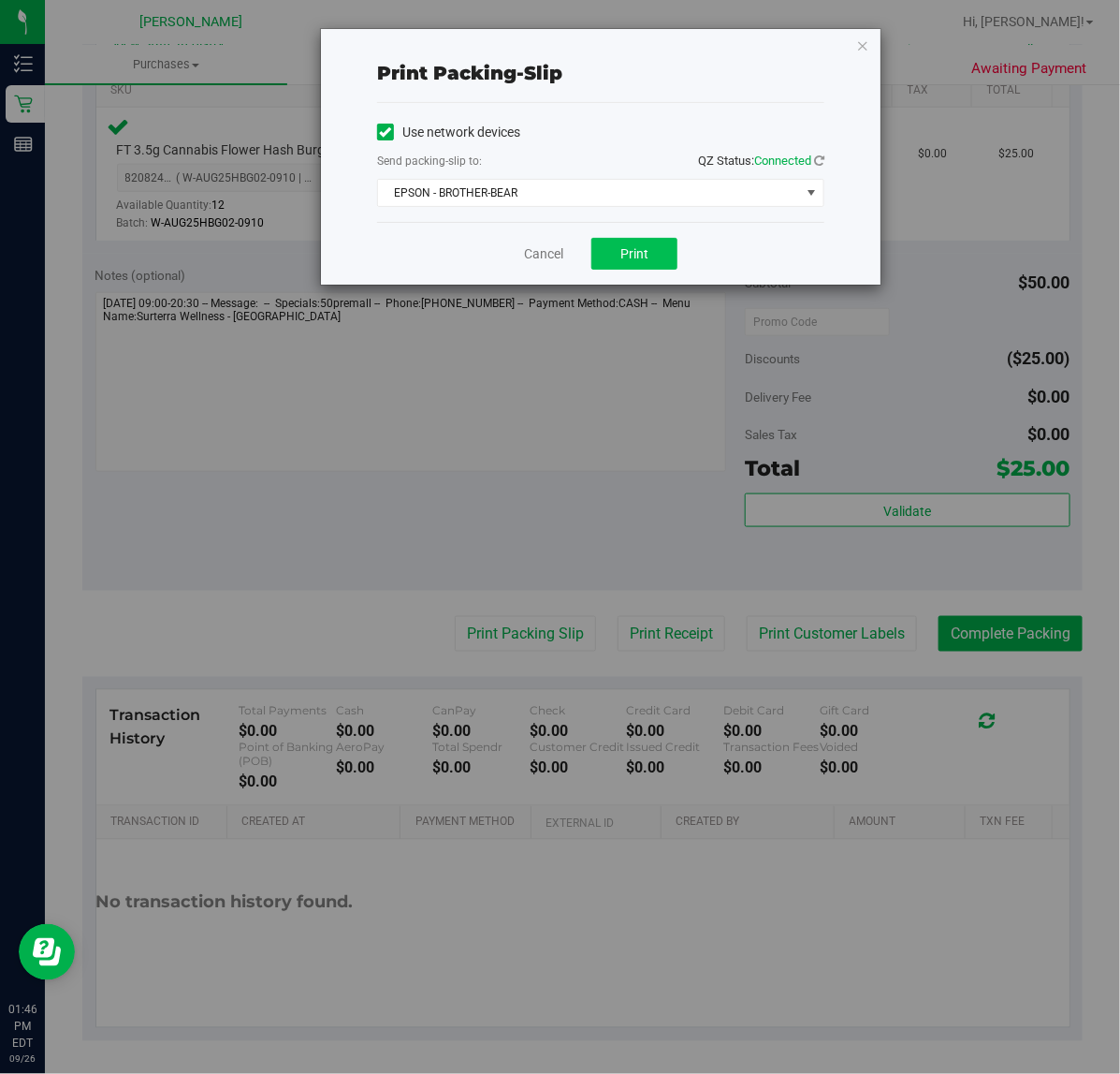
click at [628, 259] on span "Print" at bounding box center [635, 254] width 28 height 15
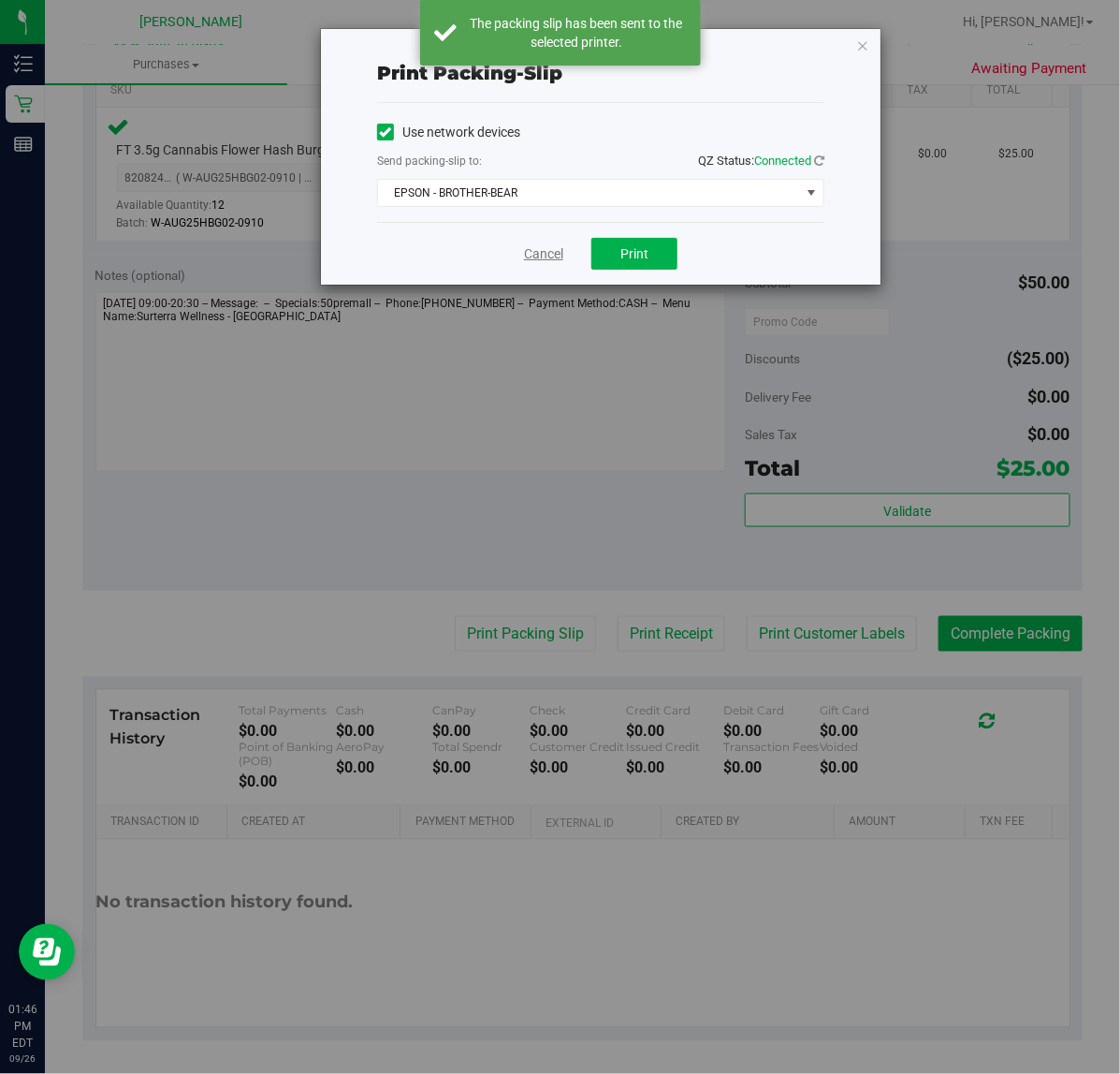
click at [539, 254] on link "Cancel" at bounding box center [544, 254] width 39 height 20
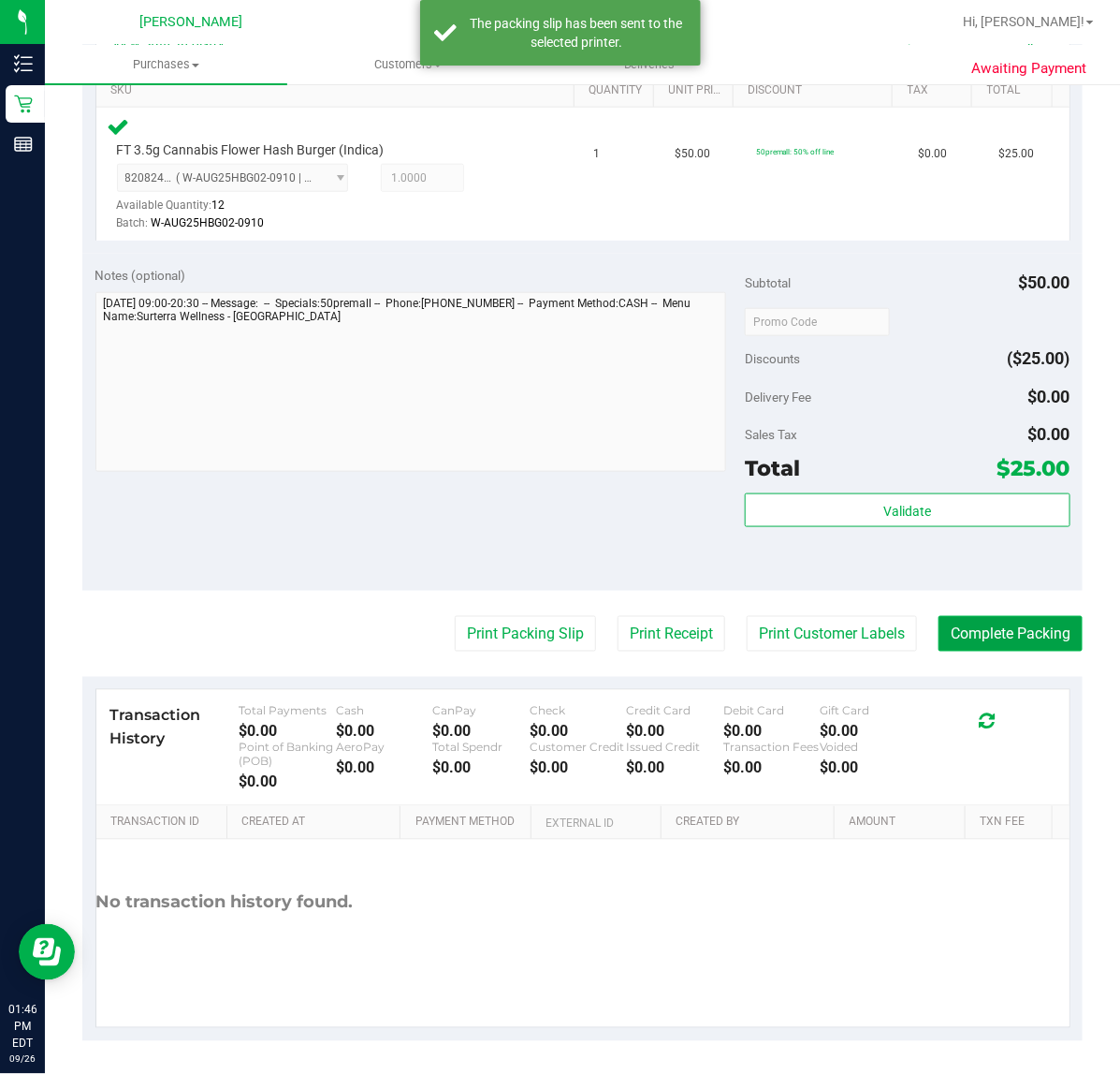
click at [988, 632] on button "Complete Packing" at bounding box center [1010, 634] width 144 height 36
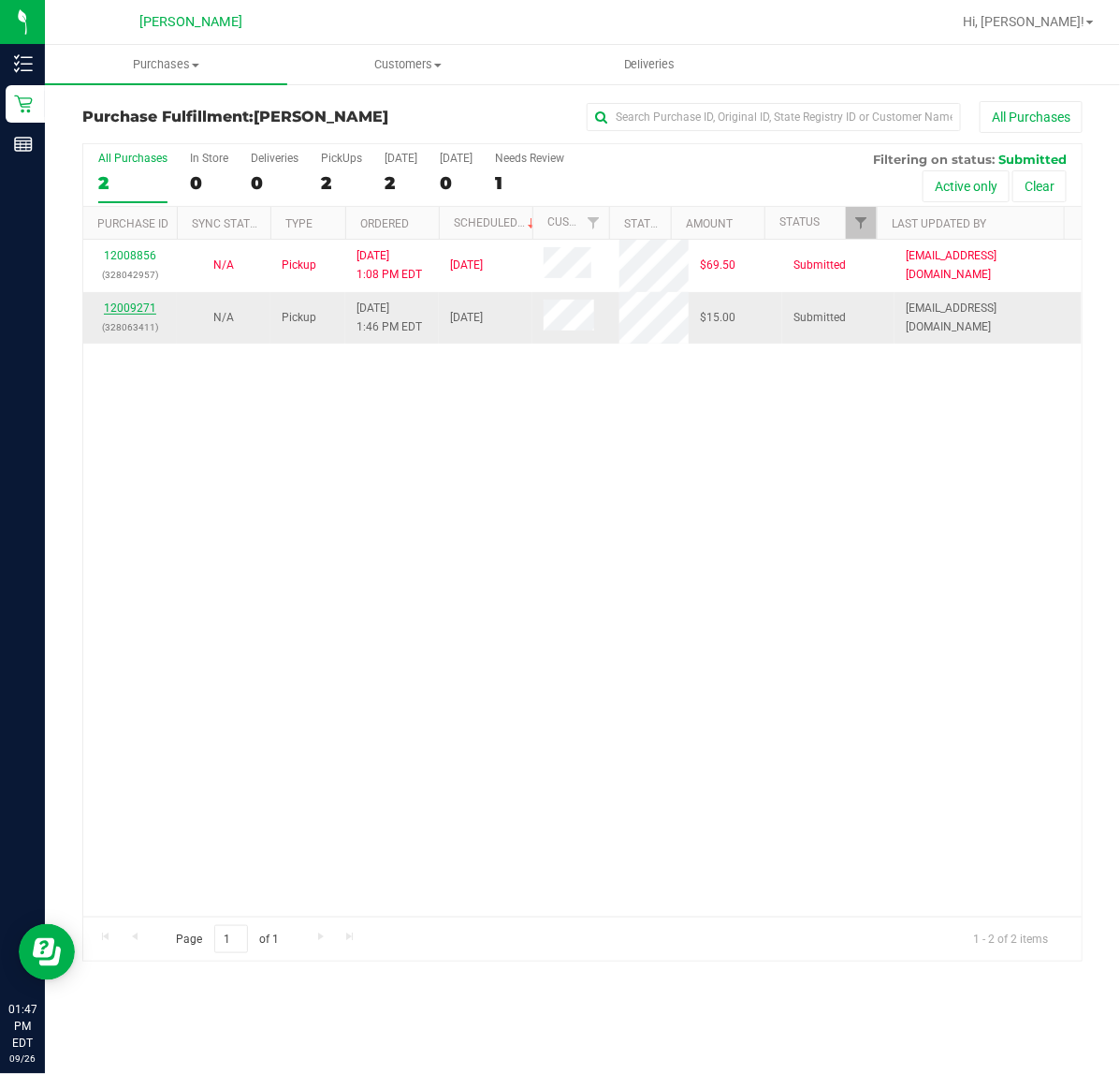
click at [122, 306] on link "12009271" at bounding box center [130, 308] width 53 height 13
click at [137, 304] on link "12009271" at bounding box center [130, 308] width 53 height 13
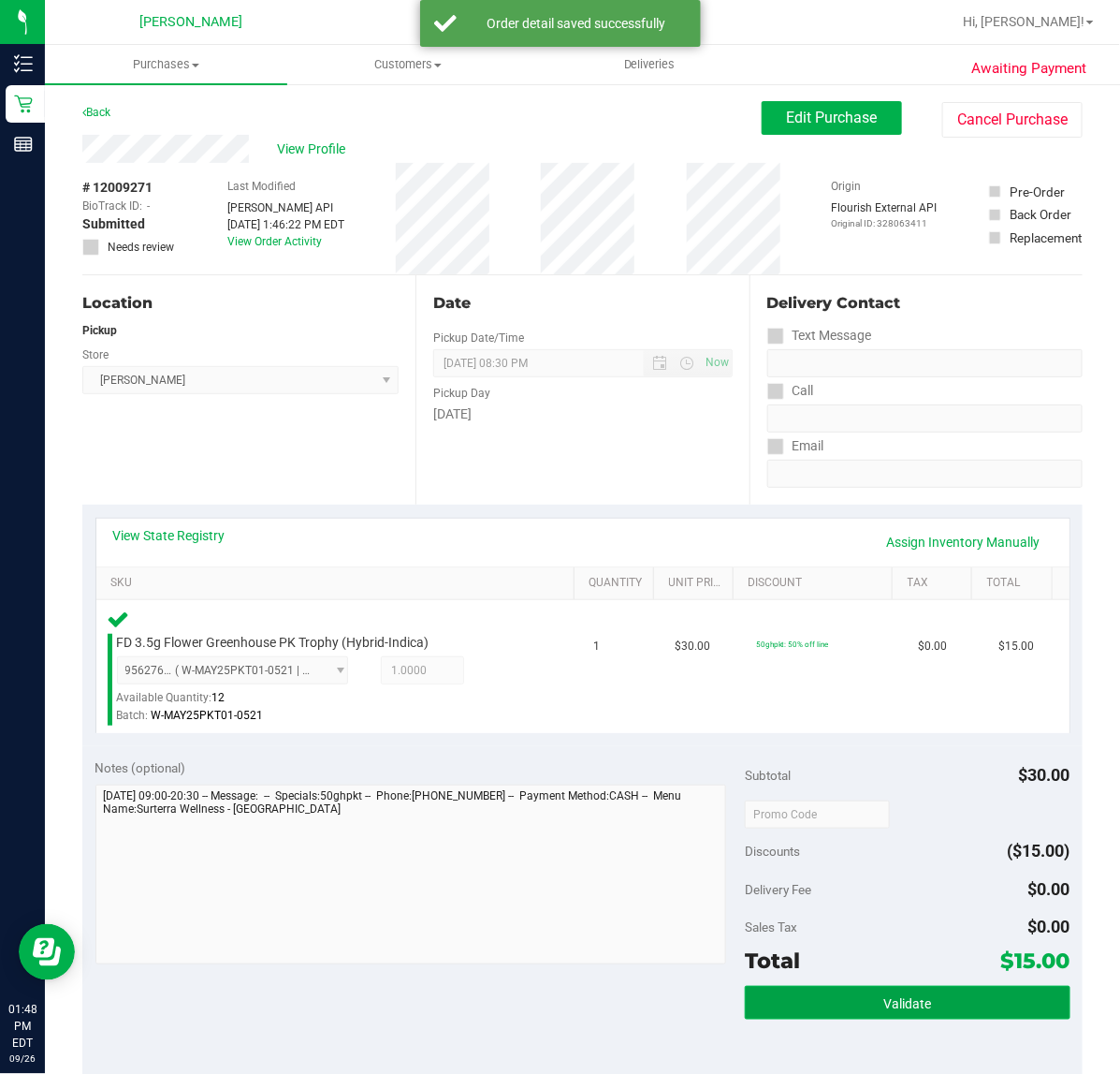
click at [819, 994] on button "Validate" at bounding box center [907, 1003] width 324 height 34
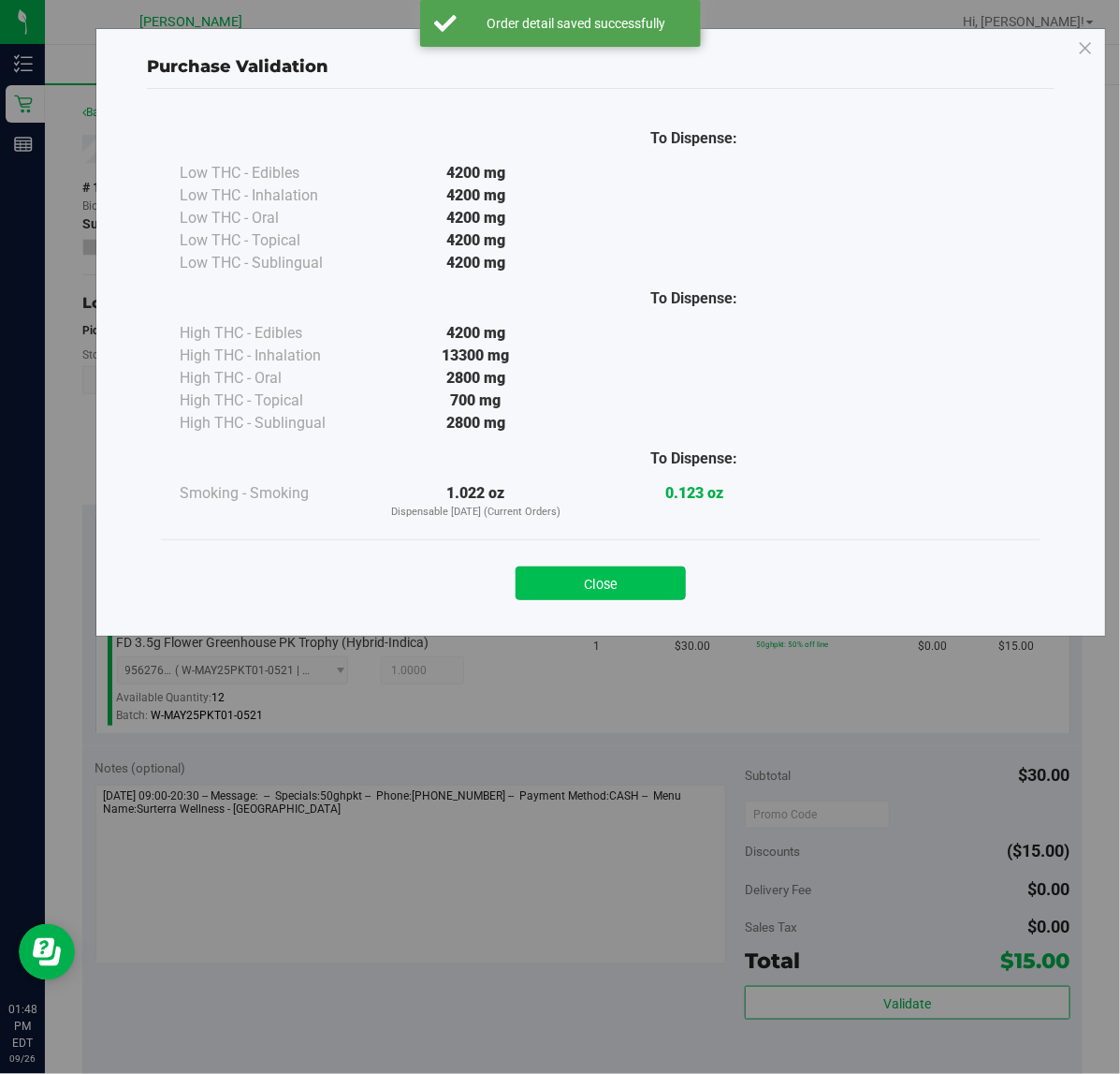
click at [602, 592] on button "Close" at bounding box center [600, 583] width 170 height 34
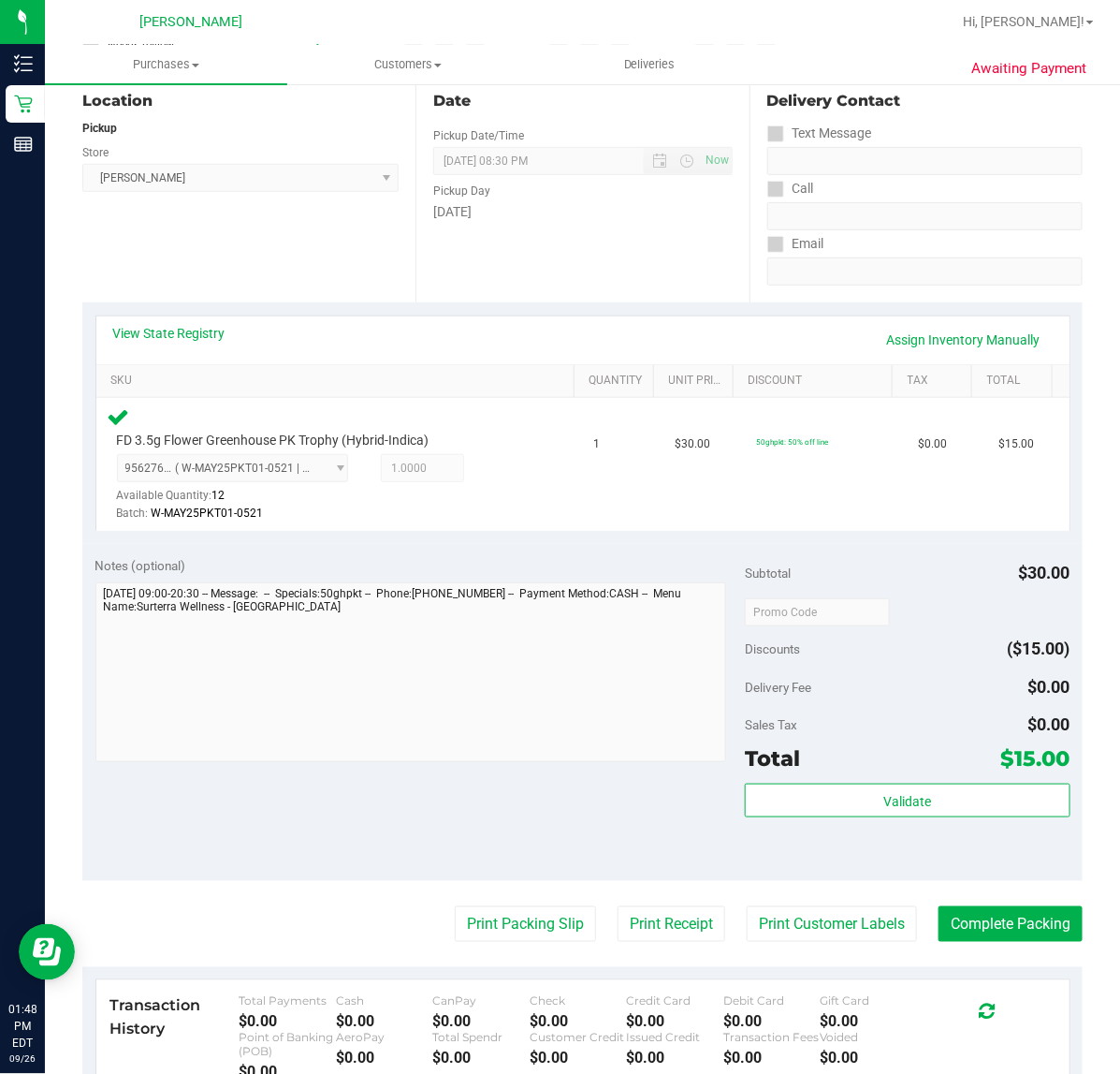
scroll to position [493, 0]
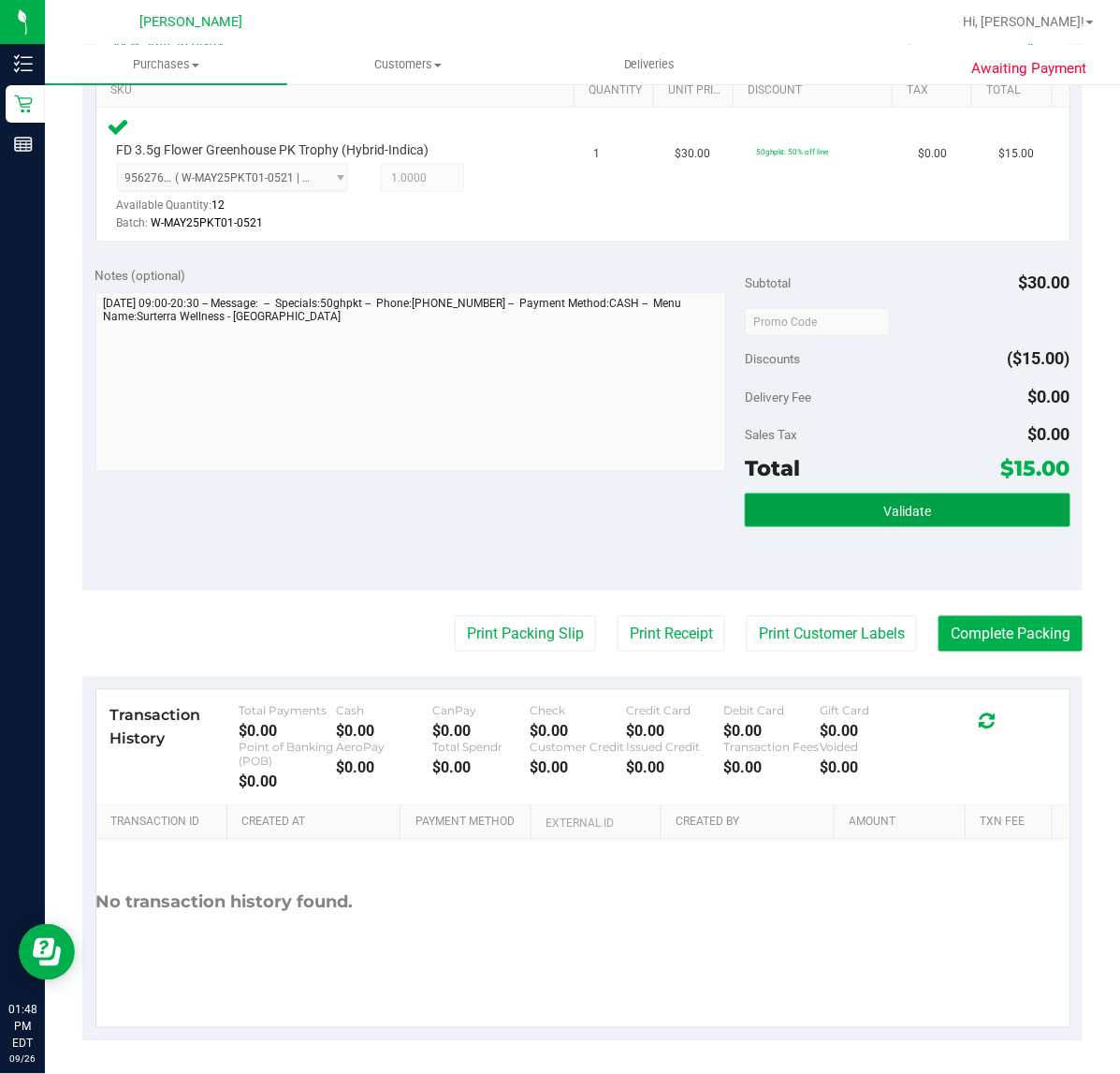
click at [852, 502] on button "Validate" at bounding box center [907, 511] width 324 height 34
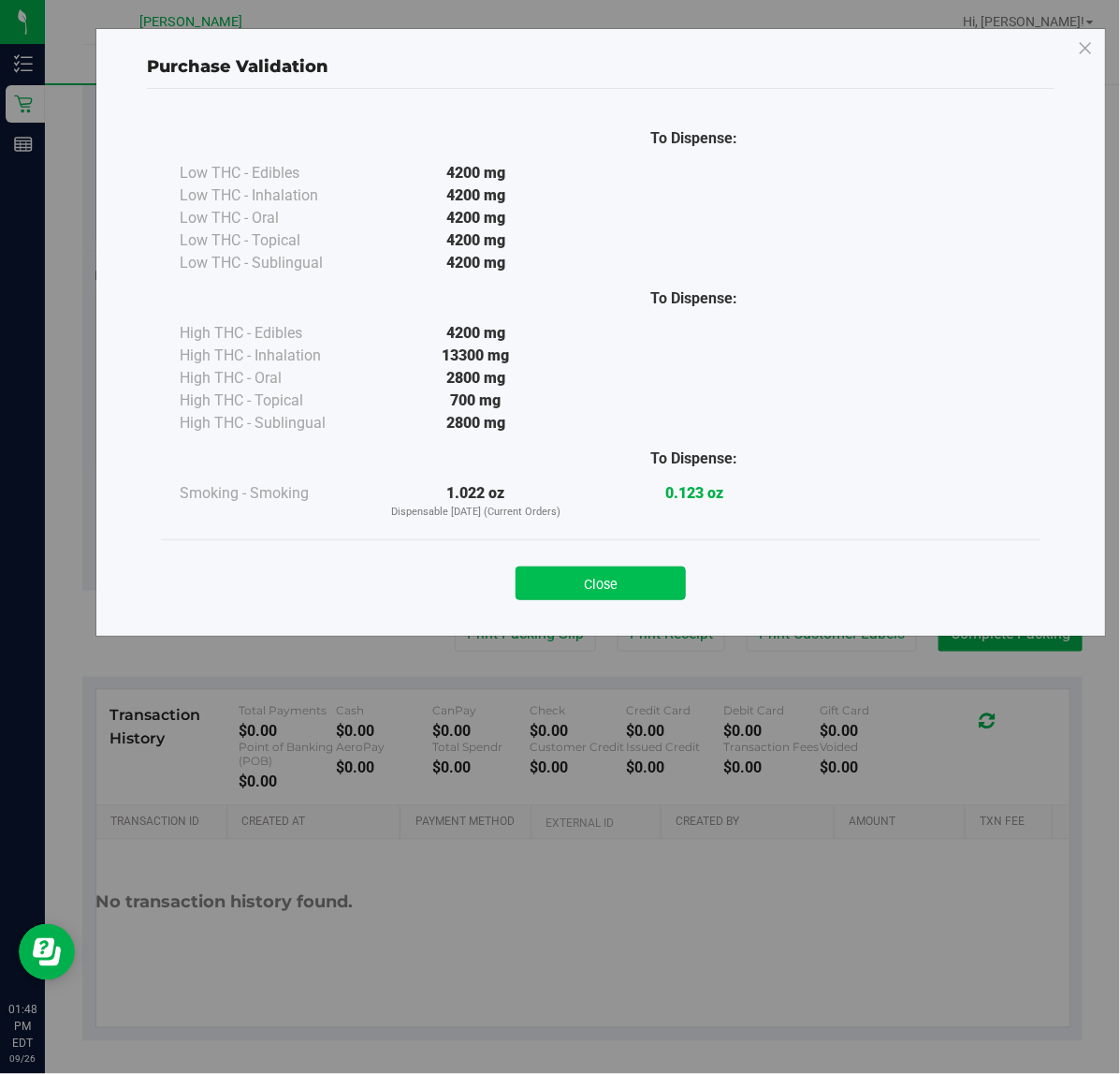
click at [629, 578] on button "Close" at bounding box center [600, 583] width 170 height 34
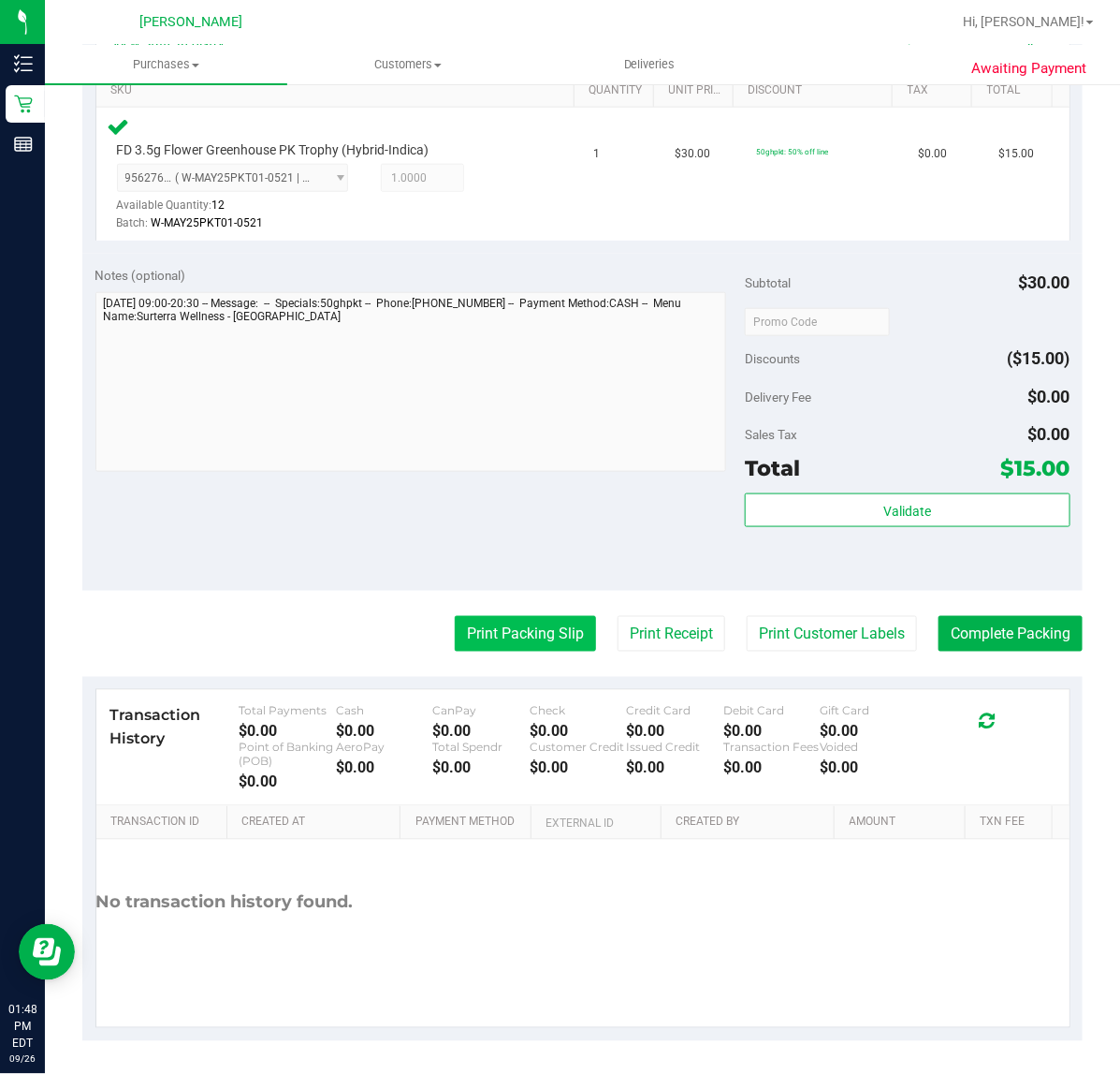
click at [499, 651] on button "Print Packing Slip" at bounding box center [526, 634] width 141 height 36
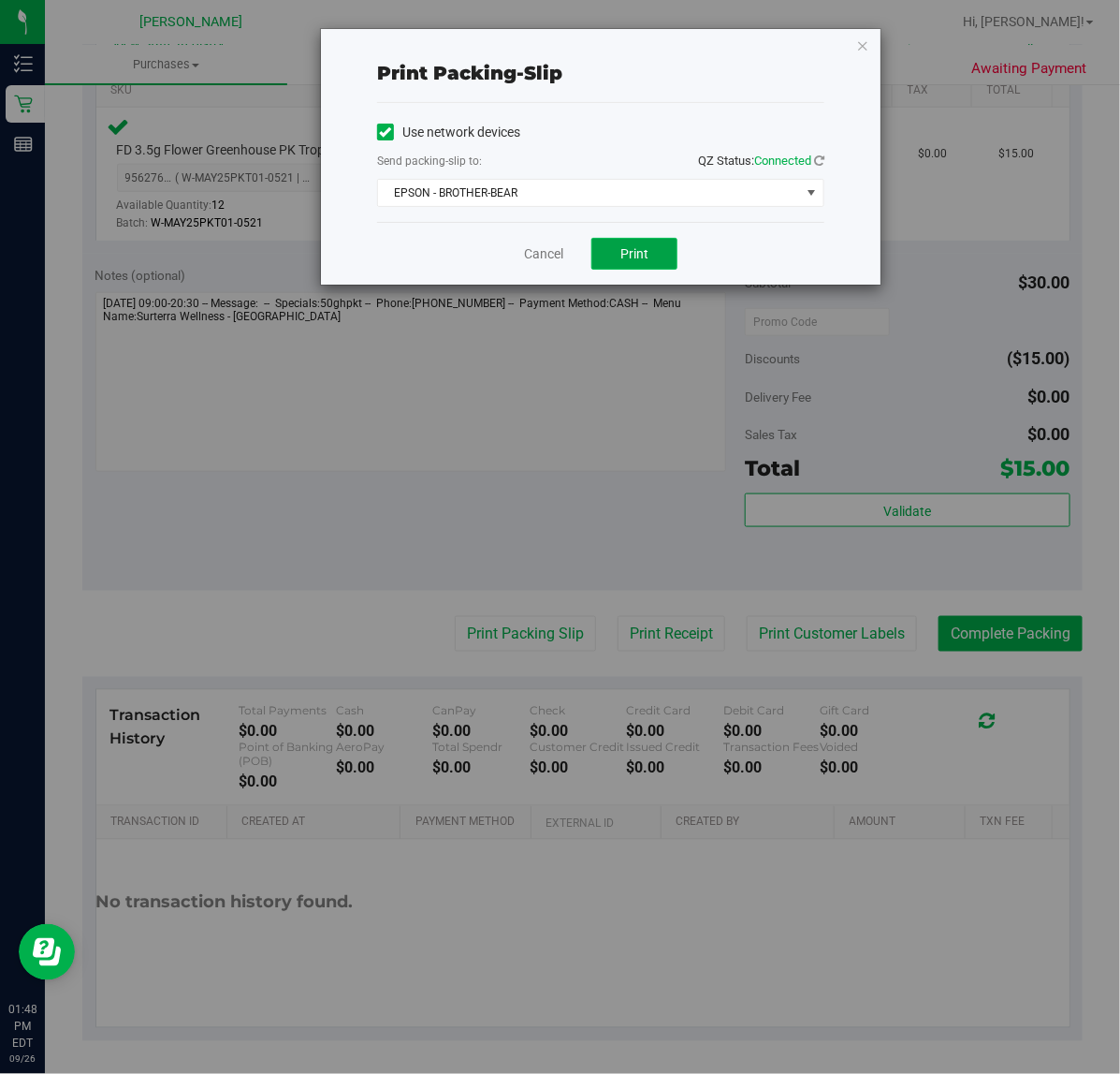
click at [647, 256] on span "Print" at bounding box center [635, 254] width 28 height 15
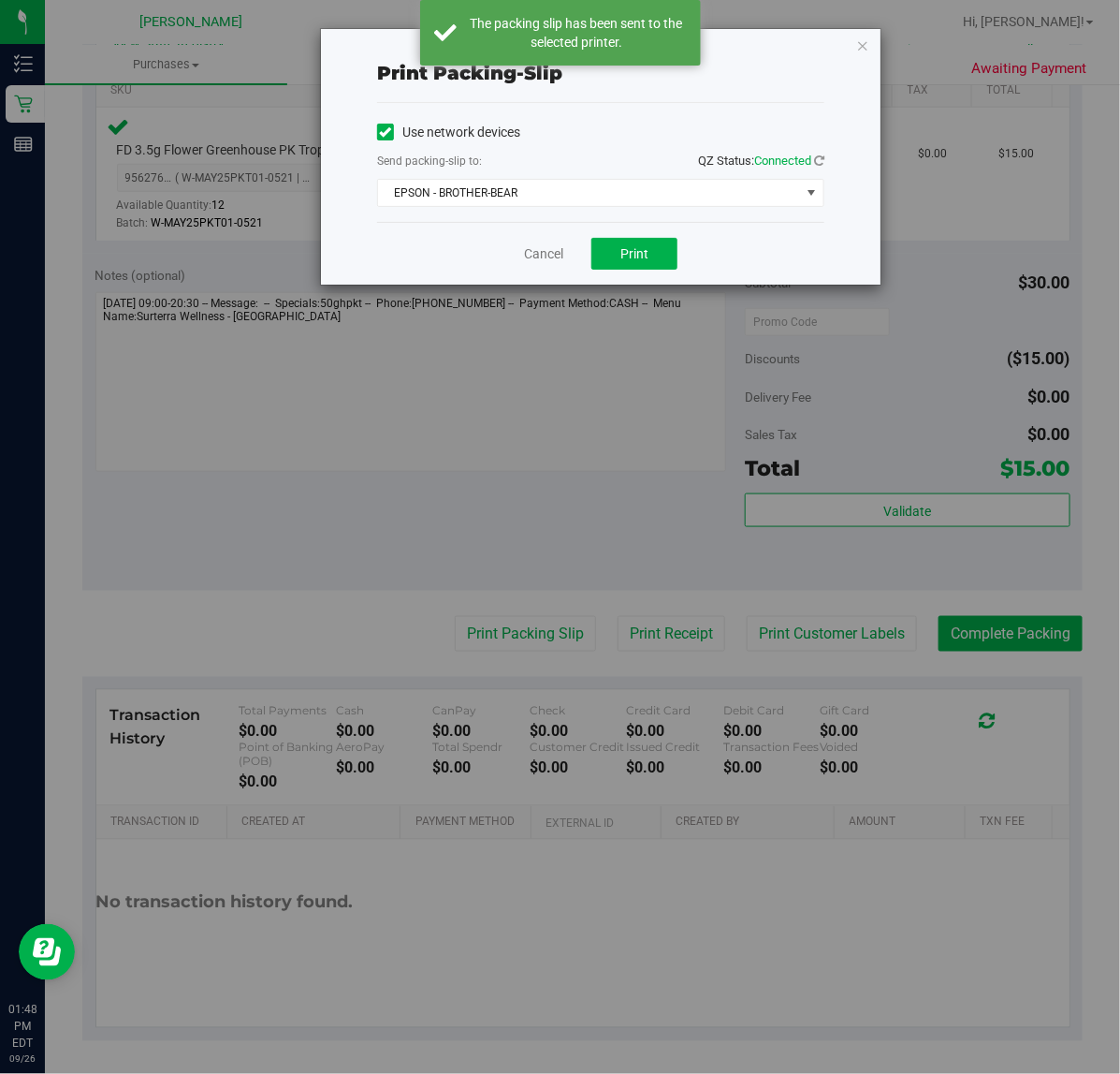
click at [534, 289] on div "Print packing-slip Use network devices Send packing-slip to: QZ Status: Connect…" at bounding box center [567, 537] width 1134 height 1074
click at [538, 259] on link "Cancel" at bounding box center [544, 254] width 39 height 20
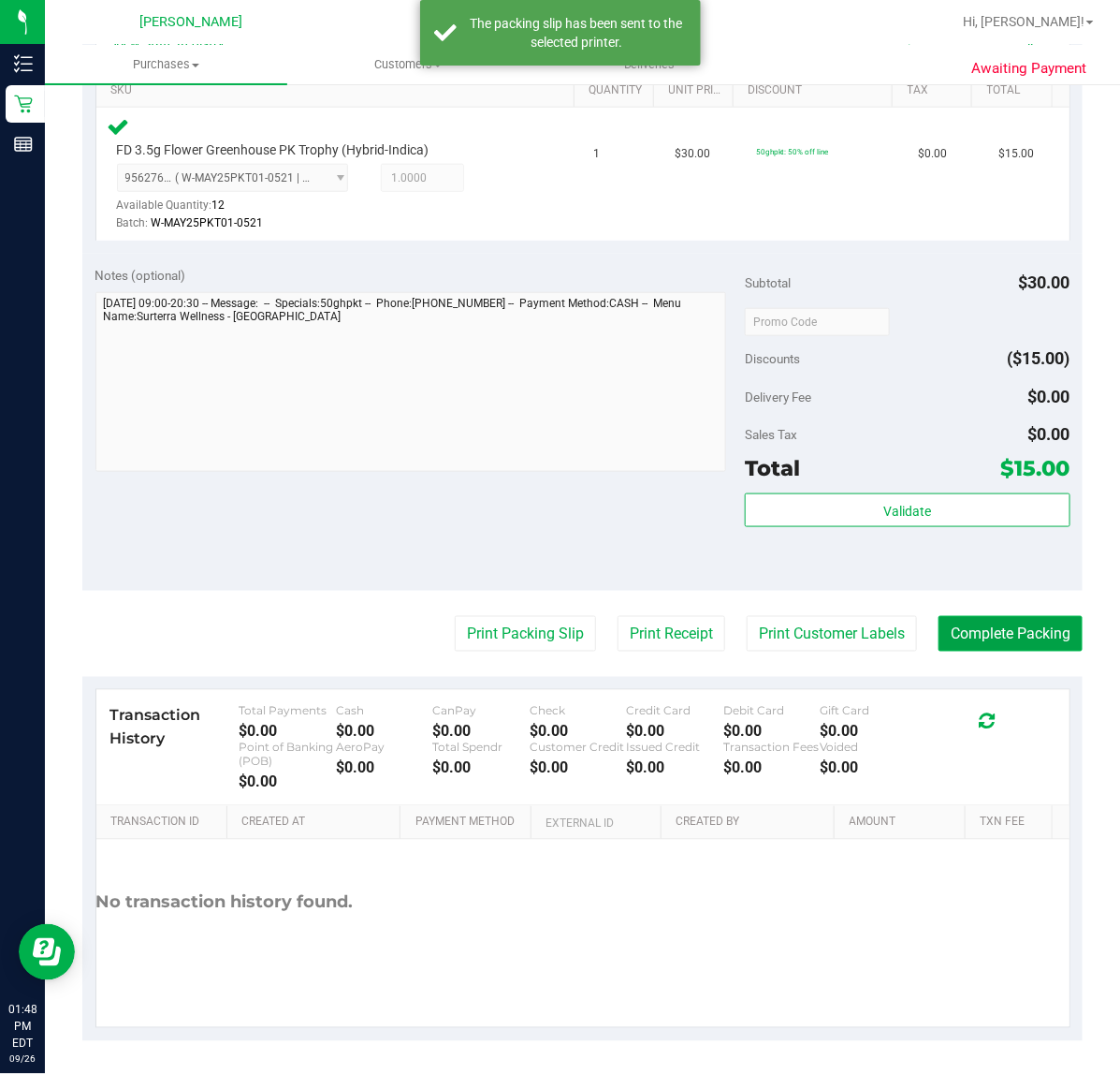
click at [1012, 632] on button "Complete Packing" at bounding box center [1010, 634] width 144 height 36
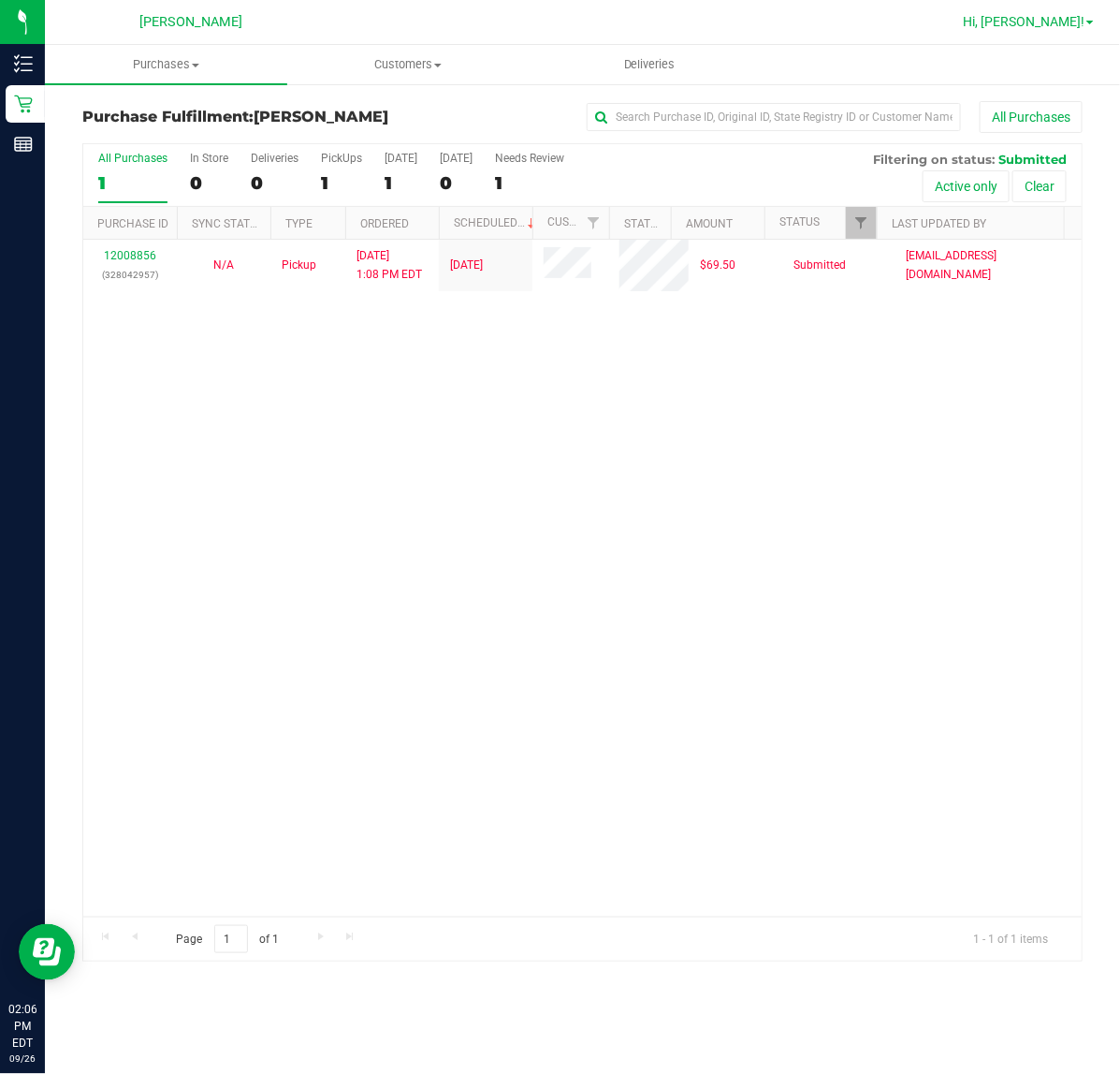
click at [1055, 24] on span "Hi, [PERSON_NAME]!" at bounding box center [1023, 22] width 121 height 15
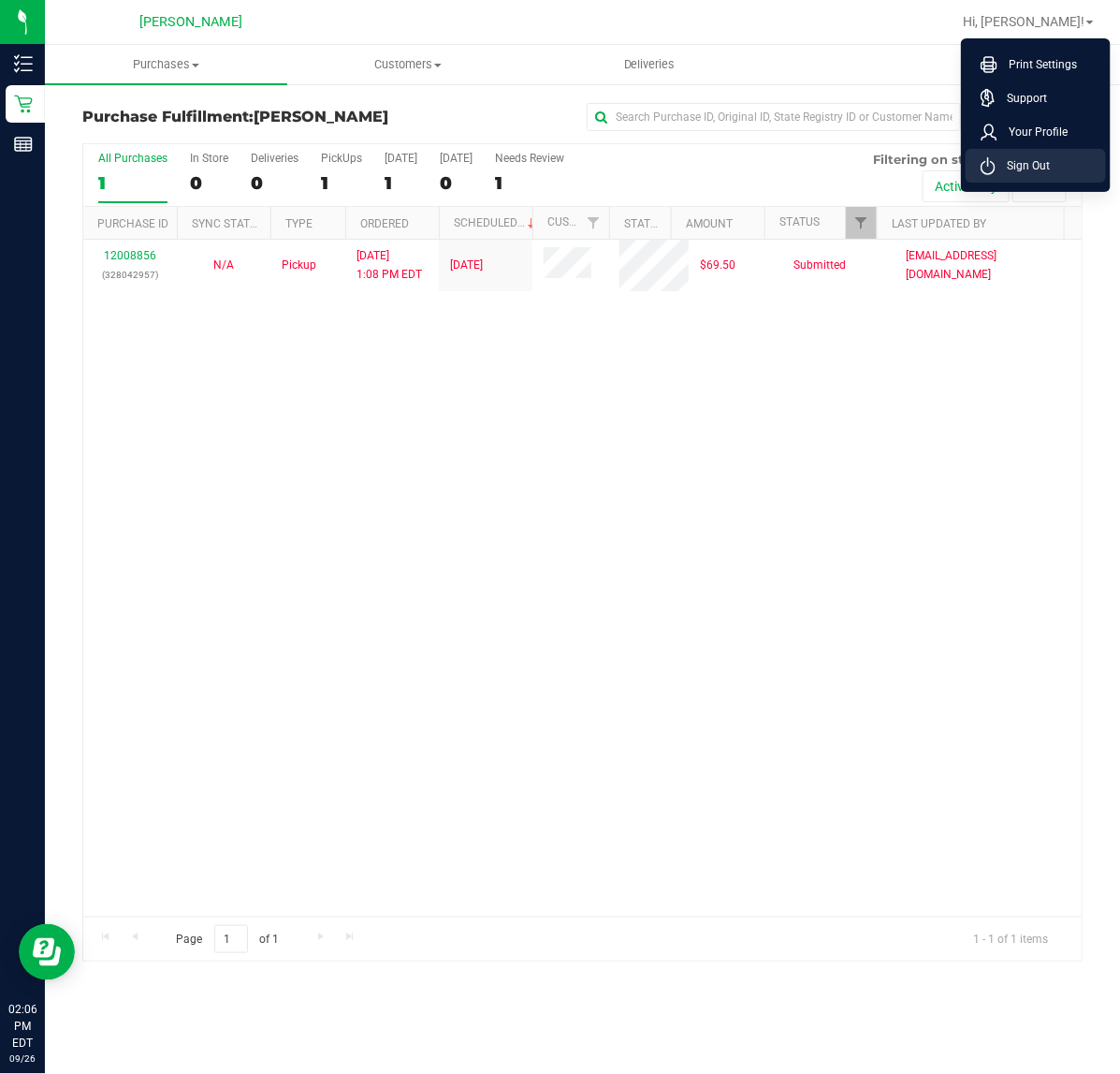
click at [1030, 162] on span "Sign Out" at bounding box center [1023, 166] width 55 height 19
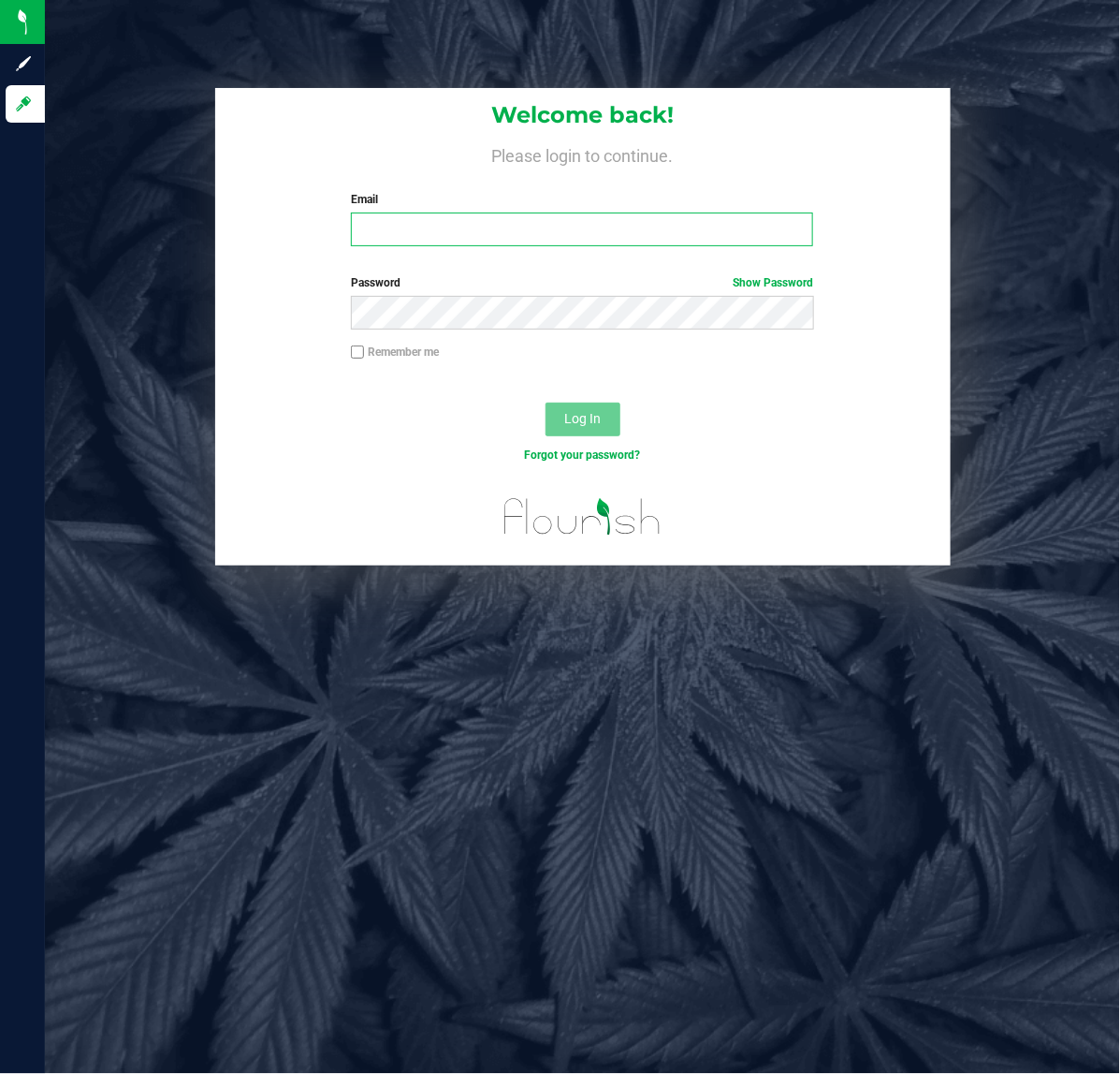
click at [583, 235] on input "Email" at bounding box center [582, 229] width 463 height 34
type input "cbillings@LIVEPARALLEL.COM"
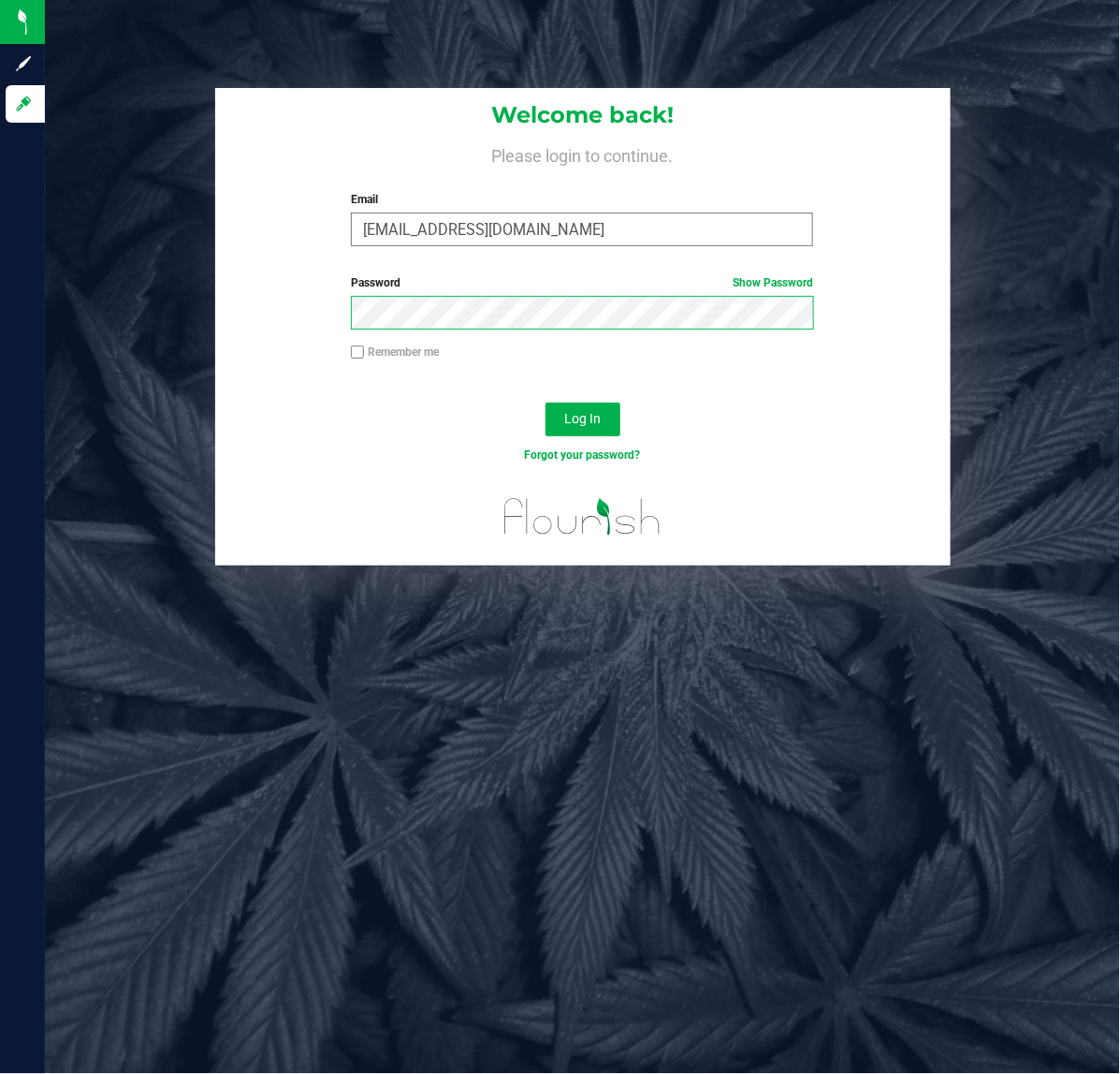
click at [545, 403] on button "Log In" at bounding box center [583, 419] width 75 height 34
